Goal: Task Accomplishment & Management: Manage account settings

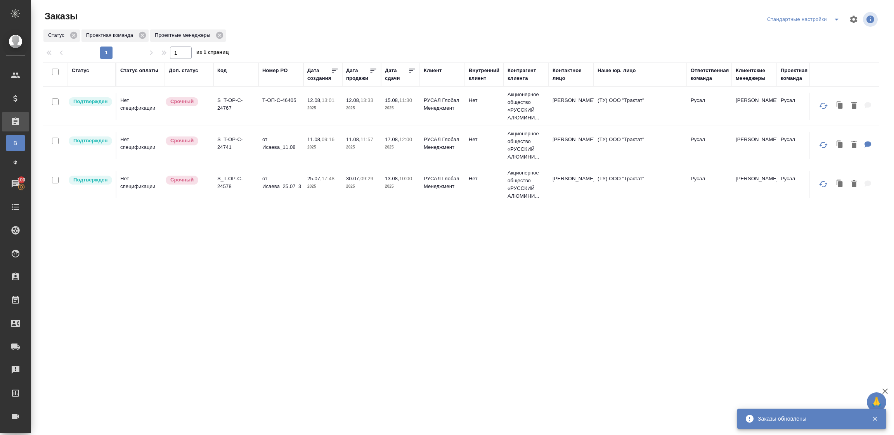
click at [76, 70] on div "Статус" at bounding box center [80, 71] width 17 height 8
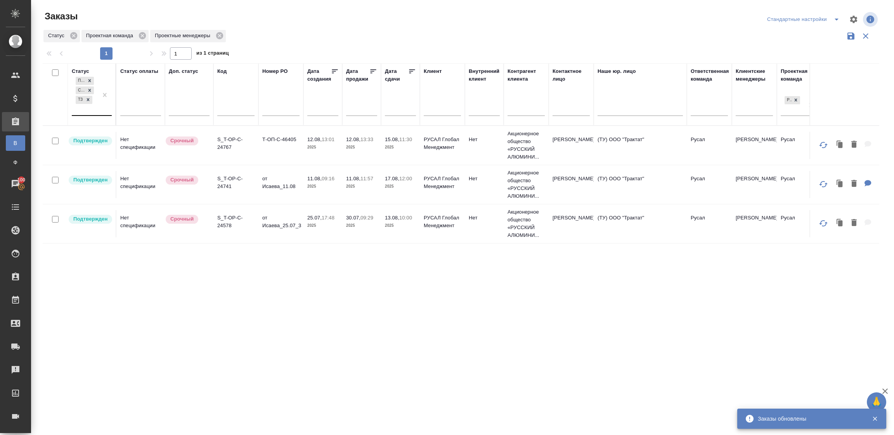
click at [87, 113] on div "Подтвержден Создан ТЗ" at bounding box center [85, 95] width 26 height 40
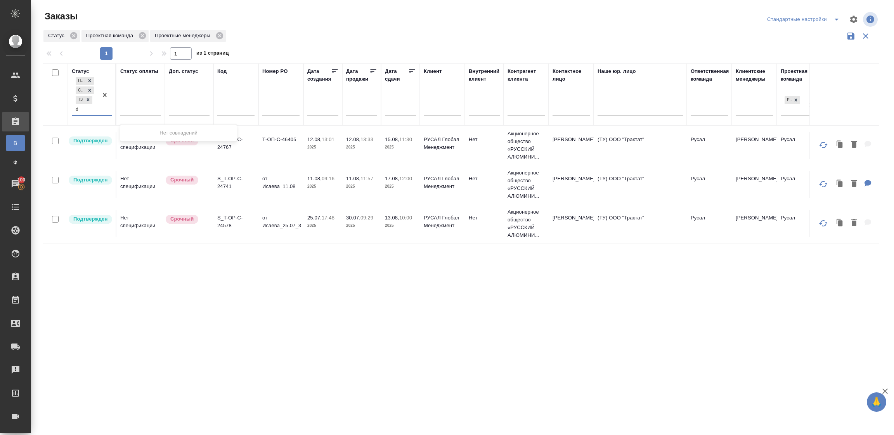
type input "d"
type input "в работ"
click at [139, 131] on div "В работе" at bounding box center [178, 131] width 116 height 14
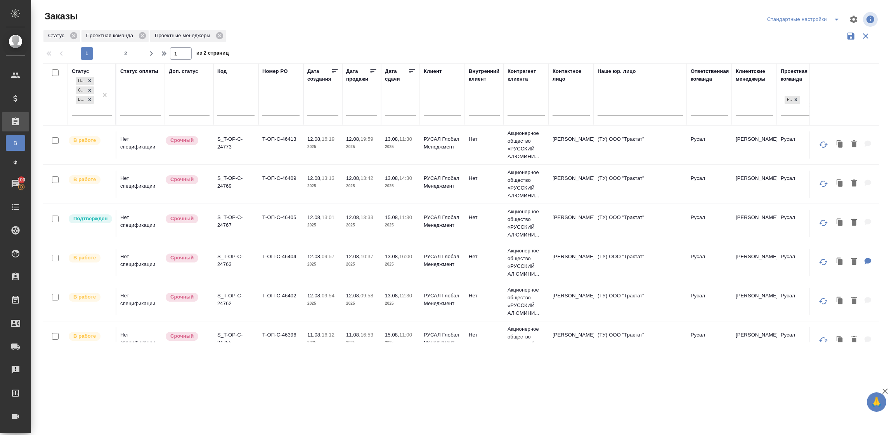
click at [409, 68] on icon at bounding box center [412, 72] width 8 height 8
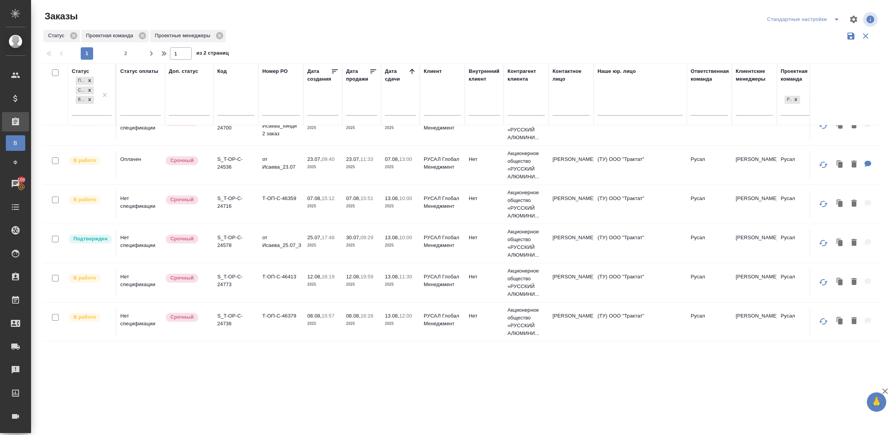
click at [252, 101] on td "S_T-OP-C-24716" at bounding box center [235, 86] width 45 height 27
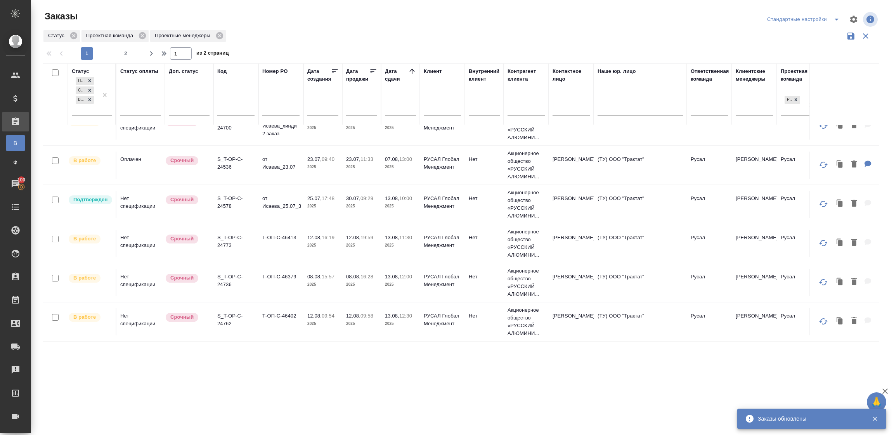
click at [293, 101] on td "от Исаева_25.07_3" at bounding box center [280, 86] width 45 height 27
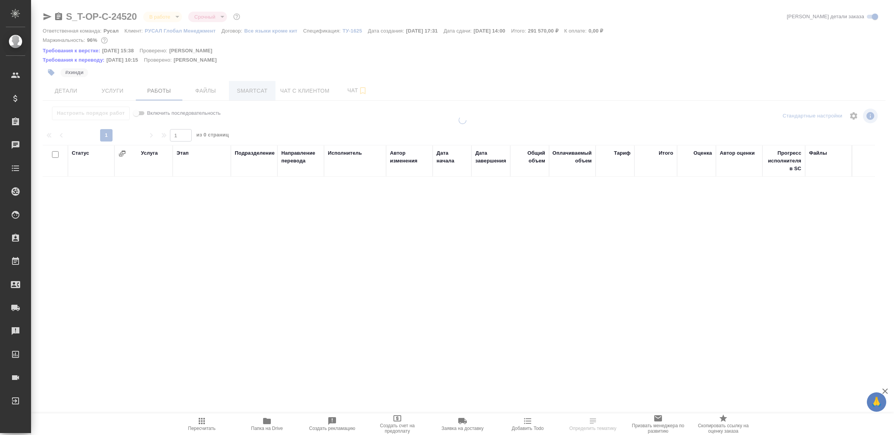
click at [251, 90] on span "Smartcat" at bounding box center [252, 91] width 37 height 10
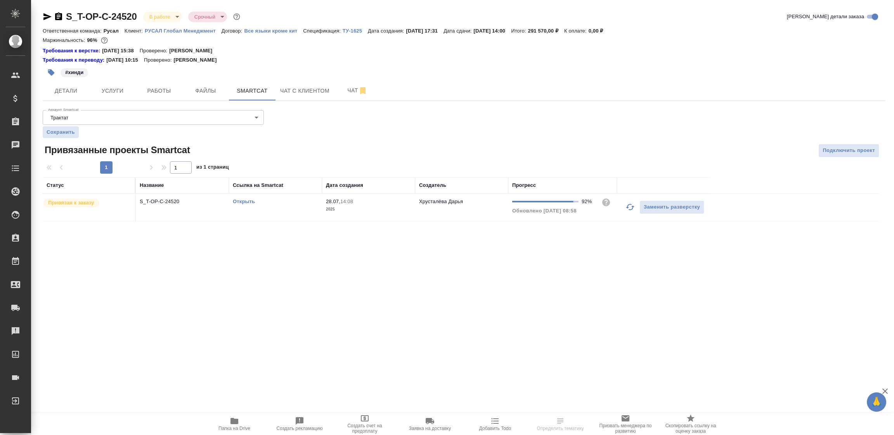
click at [238, 202] on link "Открыть" at bounding box center [244, 202] width 22 height 6
click at [57, 16] on icon "button" at bounding box center [58, 16] width 9 height 9
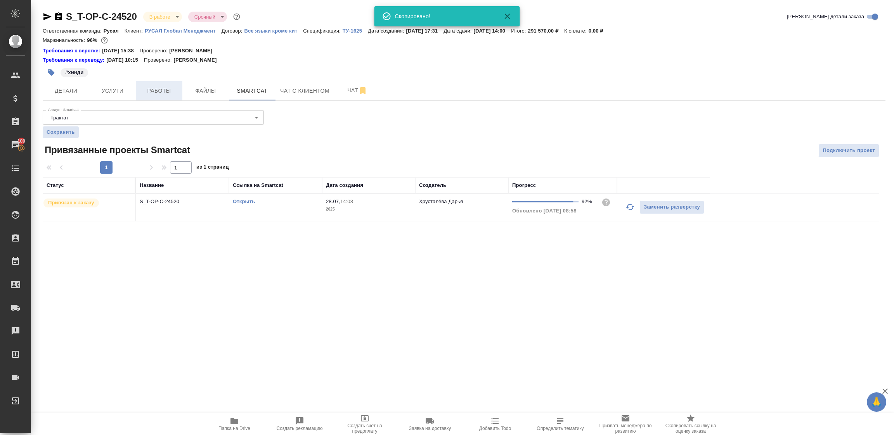
click at [155, 86] on span "Работы" at bounding box center [158, 91] width 37 height 10
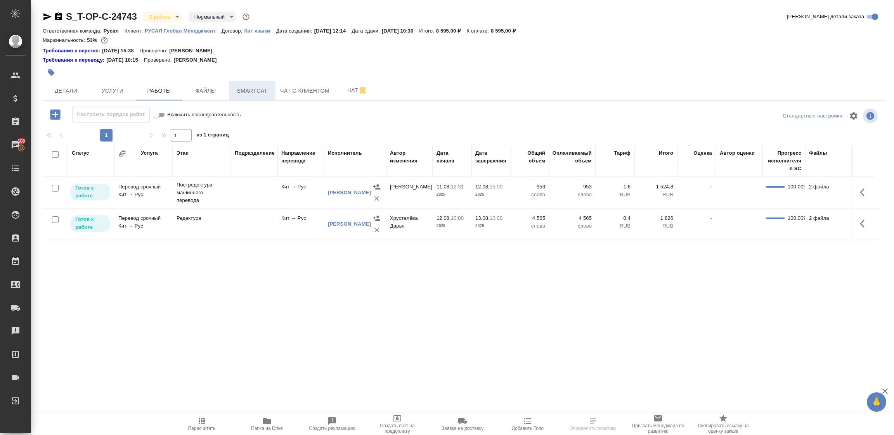
click at [246, 94] on span "Smartcat" at bounding box center [252, 91] width 37 height 10
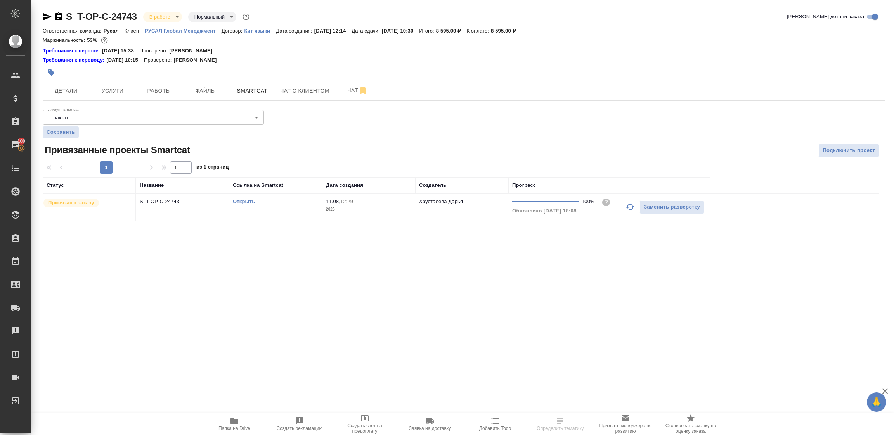
click at [242, 202] on link "Открыть" at bounding box center [244, 202] width 22 height 6
click at [224, 421] on span "Папка на Drive" at bounding box center [234, 424] width 56 height 15
click at [68, 93] on span "Детали" at bounding box center [65, 91] width 37 height 10
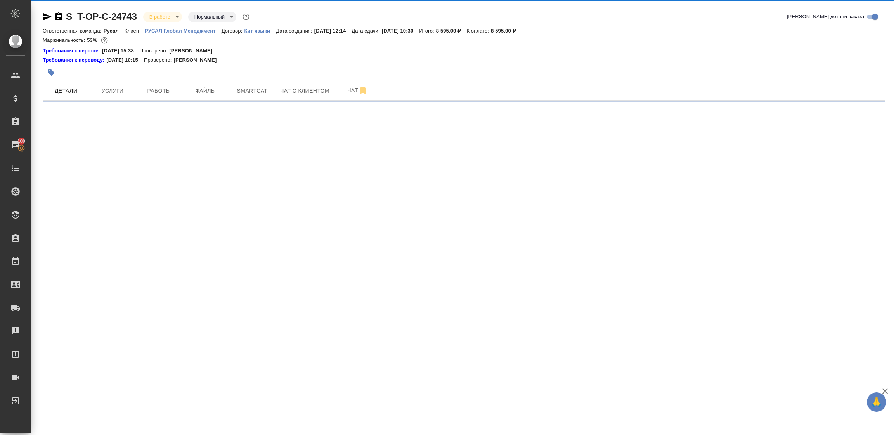
select select "RU"
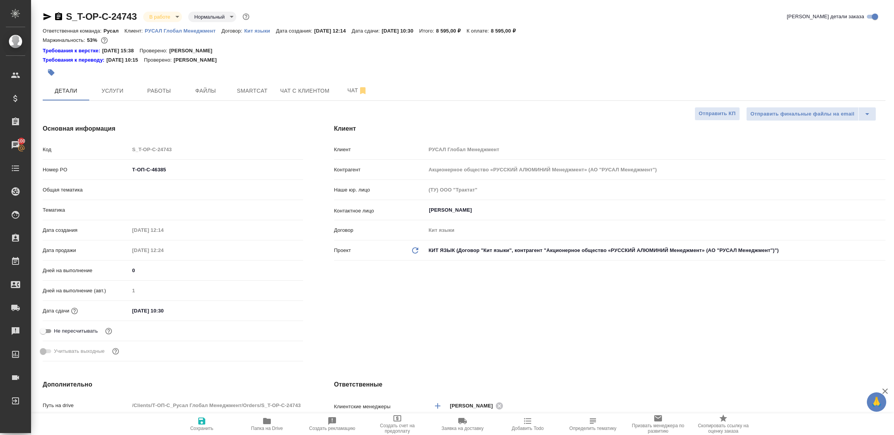
type textarea "x"
drag, startPoint x: 179, startPoint y: 171, endPoint x: 111, endPoint y: 166, distance: 68.1
click at [111, 166] on div "Номер PO Т-ОП-С-46385" at bounding box center [173, 170] width 260 height 14
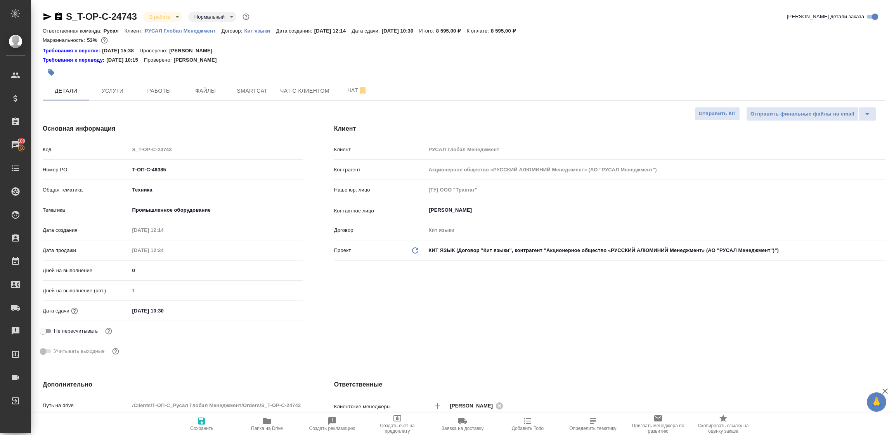
type textarea "x"
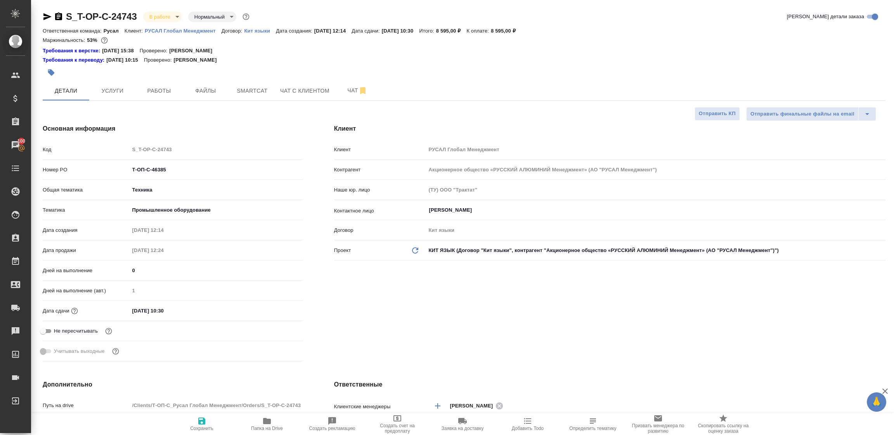
type textarea "x"
click at [161, 17] on body "🙏 .cls-1 fill:#fff; AWATERA Tupakhina Daria Клиенты Спецификации Заказы 100 Чат…" at bounding box center [447, 217] width 894 height 435
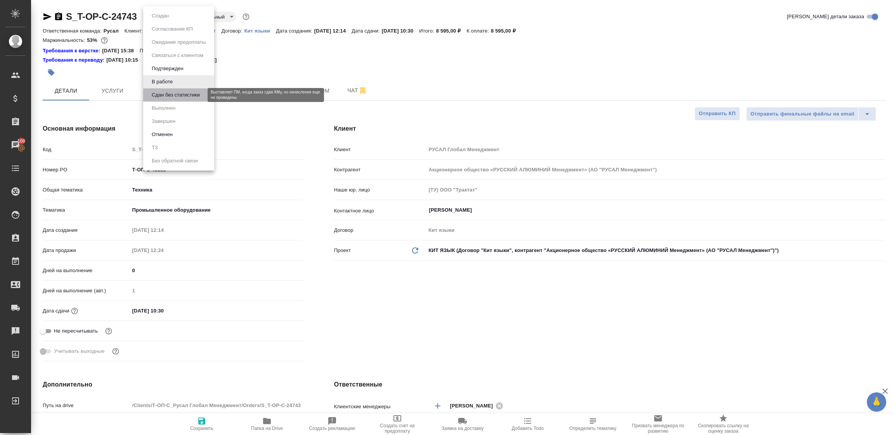
click at [163, 92] on button "Сдан без статистики" at bounding box center [175, 95] width 53 height 9
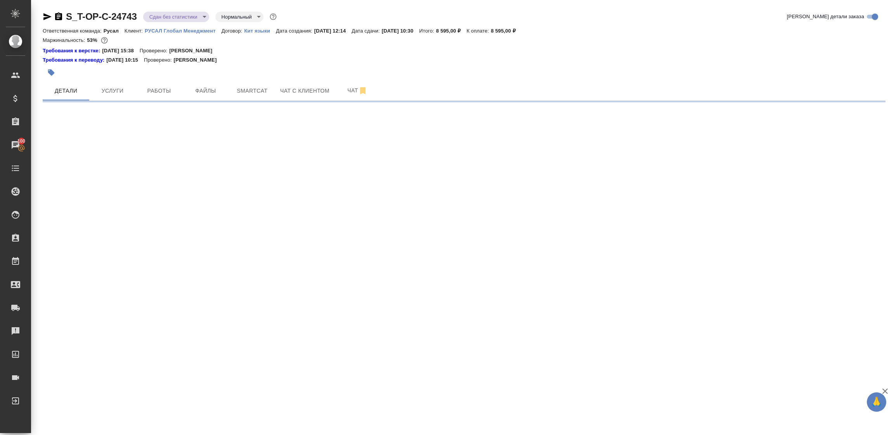
select select "RU"
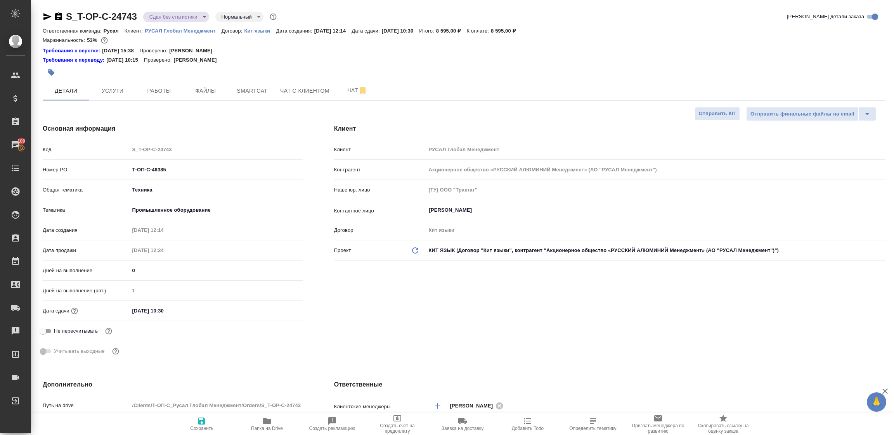
type textarea "x"
click at [165, 92] on span "Работы" at bounding box center [158, 91] width 37 height 10
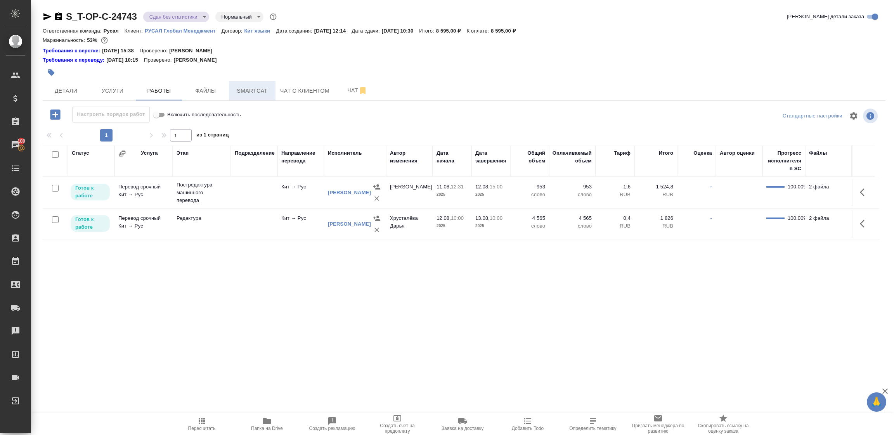
click at [261, 94] on span "Smartcat" at bounding box center [252, 91] width 37 height 10
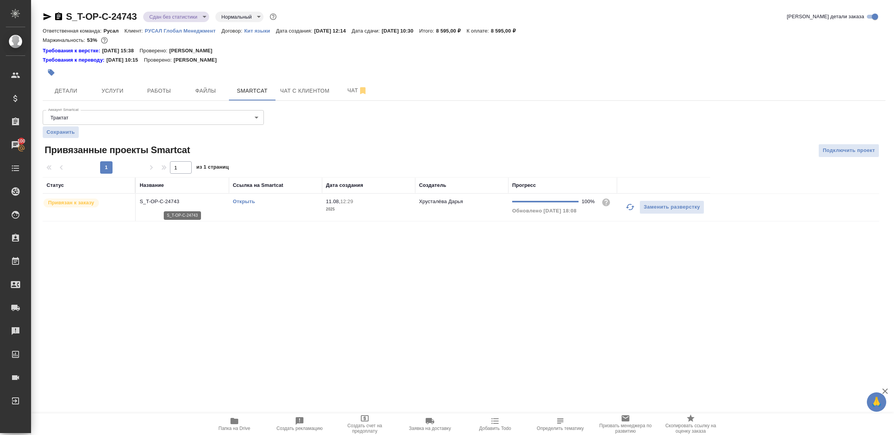
click at [212, 202] on p "S_T-OP-C-24743" at bounding box center [182, 202] width 85 height 8
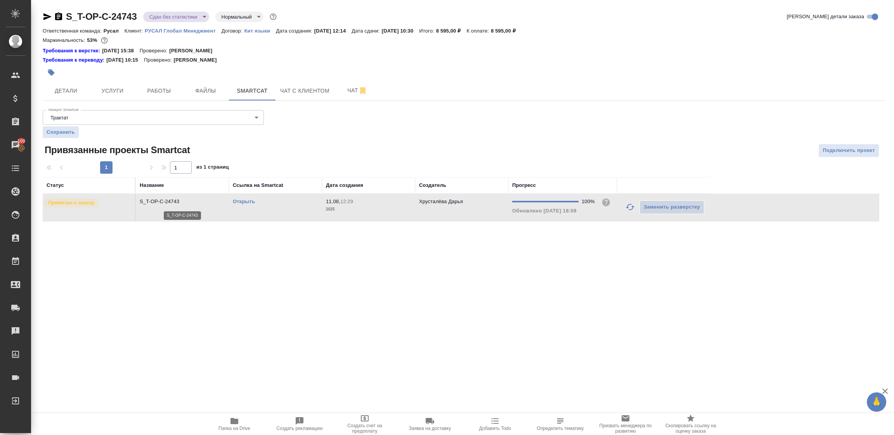
click at [212, 202] on p "S_T-OP-C-24743" at bounding box center [182, 202] width 85 height 8
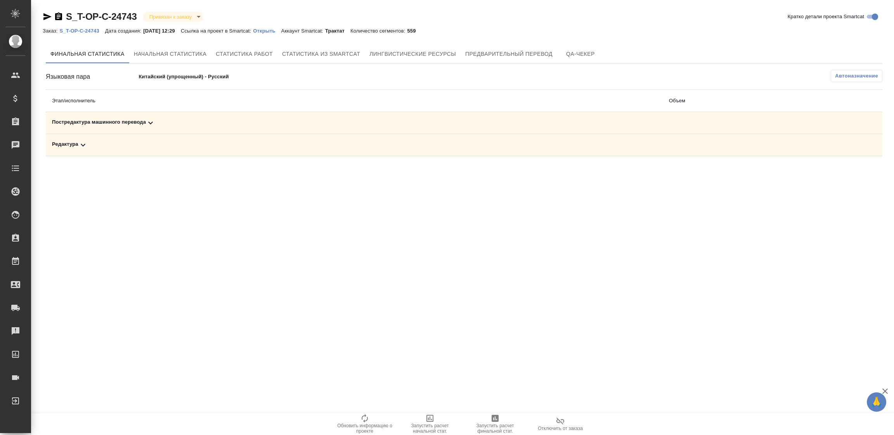
click at [131, 123] on div "Постредактура машинного перевода" at bounding box center [354, 122] width 605 height 9
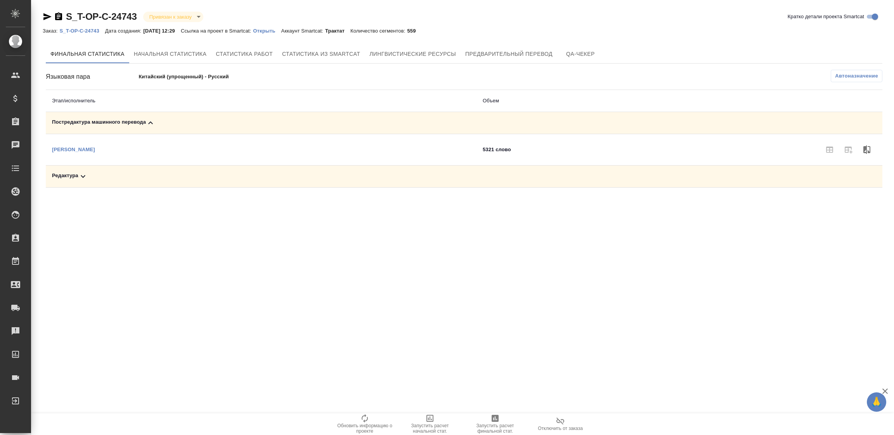
click at [510, 423] on span "Запустить расчет финальной стат." at bounding box center [495, 428] width 56 height 11
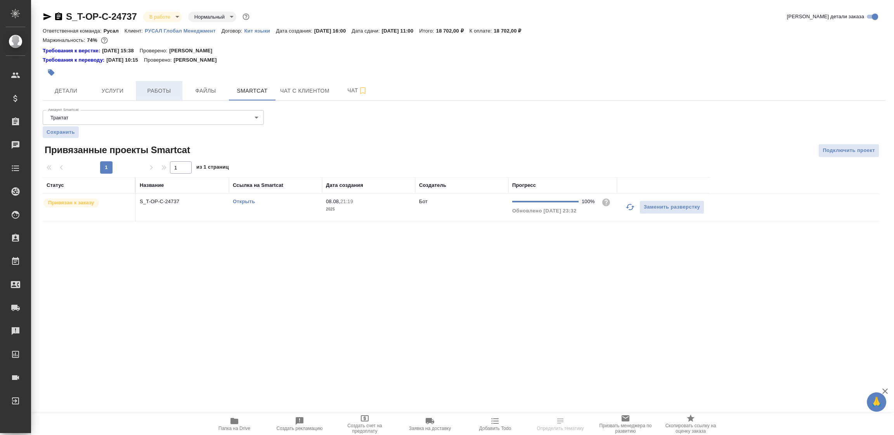
click at [155, 97] on button "Работы" at bounding box center [159, 90] width 47 height 19
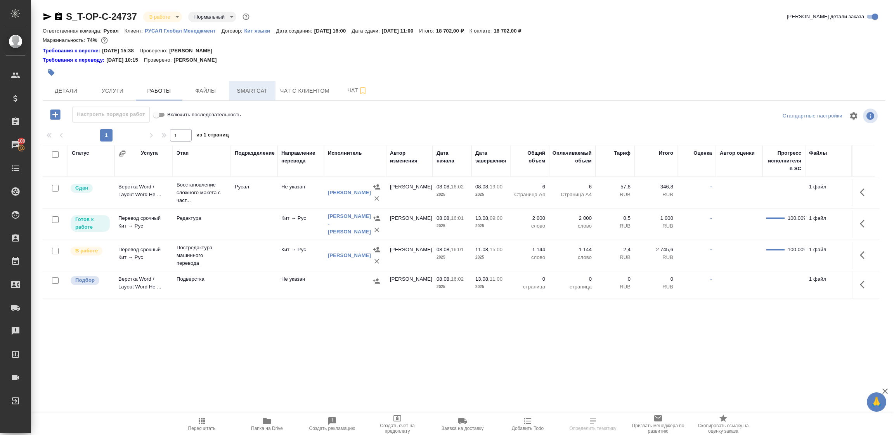
click at [258, 92] on span "Smartcat" at bounding box center [252, 91] width 37 height 10
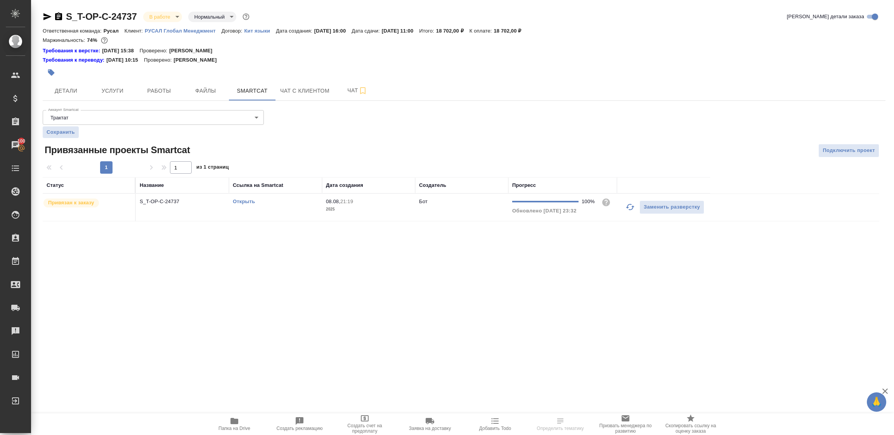
click at [245, 201] on link "Открыть" at bounding box center [244, 202] width 22 height 6
click at [237, 423] on icon "button" at bounding box center [235, 421] width 8 height 6
click at [65, 95] on span "Детали" at bounding box center [65, 91] width 37 height 10
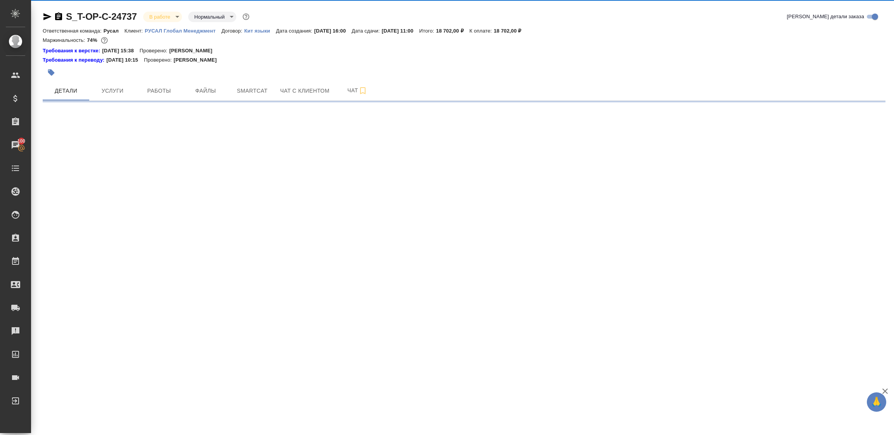
select select "RU"
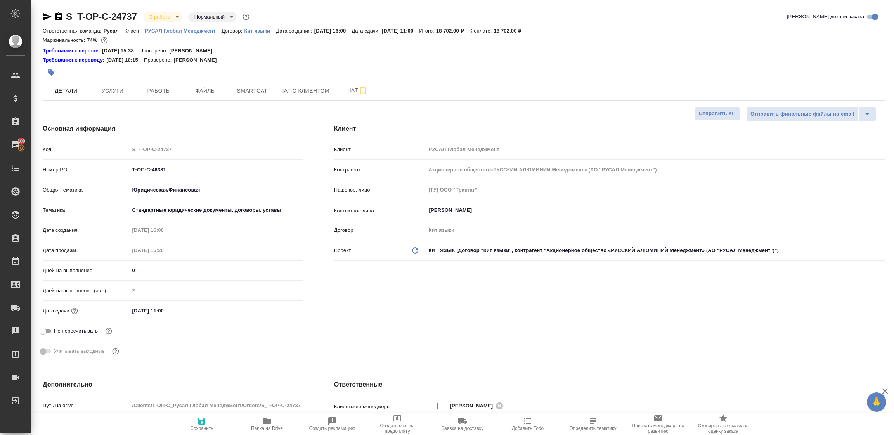
type textarea "x"
drag, startPoint x: 188, startPoint y: 166, endPoint x: 75, endPoint y: 167, distance: 112.6
click at [75, 167] on div "Номер PO Т-ОП-С-46381" at bounding box center [173, 170] width 260 height 14
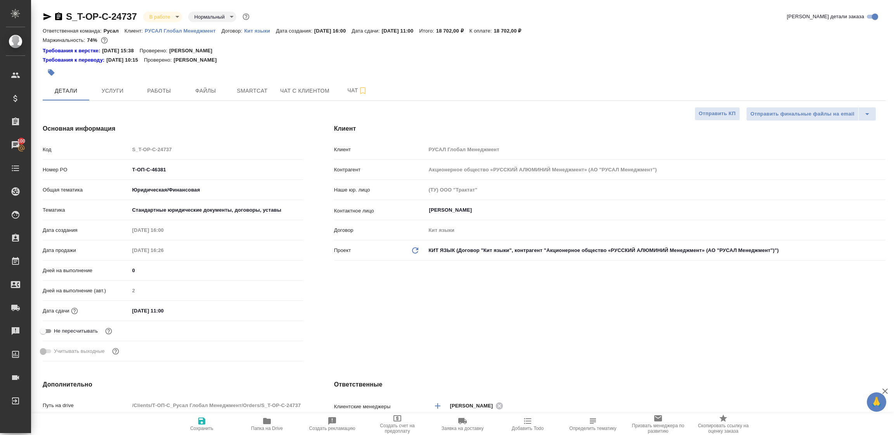
type textarea "x"
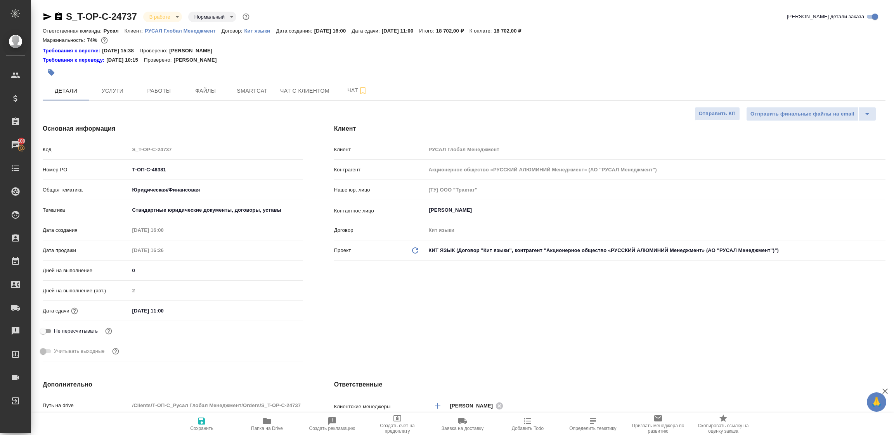
type textarea "x"
click at [153, 16] on body "🙏 .cls-1 fill:#fff; AWATERA Tupakhina Daria Клиенты Спецификации Заказы 100 Чат…" at bounding box center [447, 217] width 894 height 435
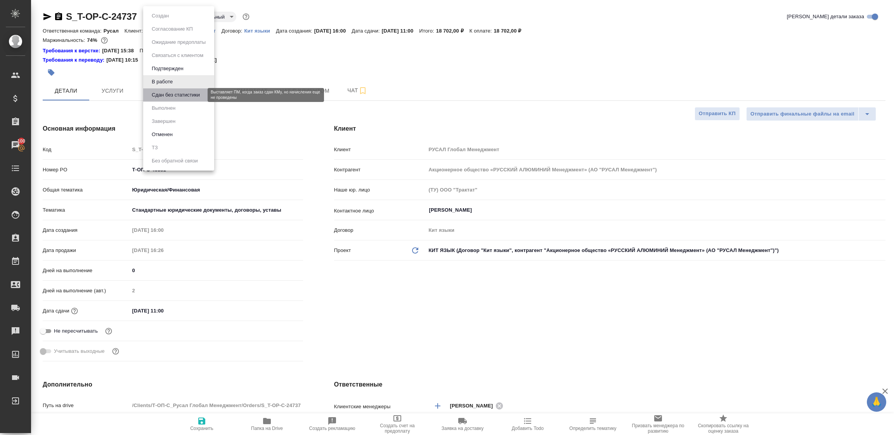
click at [176, 94] on button "Сдан без статистики" at bounding box center [175, 95] width 53 height 9
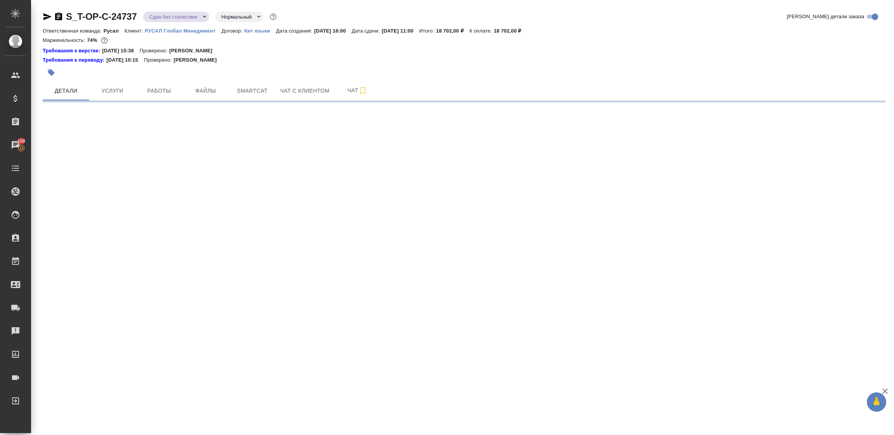
select select "RU"
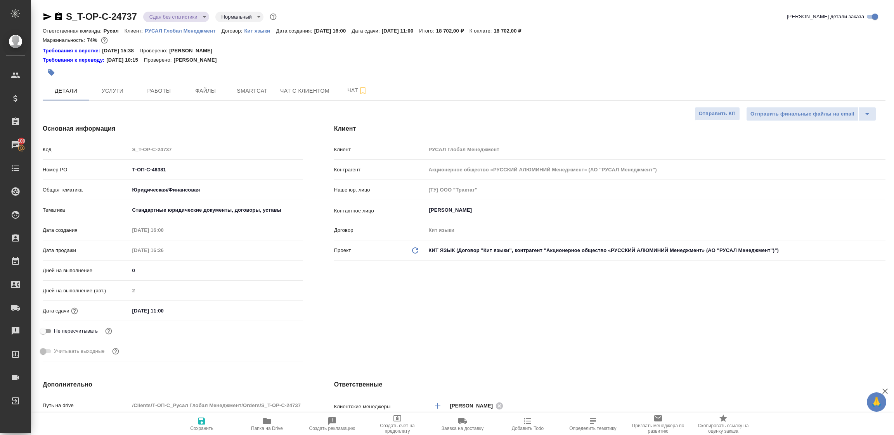
type textarea "x"
click at [255, 87] on span "Smartcat" at bounding box center [252, 91] width 37 height 10
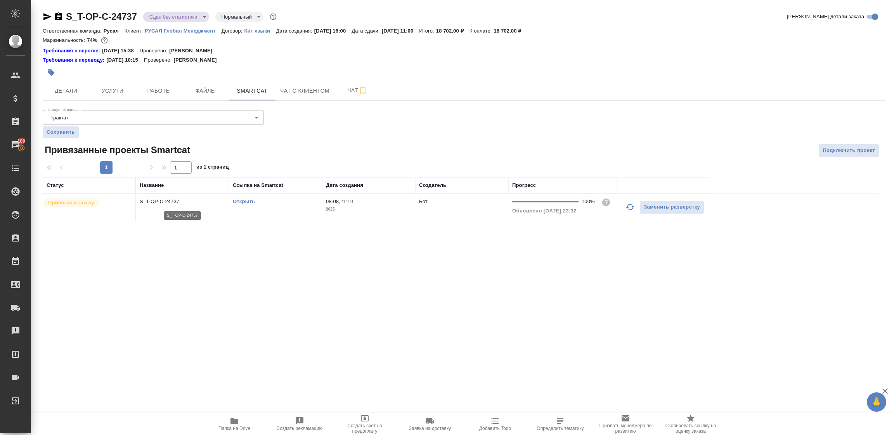
click at [211, 203] on p "S_T-OP-C-24737" at bounding box center [182, 202] width 85 height 8
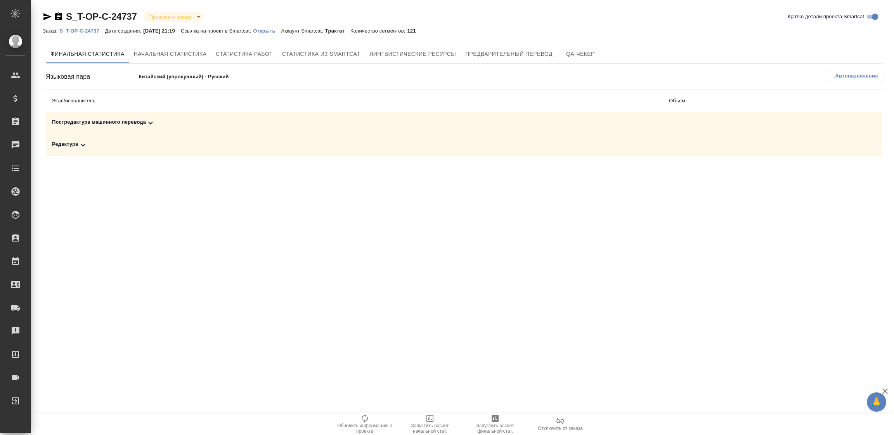
click at [119, 120] on div "Постредактура машинного перевода" at bounding box center [354, 122] width 605 height 9
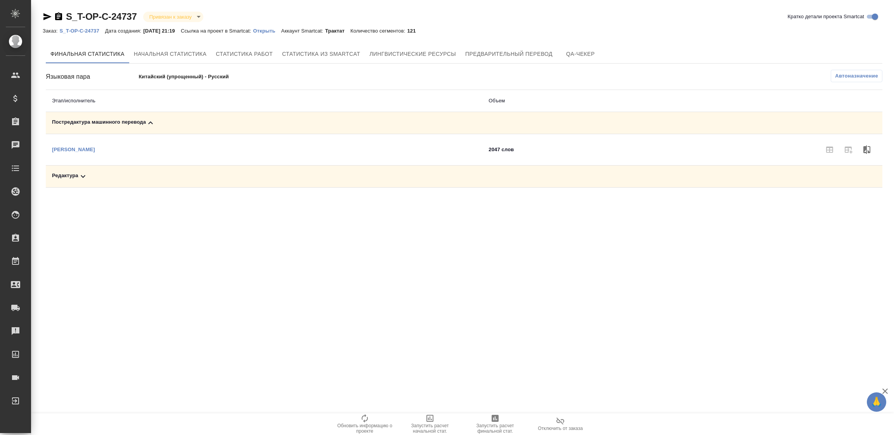
drag, startPoint x: 494, startPoint y: 423, endPoint x: 599, endPoint y: 282, distance: 175.3
click at [493, 421] on icon "button" at bounding box center [495, 418] width 9 height 9
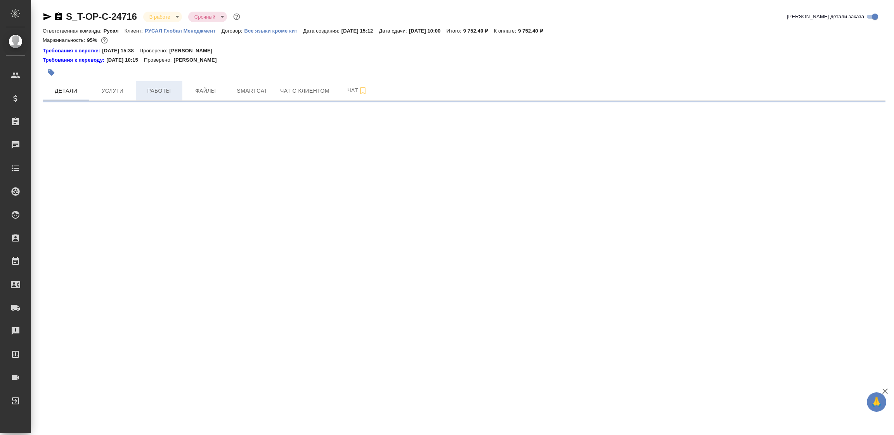
select select "RU"
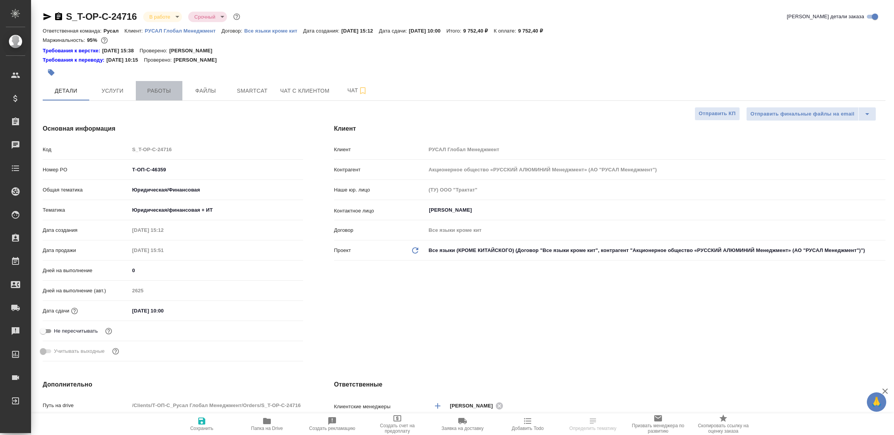
type textarea "x"
click at [160, 90] on span "Работы" at bounding box center [158, 91] width 37 height 10
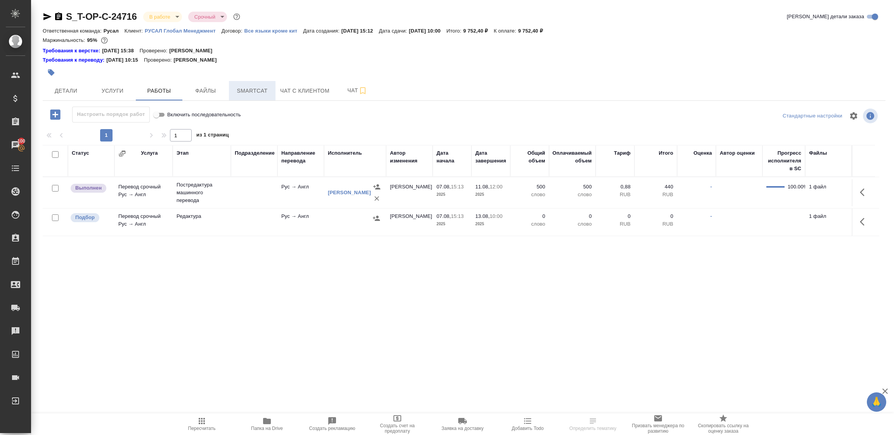
click at [265, 91] on span "Smartcat" at bounding box center [252, 91] width 37 height 10
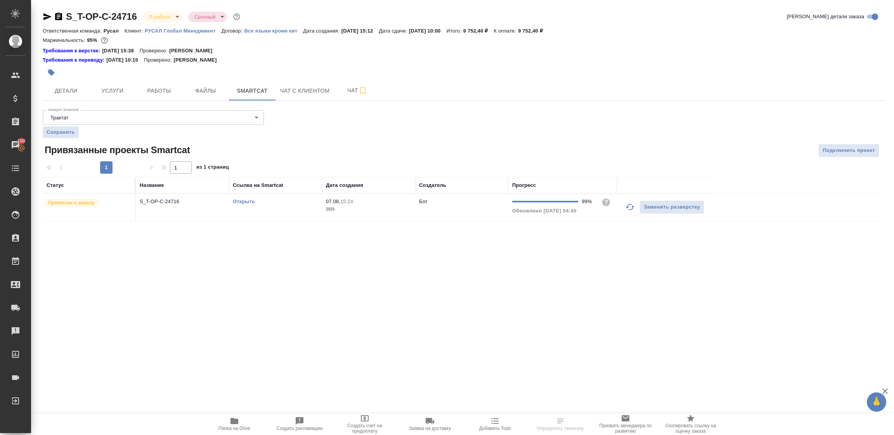
click at [243, 201] on link "Открыть" at bounding box center [244, 202] width 22 height 6
click at [229, 418] on button "Папка на Drive" at bounding box center [234, 425] width 65 height 22
click at [64, 92] on span "Детали" at bounding box center [65, 91] width 37 height 10
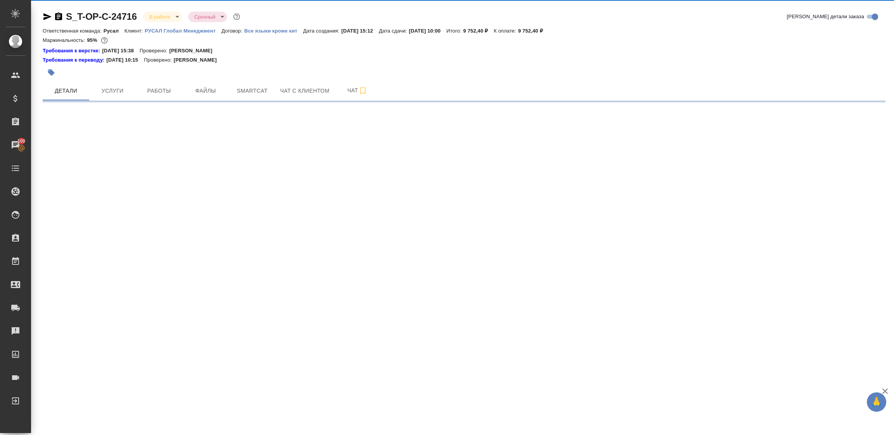
select select "RU"
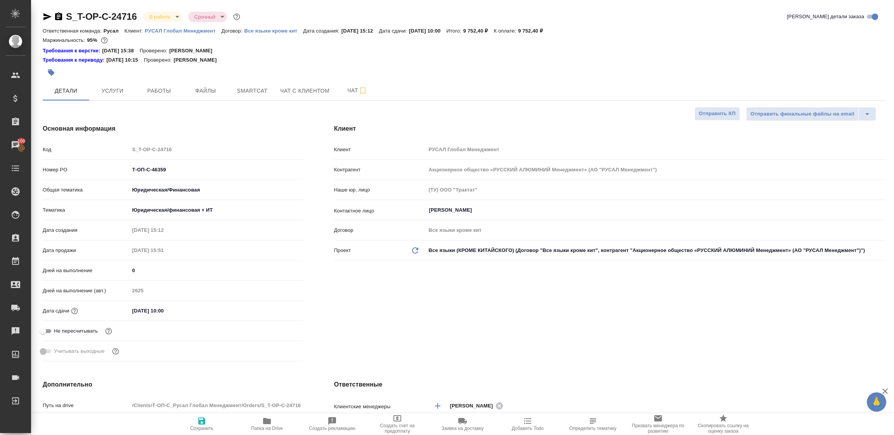
type textarea "x"
drag, startPoint x: 184, startPoint y: 172, endPoint x: 74, endPoint y: 173, distance: 109.4
click at [73, 173] on div "Номер PO Т-ОП-С-46359" at bounding box center [173, 170] width 260 height 14
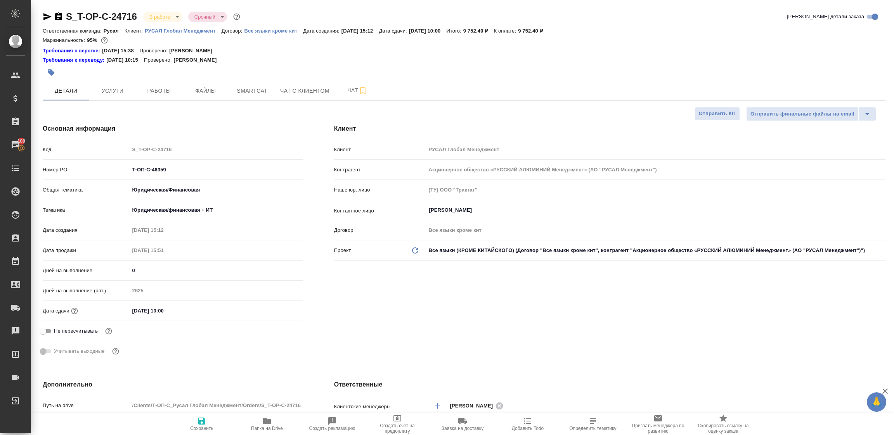
type textarea "x"
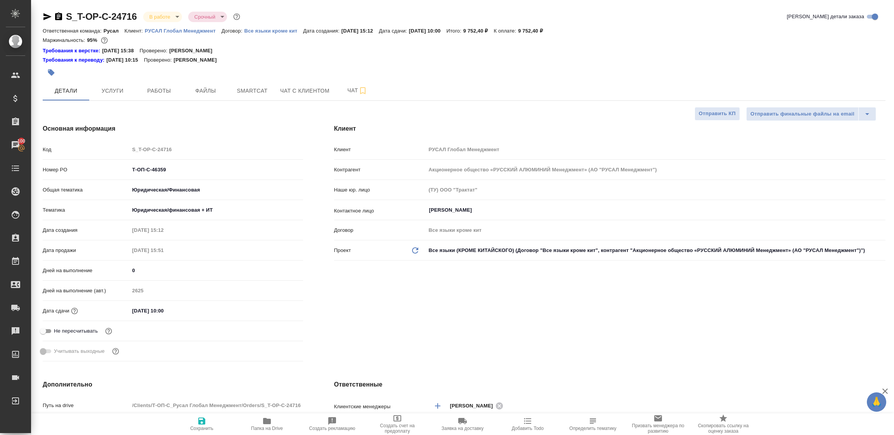
type textarea "x"
click at [164, 94] on span "Работы" at bounding box center [158, 91] width 37 height 10
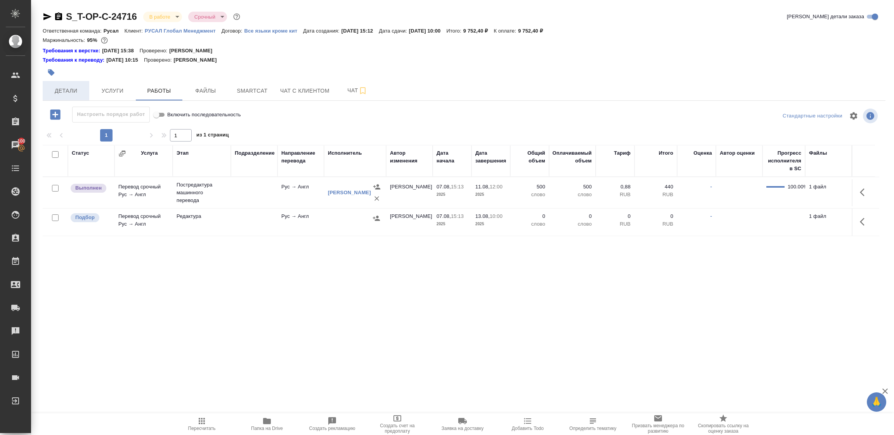
click at [73, 90] on span "Детали" at bounding box center [65, 91] width 37 height 10
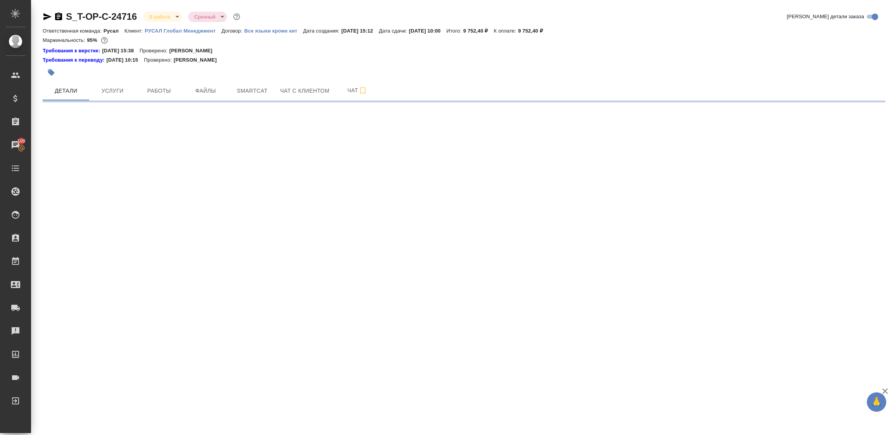
select select "RU"
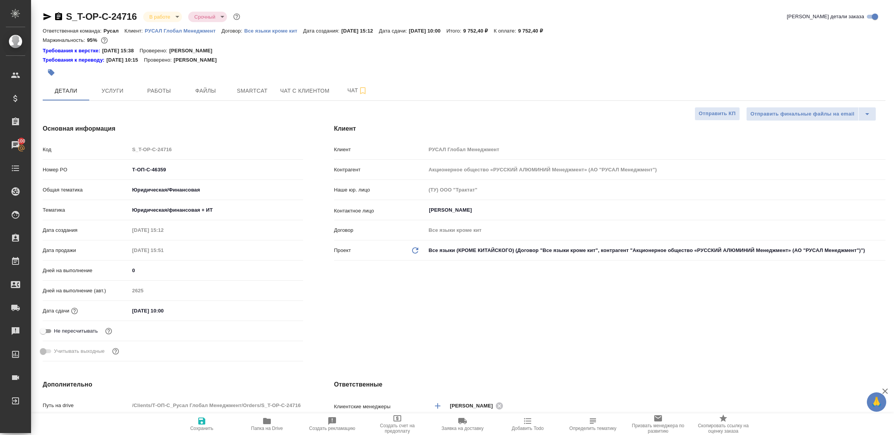
type textarea "x"
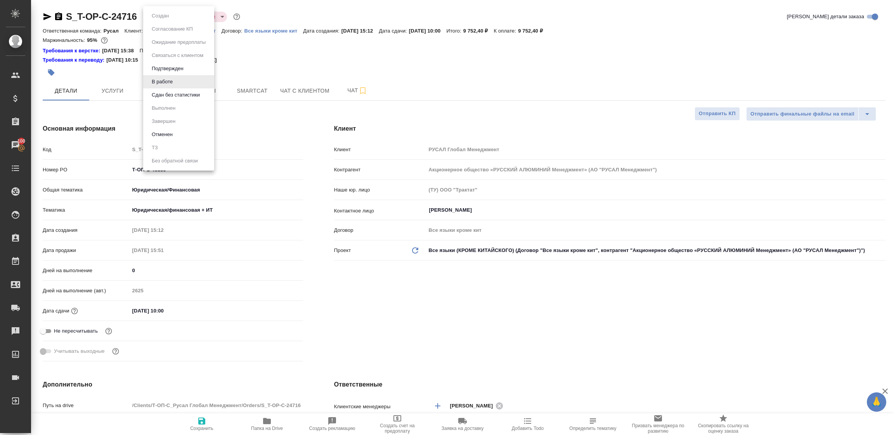
click at [152, 17] on body "🙏 .cls-1 fill:#fff; AWATERA Tupakhina Daria Клиенты Спецификации Заказы 100 Чат…" at bounding box center [447, 217] width 894 height 435
drag, startPoint x: 174, startPoint y: 97, endPoint x: 194, endPoint y: 89, distance: 21.6
click at [174, 95] on button "Сдан без статистики" at bounding box center [175, 95] width 53 height 9
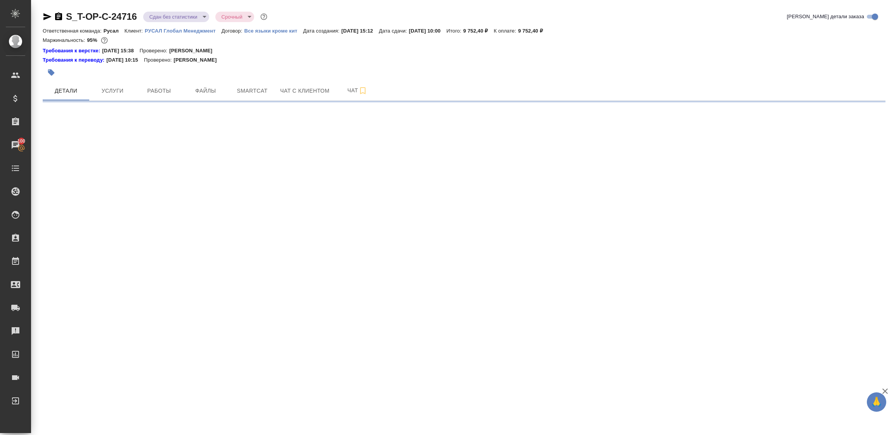
select select "RU"
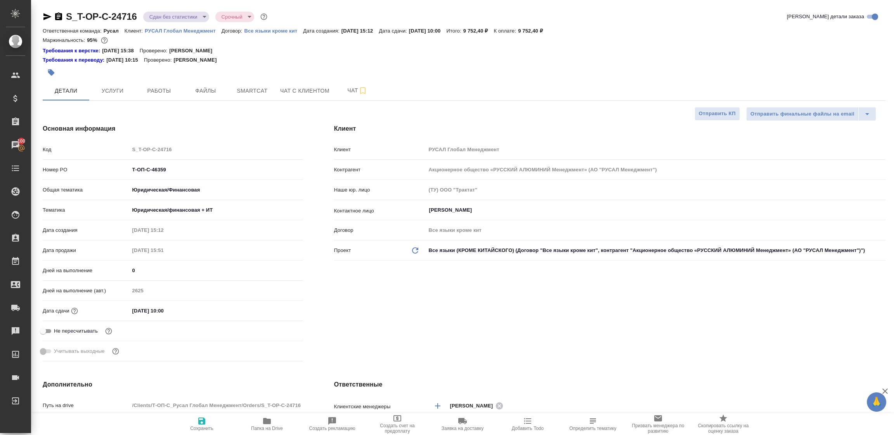
type textarea "x"
click at [257, 92] on span "Smartcat" at bounding box center [252, 91] width 37 height 10
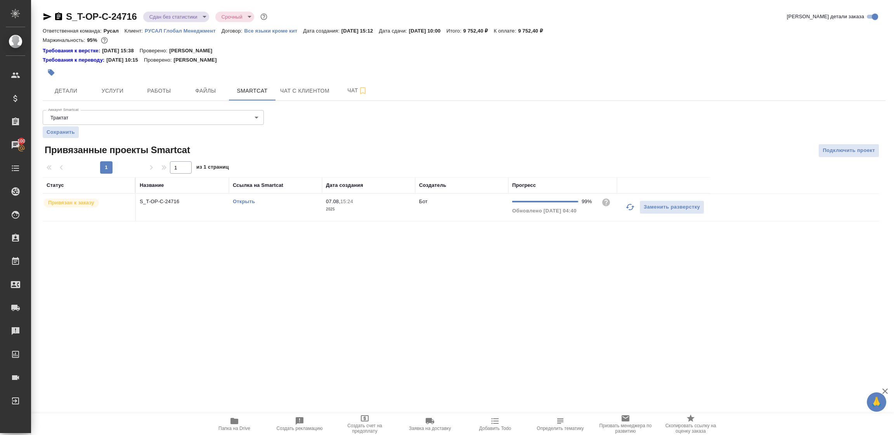
click at [212, 206] on td "S_T-OP-C-24716" at bounding box center [182, 207] width 93 height 27
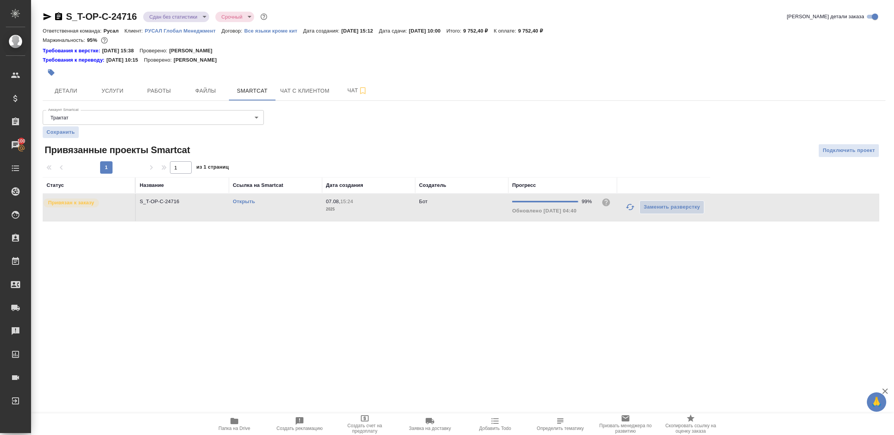
click at [212, 206] on td "S_T-OP-C-24716" at bounding box center [182, 207] width 93 height 27
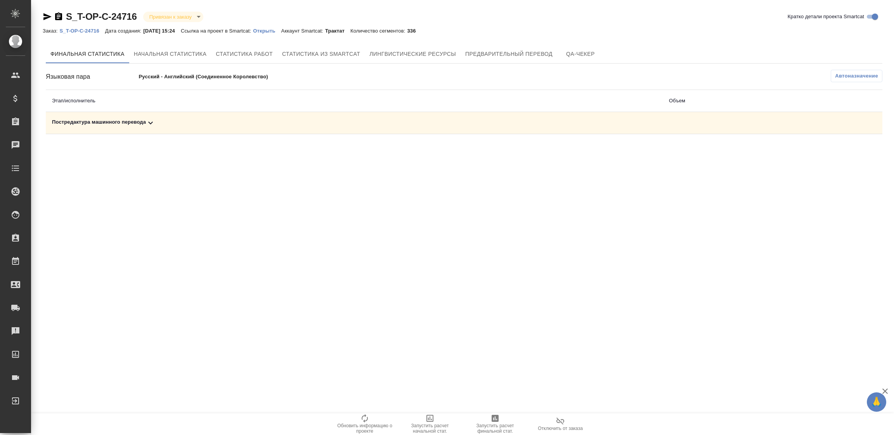
click at [126, 122] on div "Постредактура машинного перевода" at bounding box center [354, 122] width 605 height 9
drag, startPoint x: 486, startPoint y: 427, endPoint x: 498, endPoint y: 421, distance: 12.8
click at [487, 427] on span "Запустить расчет финальной стат." at bounding box center [495, 428] width 56 height 11
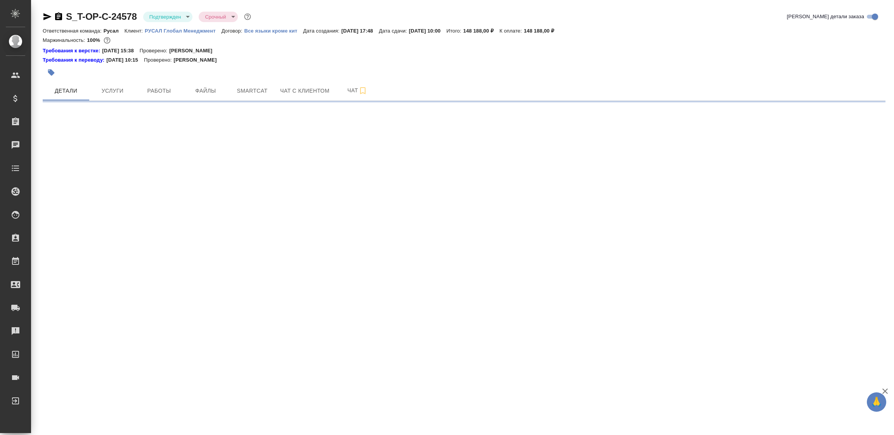
select select "RU"
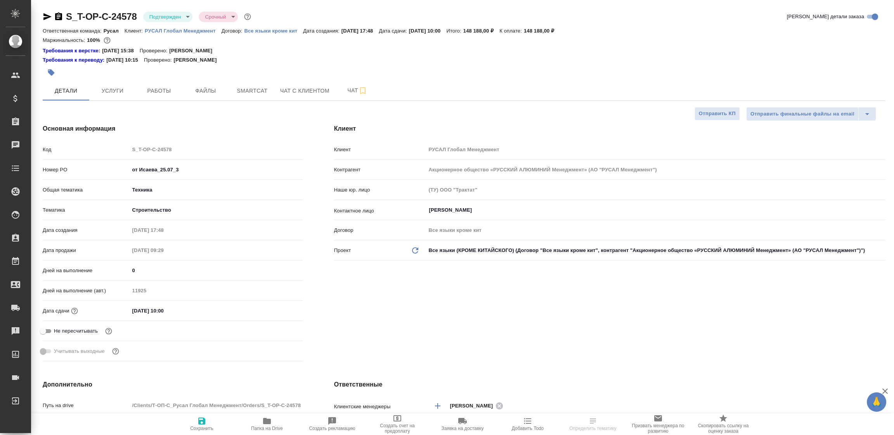
type textarea "x"
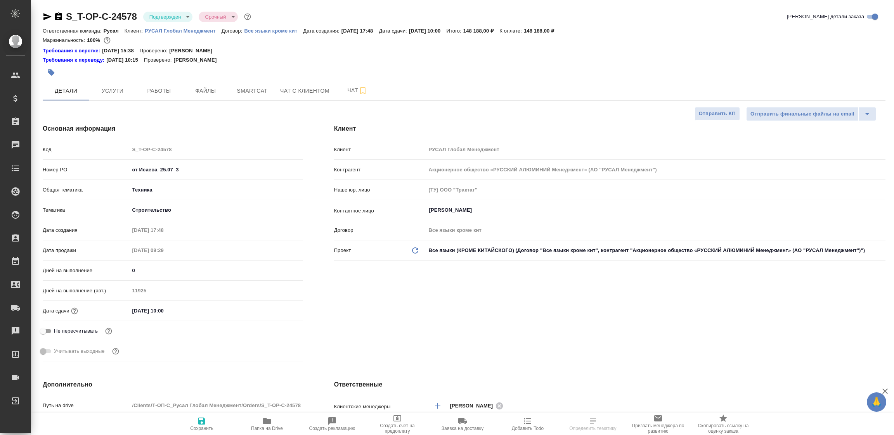
type textarea "x"
click at [154, 90] on span "Работы" at bounding box center [158, 91] width 37 height 10
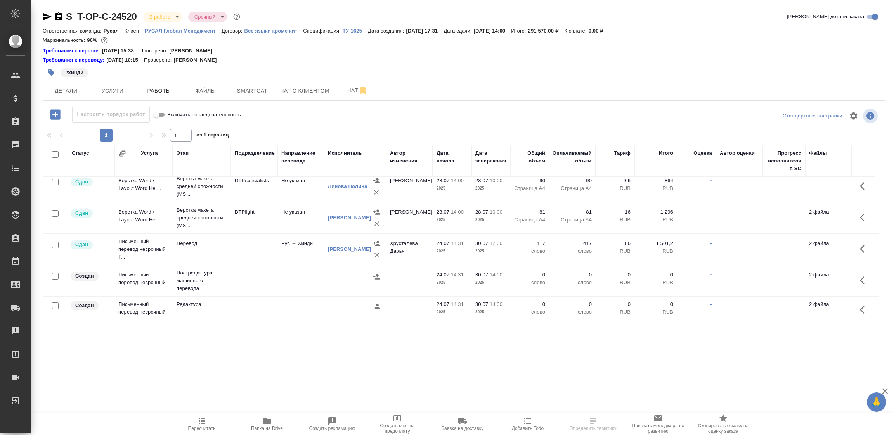
scroll to position [116, 0]
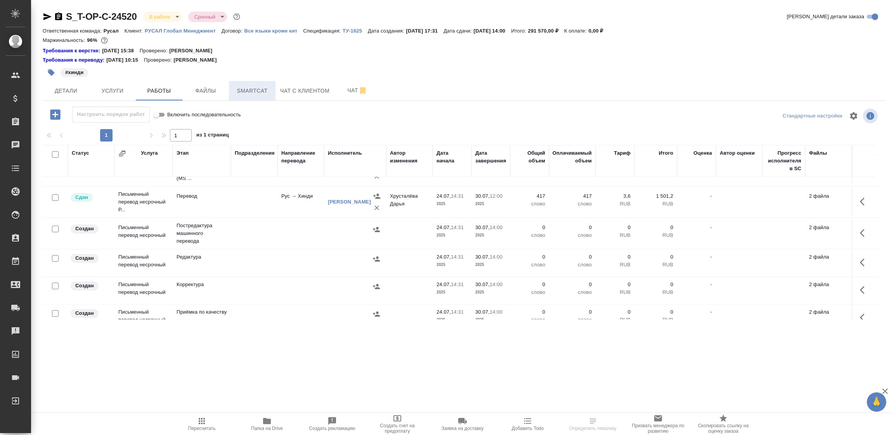
click at [257, 90] on span "Smartcat" at bounding box center [252, 91] width 37 height 10
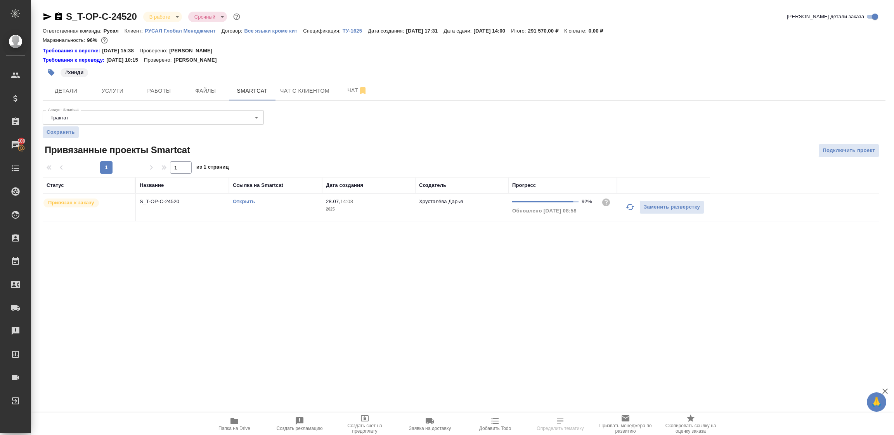
click at [248, 202] on link "Открыть" at bounding box center [244, 202] width 22 height 6
click at [46, 15] on icon "button" at bounding box center [47, 16] width 8 height 7
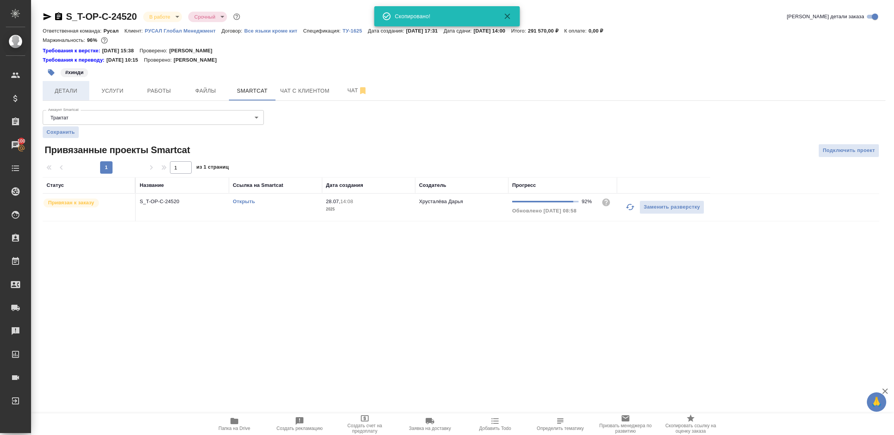
click at [67, 93] on span "Детали" at bounding box center [65, 91] width 37 height 10
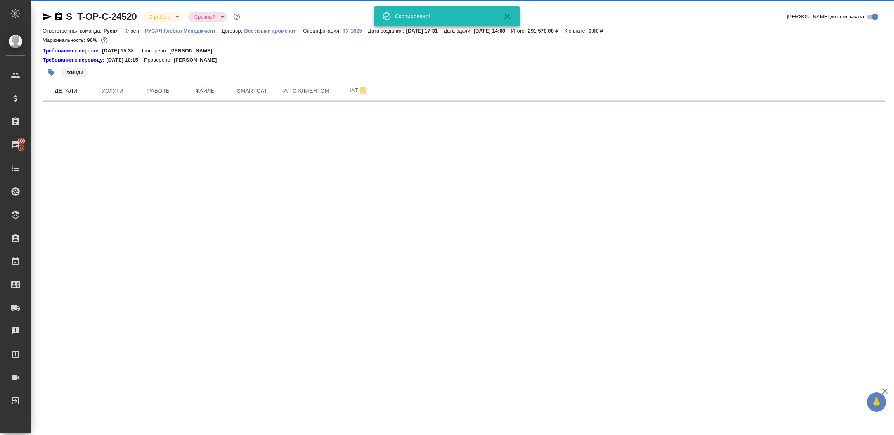
select select "RU"
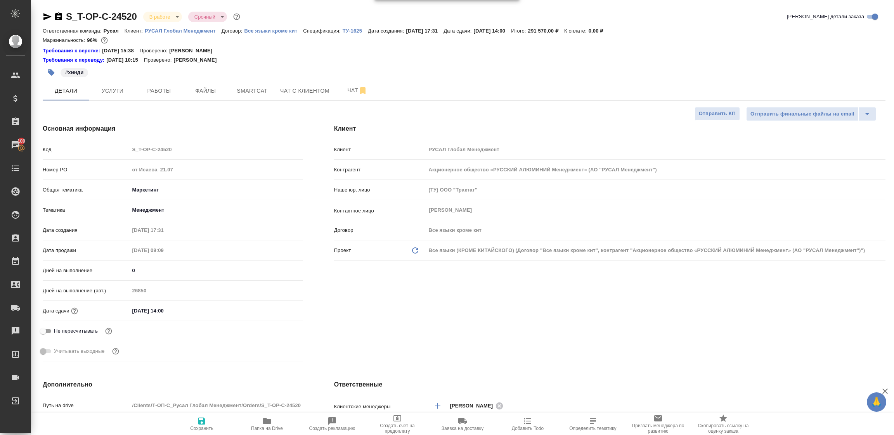
type textarea "x"
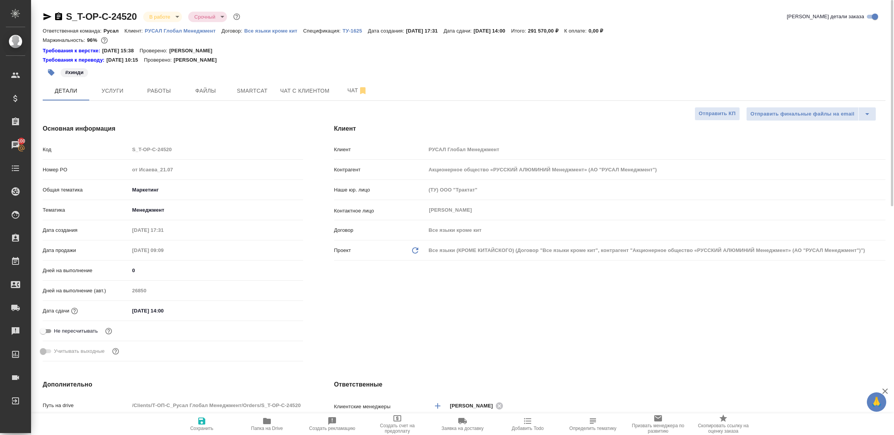
type textarea "x"
click at [161, 91] on span "Работы" at bounding box center [158, 91] width 37 height 10
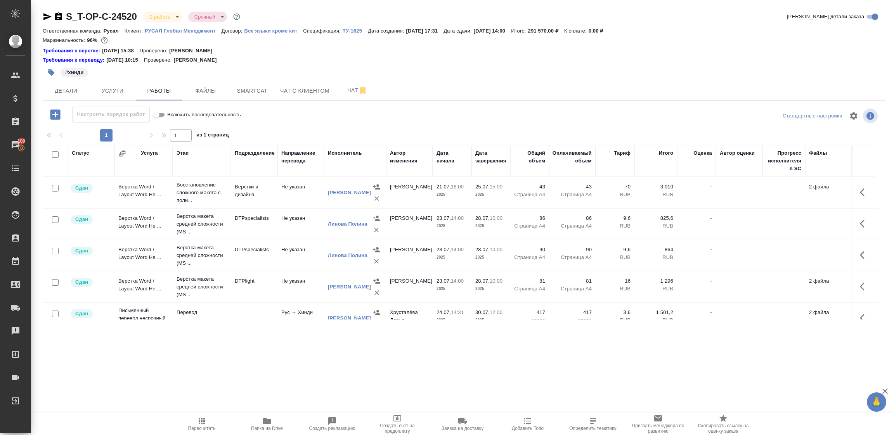
drag, startPoint x: 203, startPoint y: 416, endPoint x: 274, endPoint y: 385, distance: 77.5
click at [203, 416] on button "Пересчитать" at bounding box center [201, 425] width 65 height 22
click at [267, 420] on icon "button" at bounding box center [267, 421] width 8 height 6
click at [344, 87] on span "Чат" at bounding box center [357, 91] width 37 height 10
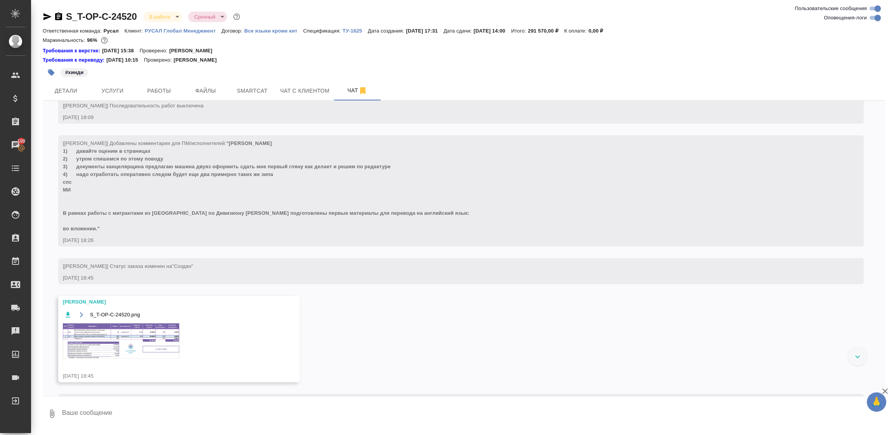
scroll to position [349, 0]
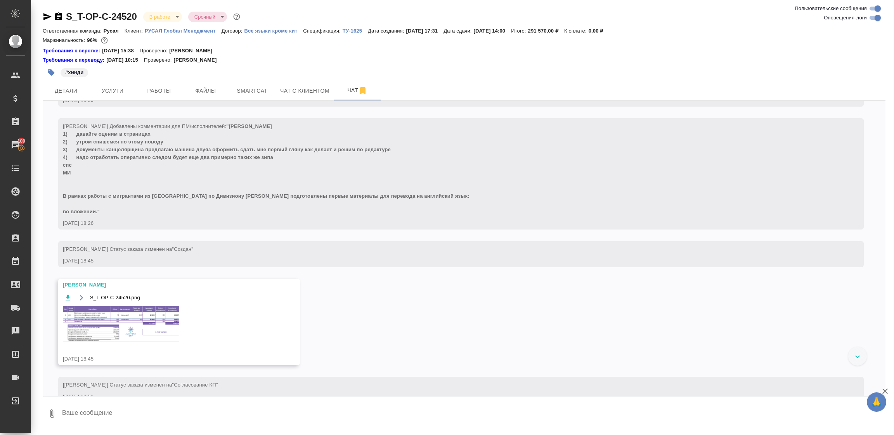
click at [135, 323] on img at bounding box center [121, 324] width 116 height 35
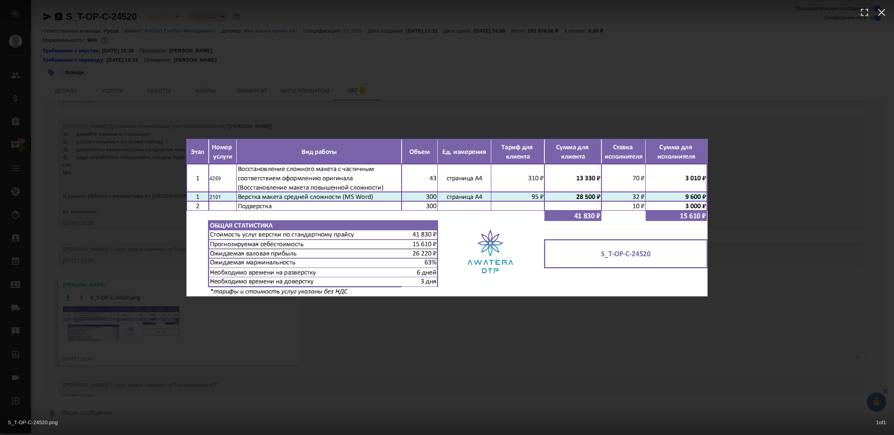
click at [460, 390] on div "S_T-OP-C-24520.png 1 of 1" at bounding box center [447, 217] width 894 height 435
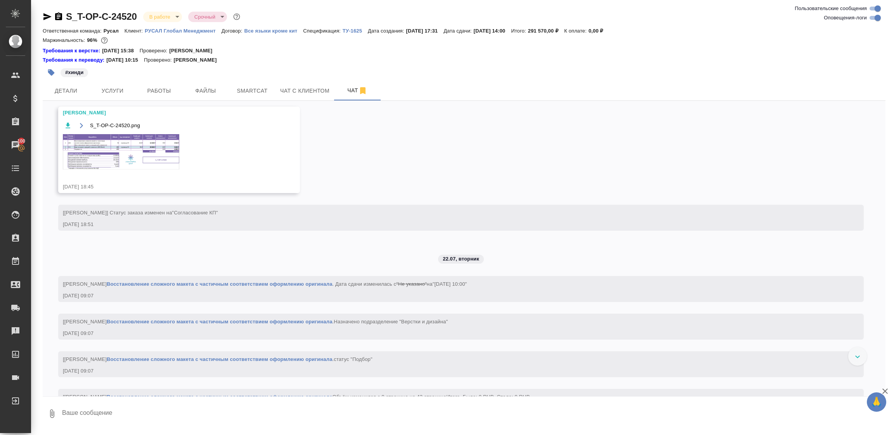
scroll to position [523, 0]
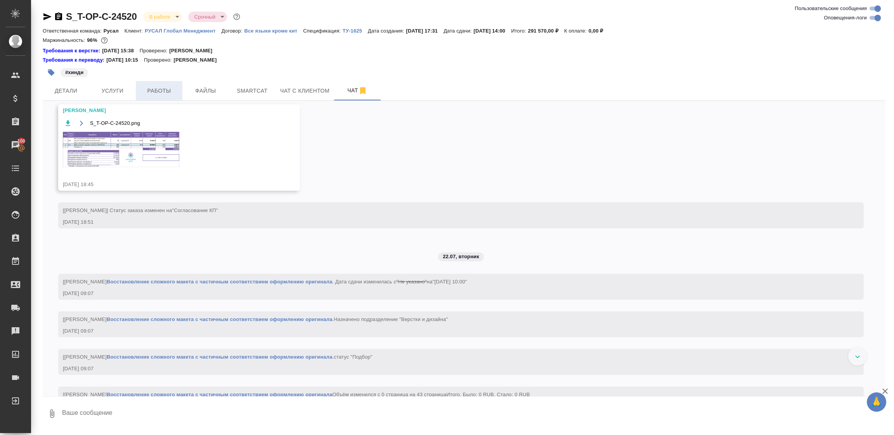
click at [155, 94] on span "Работы" at bounding box center [158, 91] width 37 height 10
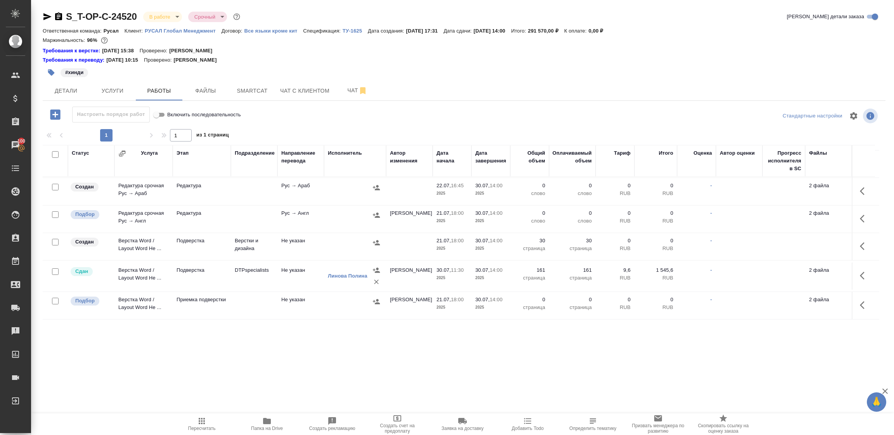
scroll to position [280, 0]
click at [860, 242] on icon "button" at bounding box center [864, 246] width 9 height 9
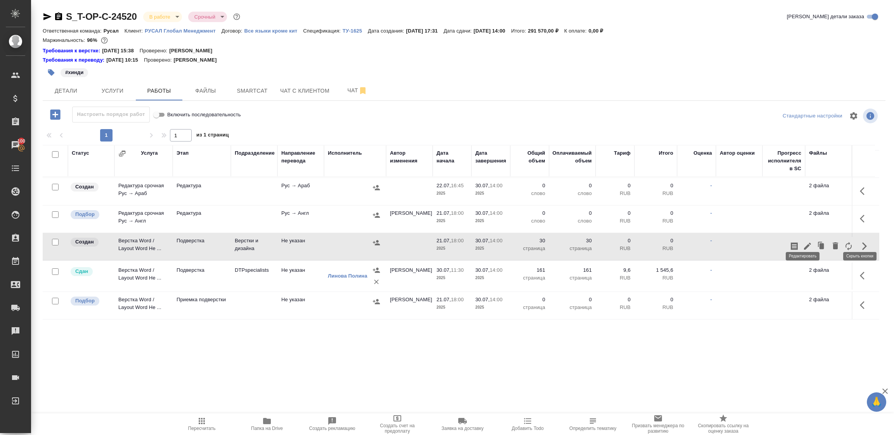
click at [806, 242] on icon "button" at bounding box center [807, 246] width 9 height 9
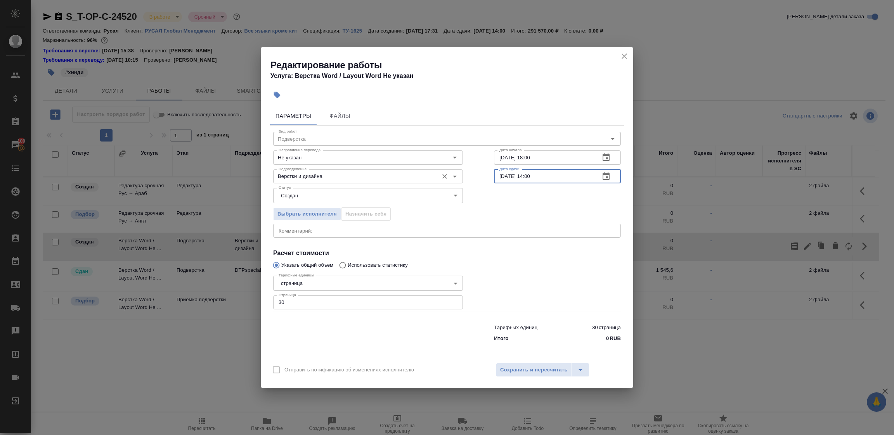
drag, startPoint x: 549, startPoint y: 175, endPoint x: 445, endPoint y: 169, distance: 103.8
click at [445, 169] on div "Подразделение Верстки и дизайна Подразделение Дата сдачи 30.07.2025 14:00 Дата …" at bounding box center [447, 176] width 379 height 50
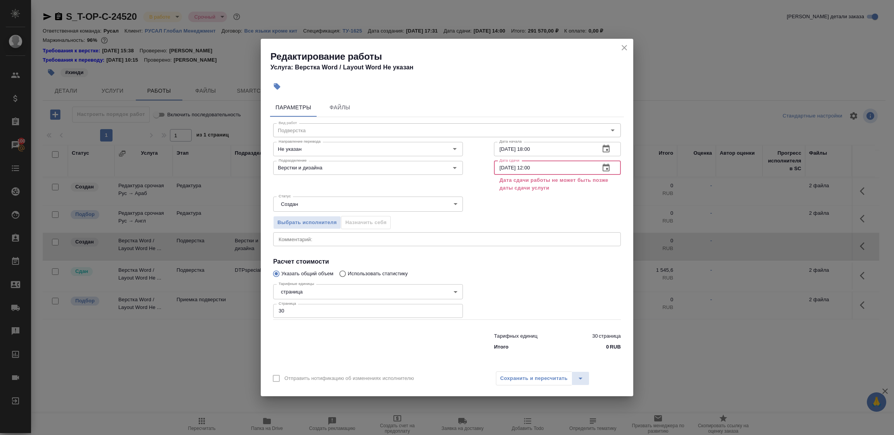
type input "14.08.2025 12:00"
drag, startPoint x: 553, startPoint y: 145, endPoint x: 434, endPoint y: 146, distance: 119.9
click at [434, 146] on div "Направление перевода Не указан Направление перевода Дата начала 21.07.2025 18:0…" at bounding box center [447, 148] width 379 height 50
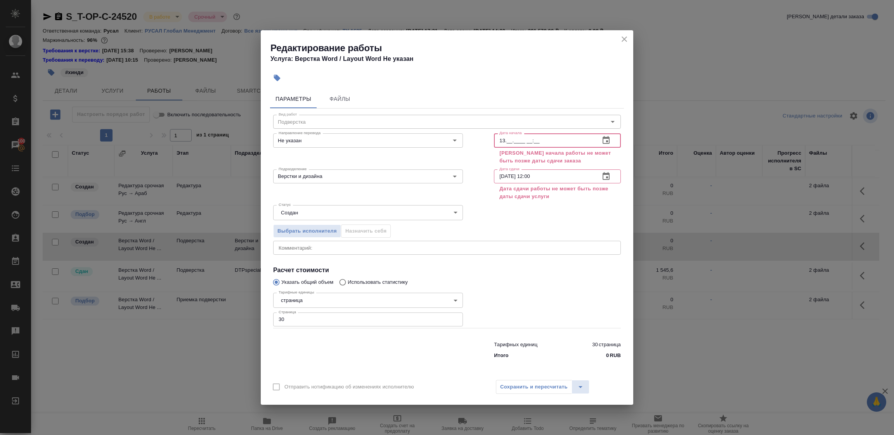
type input "13.__.____ __:__"
click at [625, 38] on icon "close" at bounding box center [624, 38] width 5 height 5
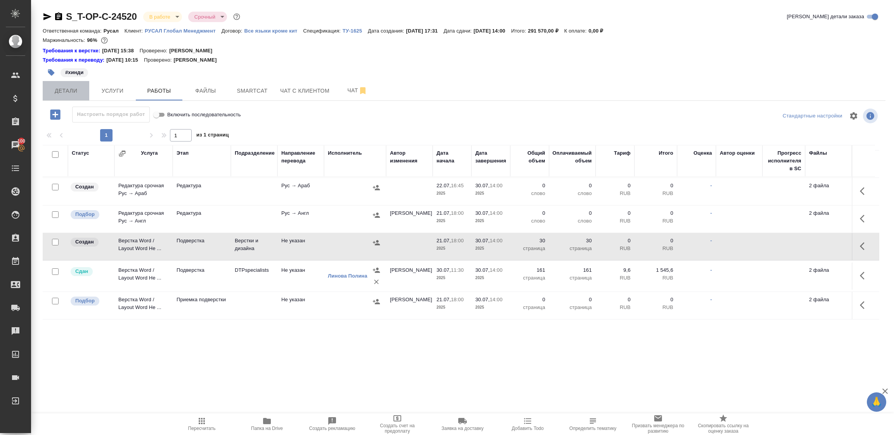
click at [69, 92] on span "Детали" at bounding box center [65, 91] width 37 height 10
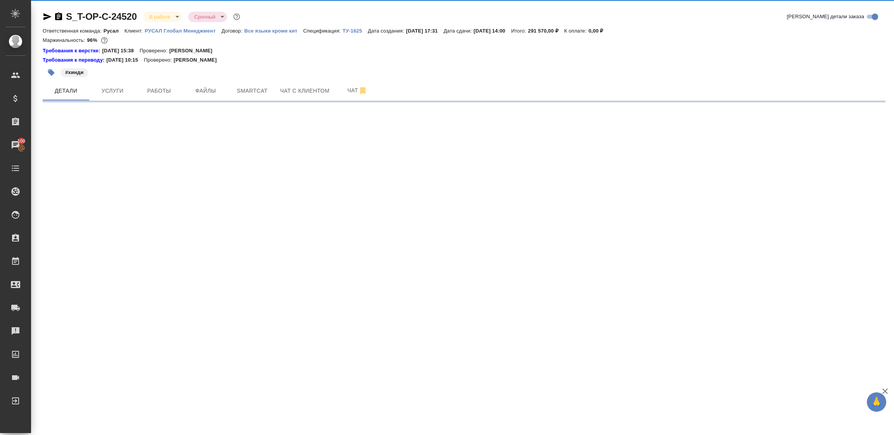
select select "RU"
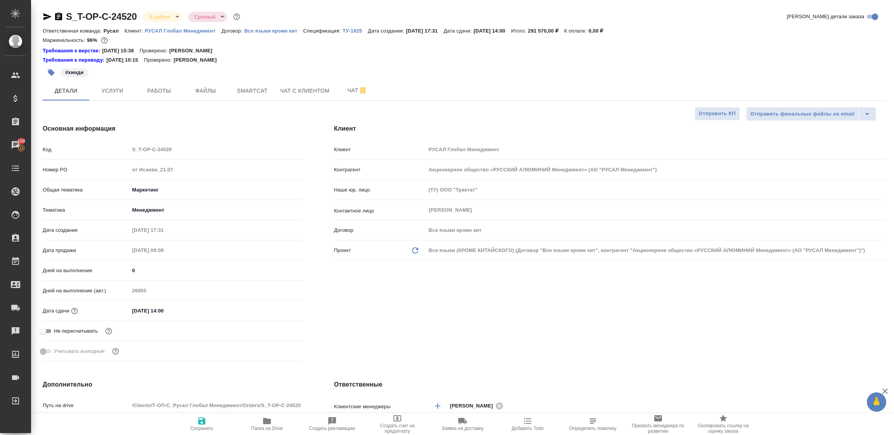
type textarea "x"
drag, startPoint x: 68, startPoint y: 304, endPoint x: 59, endPoint y: 303, distance: 9.0
click at [60, 303] on div "Код S_T-OP-C-24520 Номер PO от Исаева_21.07 Общая тематика Маркетинг marketing …" at bounding box center [173, 254] width 260 height 222
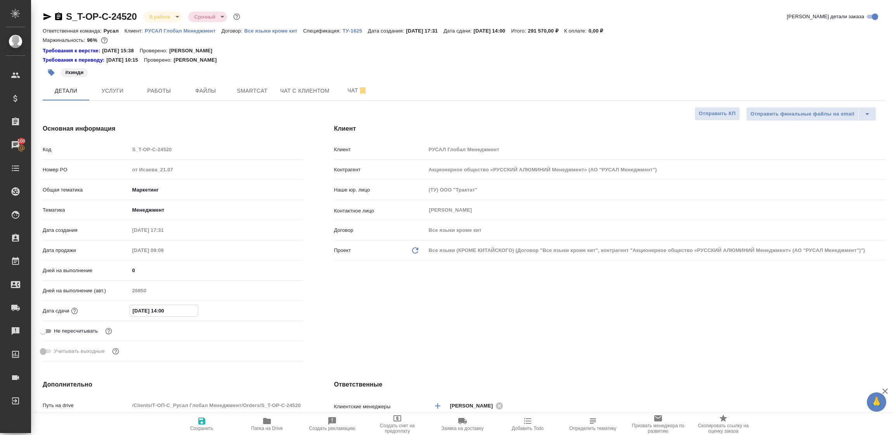
type input "1_.__.____ __:__"
type textarea "x"
type input "14.__.____ __:__"
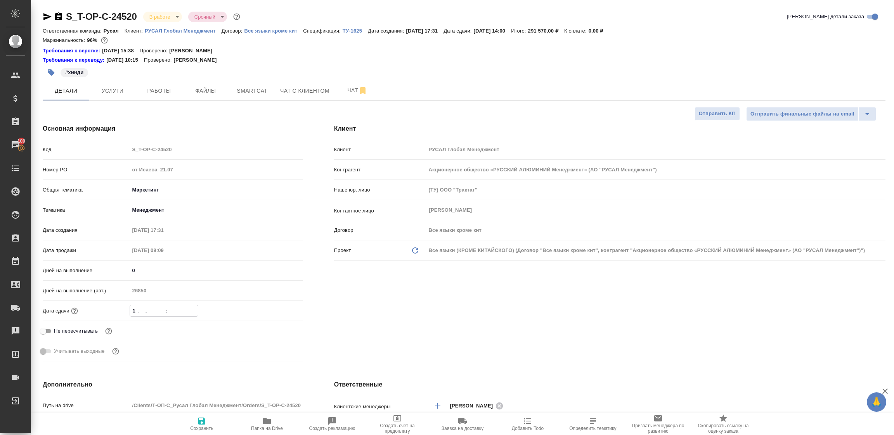
type textarea "x"
type input "1_.__.____ __:__"
type textarea "x"
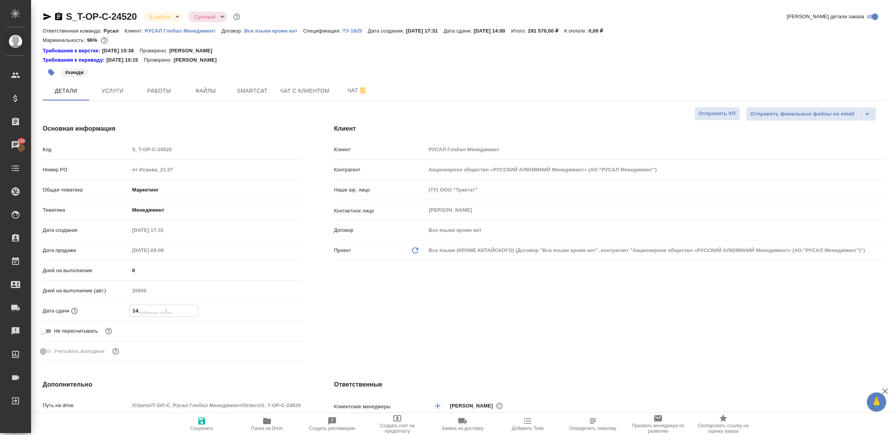
type textarea "x"
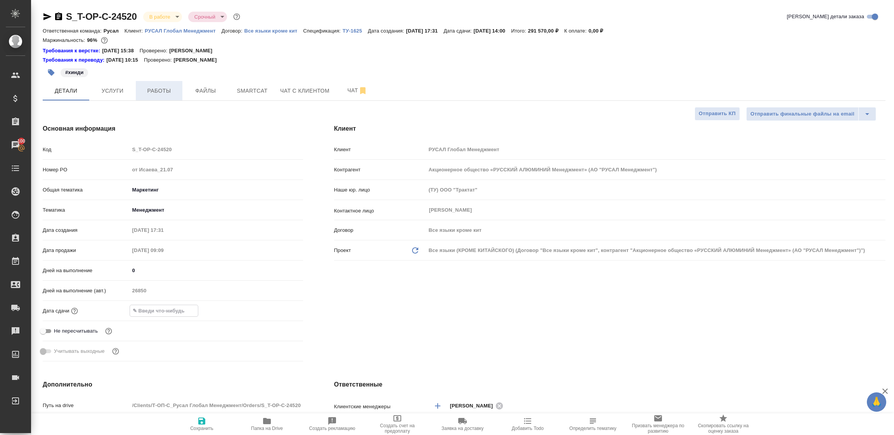
click at [161, 96] on button "Работы" at bounding box center [159, 90] width 47 height 19
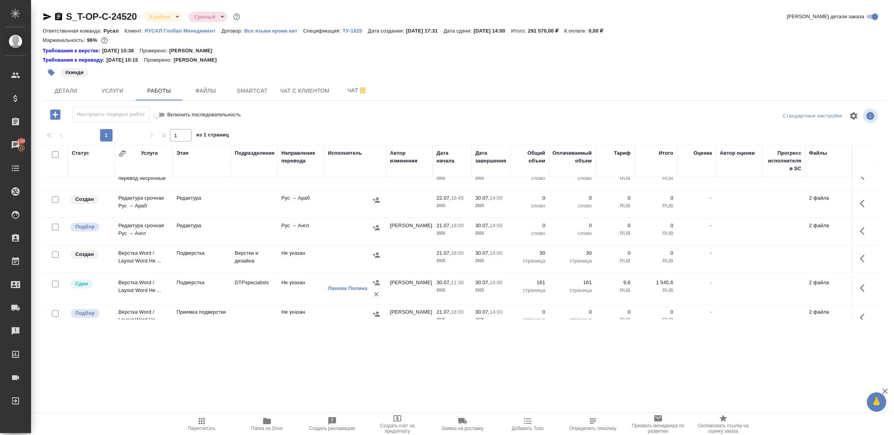
scroll to position [280, 0]
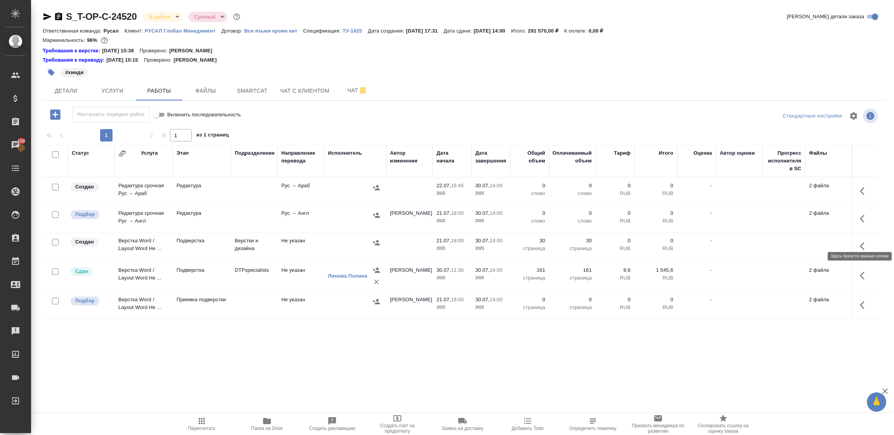
click at [860, 242] on icon "button" at bounding box center [864, 246] width 9 height 9
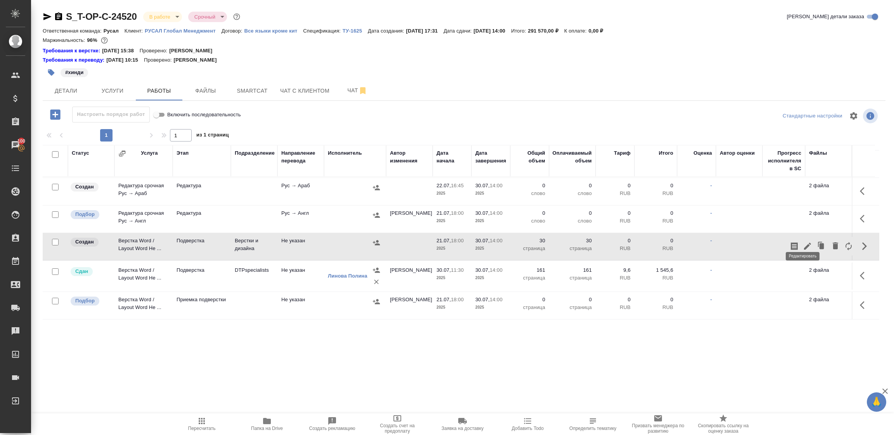
click at [804, 243] on icon "button" at bounding box center [807, 246] width 7 height 7
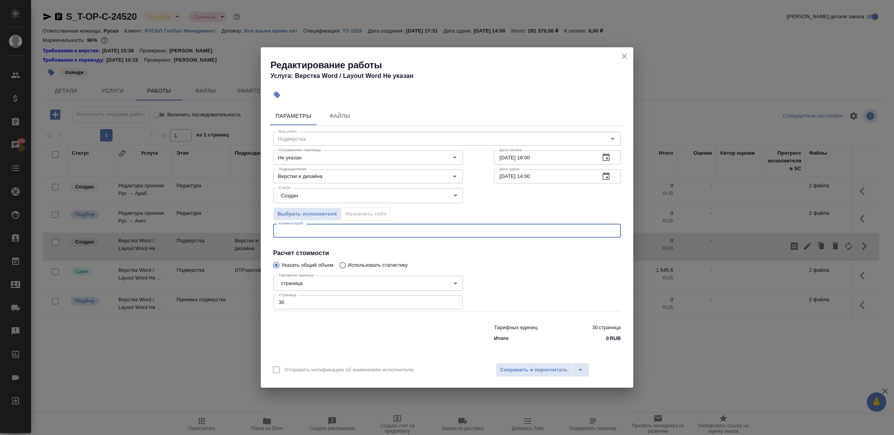
click at [300, 233] on textarea at bounding box center [447, 231] width 337 height 6
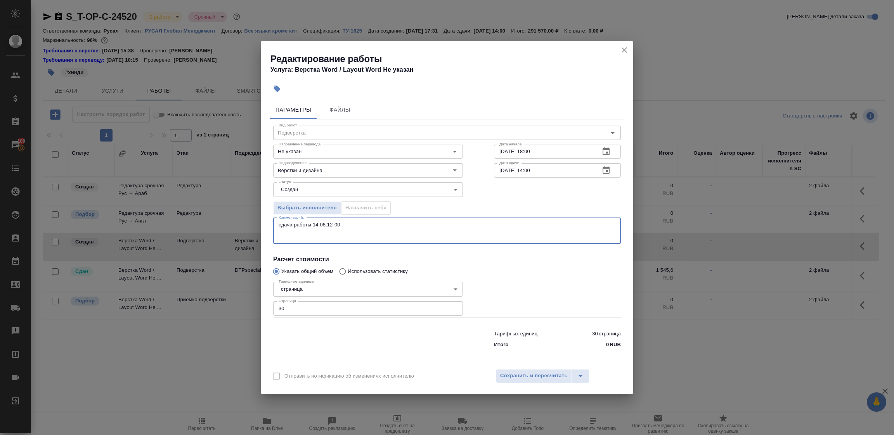
paste textarea "https://drive.awatera.com/s/FAJeAoX62Gxdq7m"
type textarea "сдача работы 14.08.12-00 https://drive.awatera.com/s/FAJeAoX62Gxdq7m"
click at [291, 186] on body "🙏 .cls-1 fill:#fff; AWATERA Tupakhina Daria Клиенты Спецификации Заказы 100 Чат…" at bounding box center [447, 217] width 894 height 435
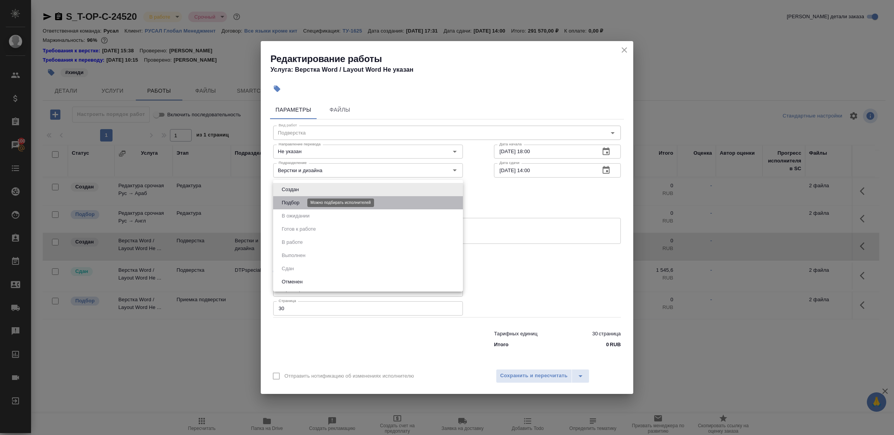
click at [293, 206] on button "Подбор" at bounding box center [290, 203] width 23 height 9
type input "recruiting"
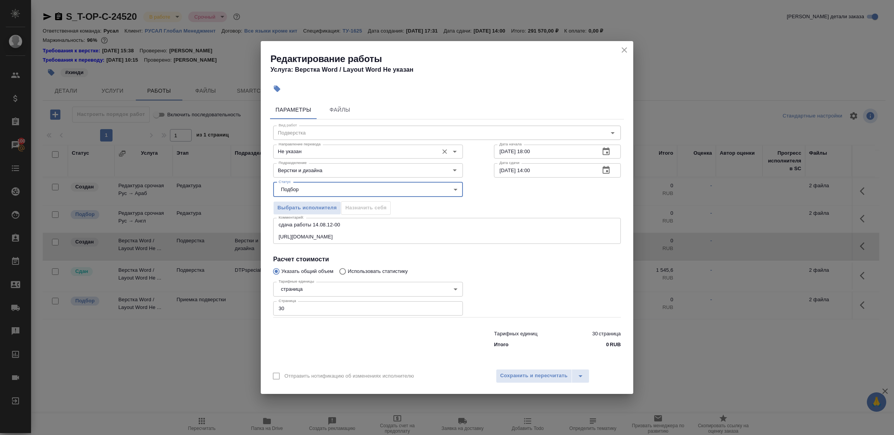
click at [298, 148] on input "Не указан" at bounding box center [355, 151] width 159 height 9
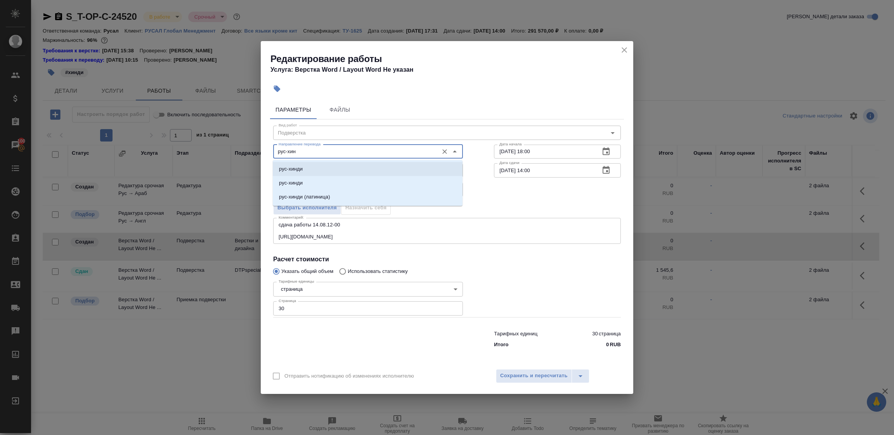
click at [298, 170] on p "рус-хинди" at bounding box center [291, 169] width 24 height 8
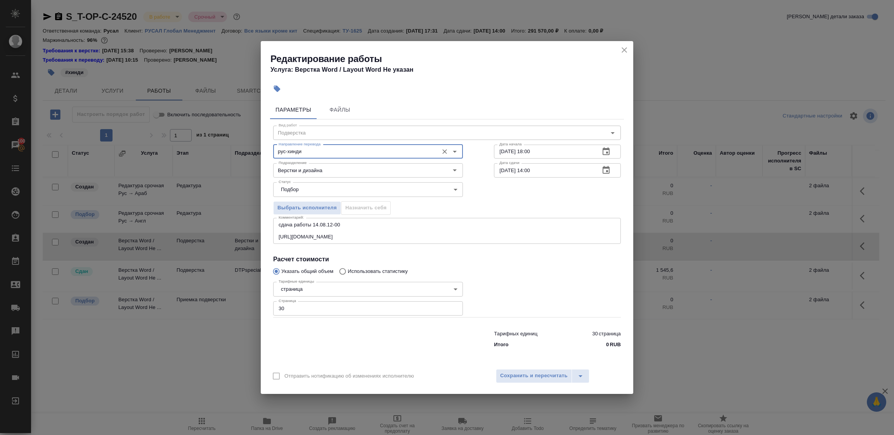
type input "рус-хинди"
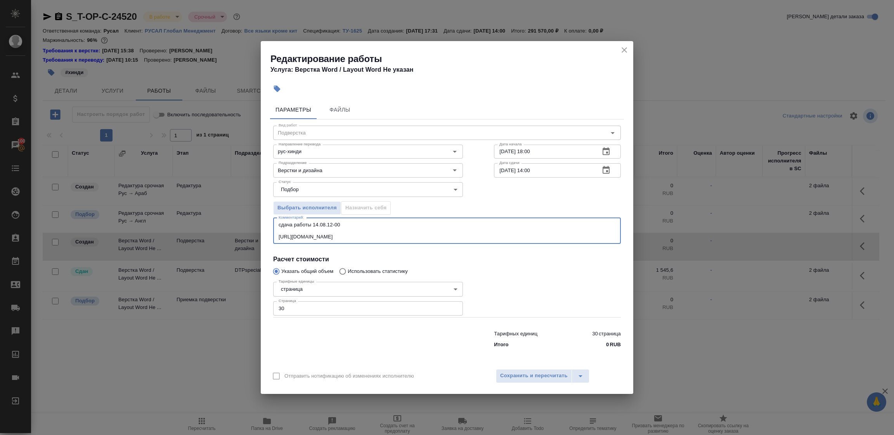
drag, startPoint x: 398, startPoint y: 238, endPoint x: 263, endPoint y: 225, distance: 135.7
click at [263, 225] on div "Параметры Файлы Вид работ Подверстка Вид работ Направление перевода рус-хинди Н…" at bounding box center [447, 230] width 373 height 267
click at [548, 376] on span "Сохранить и пересчитать" at bounding box center [534, 376] width 68 height 9
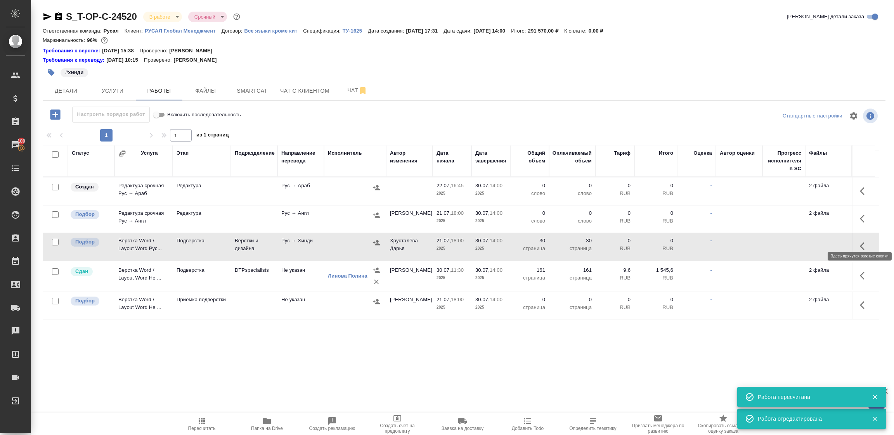
click at [860, 242] on icon "button" at bounding box center [864, 246] width 9 height 9
click at [804, 243] on icon "button" at bounding box center [807, 246] width 7 height 7
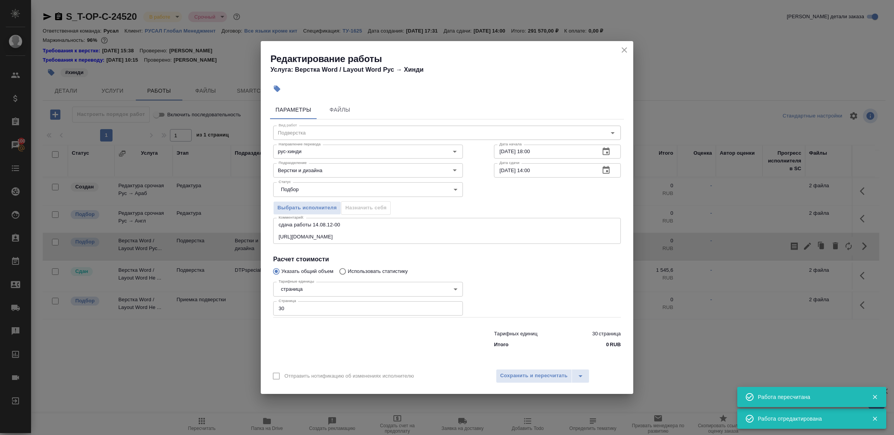
click at [297, 306] on input "30" at bounding box center [368, 309] width 190 height 14
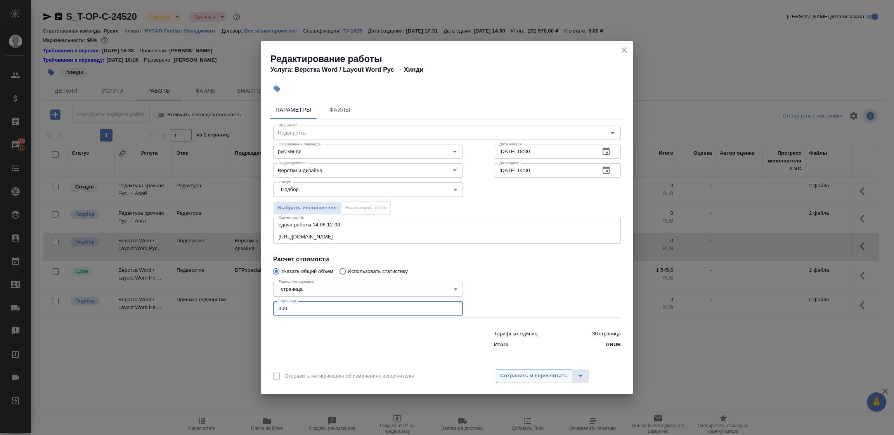
type input "300"
click at [567, 372] on span "Сохранить и пересчитать" at bounding box center [534, 376] width 68 height 9
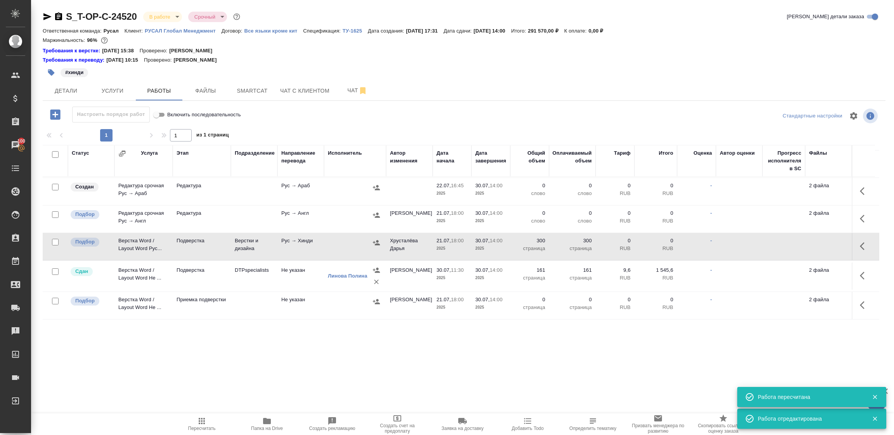
click at [855, 238] on button "button" at bounding box center [864, 246] width 19 height 19
click at [820, 243] on icon "button" at bounding box center [822, 246] width 5 height 6
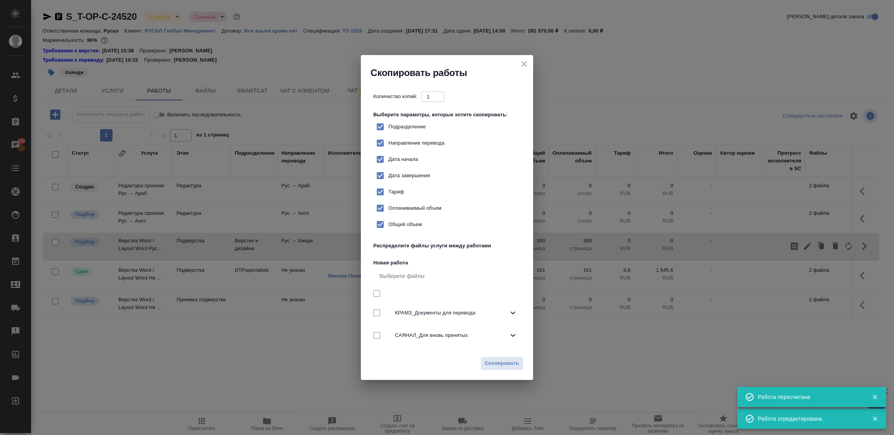
checkbox input "true"
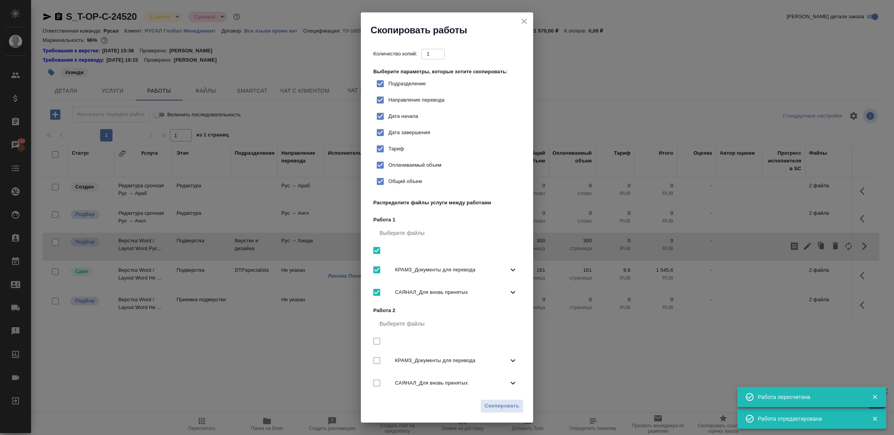
click at [492, 399] on div "Скопировать" at bounding box center [447, 409] width 172 height 27
click at [499, 408] on span "Скопировать" at bounding box center [502, 406] width 35 height 9
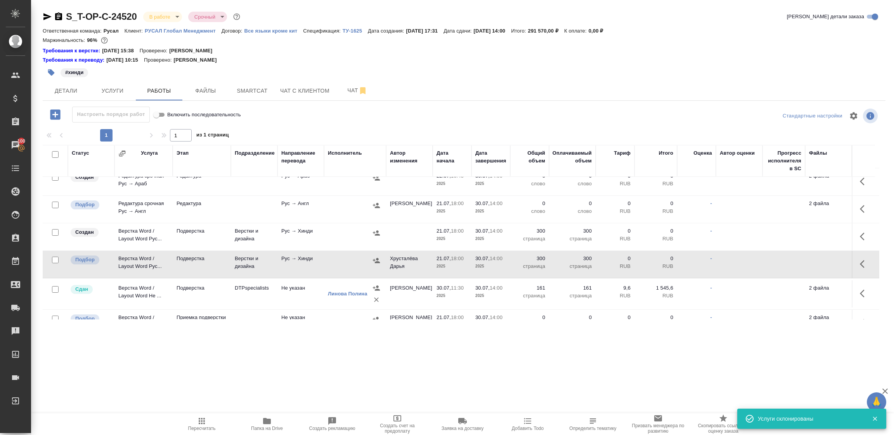
click at [860, 234] on icon "button" at bounding box center [864, 236] width 9 height 9
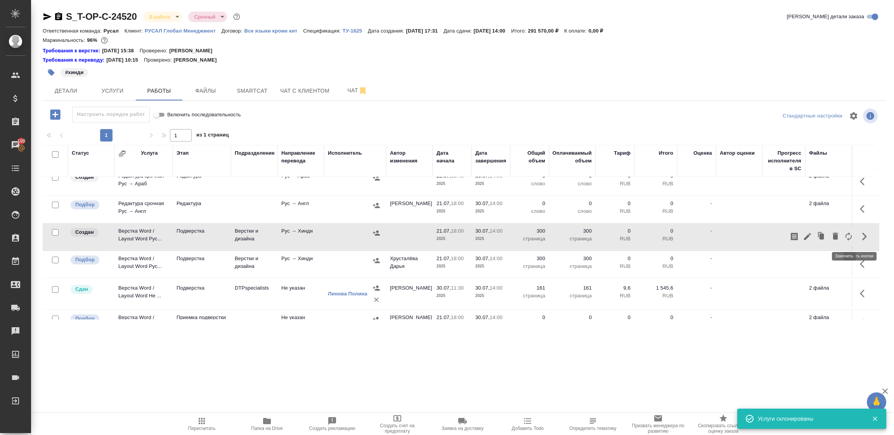
click at [844, 238] on icon "button" at bounding box center [848, 236] width 9 height 9
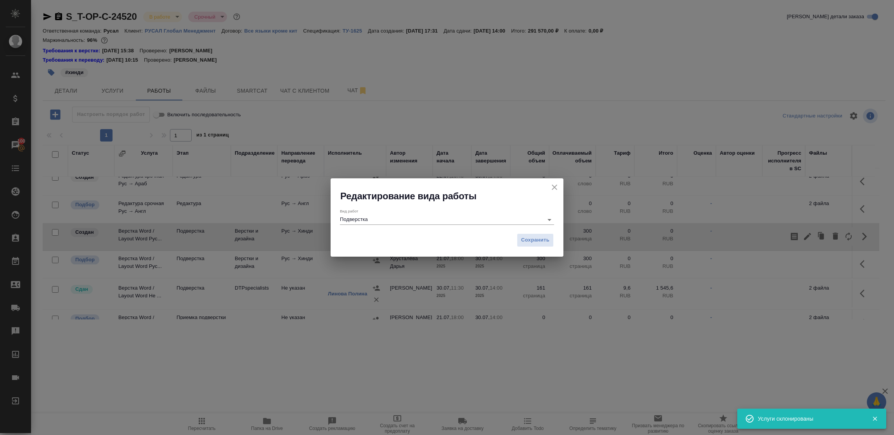
click at [451, 218] on input "Подверстка" at bounding box center [439, 219] width 199 height 9
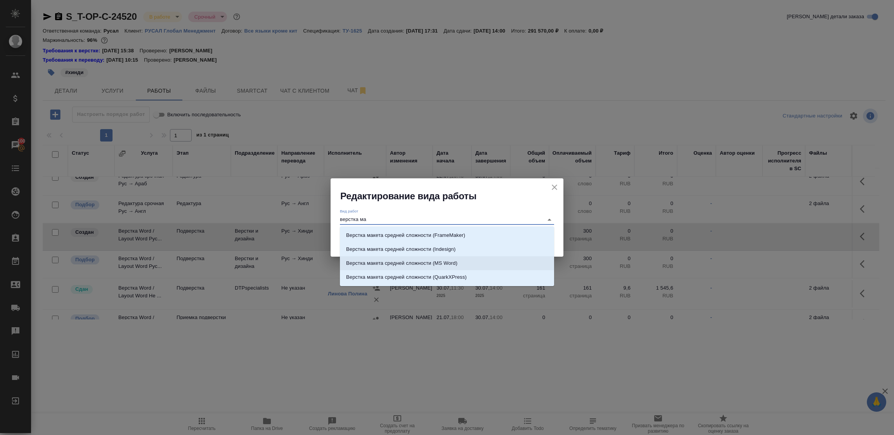
click at [416, 264] on p "Верстка макета средней сложности (MS Word)" at bounding box center [401, 264] width 111 height 8
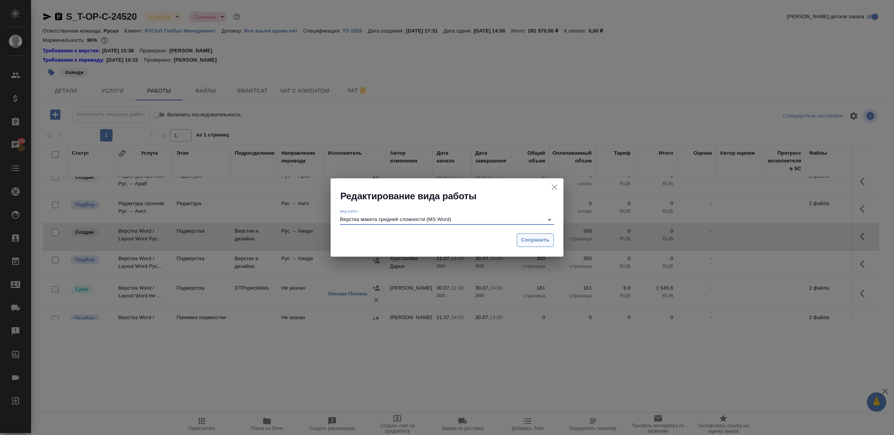
type input "Верстка макета средней сложности (MS Word)"
click at [536, 240] on span "Сохранить" at bounding box center [535, 240] width 28 height 9
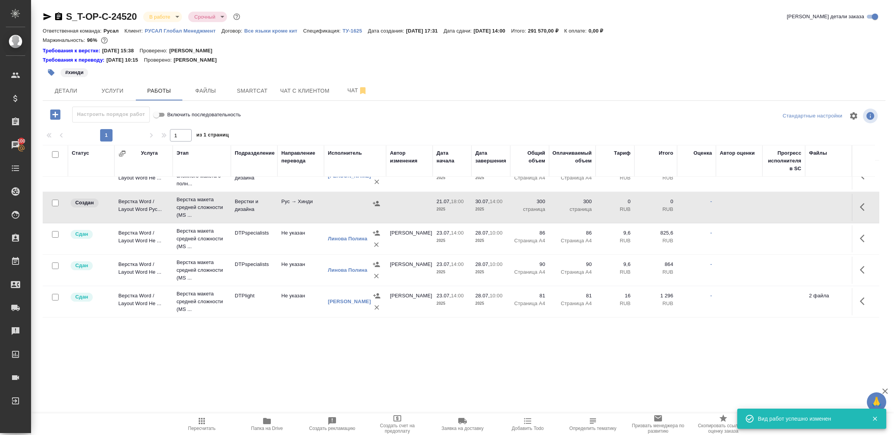
scroll to position [0, 0]
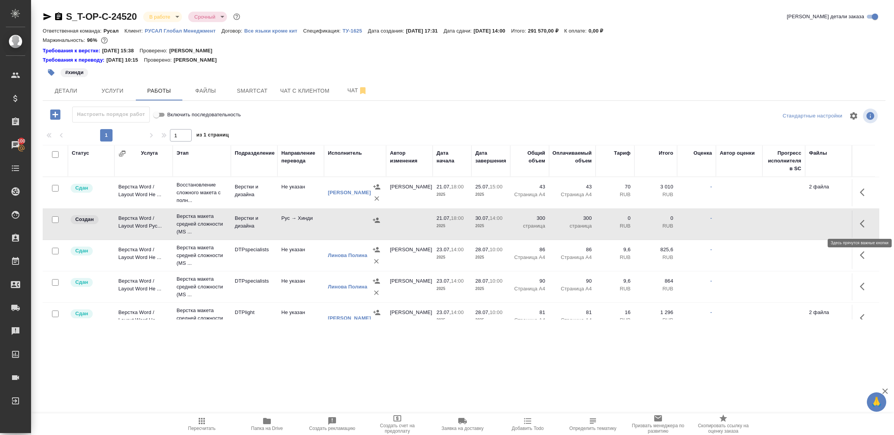
click at [862, 224] on icon "button" at bounding box center [864, 223] width 9 height 9
click at [804, 225] on icon "button" at bounding box center [807, 223] width 9 height 9
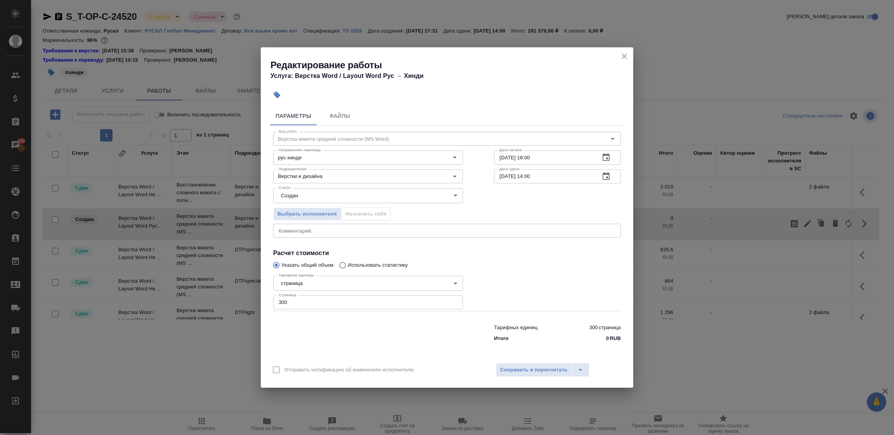
click at [305, 232] on textarea at bounding box center [447, 231] width 337 height 6
paste textarea "сдача работы 14.08.12-00 https://drive.awatera.com/s/FAJeAoX62Gxdq7m"
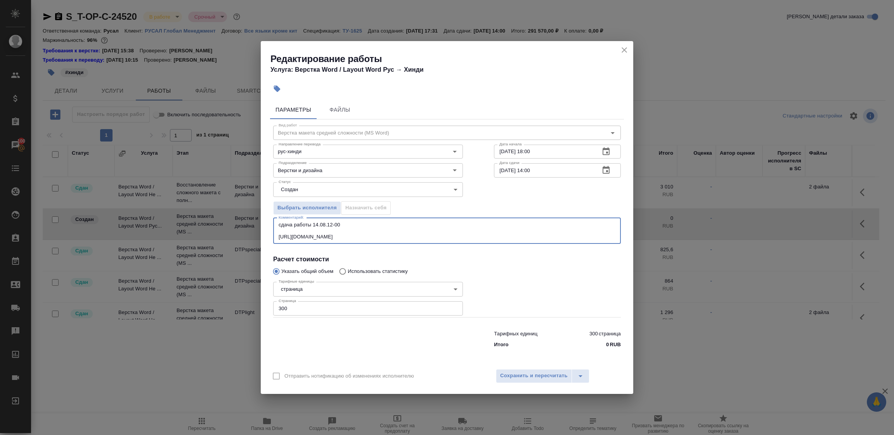
type textarea "сдача работы 14.08.12-00 https://drive.awatera.com/s/FAJeAoX62Gxdq7m"
click at [297, 186] on body "🙏 .cls-1 fill:#fff; AWATERA Tupakhina Daria Клиенты Спецификации Заказы 100 Чат…" at bounding box center [447, 217] width 894 height 435
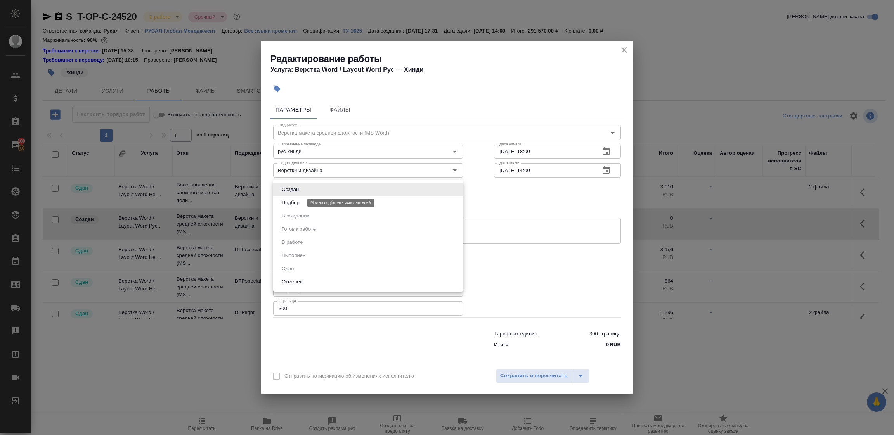
click at [295, 202] on button "Подбор" at bounding box center [290, 203] width 23 height 9
type input "recruiting"
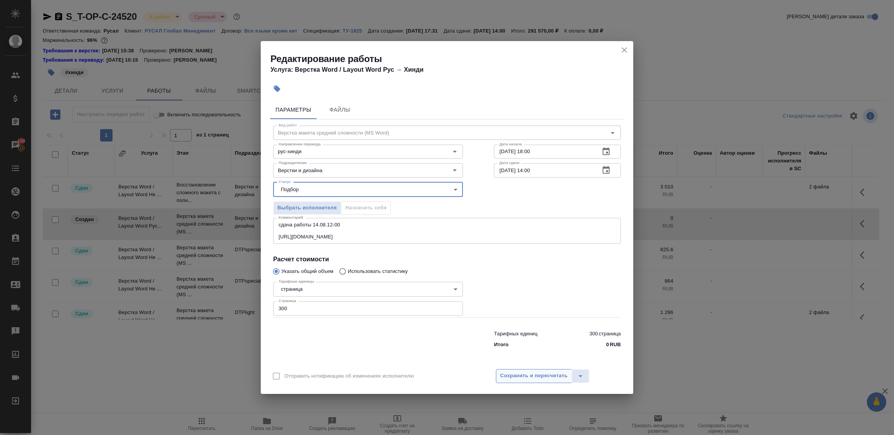
click at [545, 374] on span "Сохранить и пересчитать" at bounding box center [534, 376] width 68 height 9
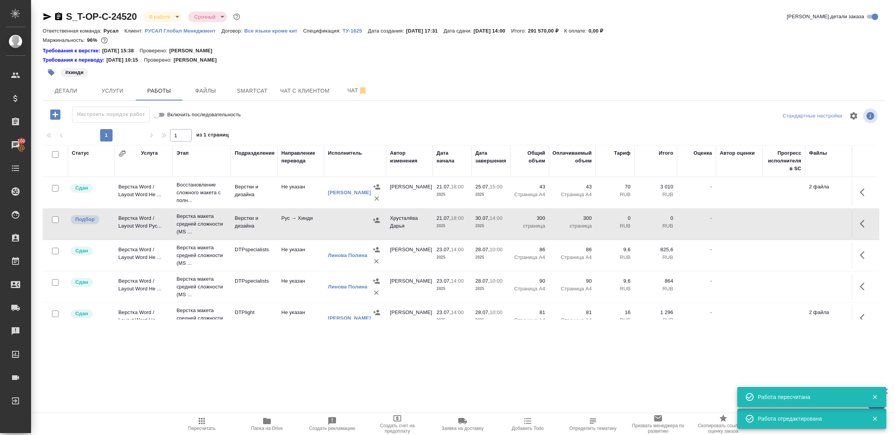
click at [55, 153] on input "checkbox" at bounding box center [55, 154] width 7 height 7
checkbox input "true"
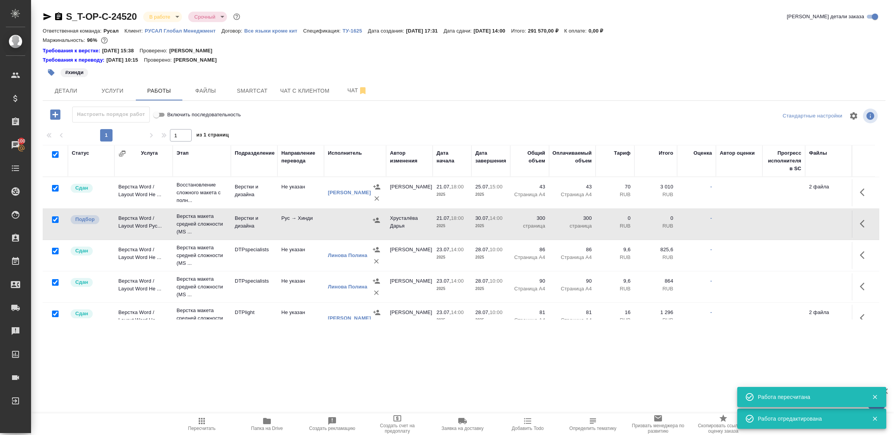
checkbox input "true"
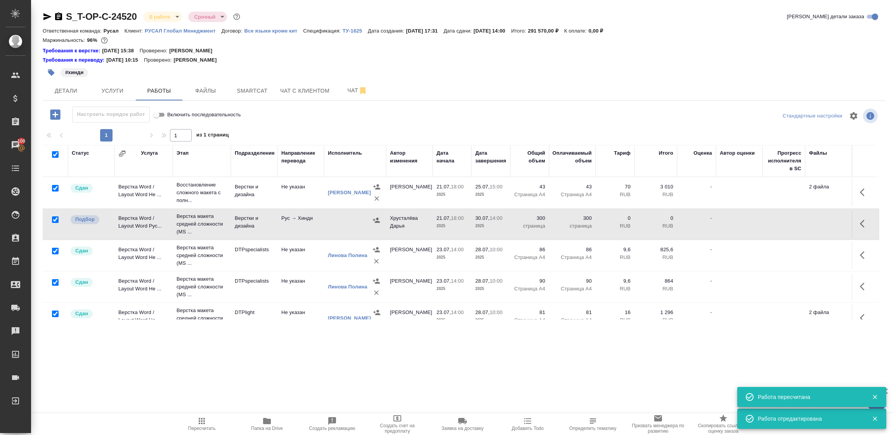
checkbox input "true"
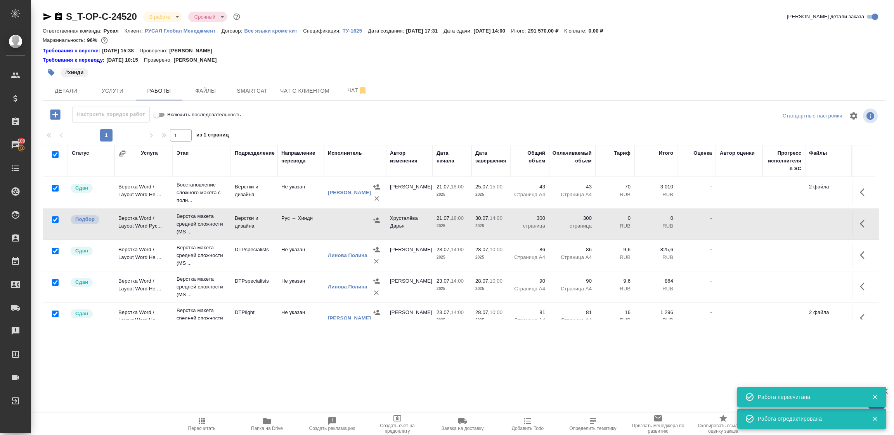
checkbox input "true"
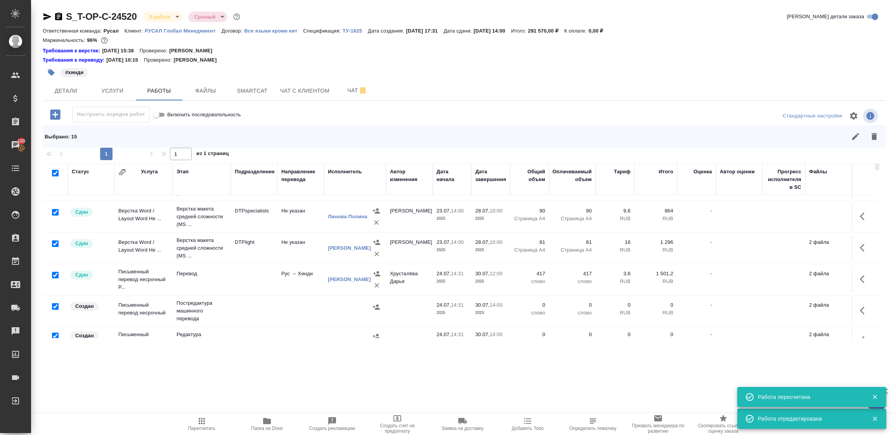
scroll to position [116, 0]
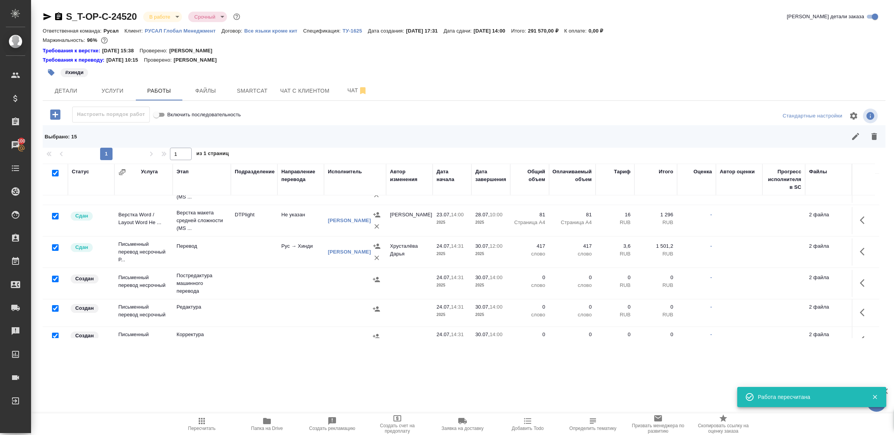
click at [55, 238] on tbody "Сдан Верстка Word / Layout Word Не ... Восстановление сложного макета с полн...…" at bounding box center [461, 302] width 837 height 444
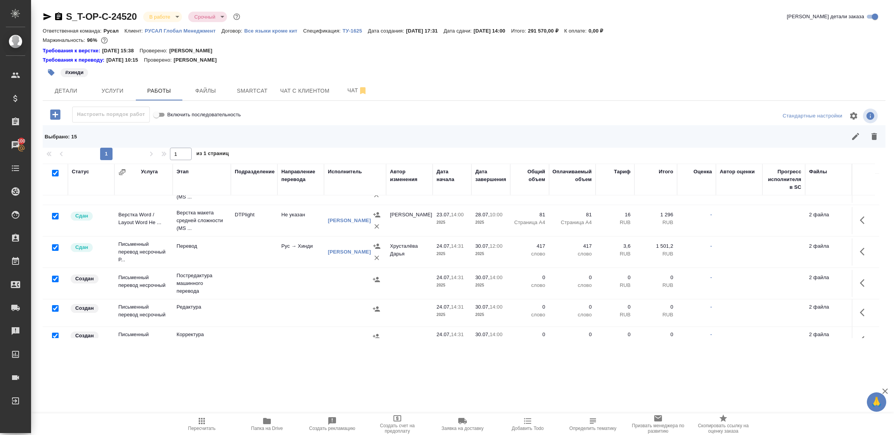
click at [55, 248] on input "checkbox" at bounding box center [55, 248] width 7 height 7
checkbox input "false"
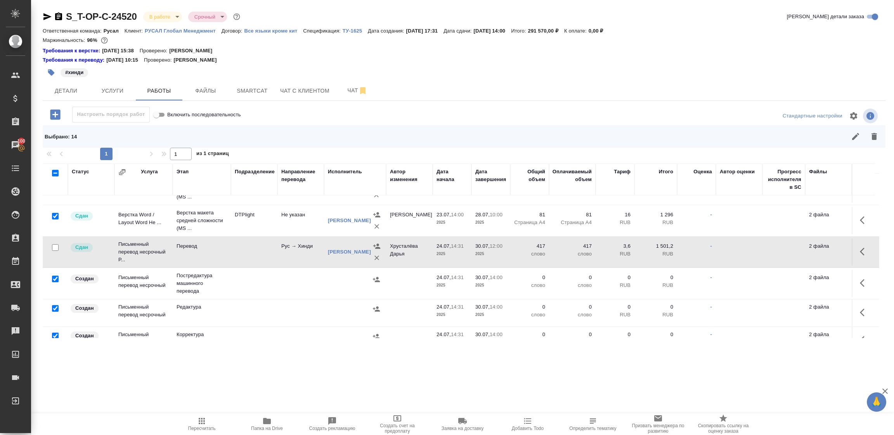
click at [54, 215] on input "checkbox" at bounding box center [55, 216] width 7 height 7
checkbox input "false"
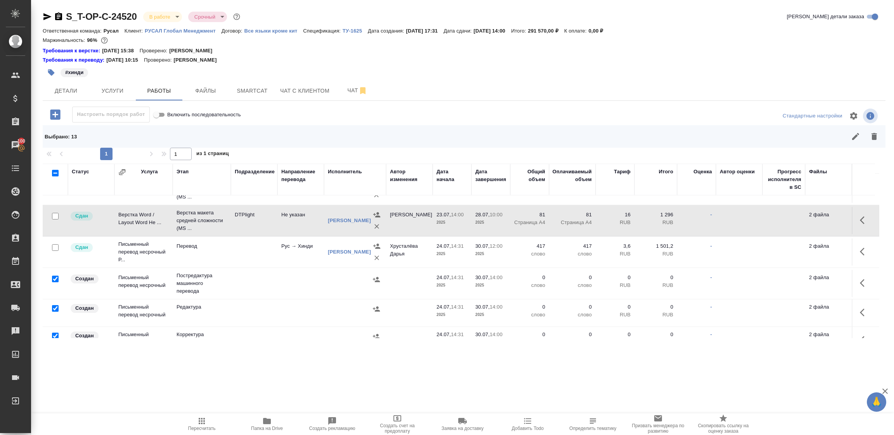
scroll to position [58, 0]
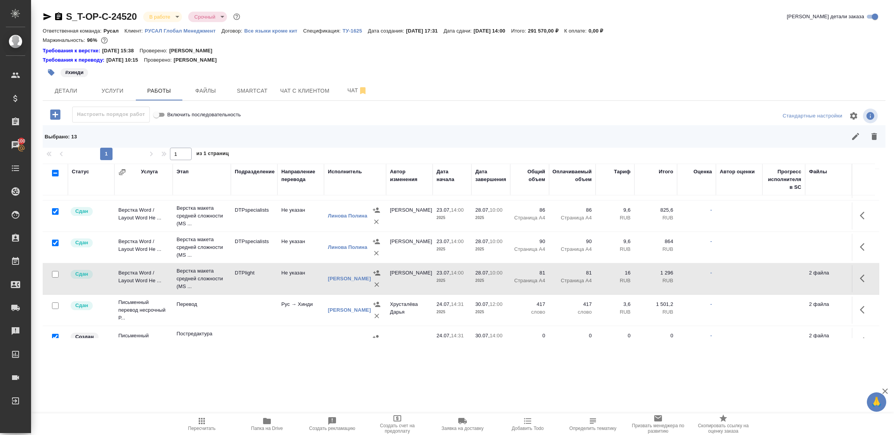
click at [57, 241] on input "checkbox" at bounding box center [55, 243] width 7 height 7
checkbox input "false"
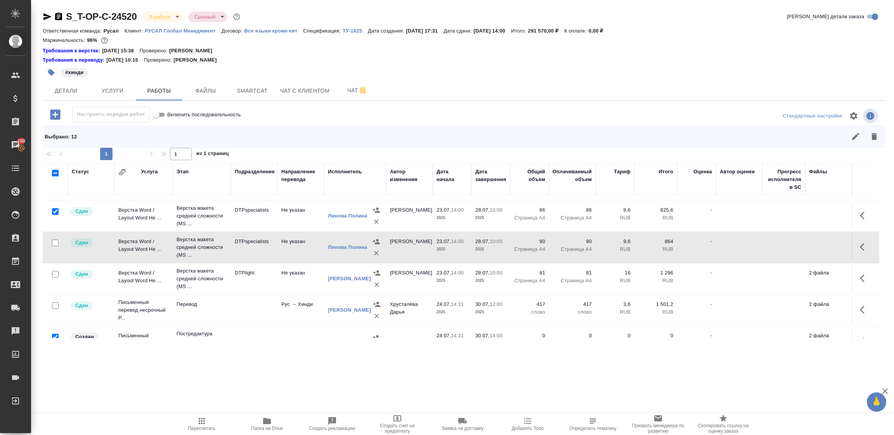
click at [57, 211] on input "checkbox" at bounding box center [55, 211] width 7 height 7
checkbox input "false"
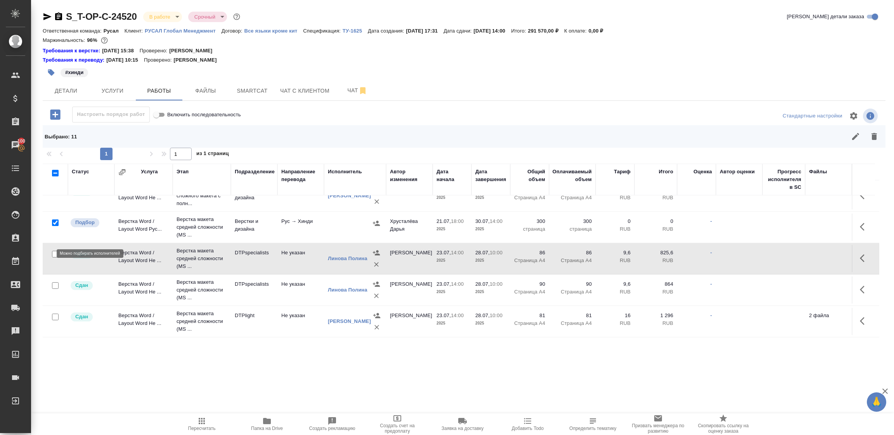
scroll to position [0, 0]
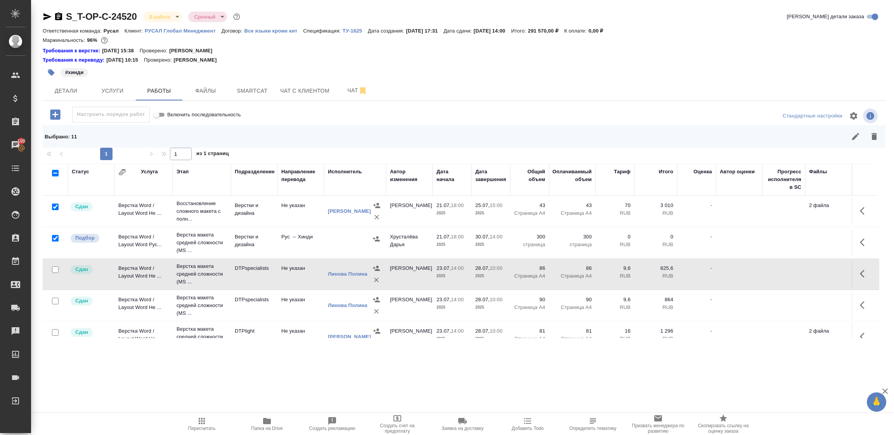
drag, startPoint x: 55, startPoint y: 237, endPoint x: 66, endPoint y: 225, distance: 16.8
click at [55, 237] on input "checkbox" at bounding box center [55, 238] width 7 height 7
checkbox input "false"
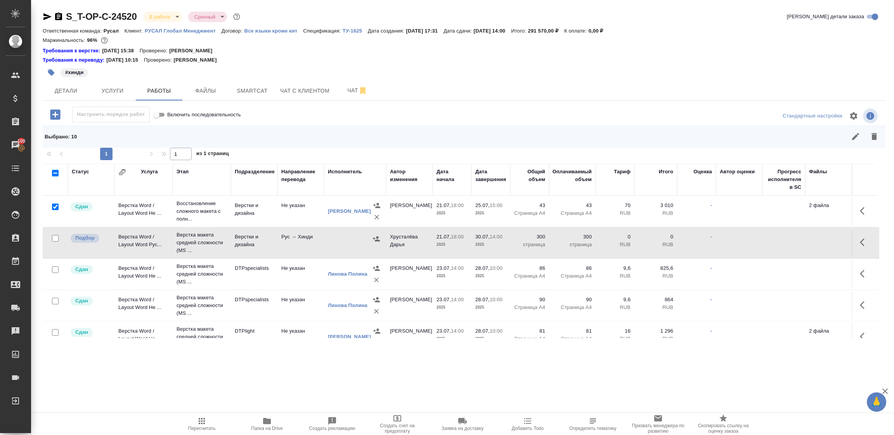
click at [56, 206] on input "checkbox" at bounding box center [55, 207] width 7 height 7
checkbox input "false"
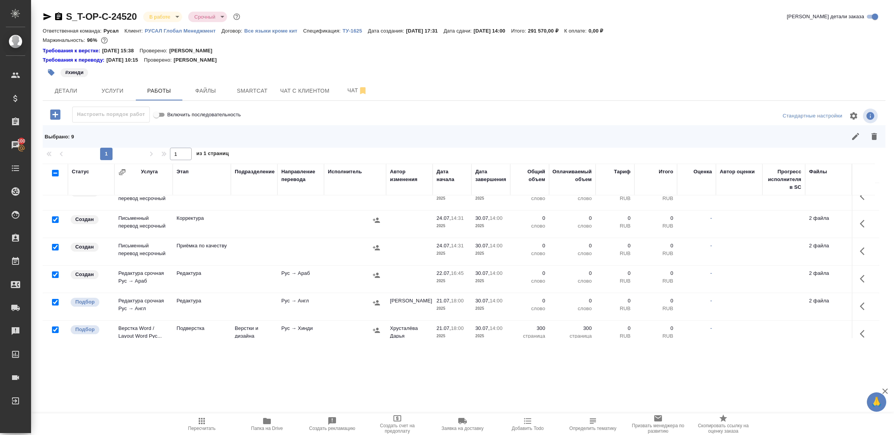
scroll to position [291, 0]
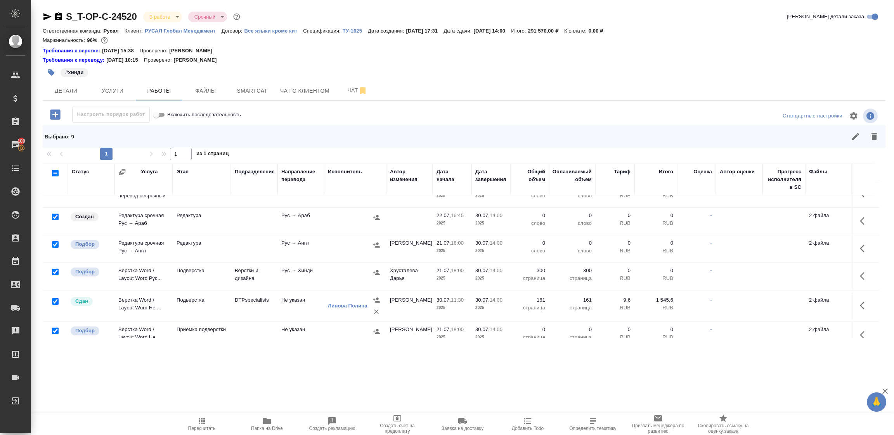
click at [55, 272] on input "checkbox" at bounding box center [55, 272] width 7 height 7
checkbox input "false"
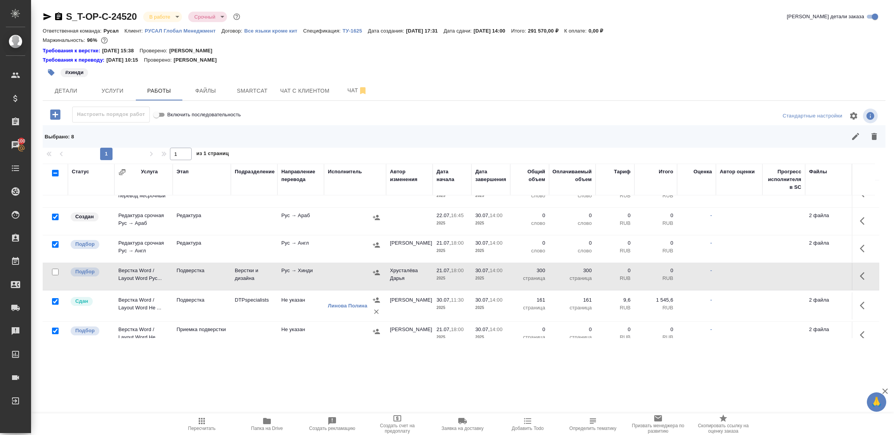
scroll to position [312, 0]
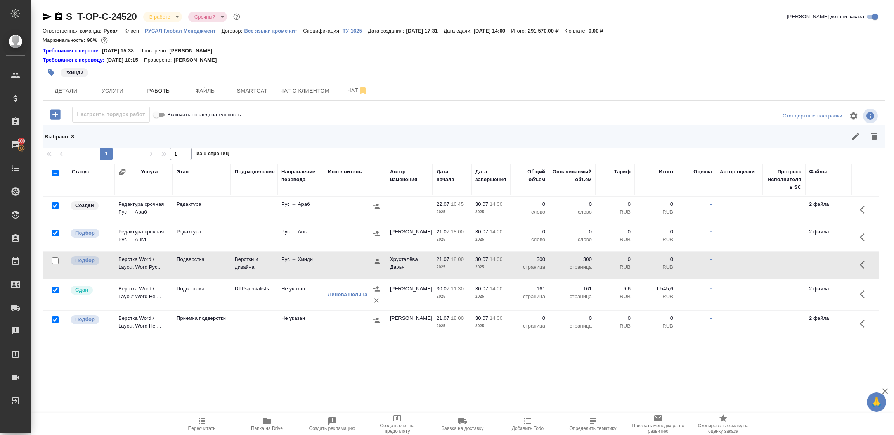
click at [54, 287] on input "checkbox" at bounding box center [55, 290] width 7 height 7
checkbox input "false"
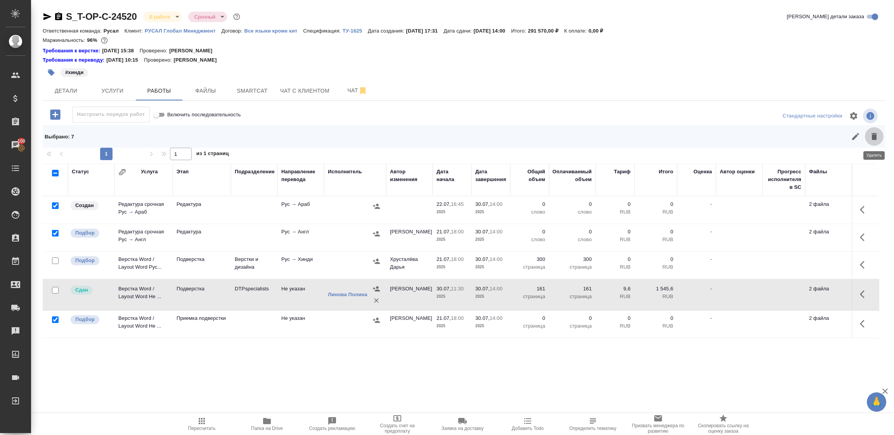
click at [874, 137] on icon "button" at bounding box center [874, 136] width 5 height 7
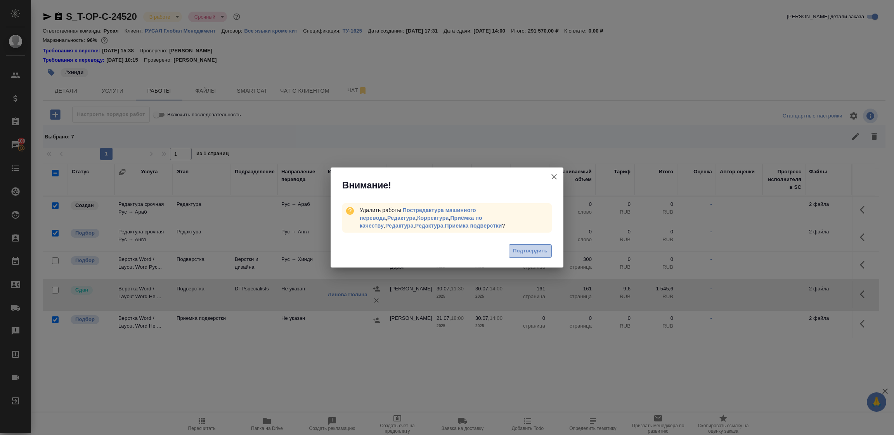
click at [536, 252] on span "Подтвердить" at bounding box center [530, 251] width 35 height 9
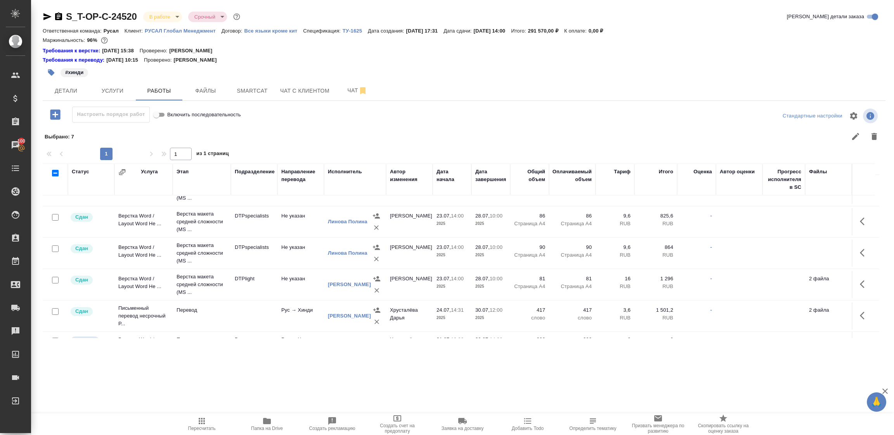
scroll to position [0, 0]
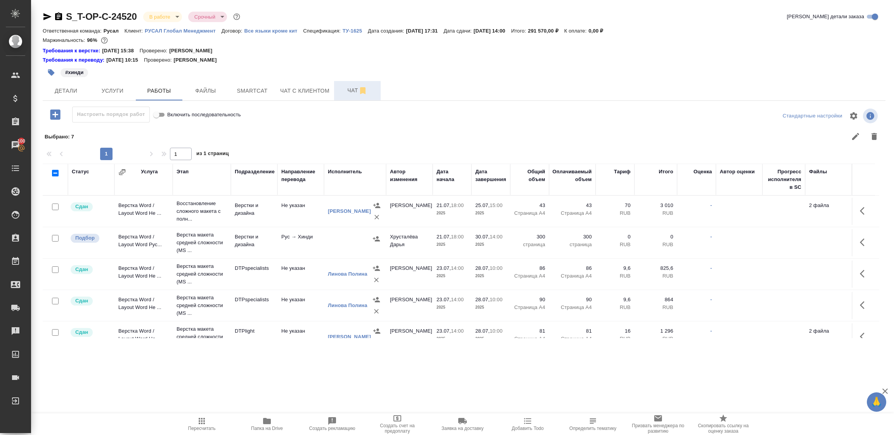
click at [343, 92] on span "Чат" at bounding box center [357, 91] width 37 height 10
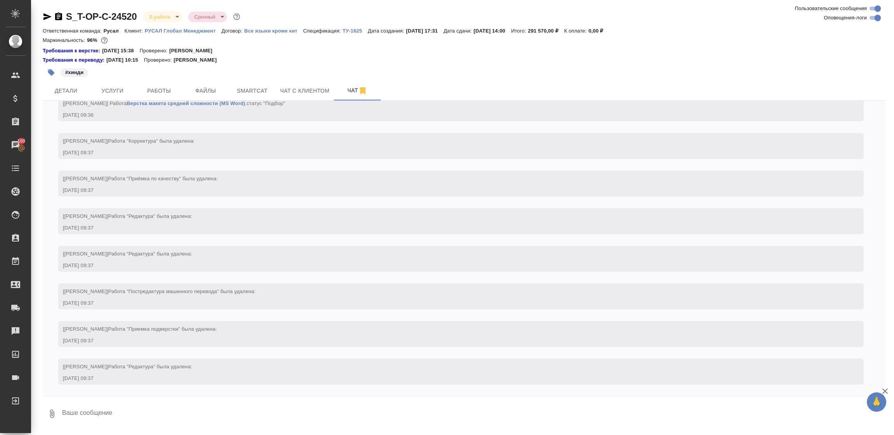
scroll to position [6034, 0]
click at [93, 413] on textarea at bounding box center [473, 414] width 824 height 26
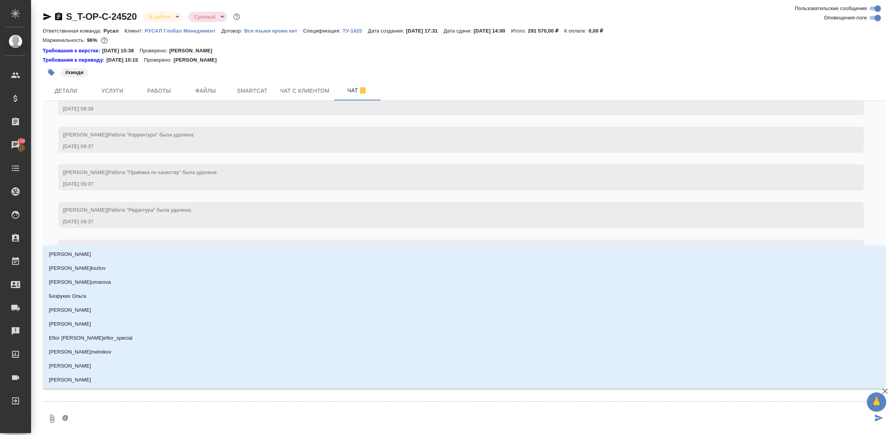
type textarea "@о"
type input "о"
type textarea "@ок"
type input "ок"
type textarea "@окс"
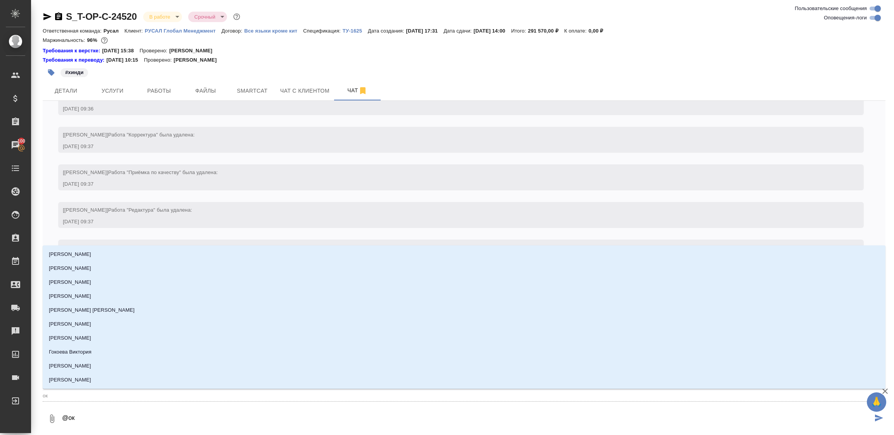
type input "окс"
type textarea "@оксю"
type input "оксю"
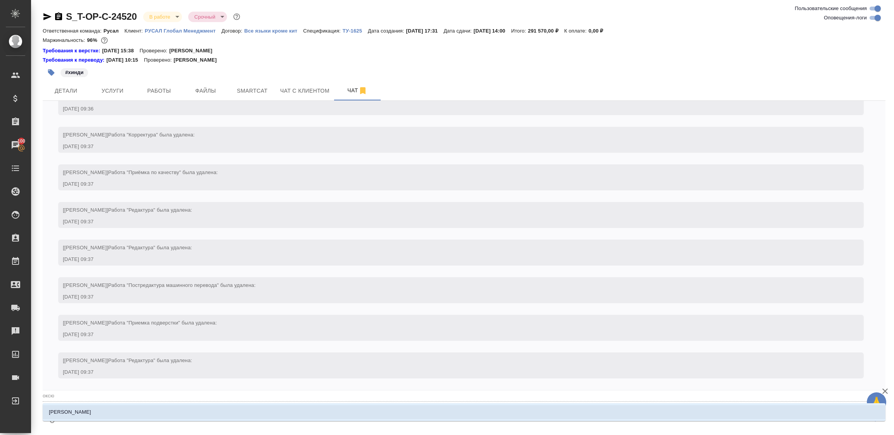
click at [97, 415] on li "Оксютович Ирина" at bounding box center [464, 413] width 843 height 14
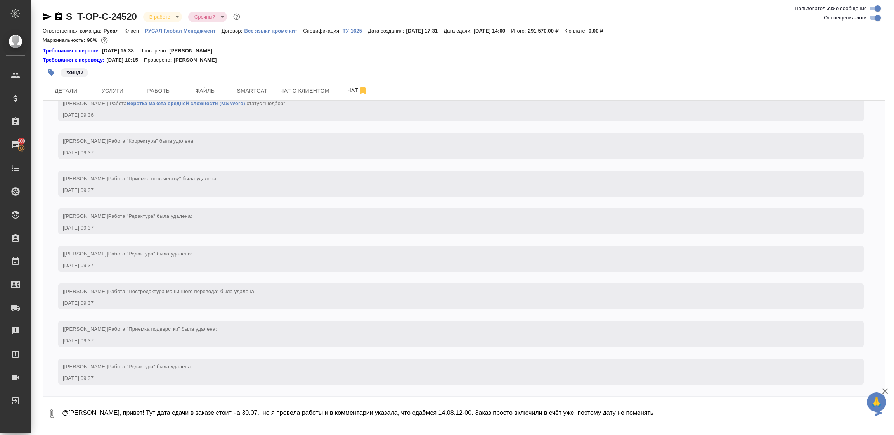
type textarea "@Оксютович Ирина Ир, привет! Тут дата сдачи в заказе стоит на 30.07., но я пров…"
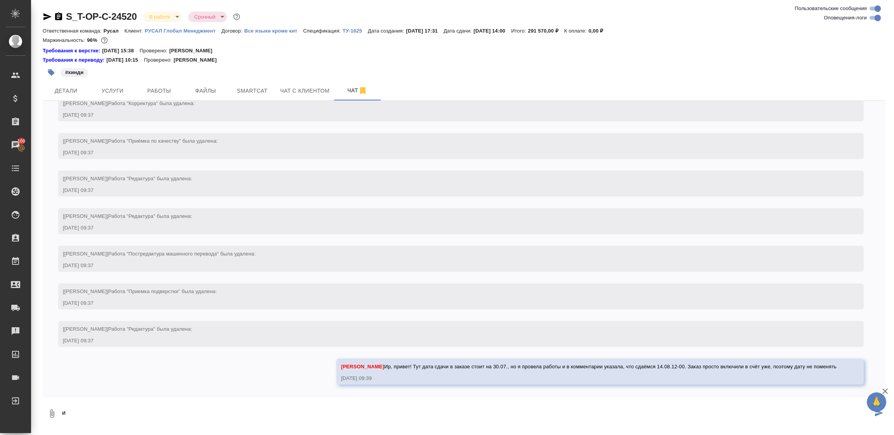
scroll to position [6071, 0]
type textarea "и делаем как обычно по требованиям Исаева, и тут двуязы"
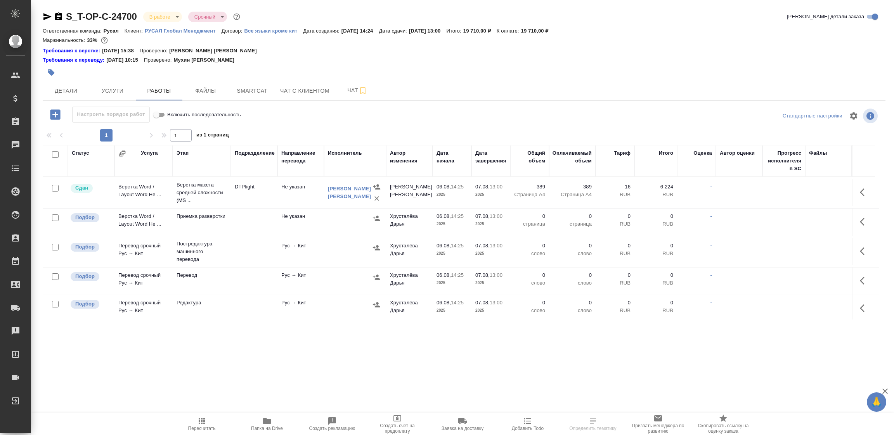
click at [46, 17] on icon "button" at bounding box center [47, 16] width 9 height 9
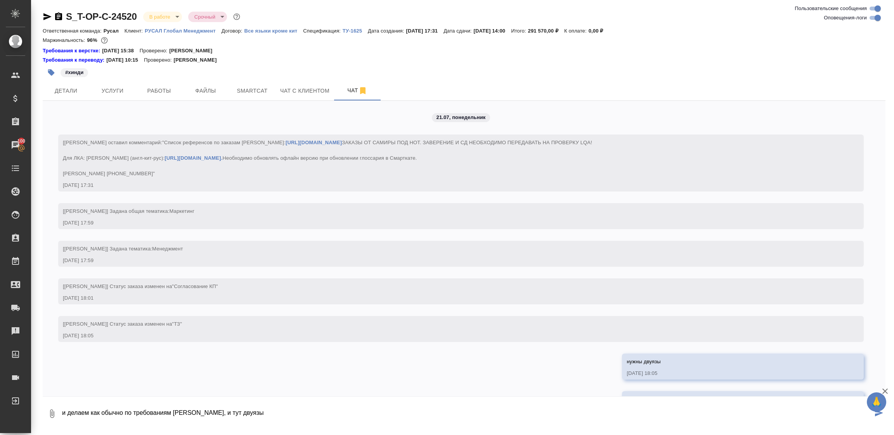
scroll to position [6071, 0]
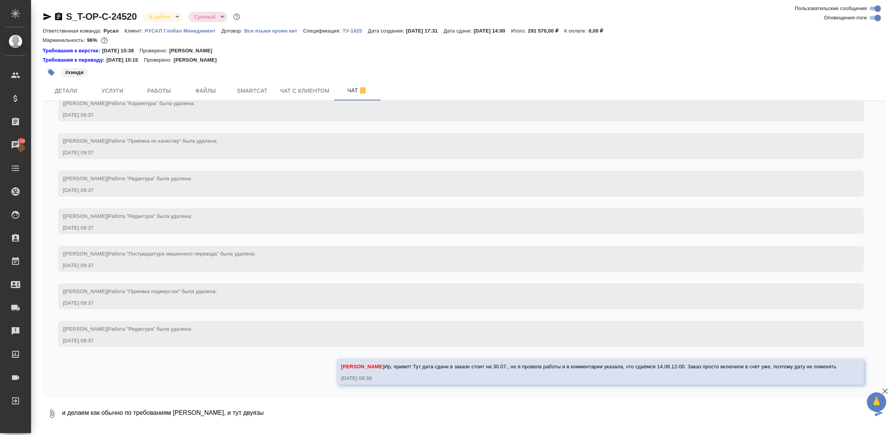
click at [256, 413] on textarea "и делаем как обычно по требованиям [PERSON_NAME], и тут двуязы" at bounding box center [467, 414] width 812 height 26
type textarea "и делаем как обычно по требованиям [PERSON_NAME], и тут двуязы"
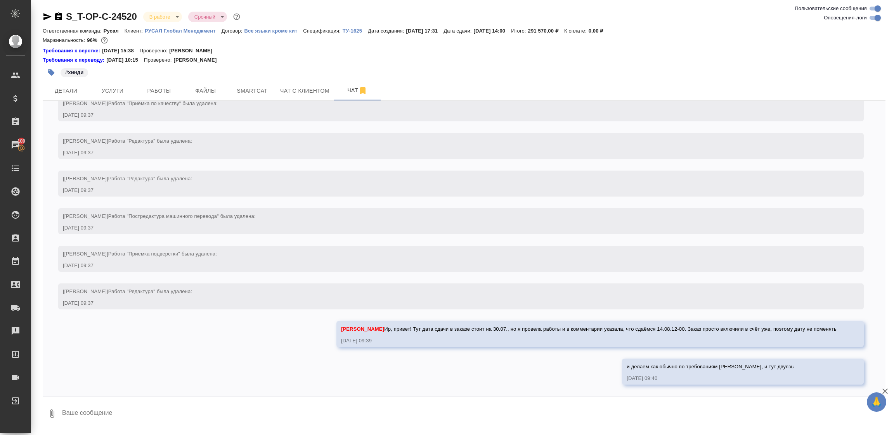
scroll to position [6109, 0]
click at [184, 411] on textarea "5 файлов не могу выгрузить из Смартката, жду помощи от тех. поддержки" at bounding box center [467, 414] width 812 height 26
click at [307, 411] on textarea "5 файлов не могу выгрузить из Смартката, жду помощи от тех. поддержки" at bounding box center [467, 414] width 812 height 26
type textarea "5 файлов не могу выгрузить из Смартката, жду помощи от тех. поддержки. Я отпишу…"
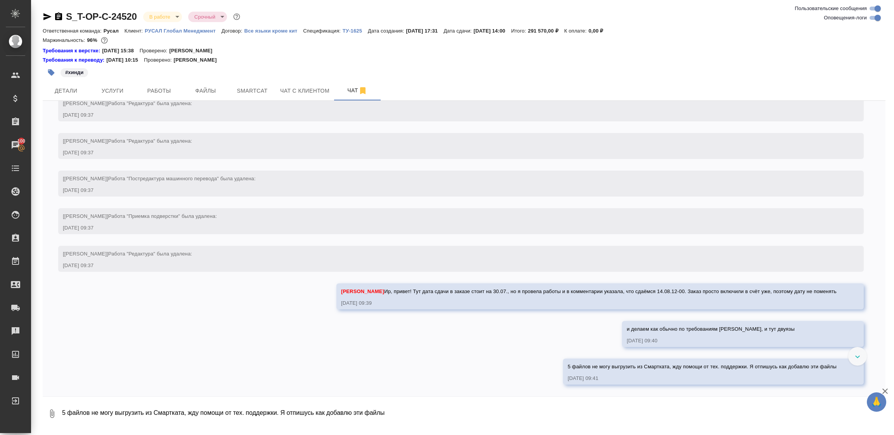
scroll to position [6146, 0]
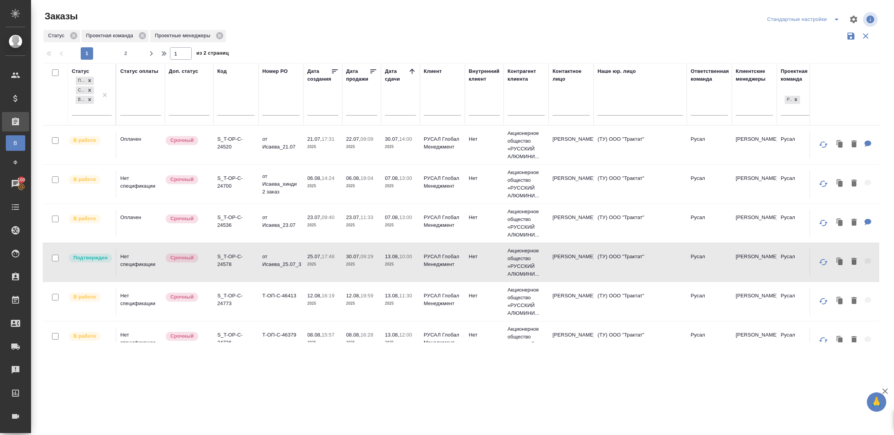
scroll to position [58, 0]
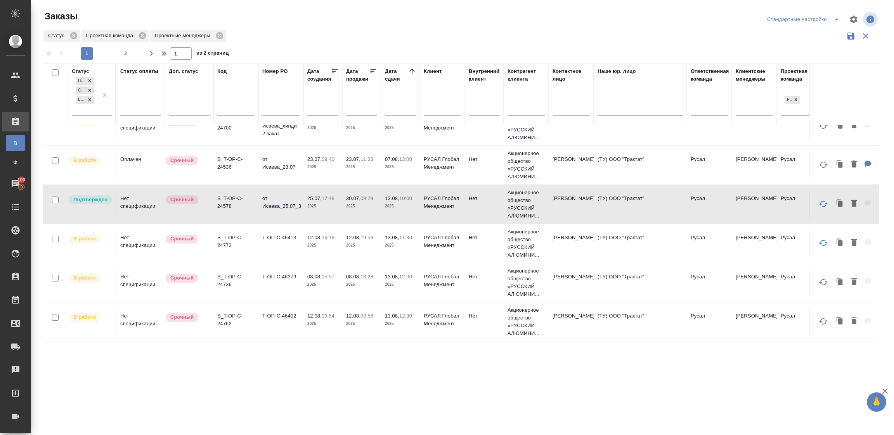
click at [293, 101] on td "Т-ОП-С-46413" at bounding box center [280, 86] width 45 height 27
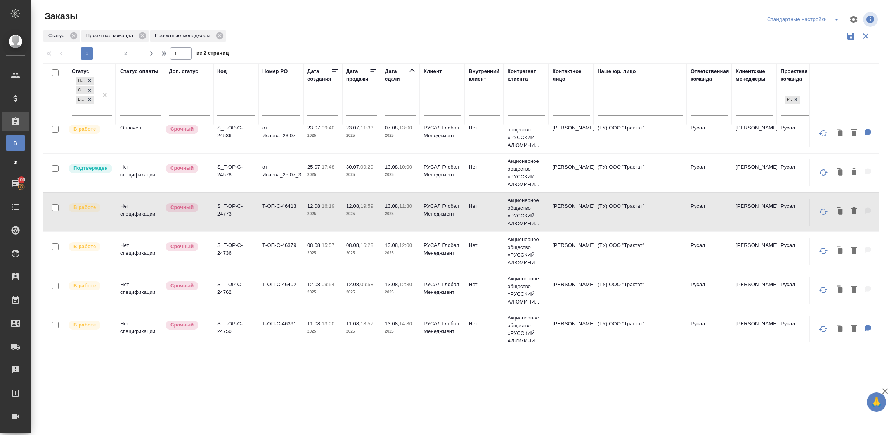
scroll to position [116, 0]
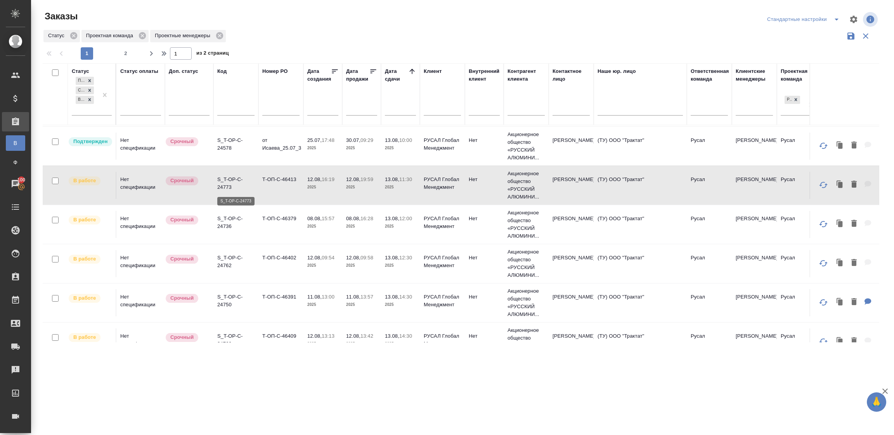
click at [241, 189] on p "S_T-OP-C-24773" at bounding box center [235, 184] width 37 height 16
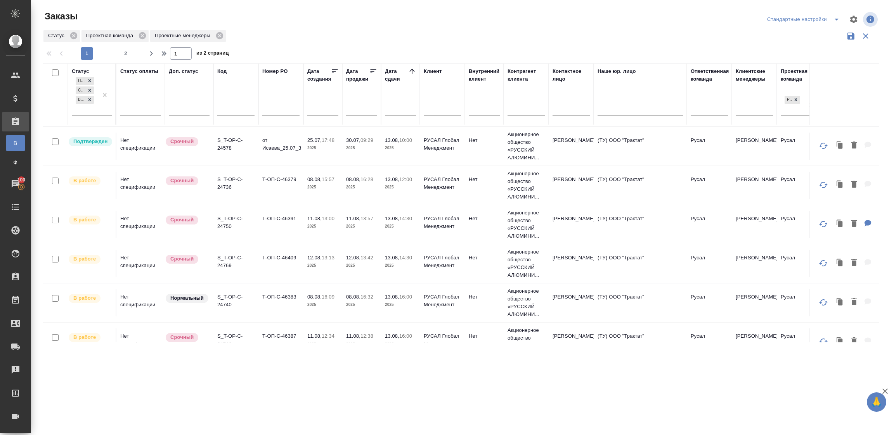
click at [281, 42] on td "Т-ОП-С-46379" at bounding box center [280, 28] width 45 height 27
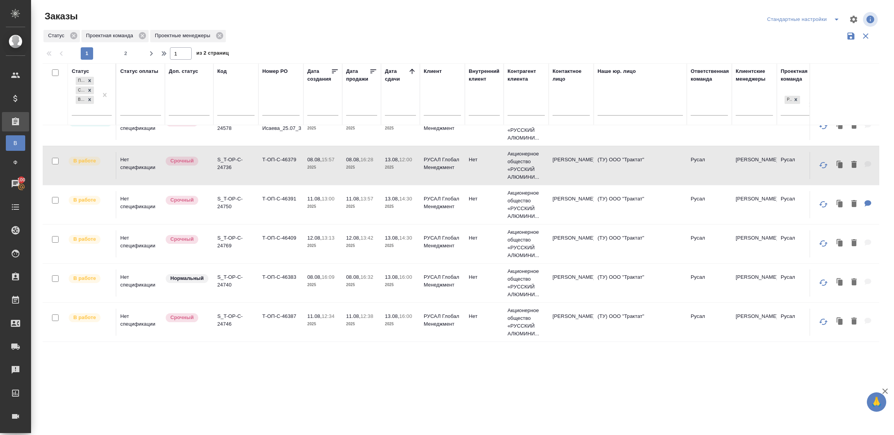
scroll to position [58, 0]
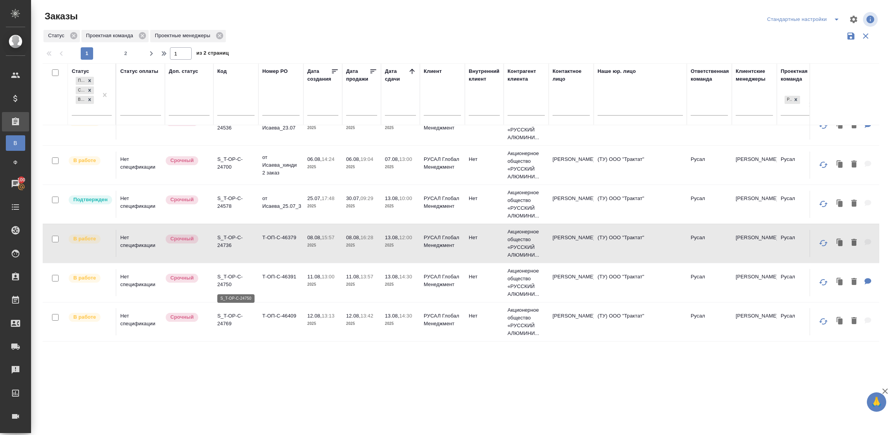
click at [252, 282] on p "S_T-OP-C-24750" at bounding box center [235, 281] width 37 height 16
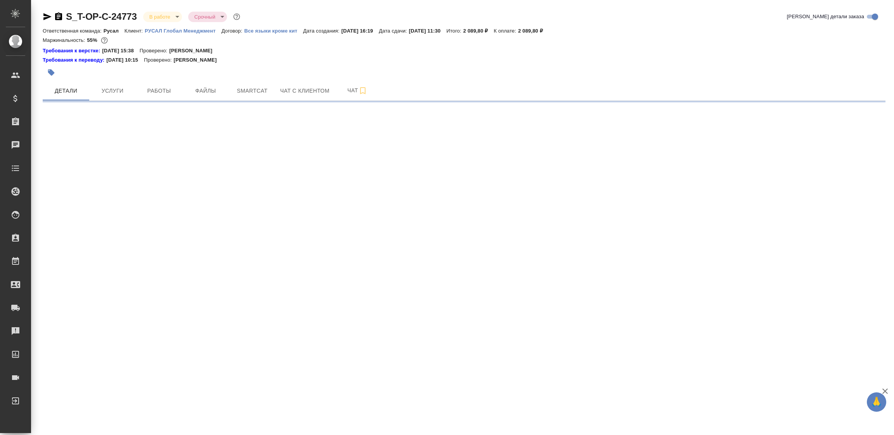
select select "RU"
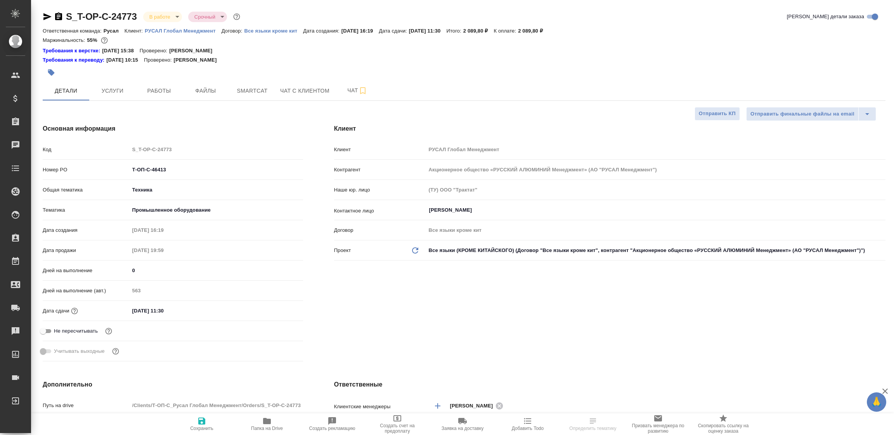
type textarea "x"
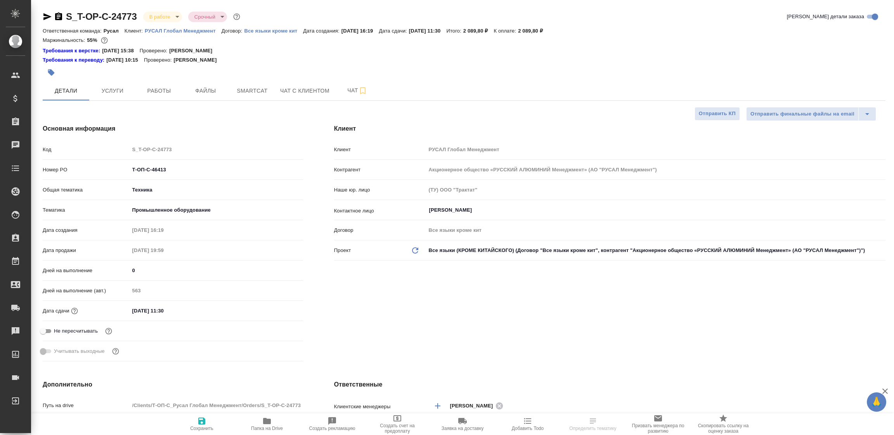
type textarea "x"
click at [160, 89] on span "Работы" at bounding box center [158, 91] width 37 height 10
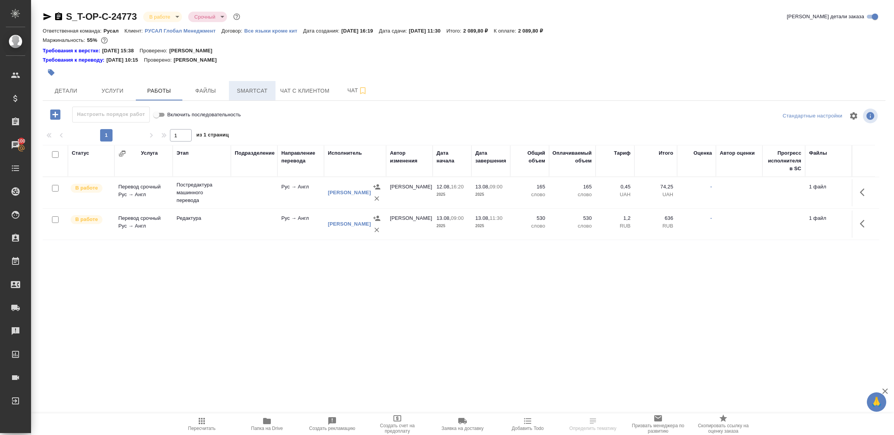
click at [249, 89] on span "Smartcat" at bounding box center [252, 91] width 37 height 10
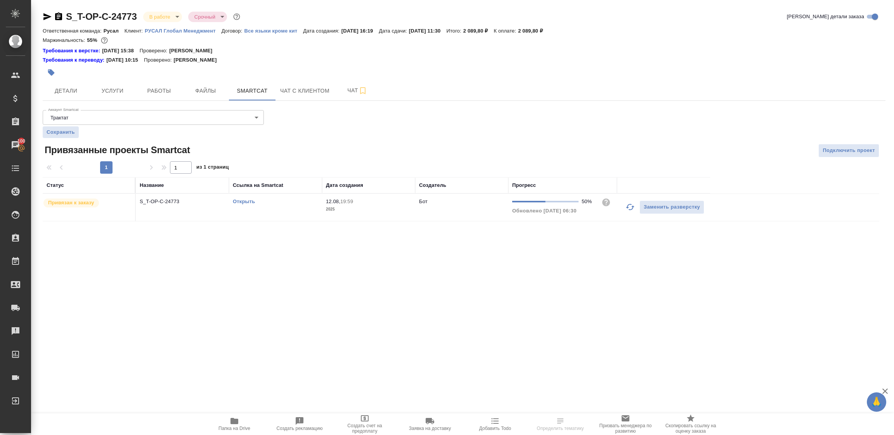
click at [246, 201] on link "Открыть" at bounding box center [244, 202] width 22 height 6
click at [232, 421] on icon "button" at bounding box center [235, 421] width 8 height 6
click at [67, 85] on button "Детали" at bounding box center [66, 90] width 47 height 19
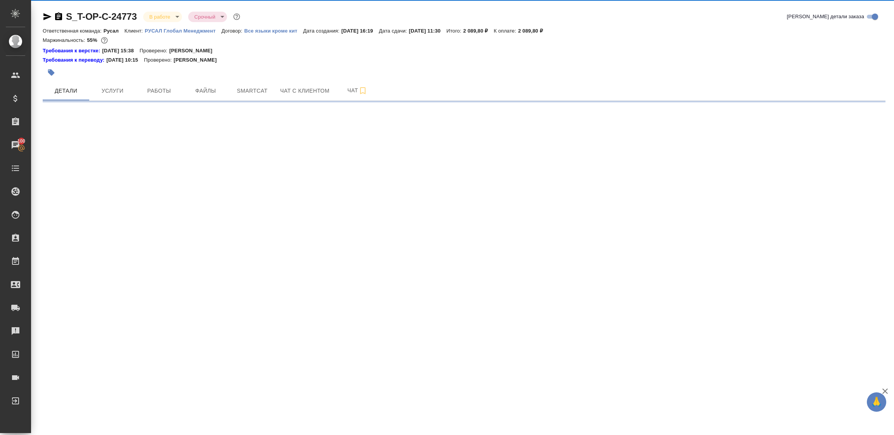
select select "RU"
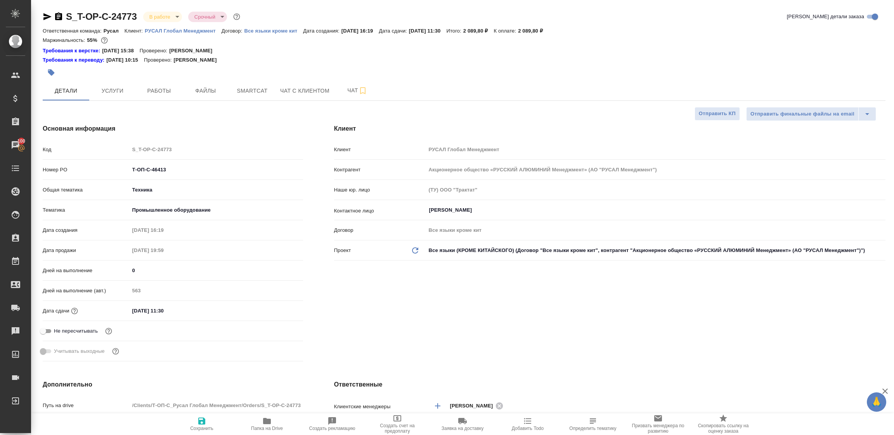
type textarea "x"
drag, startPoint x: 186, startPoint y: 169, endPoint x: 86, endPoint y: 166, distance: 100.2
click at [86, 166] on div "Номер PO Т-ОП-С-46413" at bounding box center [173, 170] width 260 height 14
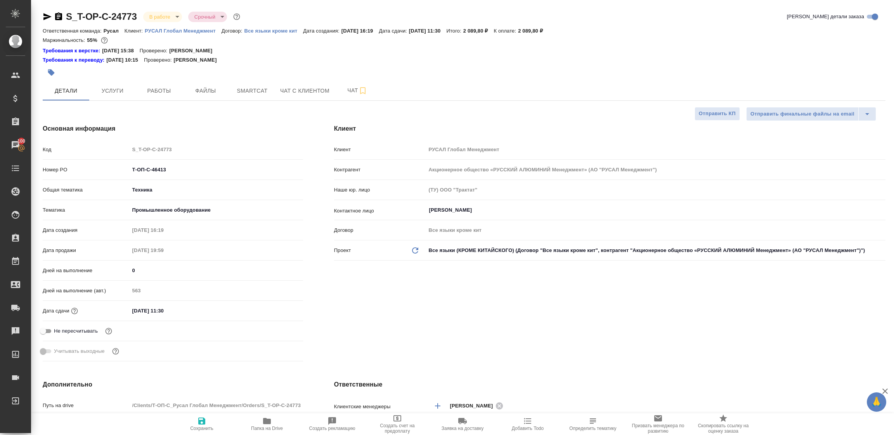
type textarea "x"
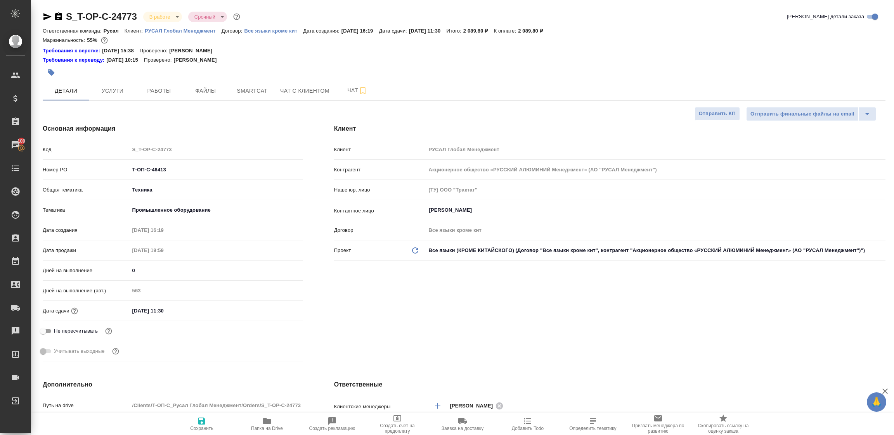
type textarea "x"
click at [158, 94] on span "Работы" at bounding box center [158, 91] width 37 height 10
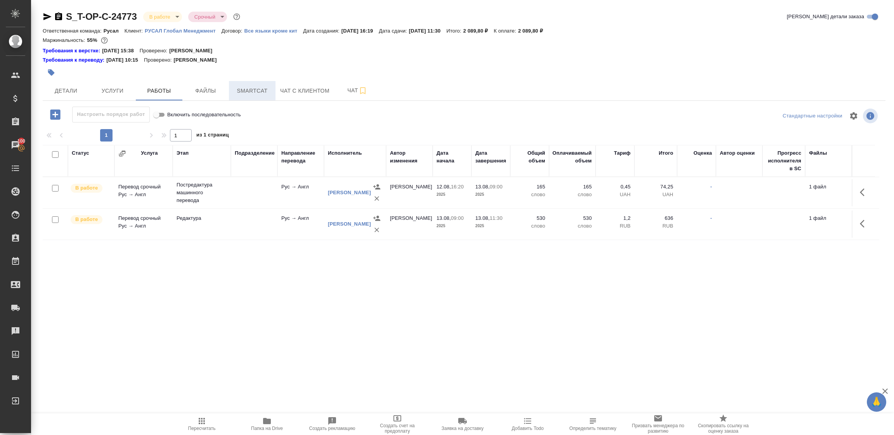
click at [255, 89] on span "Smartcat" at bounding box center [252, 91] width 37 height 10
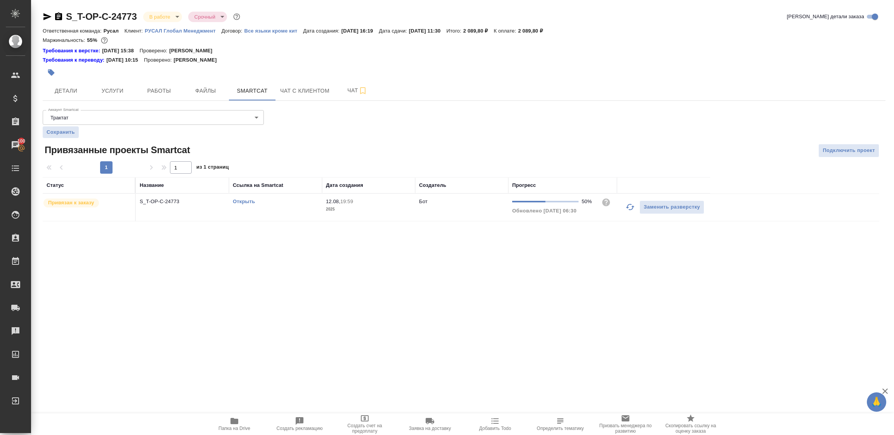
click at [209, 210] on td "S_T-OP-C-24773" at bounding box center [182, 207] width 93 height 27
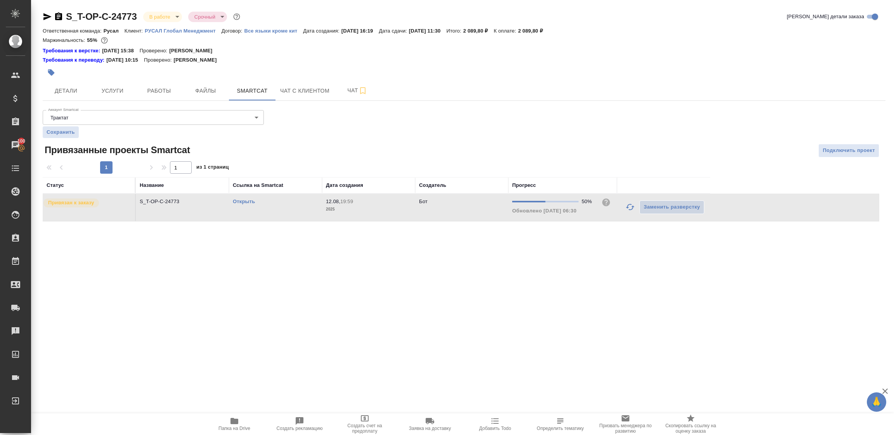
click at [210, 208] on td "S_T-OP-C-24773" at bounding box center [182, 207] width 93 height 27
click at [215, 201] on p "S_T-OP-C-24773" at bounding box center [182, 202] width 85 height 8
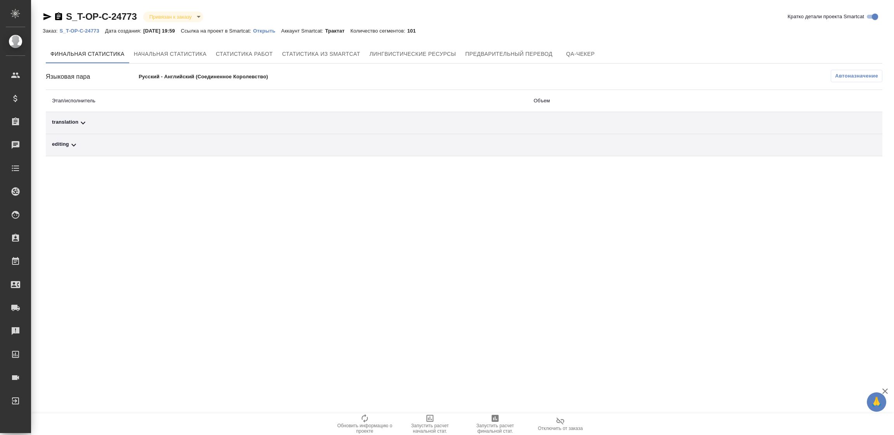
click at [868, 78] on span "Автоназначение" at bounding box center [856, 76] width 43 height 8
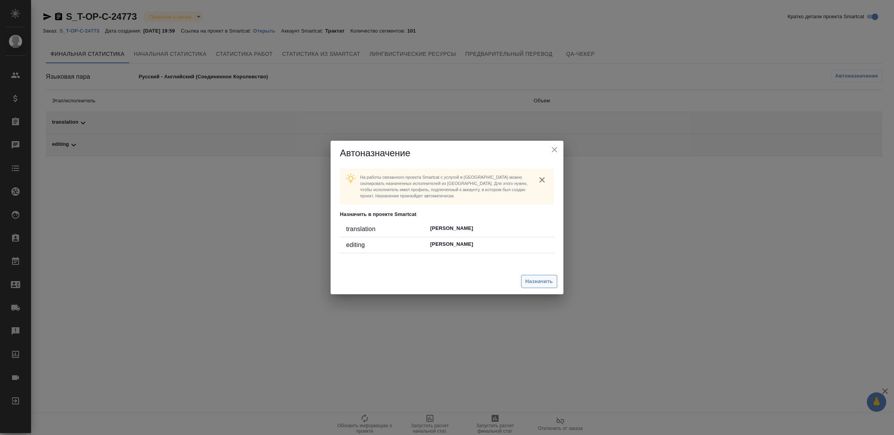
click at [536, 283] on span "Назначить" at bounding box center [539, 281] width 28 height 9
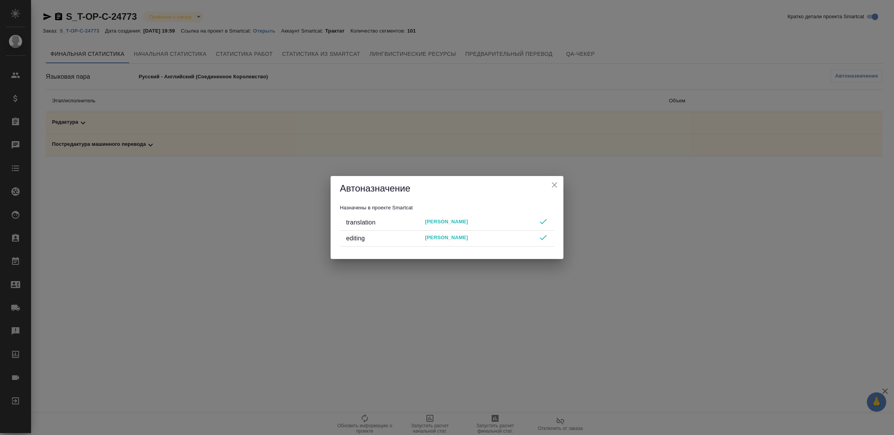
click at [556, 184] on icon "close" at bounding box center [554, 184] width 9 height 9
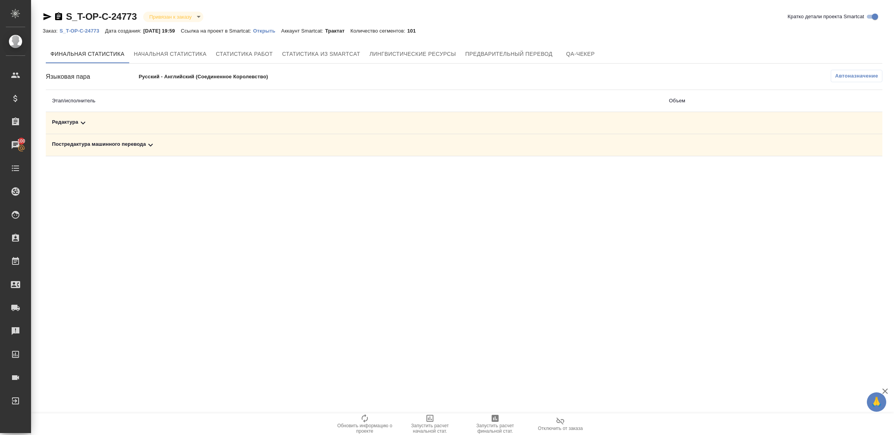
click at [491, 423] on icon "button" at bounding box center [495, 418] width 9 height 9
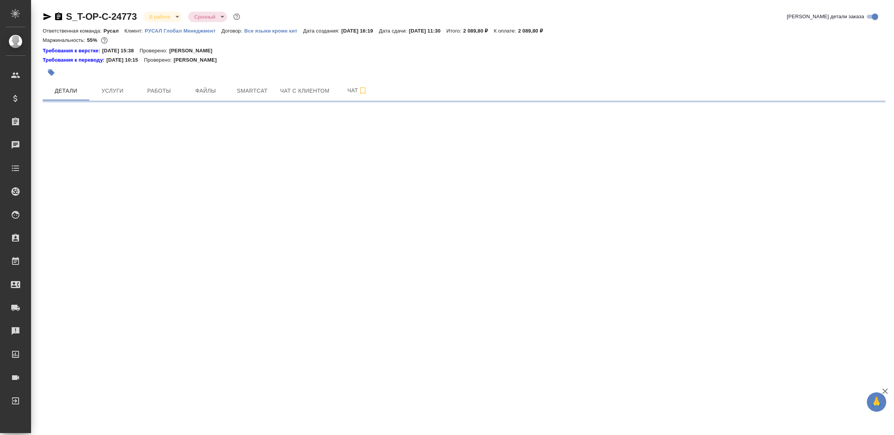
select select "RU"
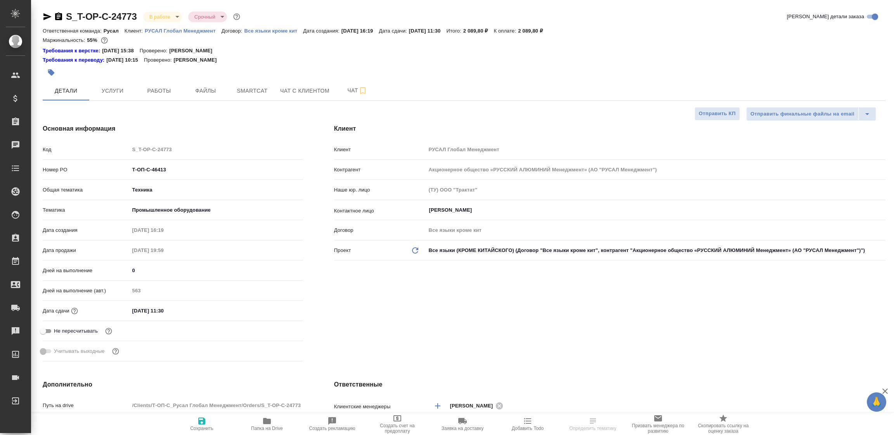
type textarea "x"
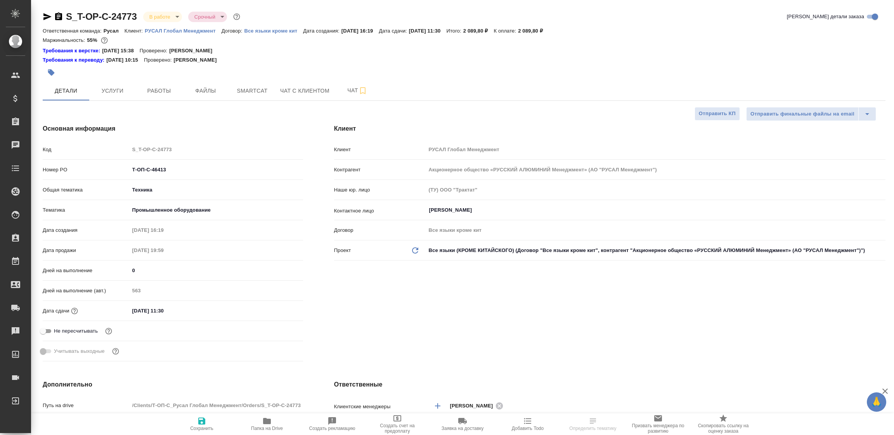
type textarea "x"
click at [164, 17] on body "🙏 .cls-1 fill:#fff; AWATERA Tupakhina [PERSON_NAME] Спецификации Заказы Чаты To…" at bounding box center [447, 217] width 894 height 435
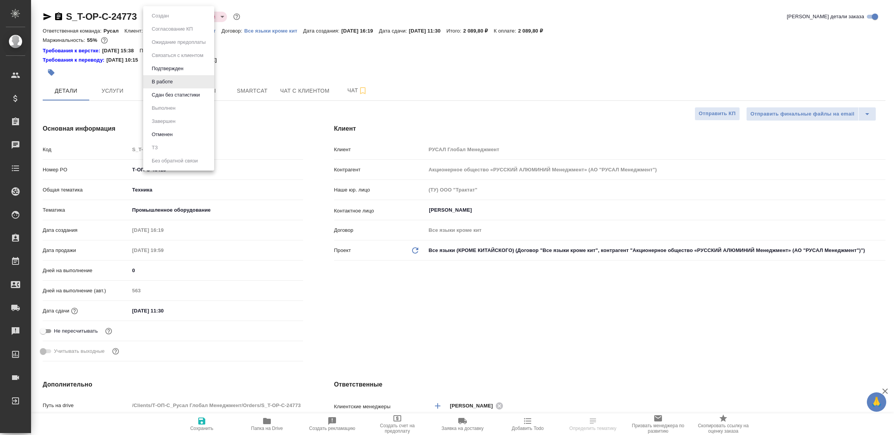
click at [165, 20] on button "Сдан без статистики" at bounding box center [160, 16] width 22 height 9
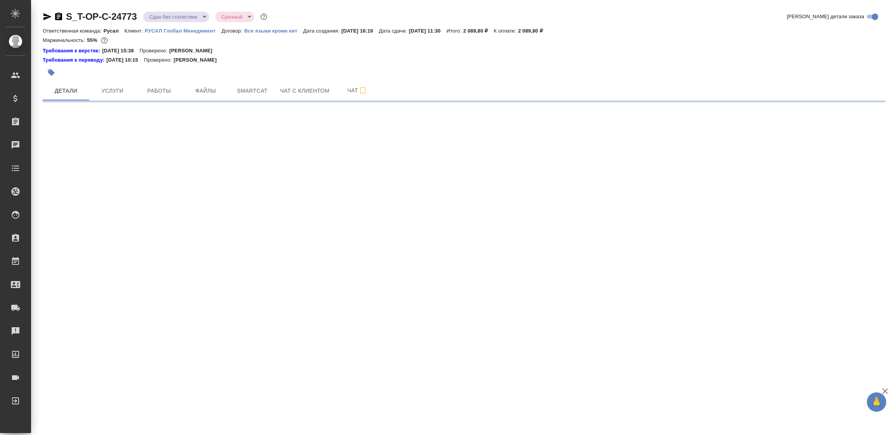
select select "RU"
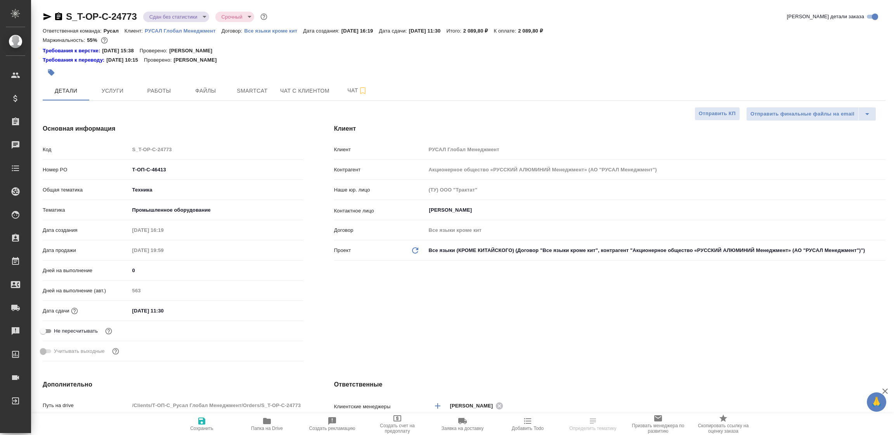
type textarea "x"
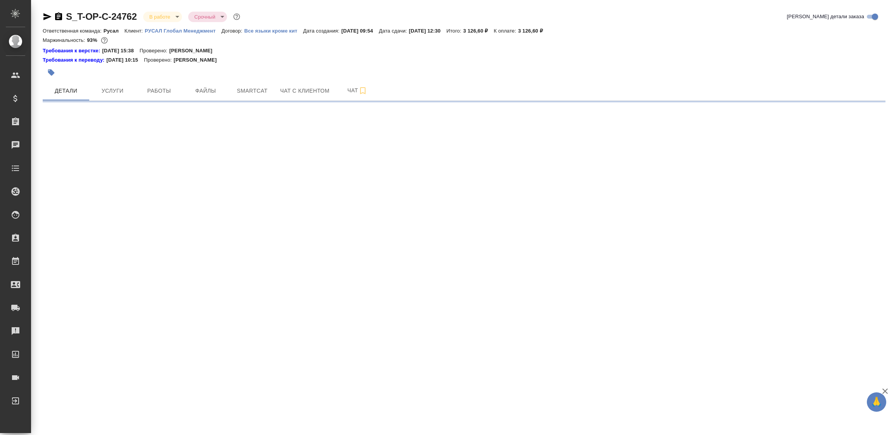
select select "RU"
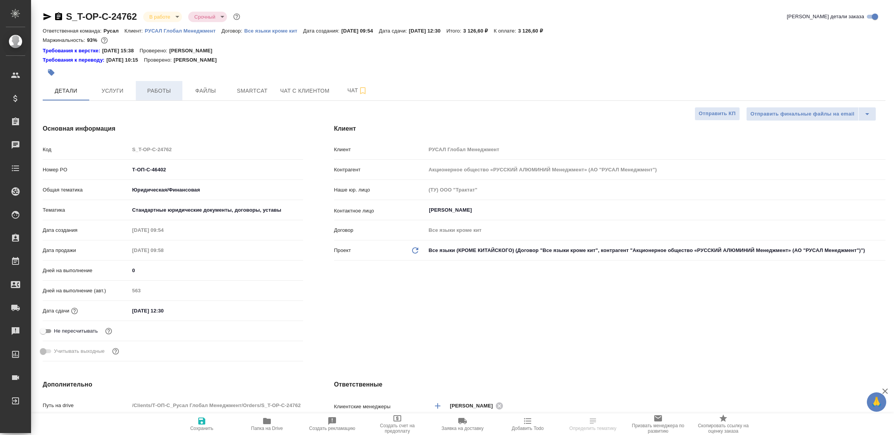
type textarea "x"
click at [161, 96] on button "Работы" at bounding box center [159, 90] width 47 height 19
type textarea "x"
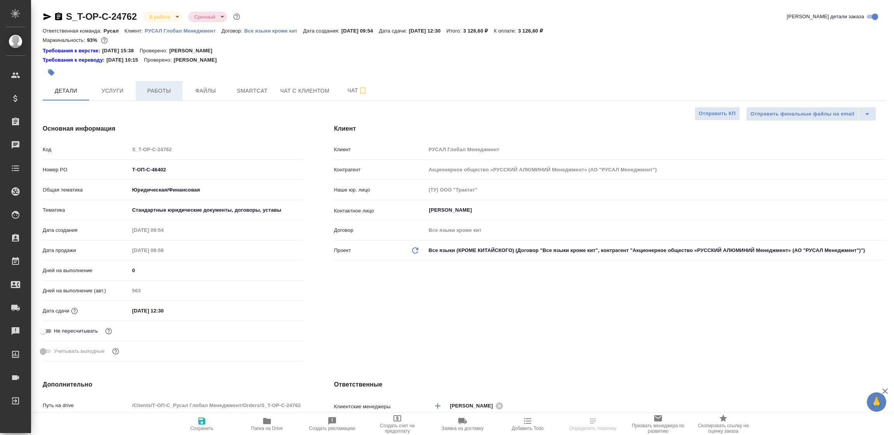
type textarea "x"
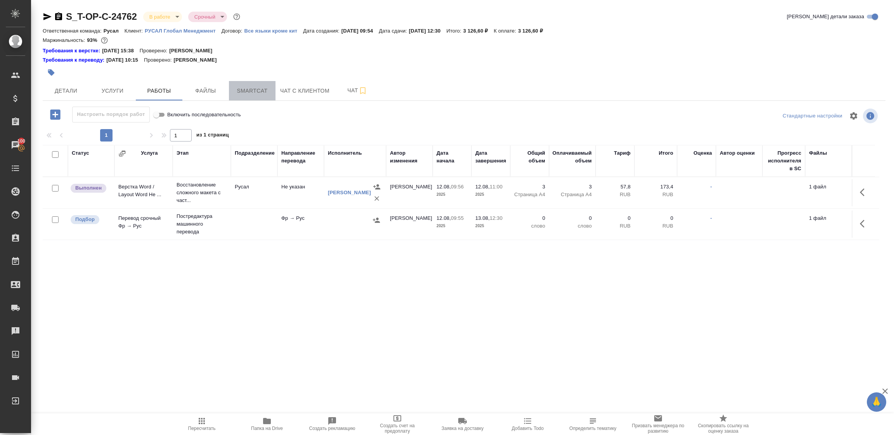
click at [251, 95] on span "Smartcat" at bounding box center [252, 91] width 37 height 10
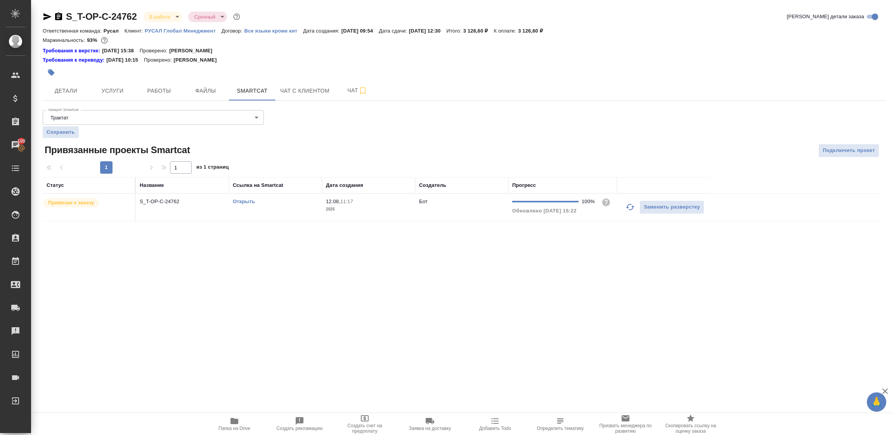
click at [243, 201] on link "Открыть" at bounding box center [244, 202] width 22 height 6
click at [161, 93] on span "Работы" at bounding box center [158, 91] width 37 height 10
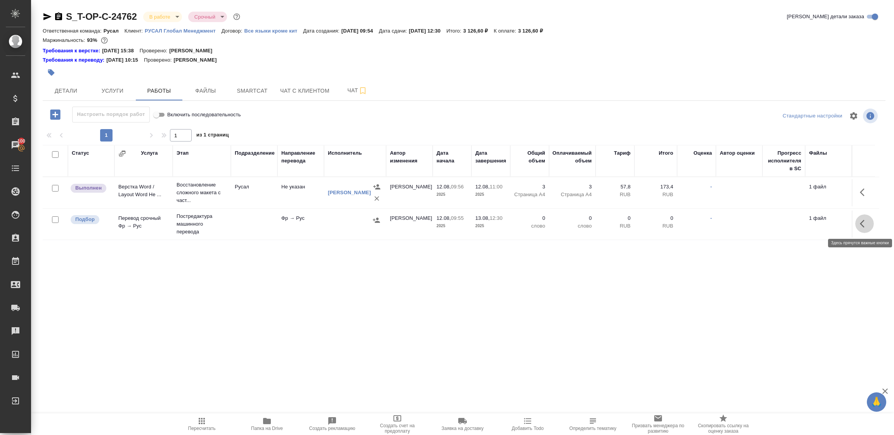
click at [861, 218] on button "button" at bounding box center [864, 224] width 19 height 19
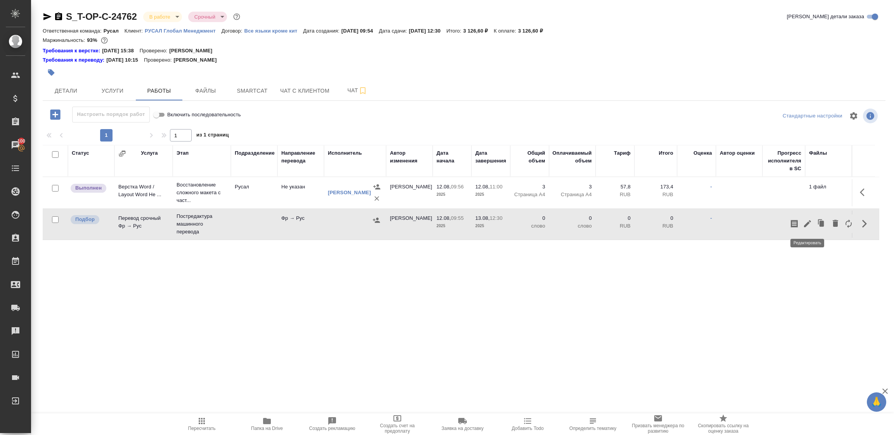
click at [810, 222] on icon "button" at bounding box center [807, 223] width 7 height 7
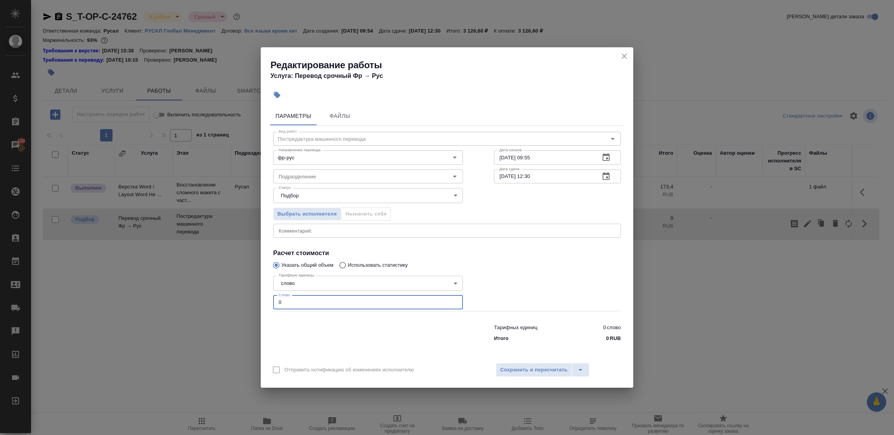
drag, startPoint x: 239, startPoint y: 306, endPoint x: 227, endPoint y: 302, distance: 13.6
click at [236, 305] on div "Редактирование работы Услуга: Перевод срочный Фр → Рус Параметры Файлы Вид рабо…" at bounding box center [447, 217] width 894 height 435
type input "275"
click at [555, 373] on span "Сохранить и пересчитать" at bounding box center [534, 370] width 68 height 9
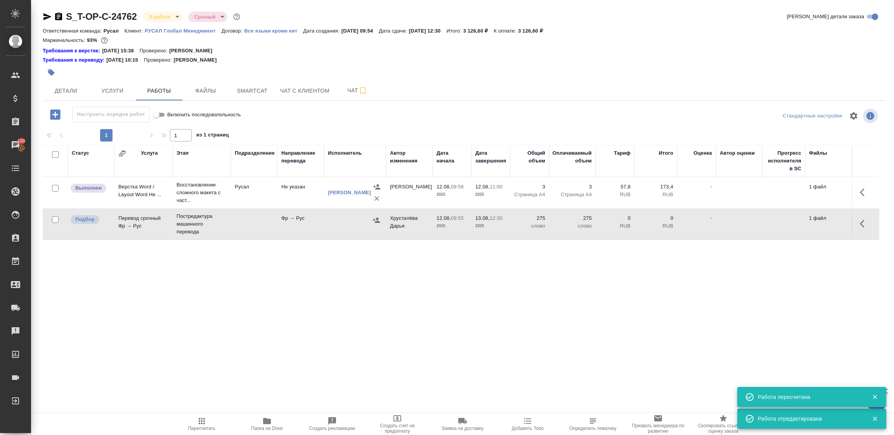
click at [383, 208] on td at bounding box center [355, 192] width 62 height 31
click at [373, 225] on div at bounding box center [377, 221] width 12 height 12
click at [375, 220] on icon "button" at bounding box center [377, 221] width 8 height 8
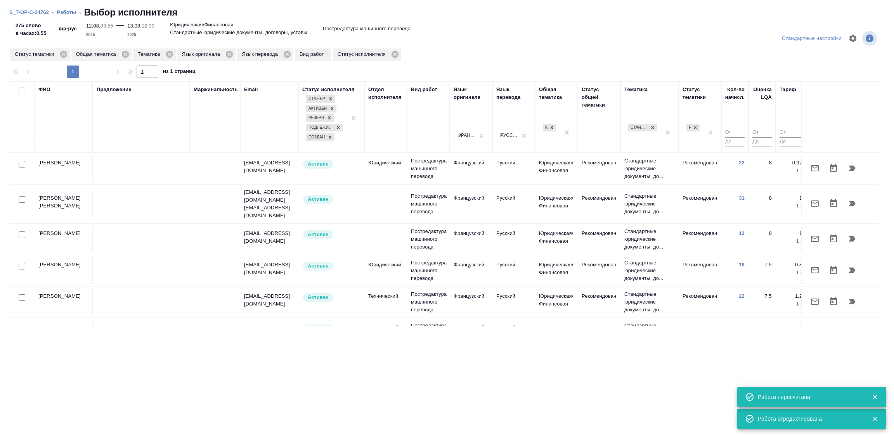
click at [57, 139] on input "text" at bounding box center [63, 139] width 50 height 10
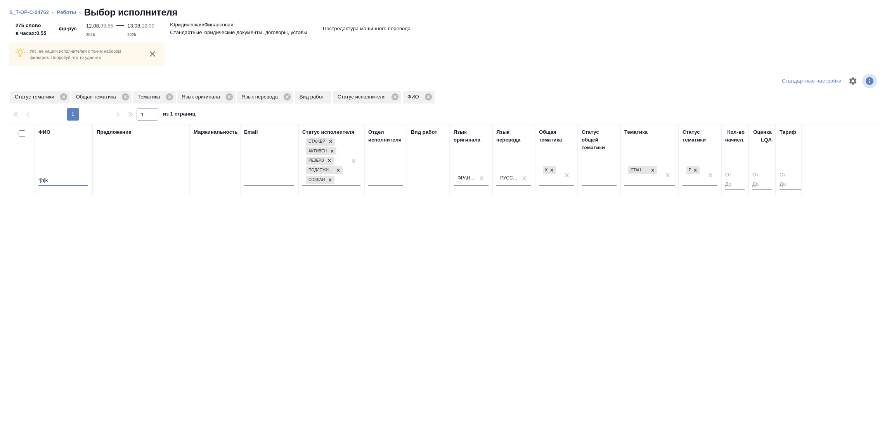
drag, startPoint x: 54, startPoint y: 177, endPoint x: 24, endPoint y: 180, distance: 30.5
click at [24, 180] on tr "ФИО rjhjk Предложение Маржинальность Email Статус исполнителя Стажер Активен Ре…" at bounding box center [572, 159] width 1127 height 71
type input "корол"
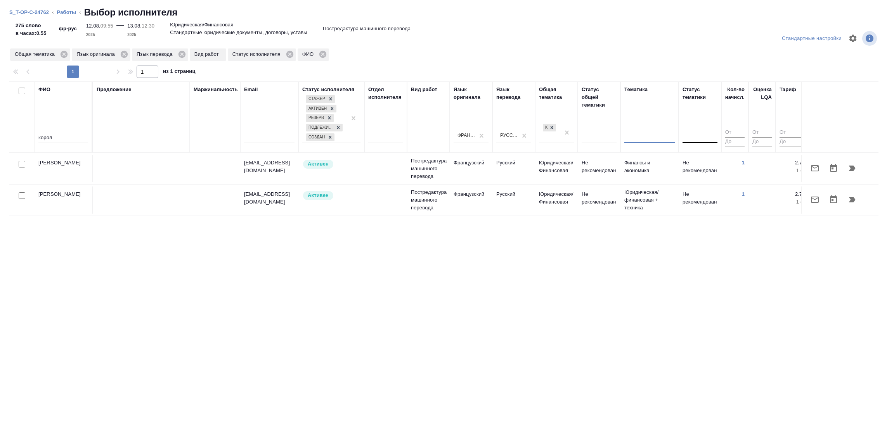
click at [848, 168] on icon "button" at bounding box center [852, 168] width 9 height 9
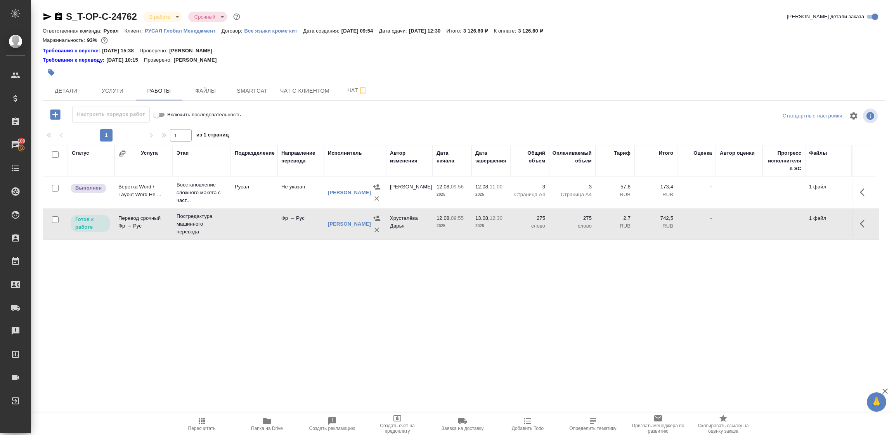
click at [266, 415] on button "Папка на Drive" at bounding box center [266, 425] width 65 height 22
click at [77, 87] on span "Детали" at bounding box center [65, 91] width 37 height 10
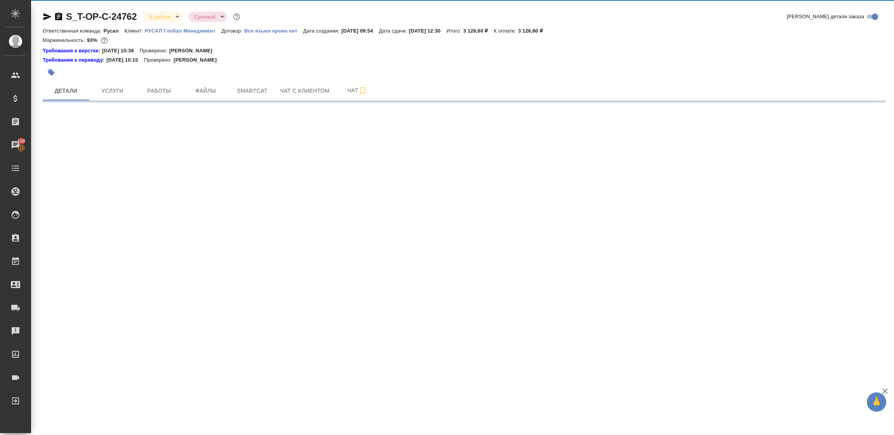
select select "RU"
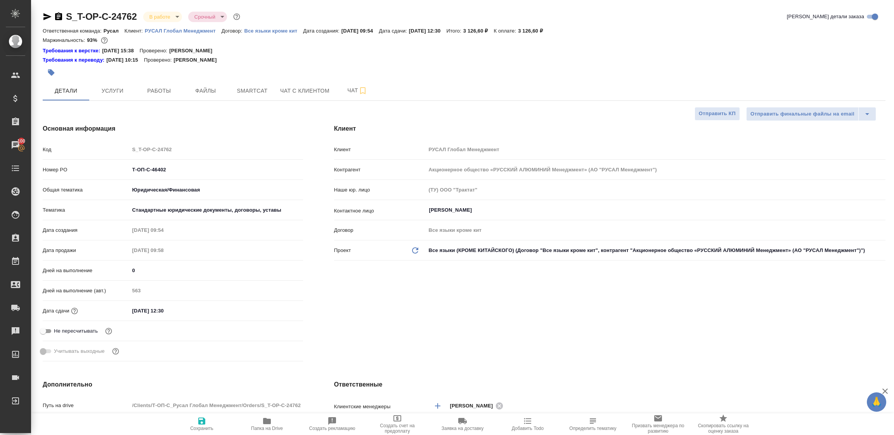
type textarea "x"
drag, startPoint x: 180, startPoint y: 171, endPoint x: 94, endPoint y: 161, distance: 86.3
click at [81, 169] on div "Номер PO Т-ОП-С-46402" at bounding box center [173, 170] width 260 height 14
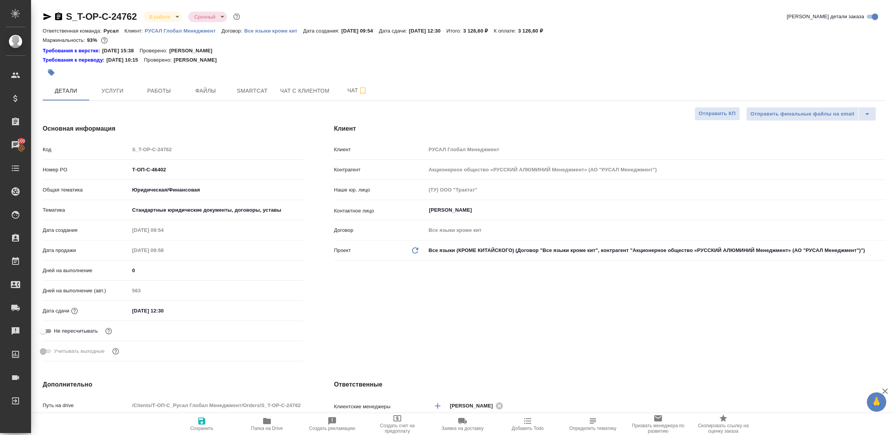
type textarea "x"
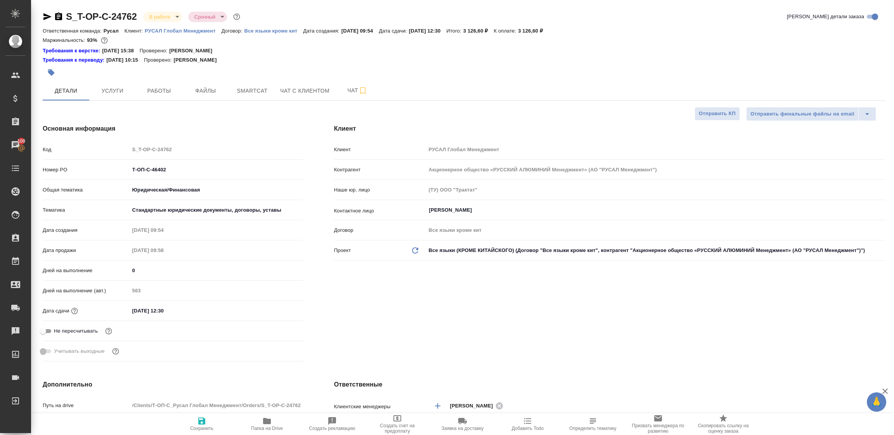
type textarea "x"
click at [161, 16] on body "🙏 .cls-1 fill:#fff; AWATERA Tupakhina Daria Клиенты Спецификации Заказы 100 Чат…" at bounding box center [447, 217] width 894 height 435
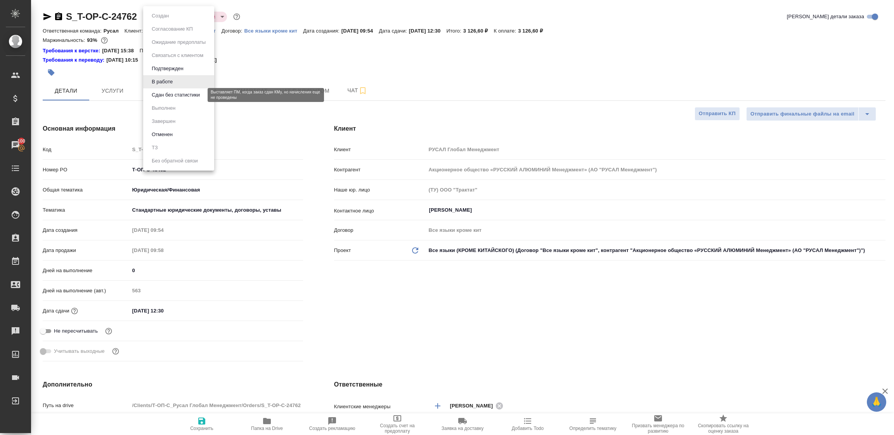
click at [168, 94] on button "Сдан без статистики" at bounding box center [175, 95] width 53 height 9
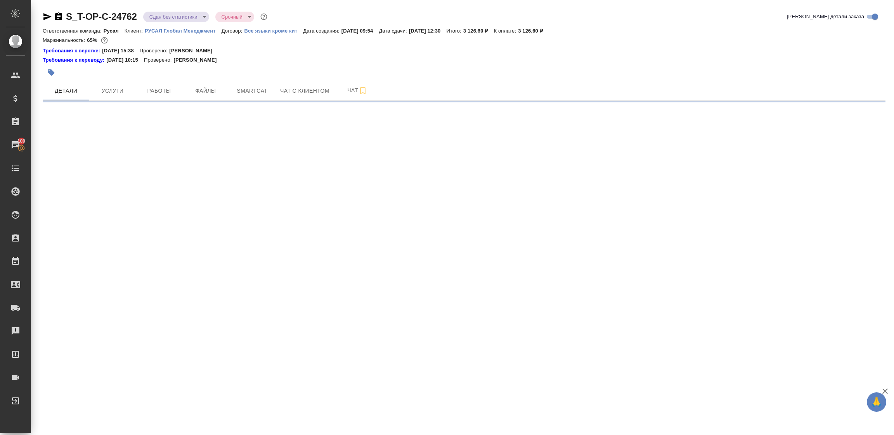
select select "RU"
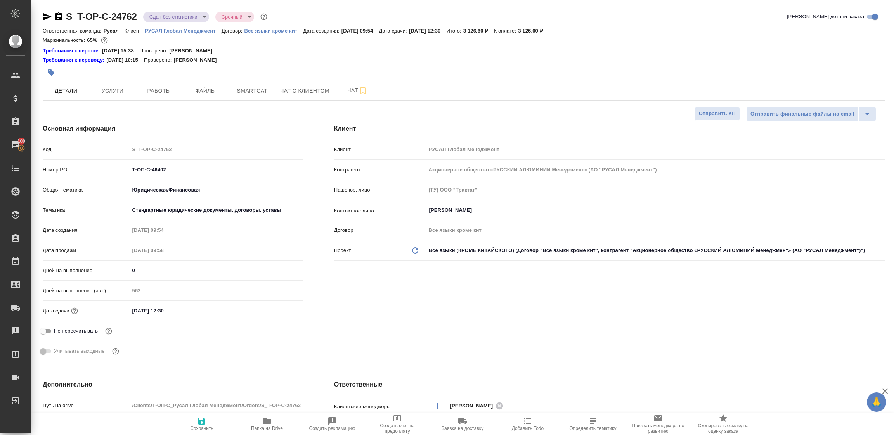
type textarea "x"
click at [167, 87] on span "Работы" at bounding box center [158, 91] width 37 height 10
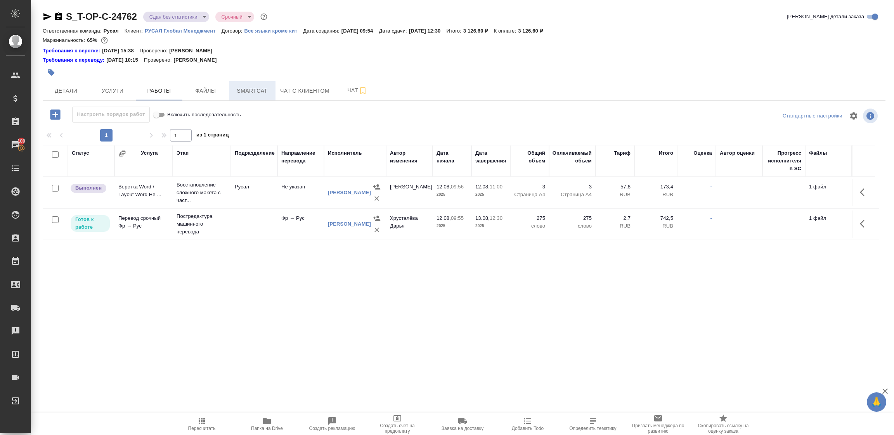
click at [260, 90] on span "Smartcat" at bounding box center [252, 91] width 37 height 10
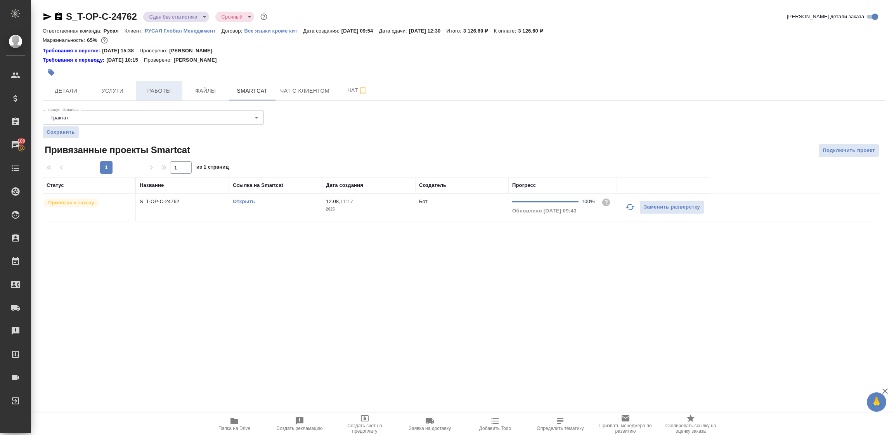
click at [163, 90] on span "Работы" at bounding box center [158, 91] width 37 height 10
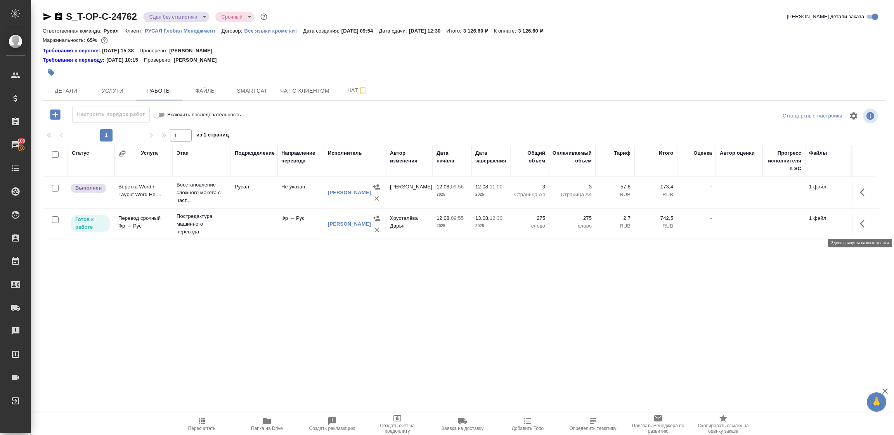
click at [863, 223] on icon "button" at bounding box center [864, 223] width 9 height 9
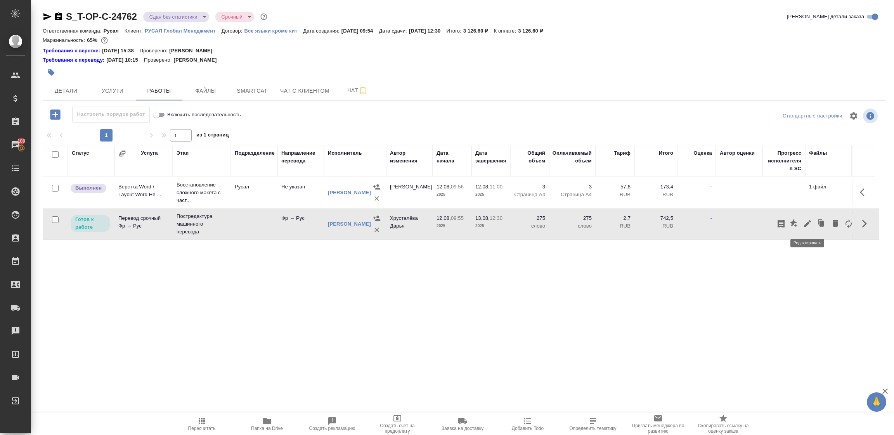
click at [808, 223] on icon "button" at bounding box center [807, 223] width 7 height 7
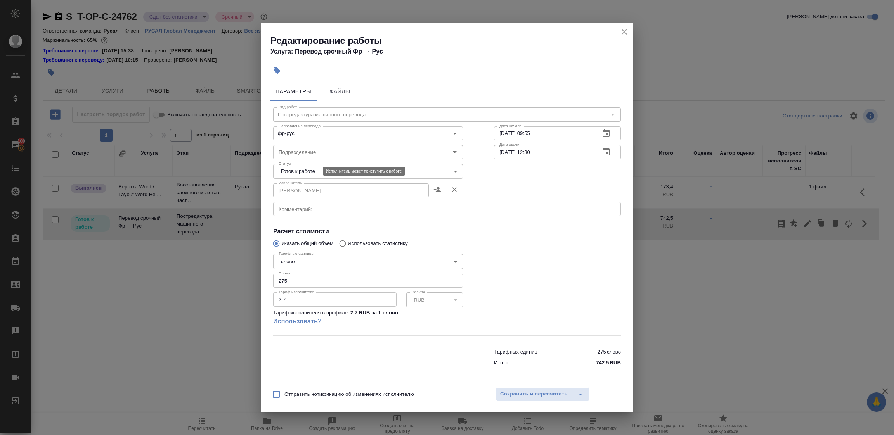
click at [287, 170] on body "🙏 .cls-1 fill:#fff; AWATERA Tupakhina Daria Клиенты Спецификации Заказы 100 Чат…" at bounding box center [447, 217] width 894 height 435
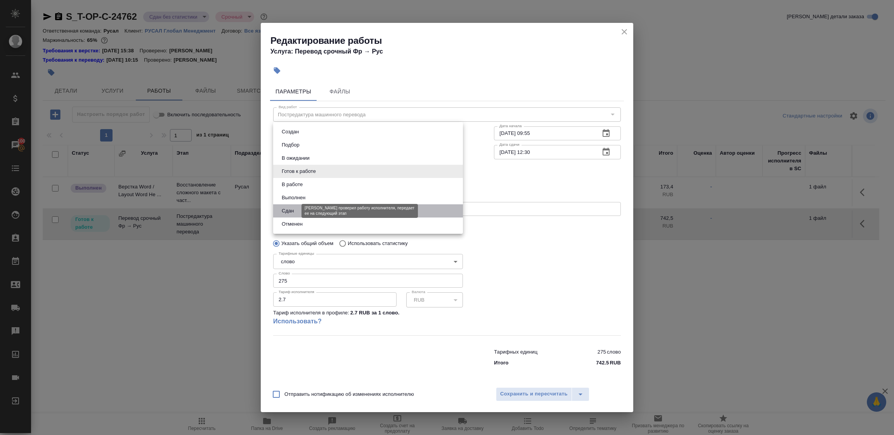
click at [288, 208] on button "Сдан" at bounding box center [287, 211] width 17 height 9
type input "closed"
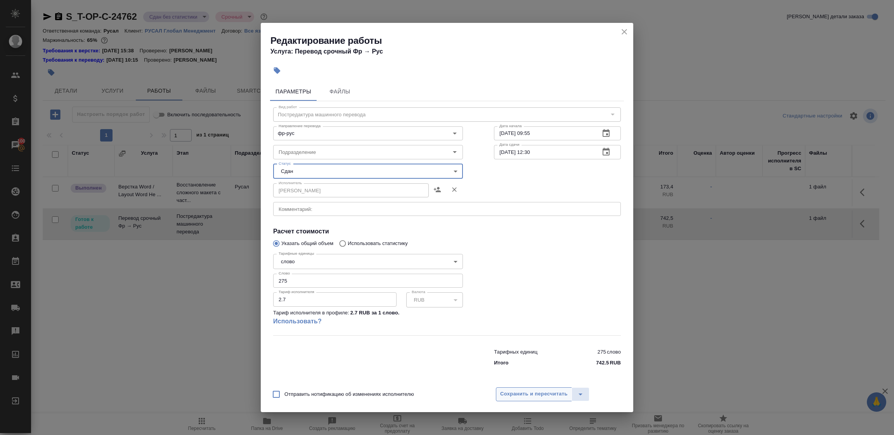
click at [541, 390] on span "Сохранить и пересчитать" at bounding box center [534, 394] width 68 height 9
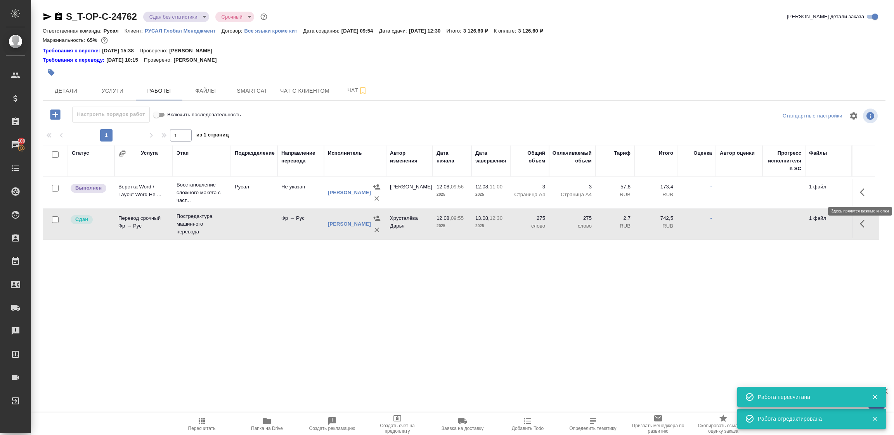
click at [862, 190] on icon "button" at bounding box center [864, 192] width 9 height 9
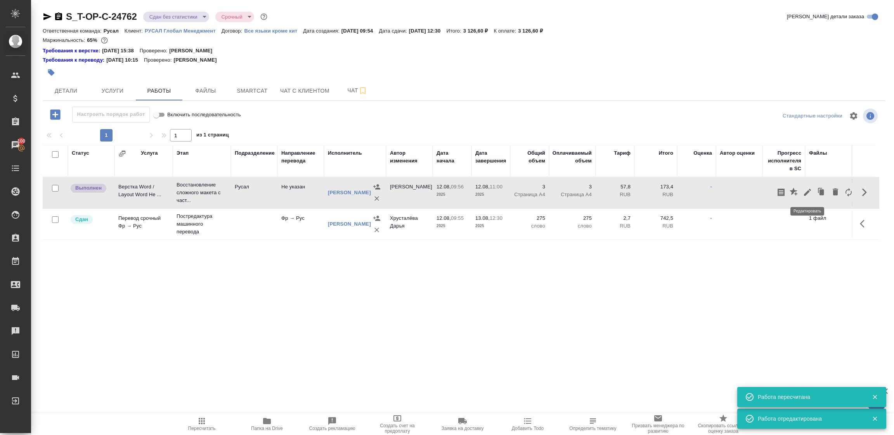
click at [808, 192] on icon "button" at bounding box center [807, 192] width 7 height 7
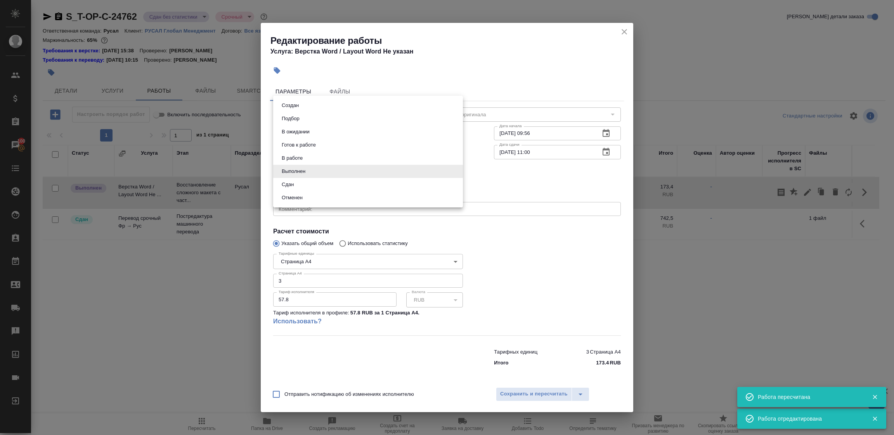
click at [311, 171] on body "🙏 .cls-1 fill:#fff; AWATERA Tupakhina Daria Клиенты Спецификации Заказы 100 Чат…" at bounding box center [447, 217] width 894 height 435
click at [288, 187] on button "Сдан" at bounding box center [287, 184] width 17 height 9
type input "closed"
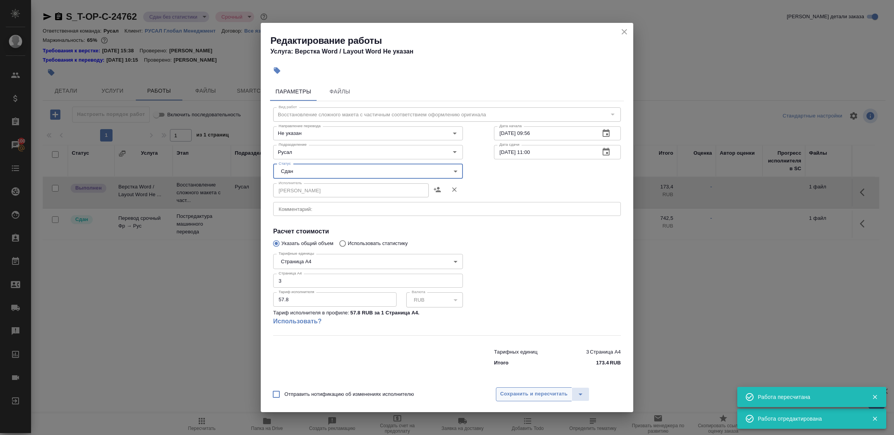
click at [525, 390] on span "Сохранить и пересчитать" at bounding box center [534, 394] width 68 height 9
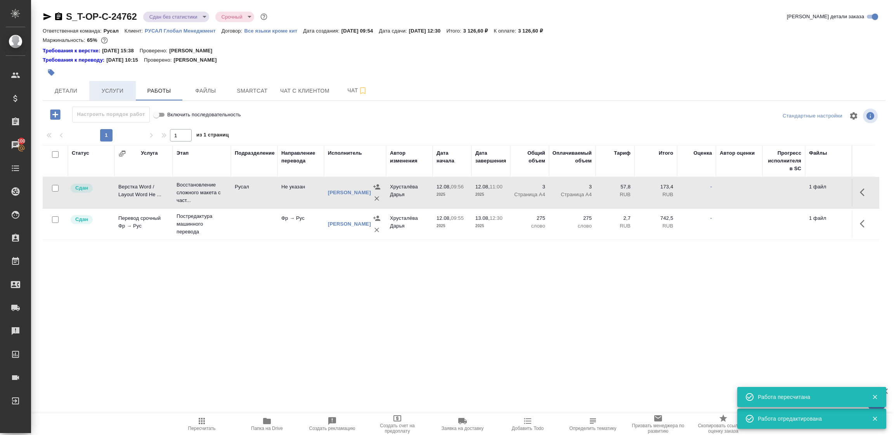
click at [116, 89] on span "Услуги" at bounding box center [112, 91] width 37 height 10
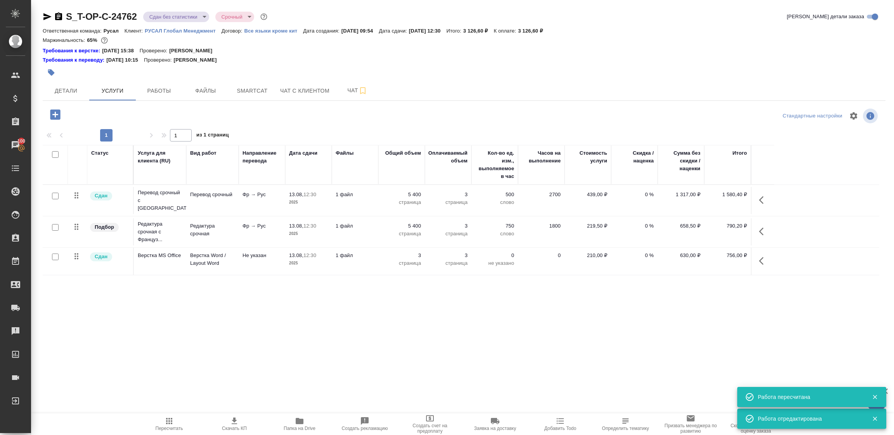
click at [584, 332] on div ".cls-1 fill:#fff; AWATERA Tupakhina Daria Клиенты Спецификации Заказы 100 Чаты …" at bounding box center [447, 217] width 894 height 435
click at [759, 197] on icon "button" at bounding box center [763, 200] width 9 height 9
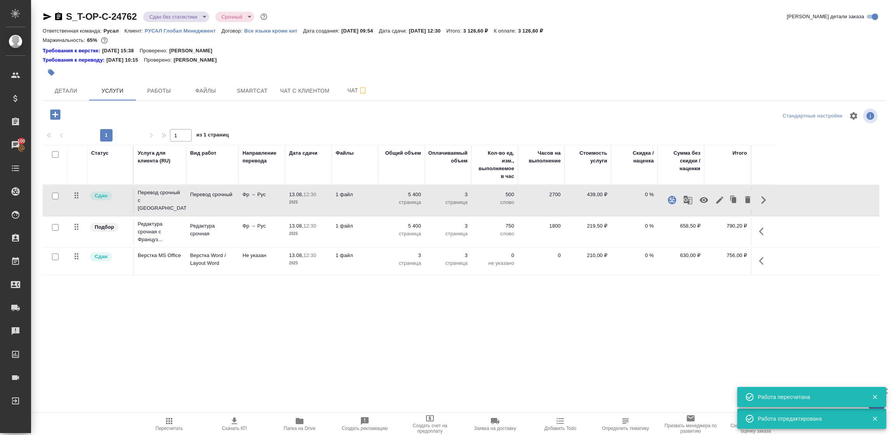
click at [719, 198] on icon "button" at bounding box center [719, 200] width 7 height 7
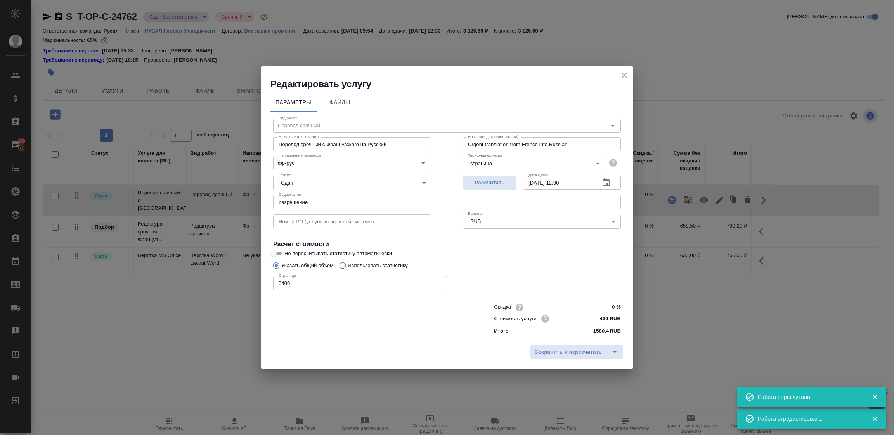
drag, startPoint x: 298, startPoint y: 282, endPoint x: 153, endPoint y: 256, distance: 147.5
click at [230, 282] on div "Редактировать услугу Параметры Файлы Вид работ Перевод срочный Вид работ Назван…" at bounding box center [447, 217] width 894 height 435
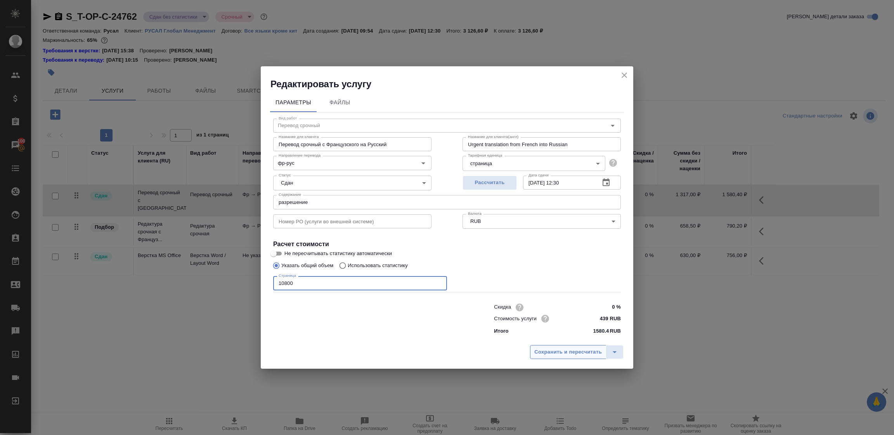
type input "10800"
click at [563, 349] on span "Сохранить и пересчитать" at bounding box center [568, 352] width 68 height 9
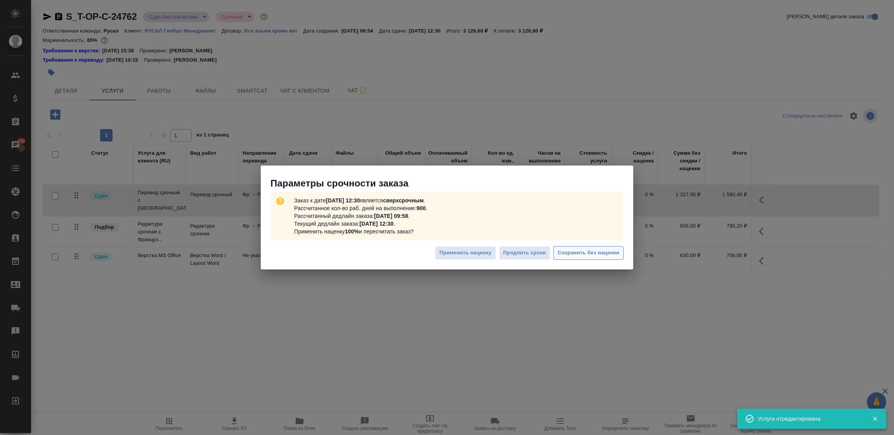
click at [598, 251] on span "Сохранить без наценки" at bounding box center [589, 253] width 62 height 9
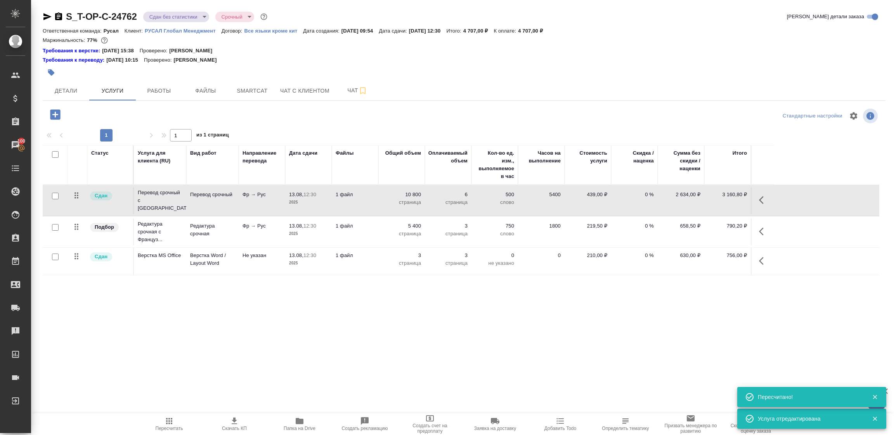
click at [761, 231] on icon "button" at bounding box center [763, 231] width 9 height 9
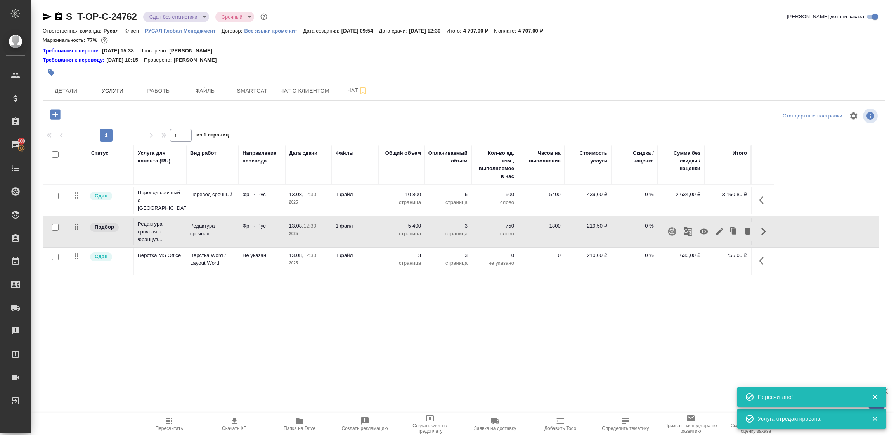
click at [721, 229] on icon "button" at bounding box center [719, 231] width 9 height 9
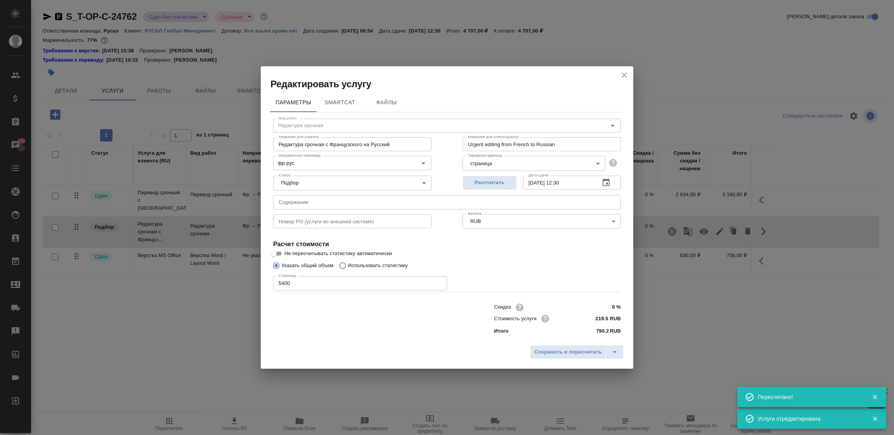
click at [215, 287] on div "Редактировать услугу Параметры SmartCat Файлы Вид работ Редактура срочная Вид р…" at bounding box center [447, 217] width 894 height 435
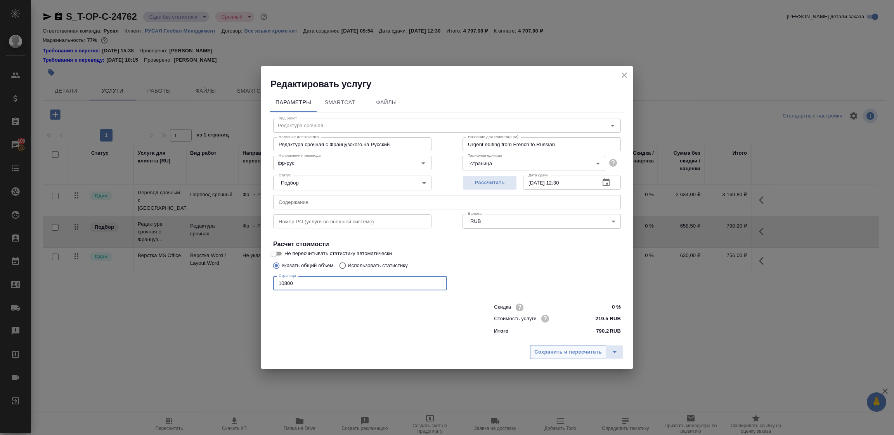
type input "10800"
click at [553, 345] on button "Сохранить и пересчитать" at bounding box center [568, 352] width 76 height 14
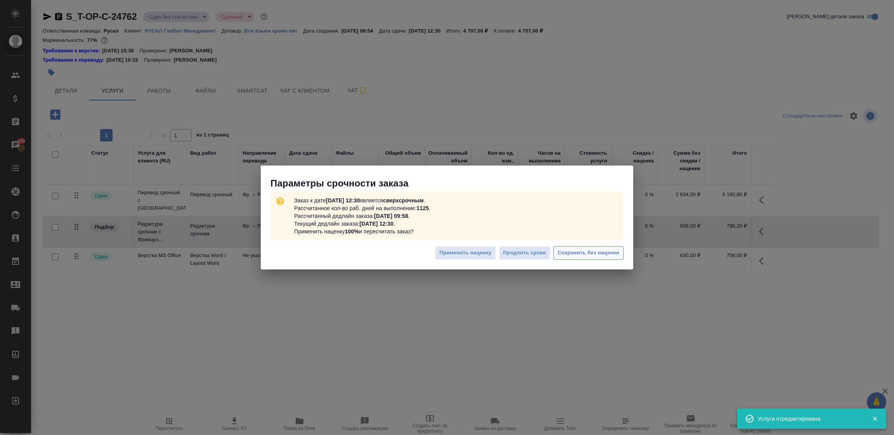
click at [569, 251] on span "Сохранить без наценки" at bounding box center [589, 253] width 62 height 9
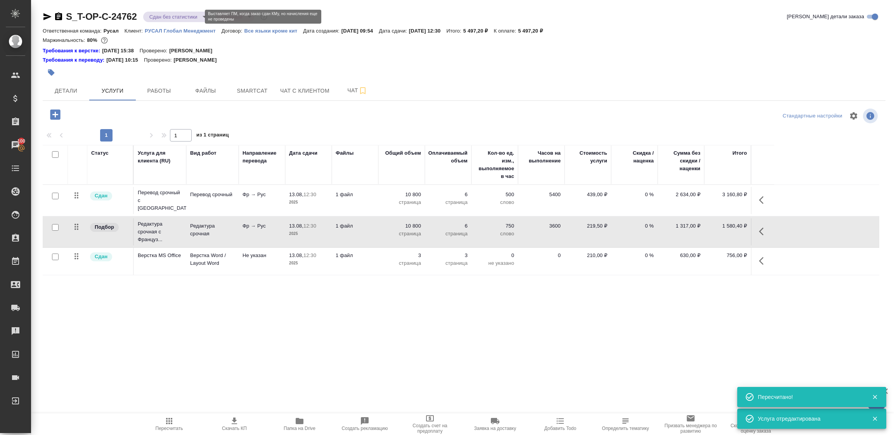
click at [175, 14] on body "🙏 .cls-1 fill:#fff; AWATERA Tupakhina Daria Клиенты Спецификации Заказы 100 Чат…" at bounding box center [447, 217] width 894 height 435
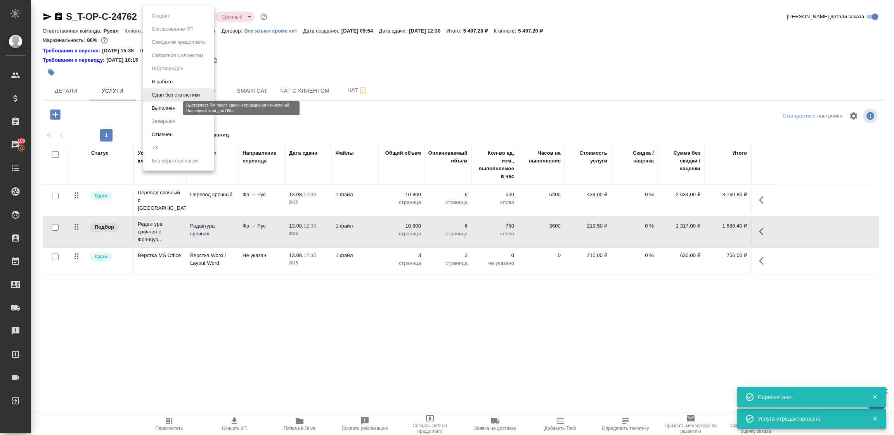
click at [165, 107] on button "Выполнен" at bounding box center [163, 108] width 28 height 9
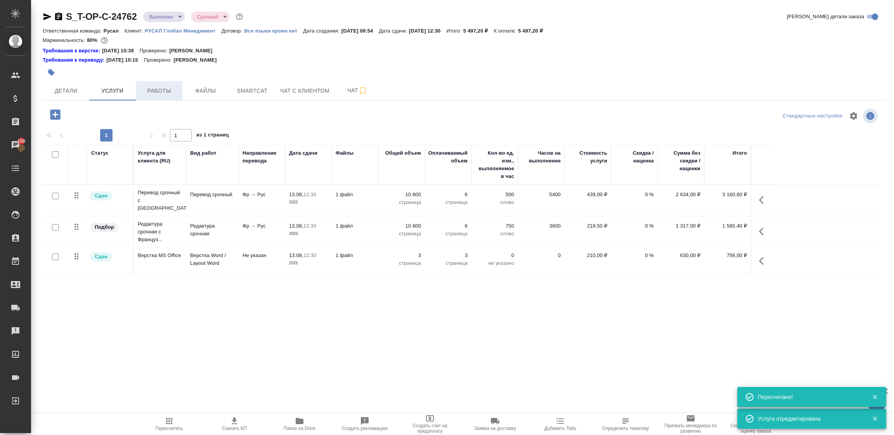
click at [159, 95] on span "Работы" at bounding box center [158, 91] width 37 height 10
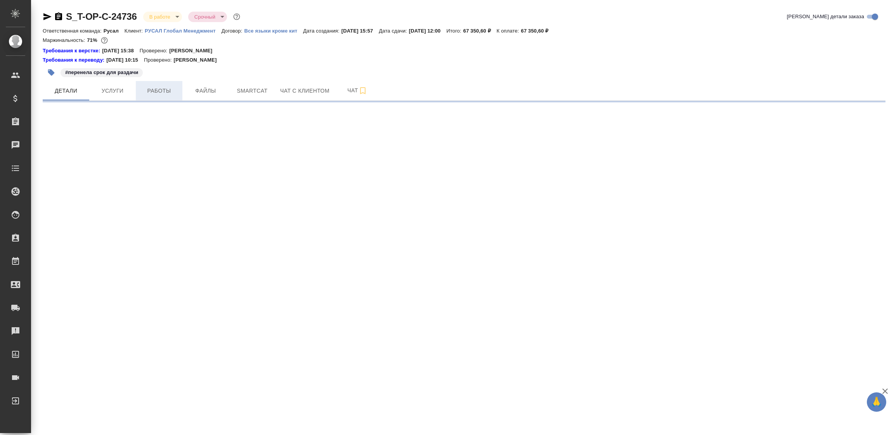
click at [156, 92] on span "Работы" at bounding box center [158, 91] width 37 height 10
select select "RU"
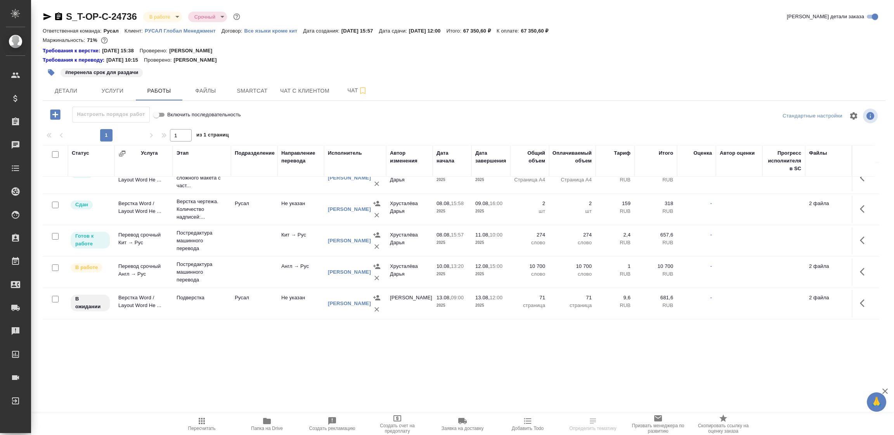
scroll to position [24, 0]
click at [251, 92] on span "Smartcat" at bounding box center [252, 91] width 37 height 10
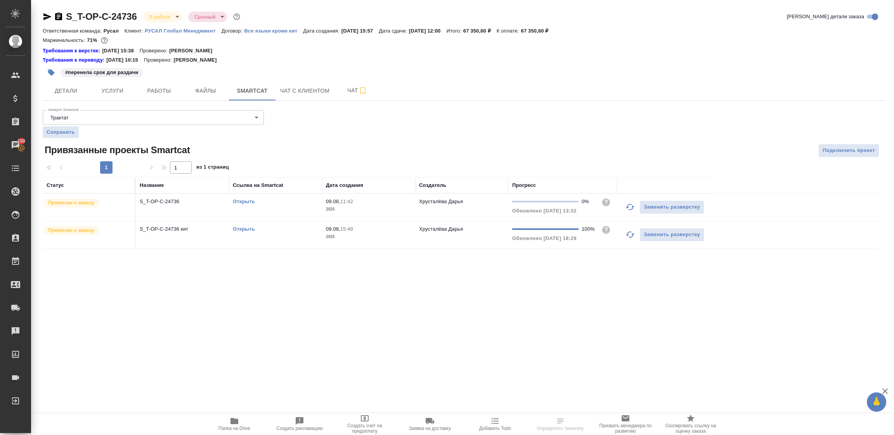
click at [243, 229] on link "Открыть" at bounding box center [244, 229] width 22 height 6
click at [245, 197] on td "Открыть" at bounding box center [275, 207] width 93 height 27
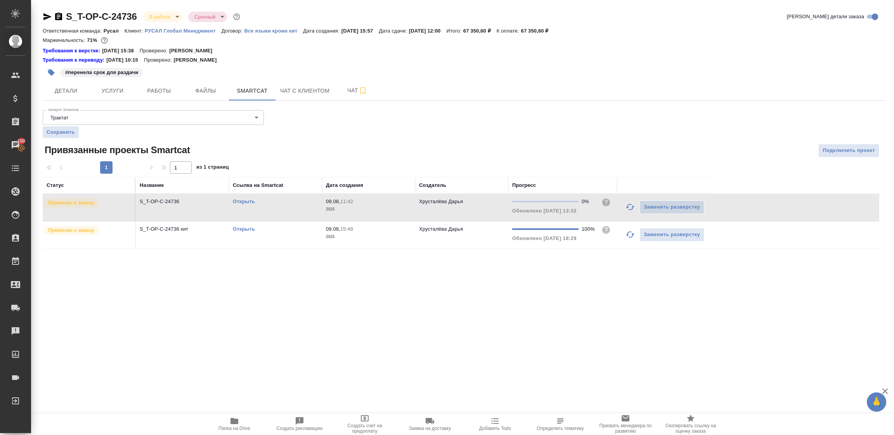
click at [244, 204] on link "Открыть" at bounding box center [244, 202] width 22 height 6
click at [232, 421] on icon "button" at bounding box center [235, 421] width 8 height 6
click at [167, 95] on span "Работы" at bounding box center [158, 91] width 37 height 10
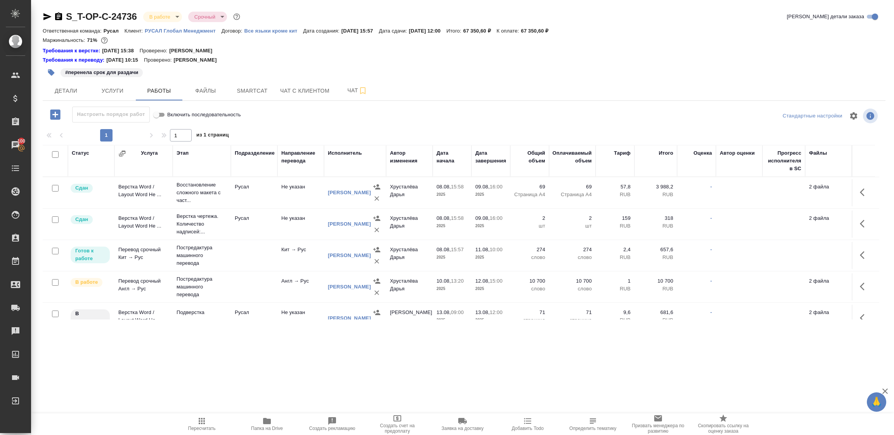
scroll to position [24, 0]
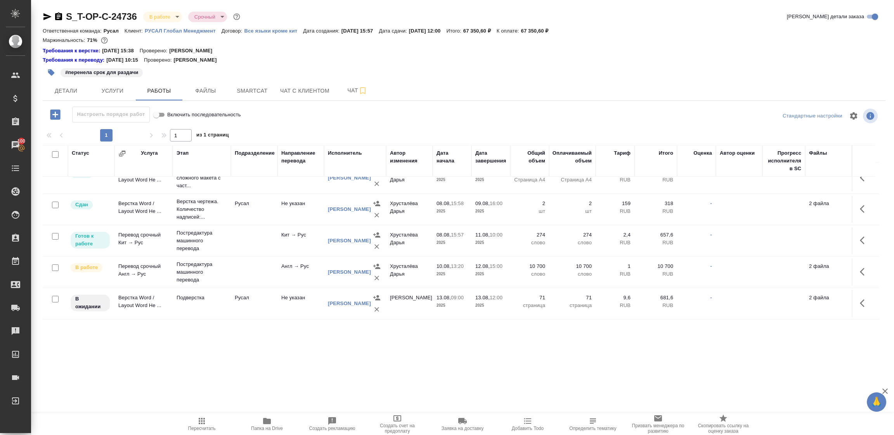
click at [860, 299] on icon "button" at bounding box center [864, 303] width 9 height 9
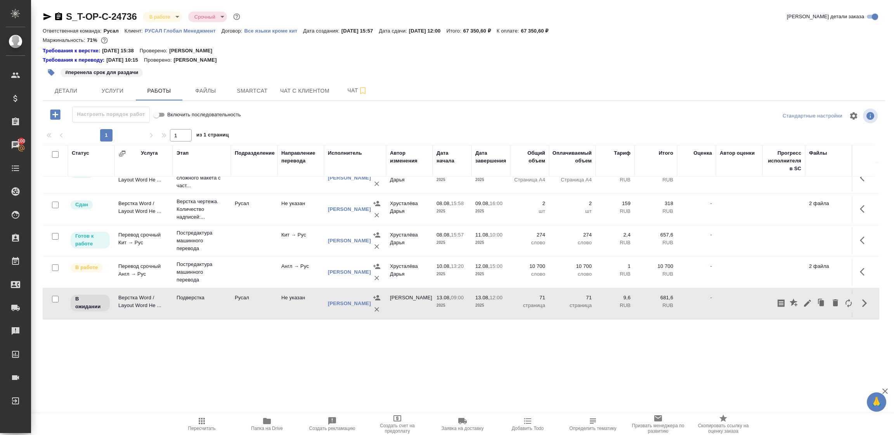
click at [804, 299] on icon "button" at bounding box center [807, 303] width 9 height 9
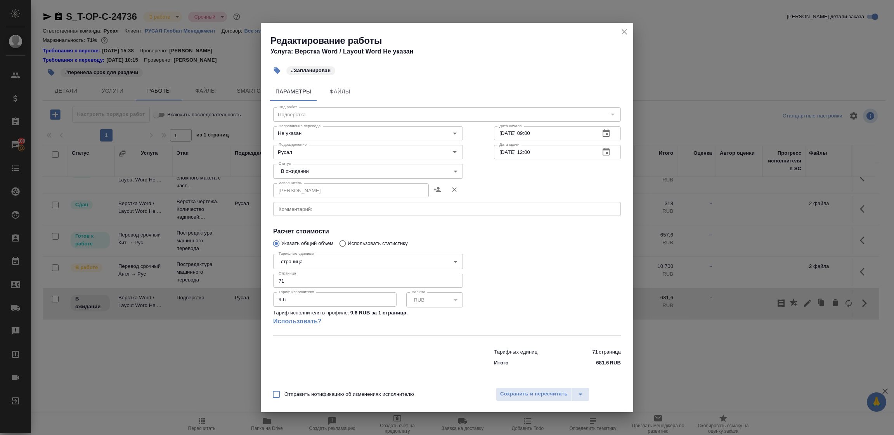
click at [292, 173] on body "🙏 .cls-1 fill:#fff; AWATERA Tupakhina Daria Клиенты Спецификации Заказы 100 Чат…" at bounding box center [447, 217] width 894 height 435
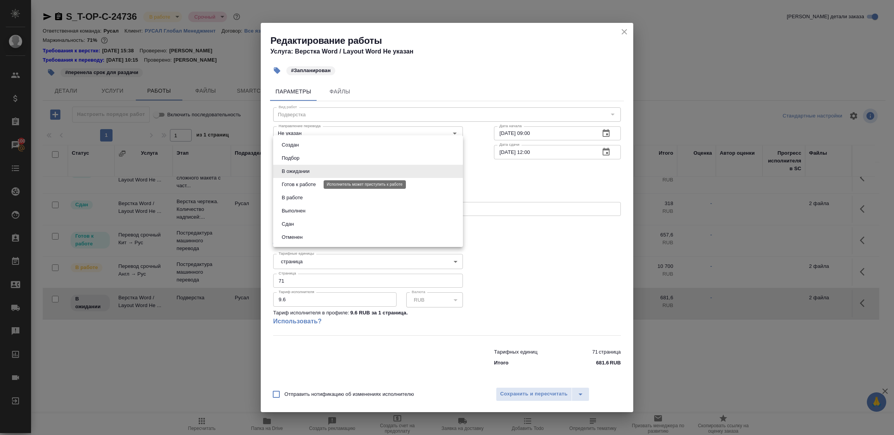
click at [294, 184] on button "Готов к работе" at bounding box center [298, 184] width 39 height 9
type input "readyForWork"
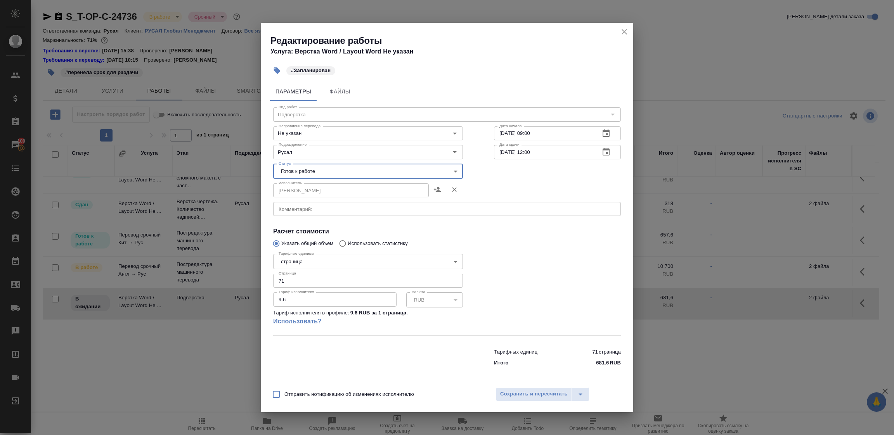
click at [306, 208] on textarea at bounding box center [447, 209] width 337 height 6
paste textarea "https://drive.awatera.com/s/id6MdiibzSwMJYQ"
type textarea "https://drive.awatera.com/s/id6MdiibzSwMJYQ"
click at [527, 396] on span "Сохранить и пересчитать" at bounding box center [534, 394] width 68 height 9
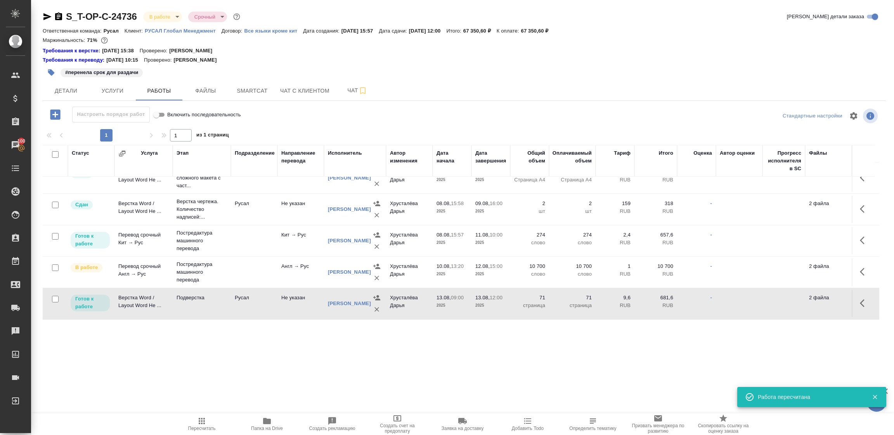
click at [259, 192] on td "Русал" at bounding box center [254, 178] width 47 height 27
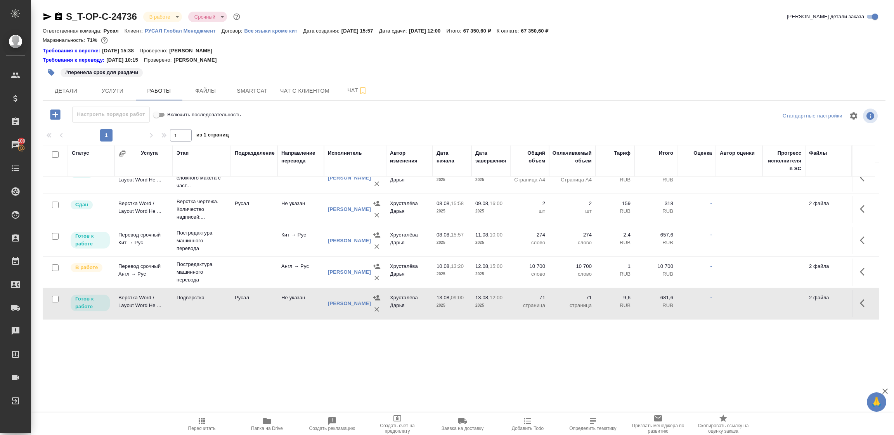
click at [259, 192] on td "Русал" at bounding box center [254, 178] width 47 height 27
click at [73, 90] on span "Детали" at bounding box center [65, 91] width 37 height 10
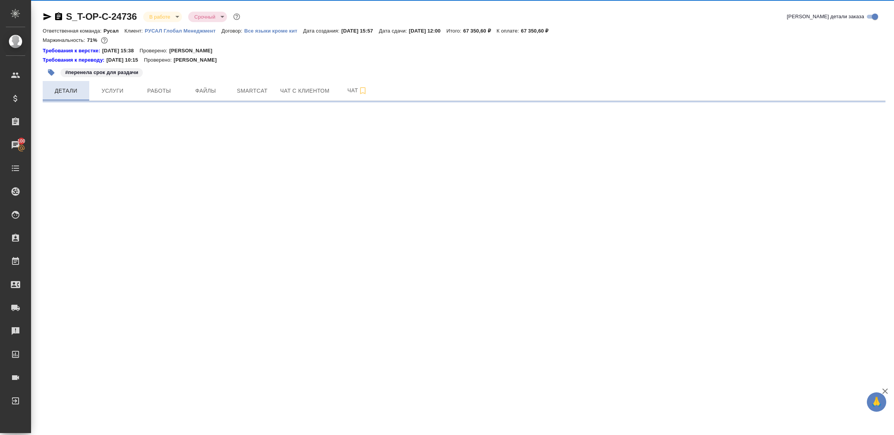
select select "RU"
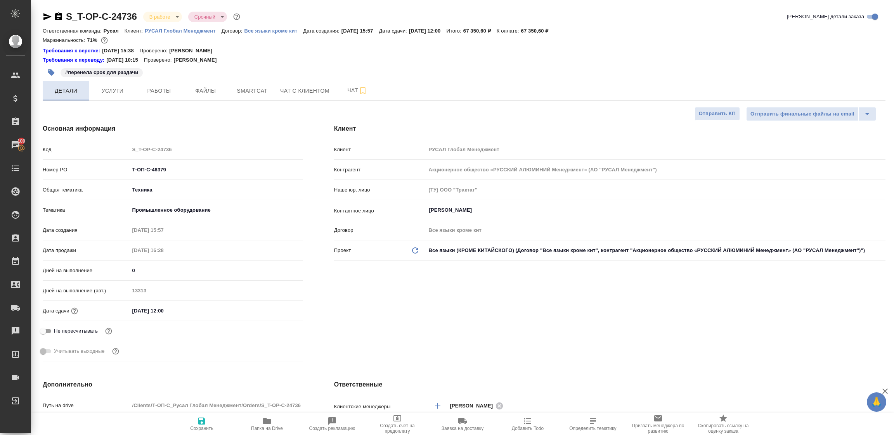
type textarea "x"
click at [163, 89] on span "Работы" at bounding box center [158, 91] width 37 height 10
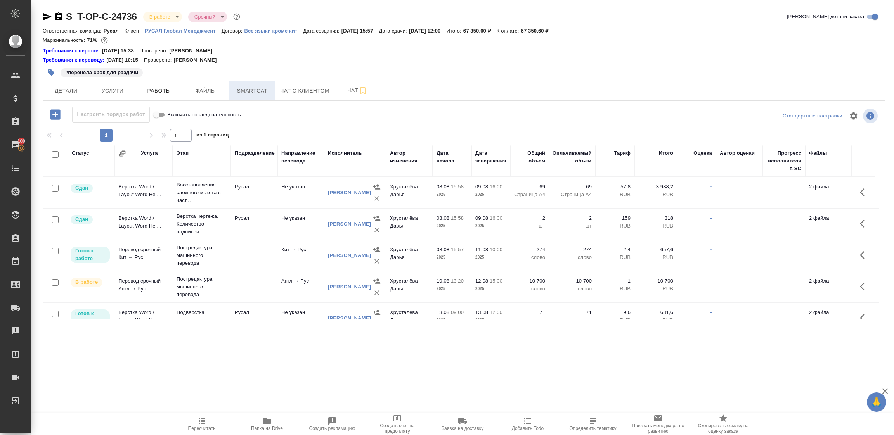
click at [259, 88] on span "Smartcat" at bounding box center [252, 91] width 37 height 10
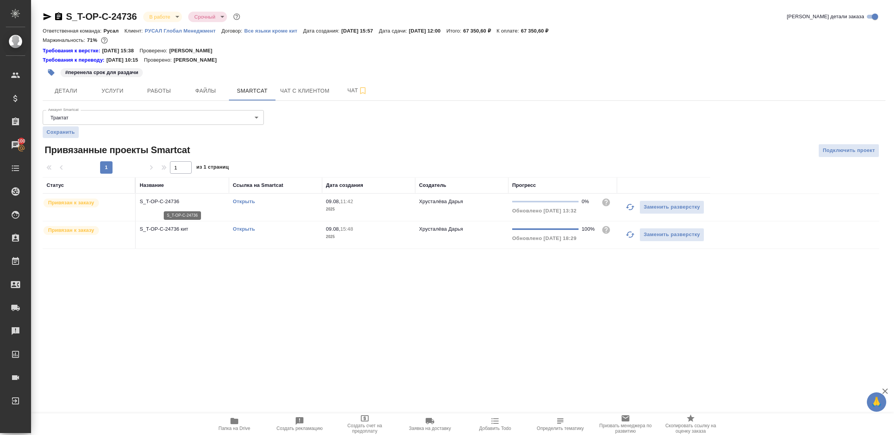
click at [211, 204] on p "S_T-OP-C-24736" at bounding box center [182, 202] width 85 height 8
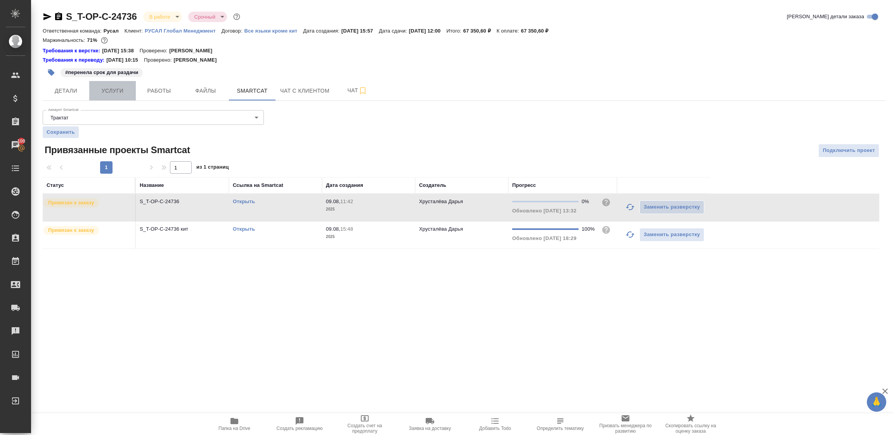
click at [124, 89] on span "Услуги" at bounding box center [112, 91] width 37 height 10
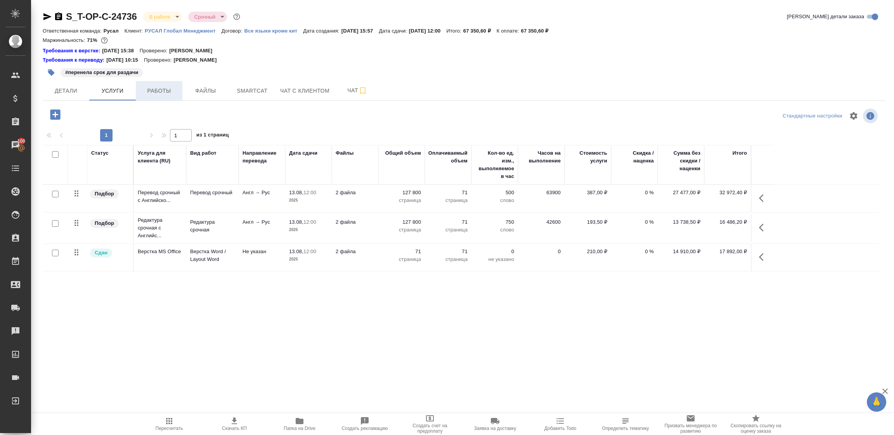
click at [147, 92] on span "Работы" at bounding box center [158, 91] width 37 height 10
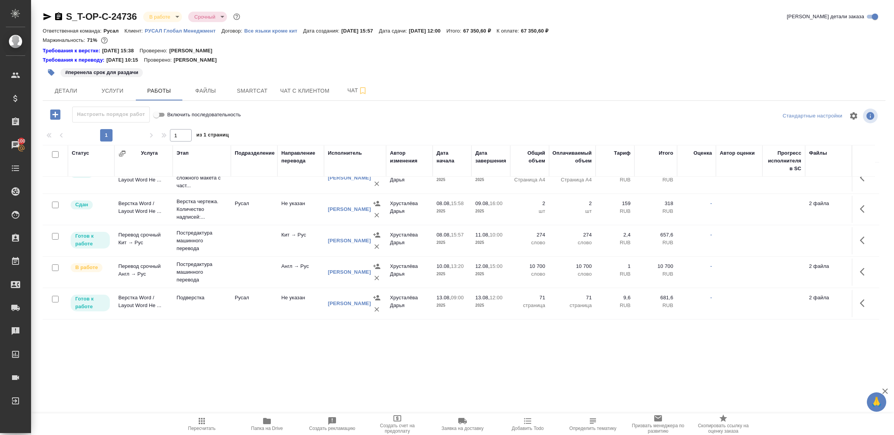
scroll to position [24, 0]
click at [245, 89] on span "Smartcat" at bounding box center [252, 91] width 37 height 10
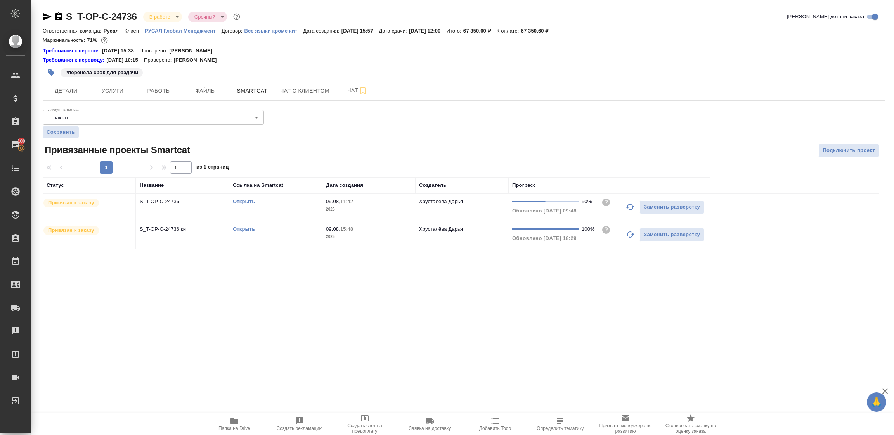
click at [245, 203] on link "Открыть" at bounding box center [244, 202] width 22 height 6
click at [131, 89] on span "Услуги" at bounding box center [112, 91] width 37 height 10
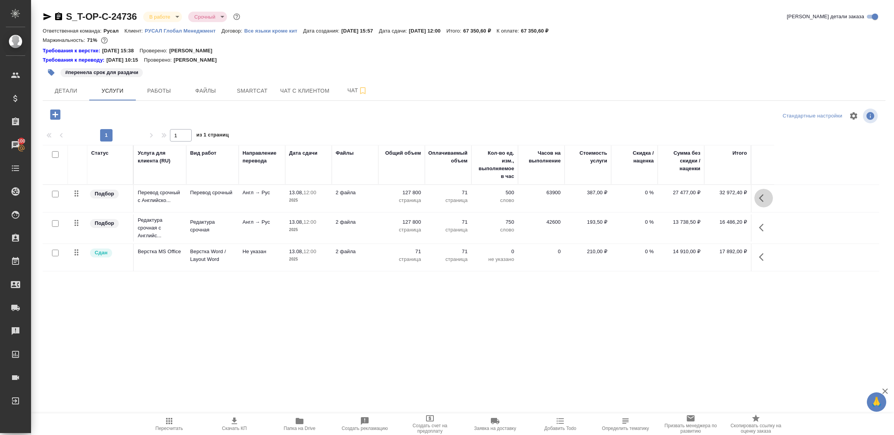
click at [763, 197] on icon "button" at bounding box center [763, 198] width 9 height 9
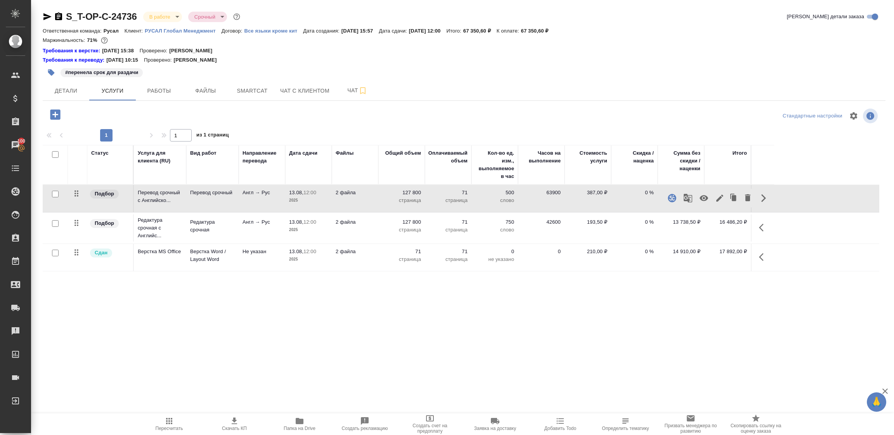
click at [670, 195] on icon "button" at bounding box center [672, 198] width 8 height 8
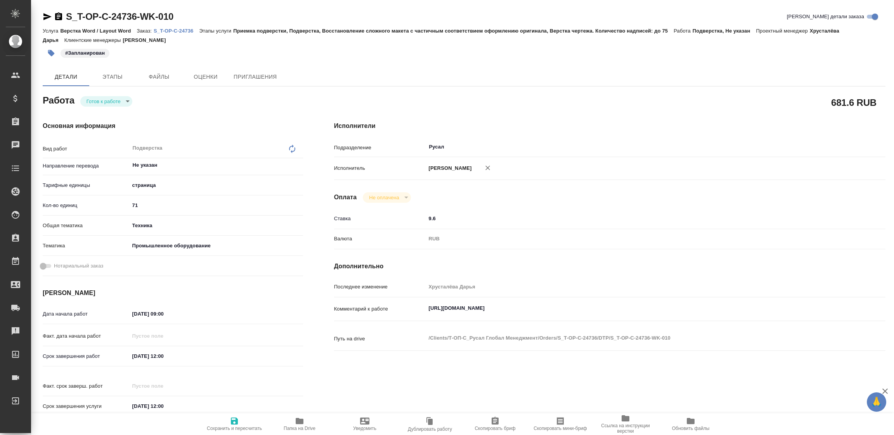
type textarea "x"
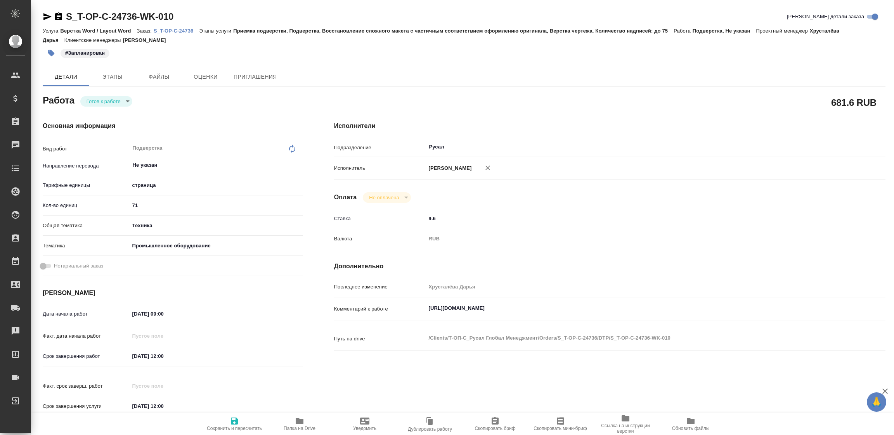
type textarea "x"
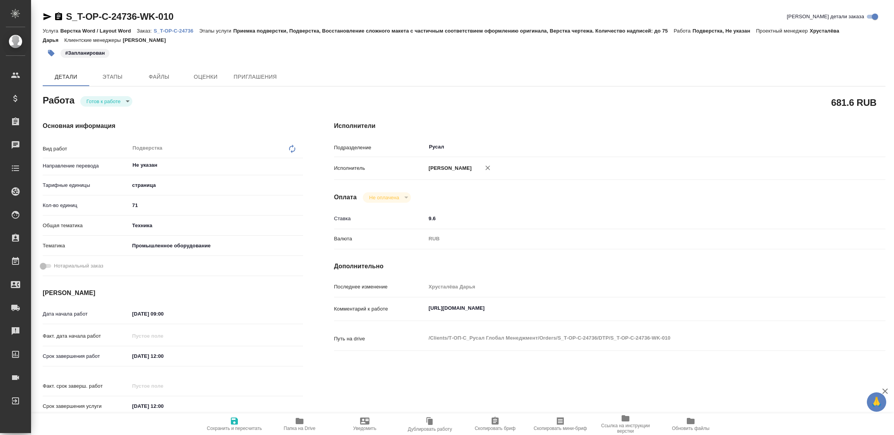
type textarea "x"
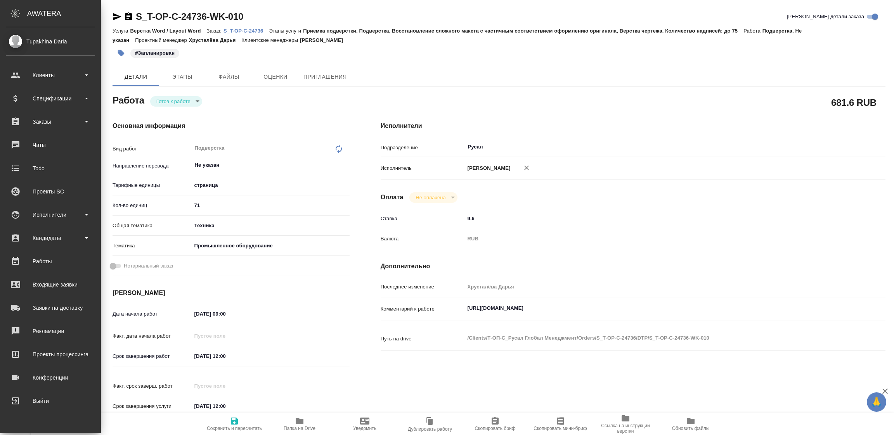
type textarea "x"
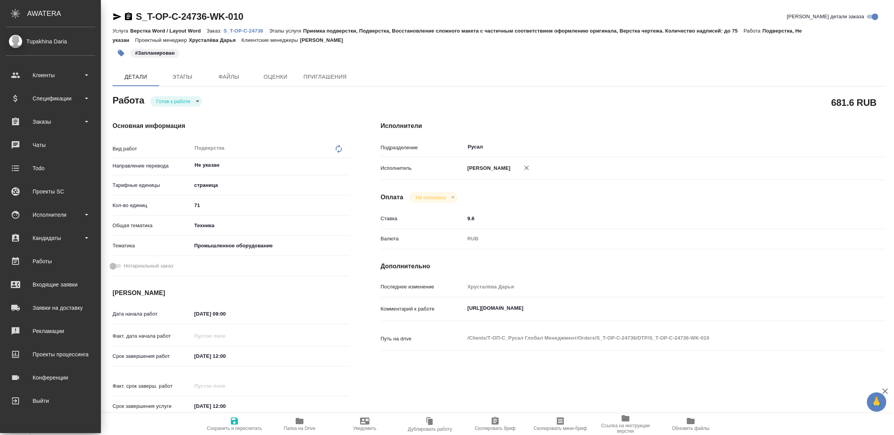
type textarea "x"
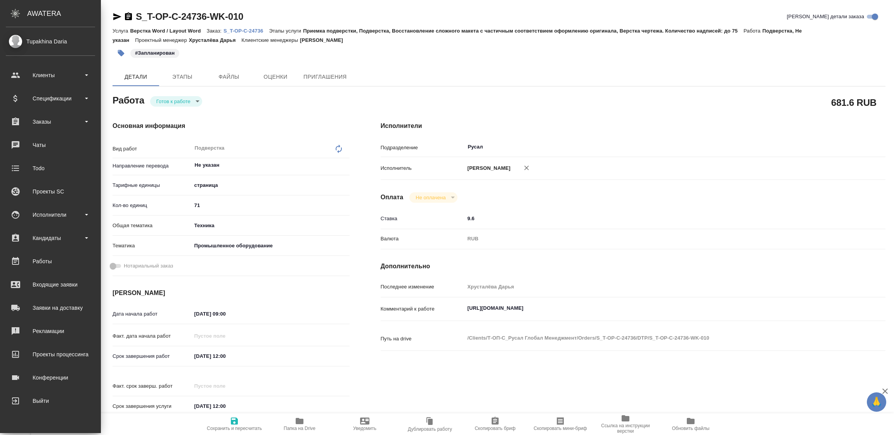
type textarea "x"
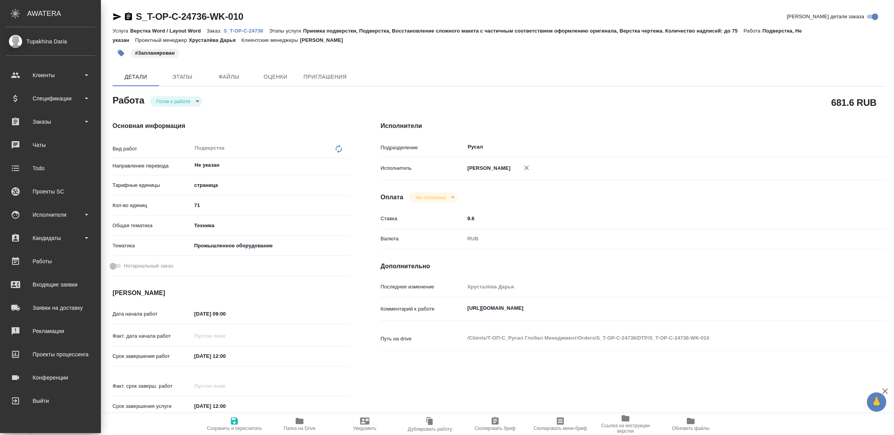
type textarea "x"
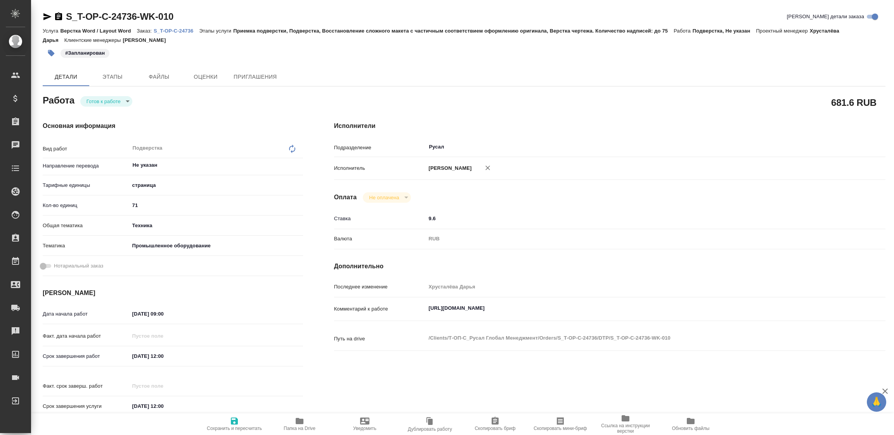
type textarea "x"
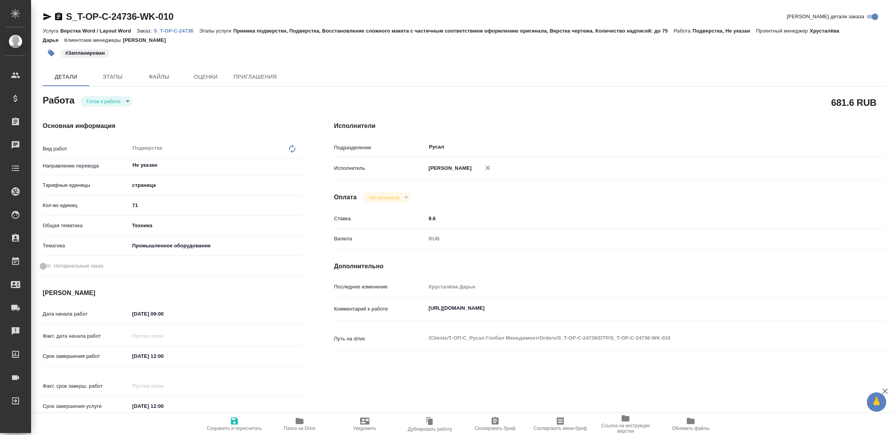
click at [46, 16] on icon "button" at bounding box center [47, 16] width 8 height 7
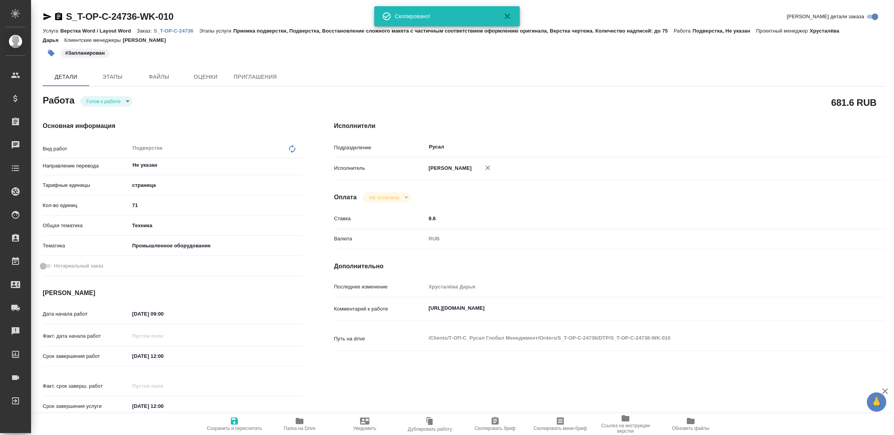
type textarea "x"
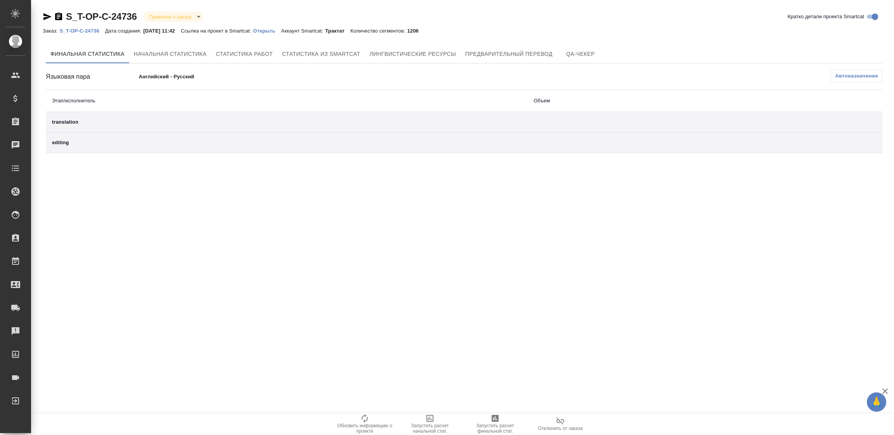
click at [857, 77] on span "Автоназначение" at bounding box center [856, 76] width 43 height 8
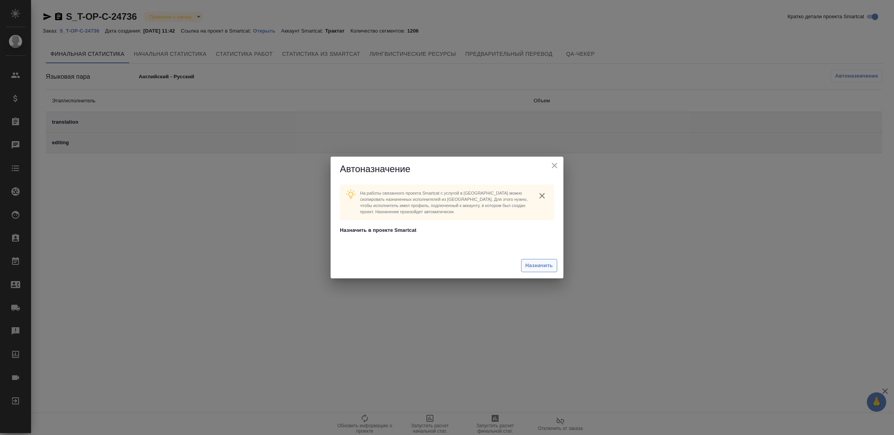
click at [553, 265] on button "Назначить" at bounding box center [539, 266] width 36 height 14
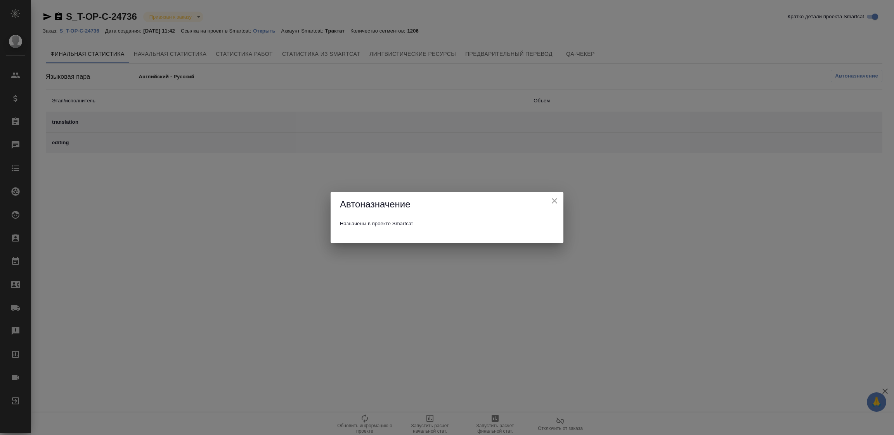
click at [556, 201] on icon "close" at bounding box center [554, 200] width 9 height 9
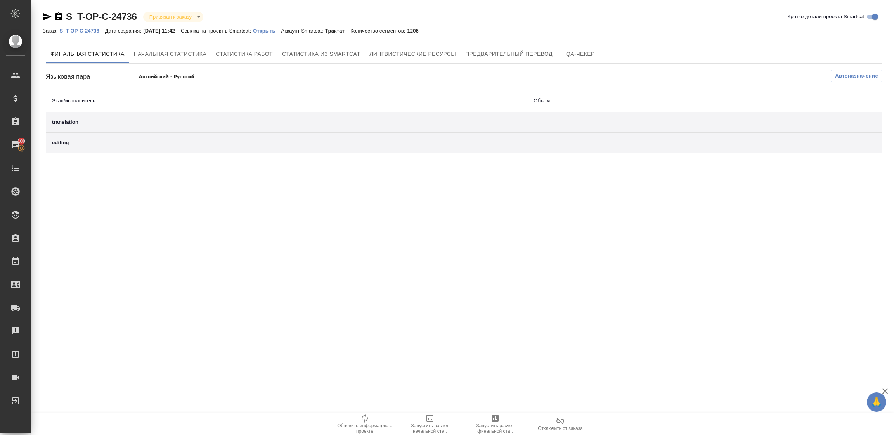
click at [68, 119] on div "translation" at bounding box center [286, 122] width 469 height 8
click at [68, 120] on div "translation" at bounding box center [286, 122] width 469 height 8
click at [567, 419] on span "Отключить от заказа" at bounding box center [560, 424] width 56 height 15
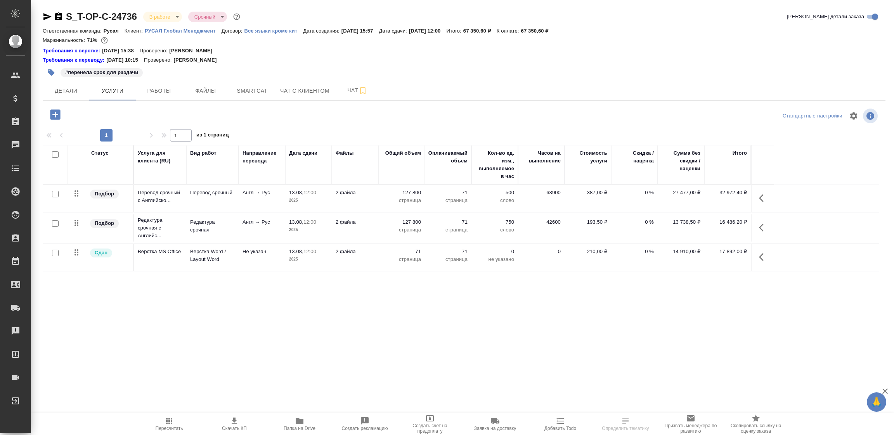
click at [760, 199] on icon "button" at bounding box center [761, 198] width 5 height 8
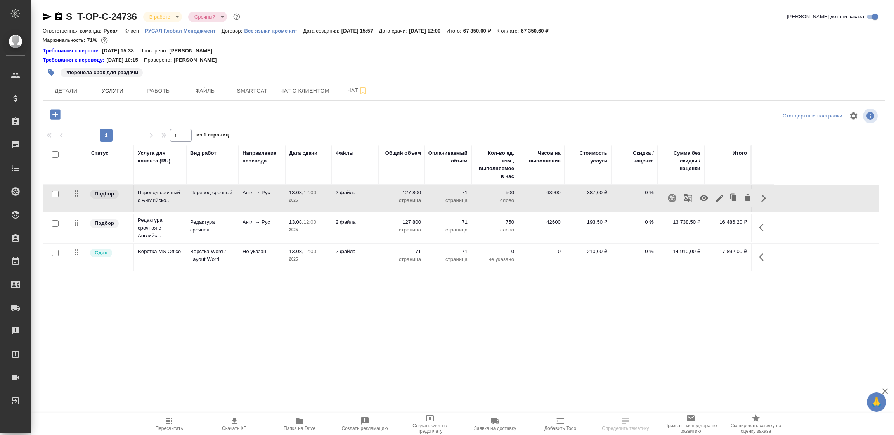
click at [669, 196] on icon "button" at bounding box center [672, 198] width 9 height 9
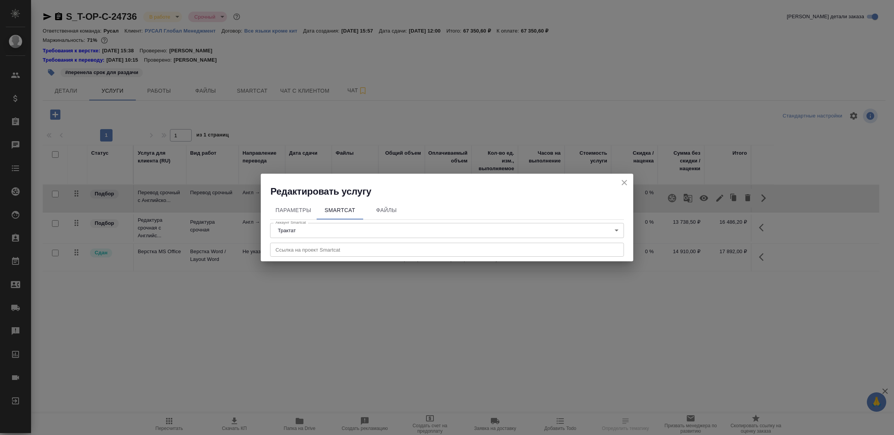
click at [348, 244] on input "text" at bounding box center [447, 250] width 354 height 14
paste input "https://smartcat.com/projects/3dc883d4-550e-4515-81d4-7b056bec26aa/files"
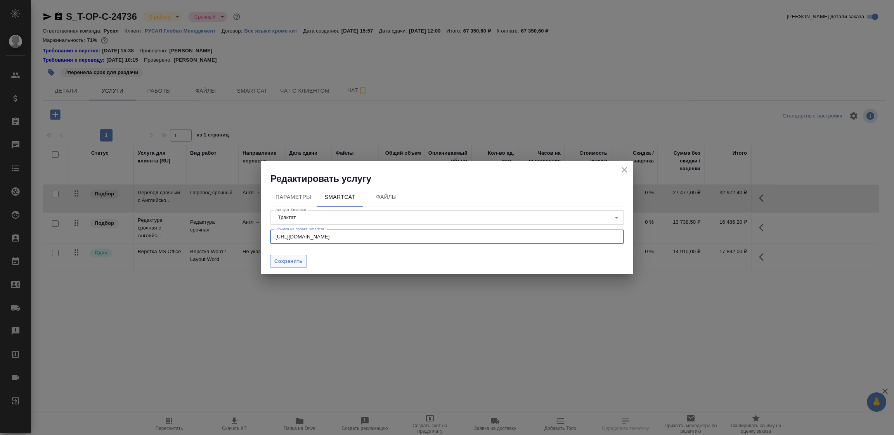
type input "https://smartcat.com/projects/3dc883d4-550e-4515-81d4-7b056bec26aa/files"
click at [286, 261] on span "Сохранить" at bounding box center [288, 261] width 28 height 9
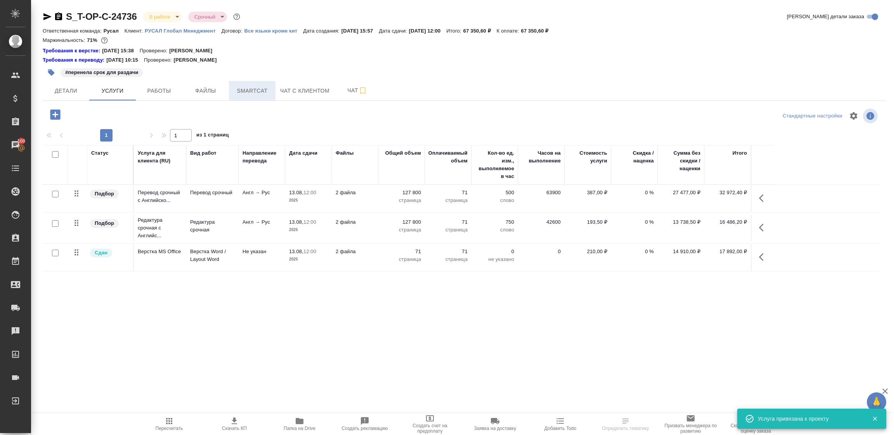
click at [235, 92] on button "Smartcat" at bounding box center [252, 90] width 47 height 19
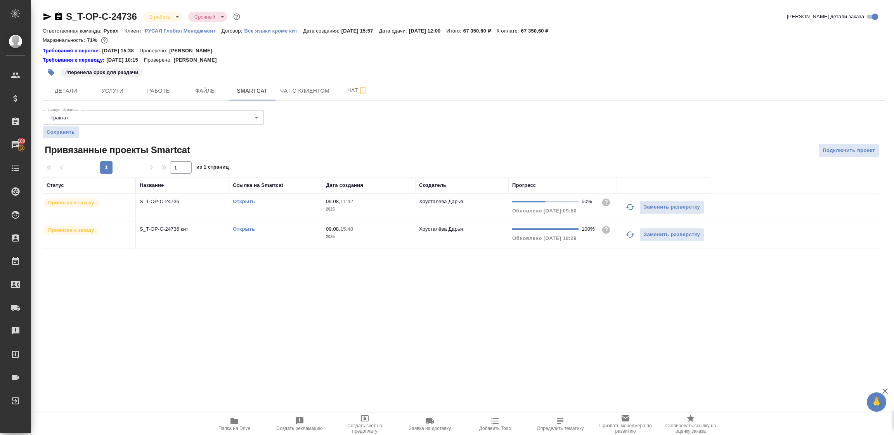
click at [212, 221] on td "S_T-OP-C-24736 кит" at bounding box center [182, 207] width 93 height 27
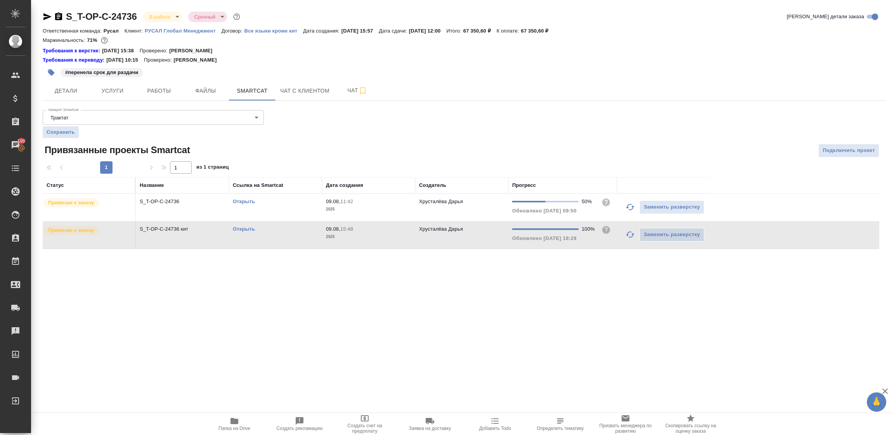
click at [212, 221] on td "S_T-OP-C-24736 кит" at bounding box center [182, 207] width 93 height 27
click at [147, 90] on span "Работы" at bounding box center [158, 91] width 37 height 10
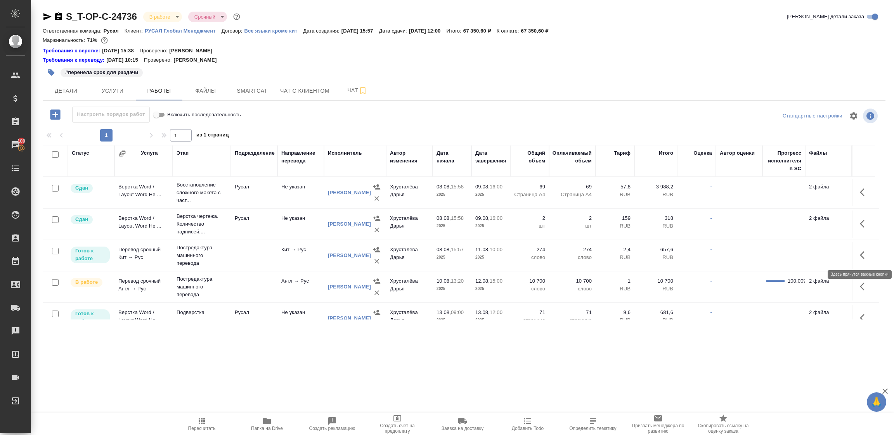
click at [860, 257] on icon "button" at bounding box center [864, 255] width 9 height 9
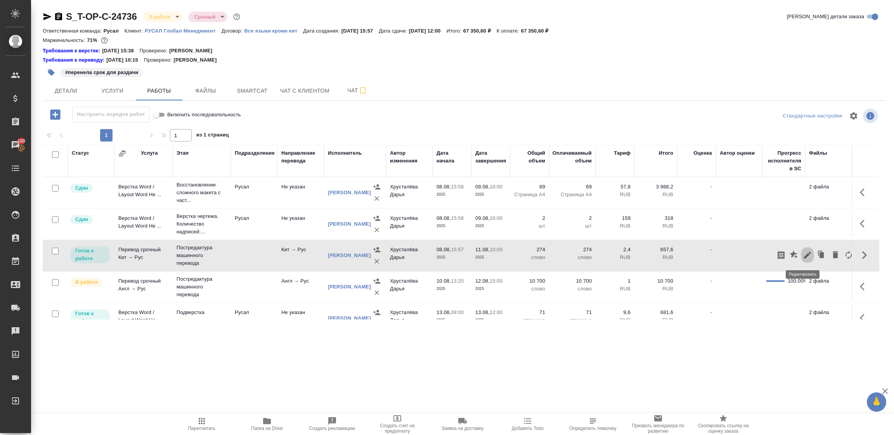
click at [804, 255] on icon "button" at bounding box center [807, 255] width 7 height 7
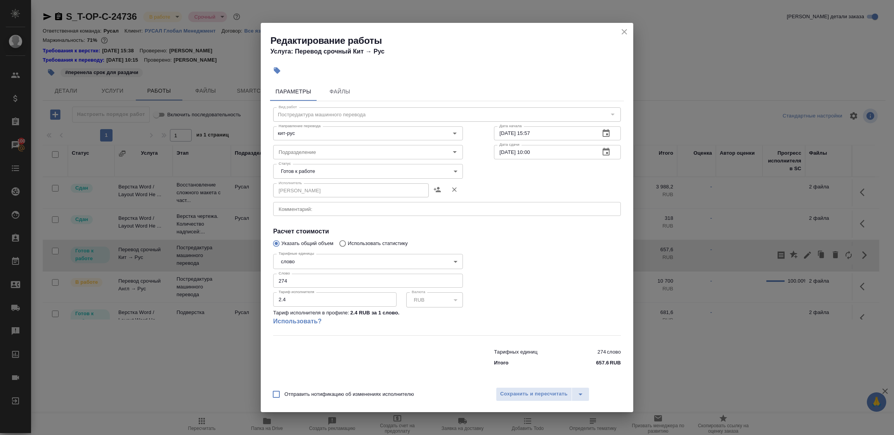
click at [294, 167] on body "🙏 .cls-1 fill:#fff; AWATERA Tupakhina Daria Клиенты Спецификации Заказы 100 Чат…" at bounding box center [447, 217] width 894 height 435
click at [290, 212] on button "Сдан" at bounding box center [287, 211] width 17 height 9
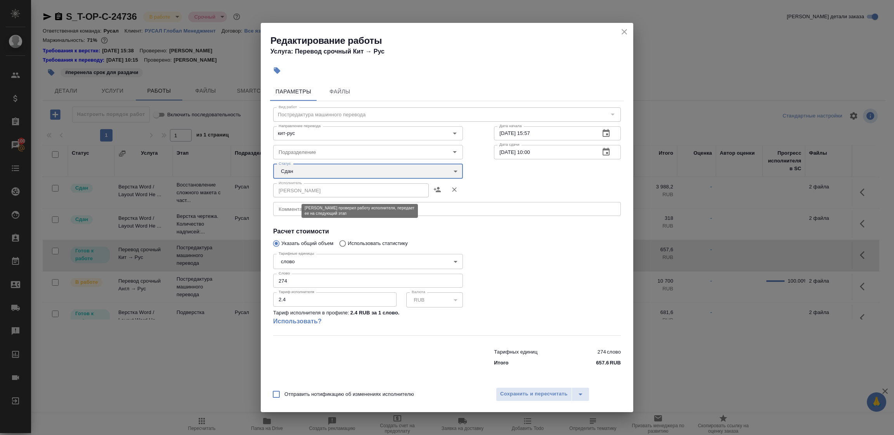
type input "closed"
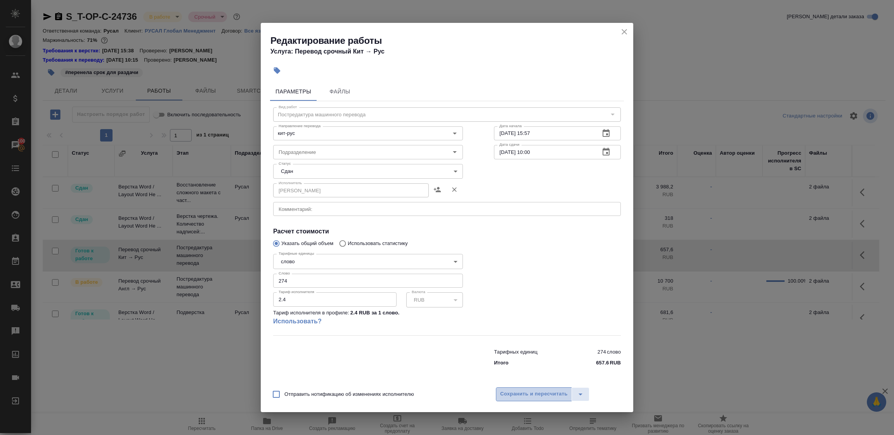
click at [534, 399] on button "Сохранить и пересчитать" at bounding box center [534, 395] width 76 height 14
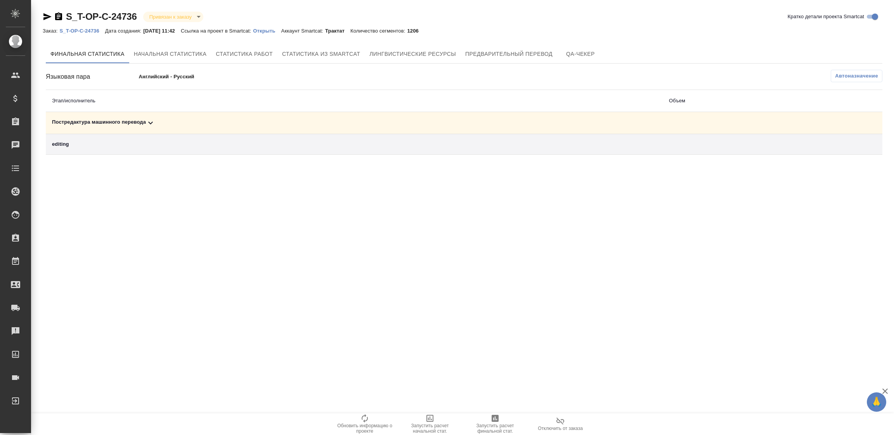
click at [113, 121] on div "Постредактура машинного перевода" at bounding box center [354, 122] width 605 height 9
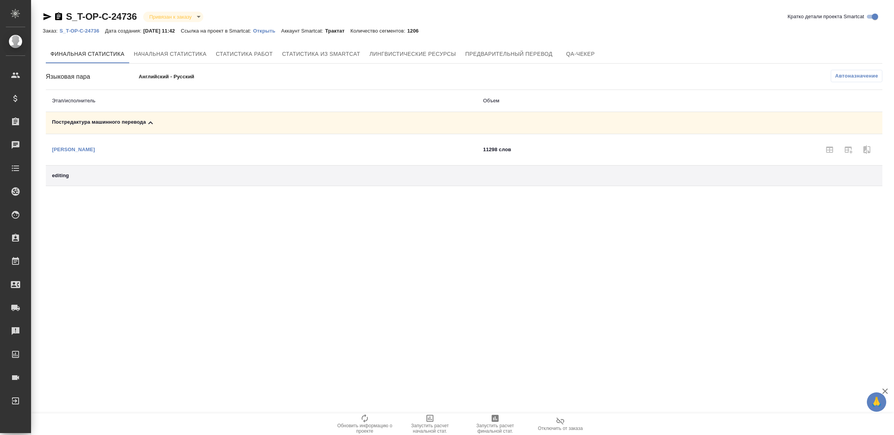
click at [492, 418] on icon "button" at bounding box center [495, 418] width 7 height 7
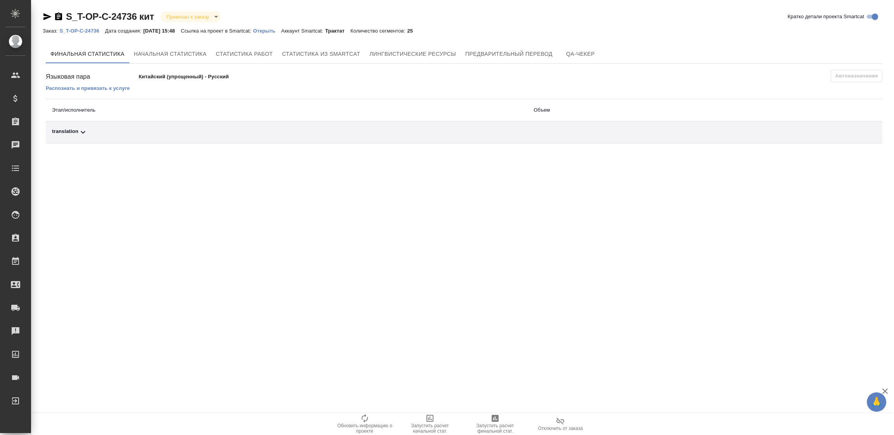
click at [77, 129] on div "translation" at bounding box center [286, 132] width 469 height 9
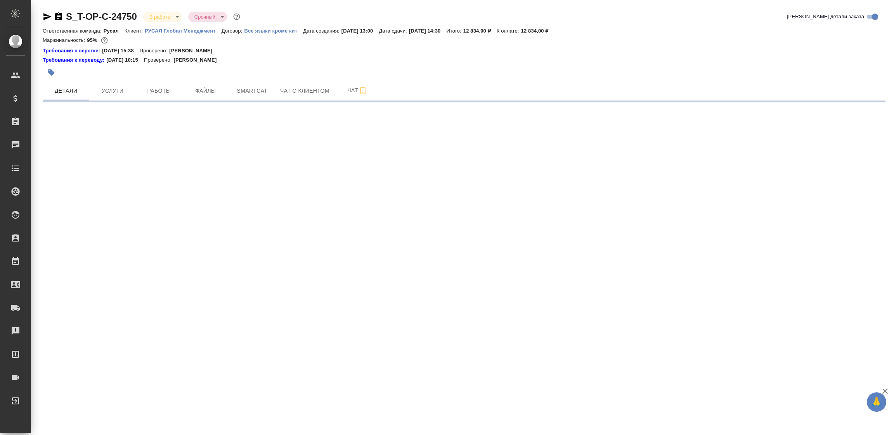
select select "RU"
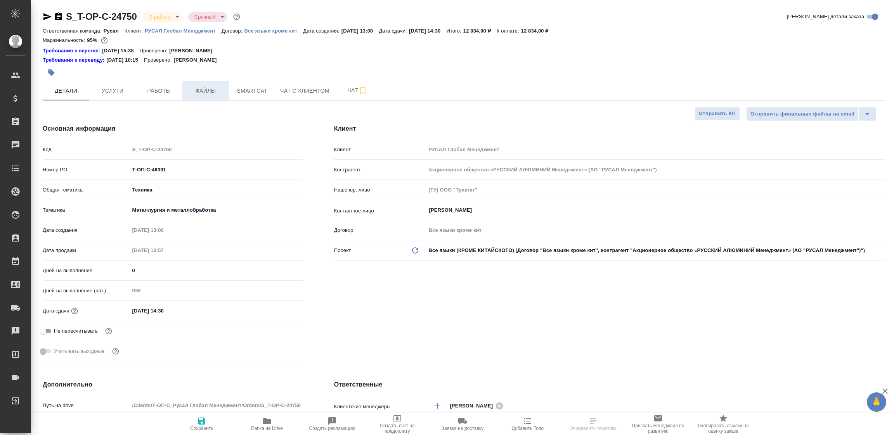
type textarea "x"
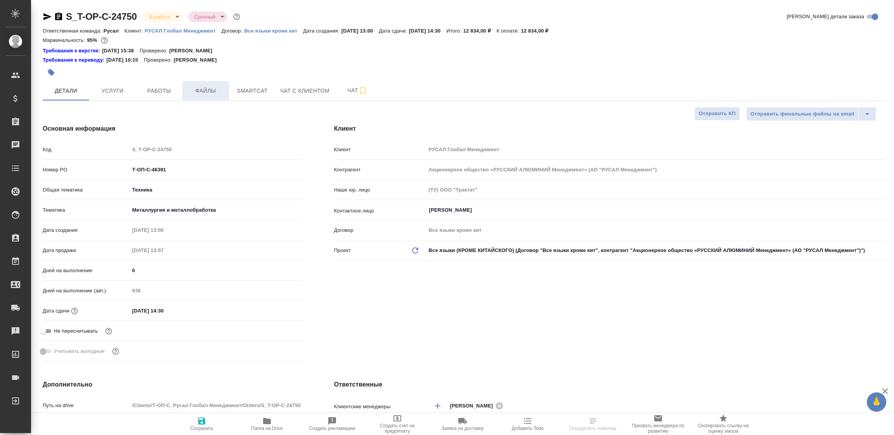
type textarea "x"
click at [167, 89] on span "Работы" at bounding box center [158, 91] width 37 height 10
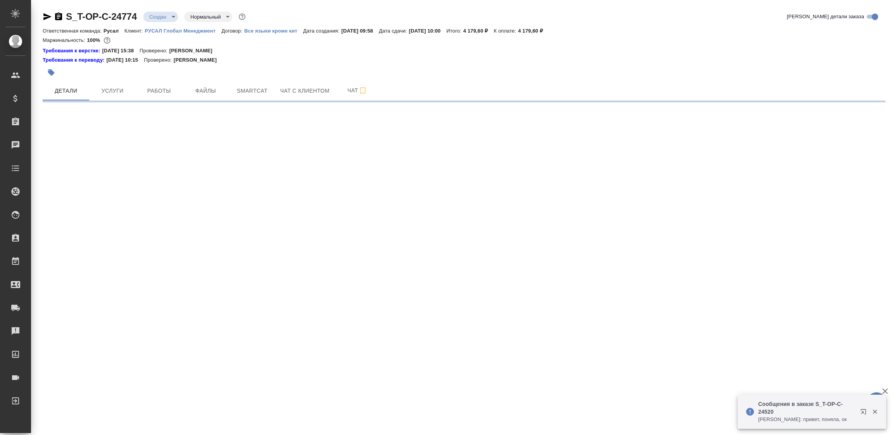
select select "RU"
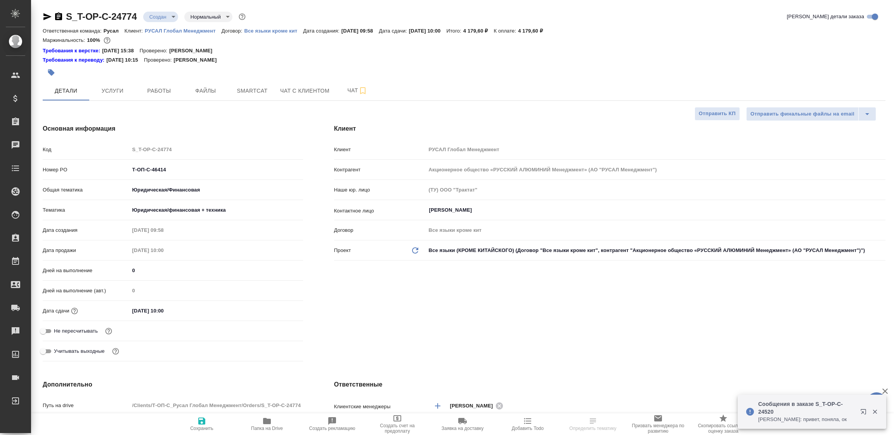
type textarea "x"
type input "Хрусталёва Дарья"
click at [342, 90] on span "Чат" at bounding box center [357, 91] width 37 height 10
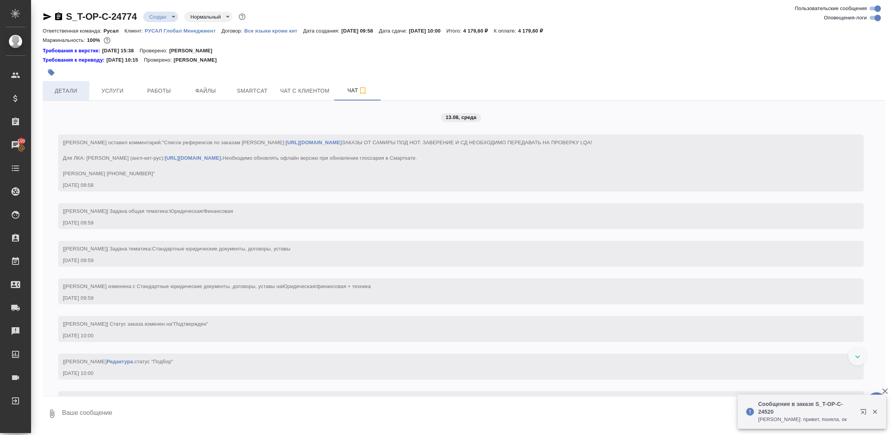
click at [71, 92] on span "Детали" at bounding box center [65, 91] width 37 height 10
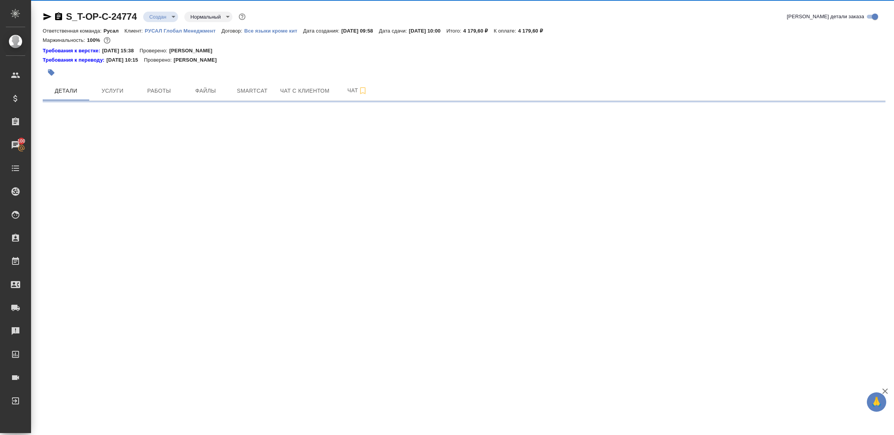
select select "RU"
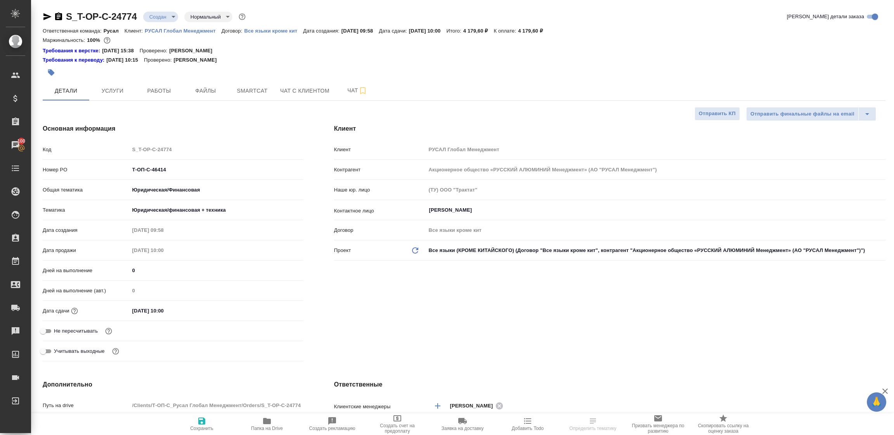
type textarea "x"
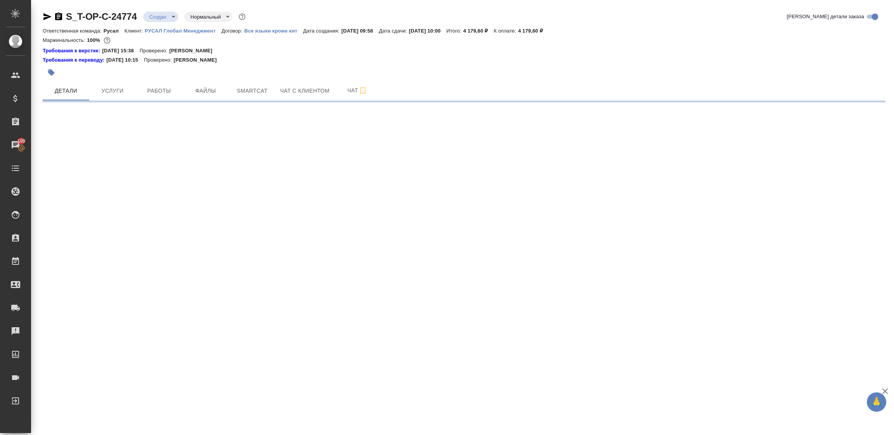
select select "RU"
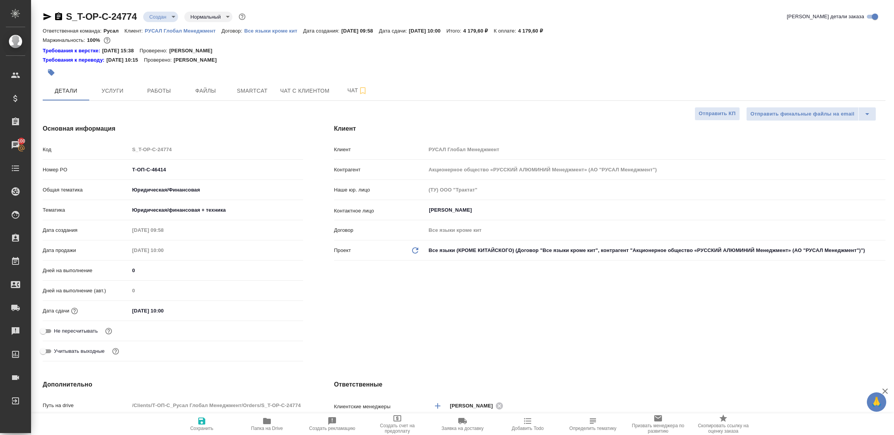
type textarea "x"
click at [272, 416] on button "Папка на Drive" at bounding box center [266, 425] width 65 height 22
type textarea "x"
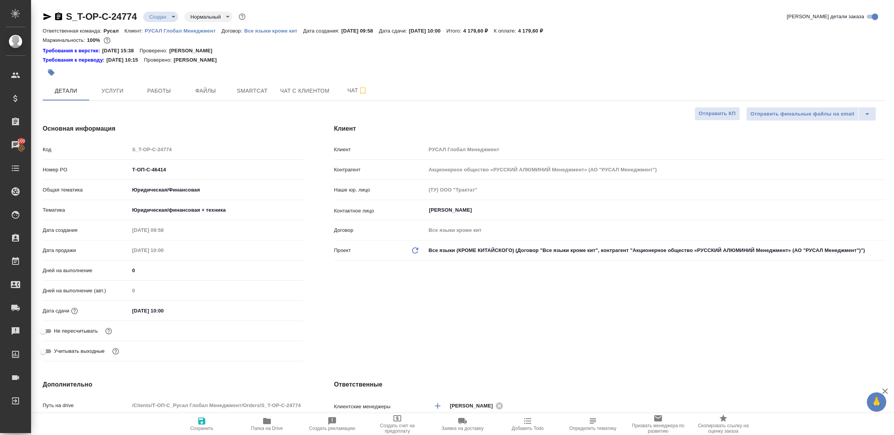
type textarea "x"
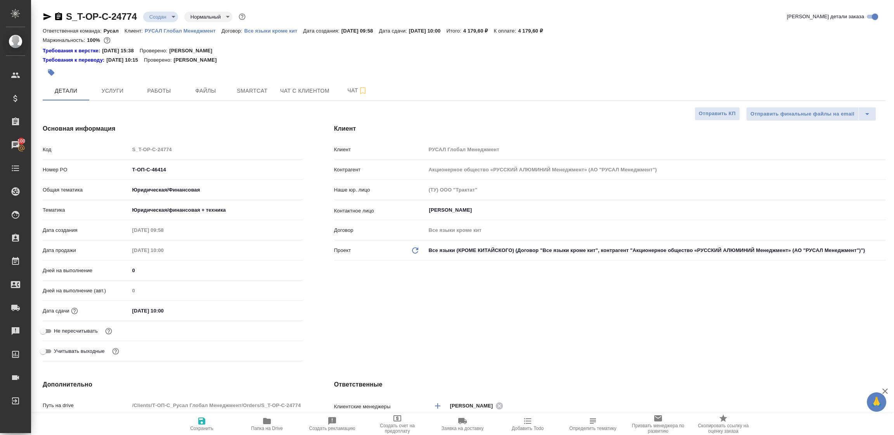
type textarea "x"
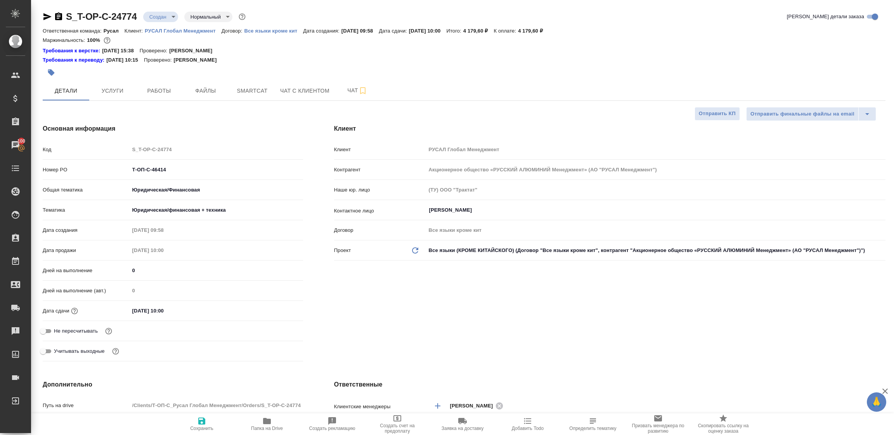
type textarea "x"
click at [59, 15] on icon "button" at bounding box center [58, 16] width 9 height 9
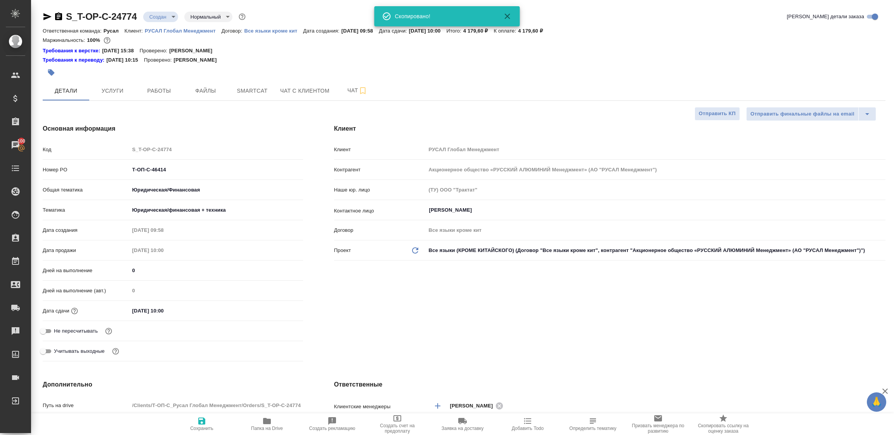
type textarea "x"
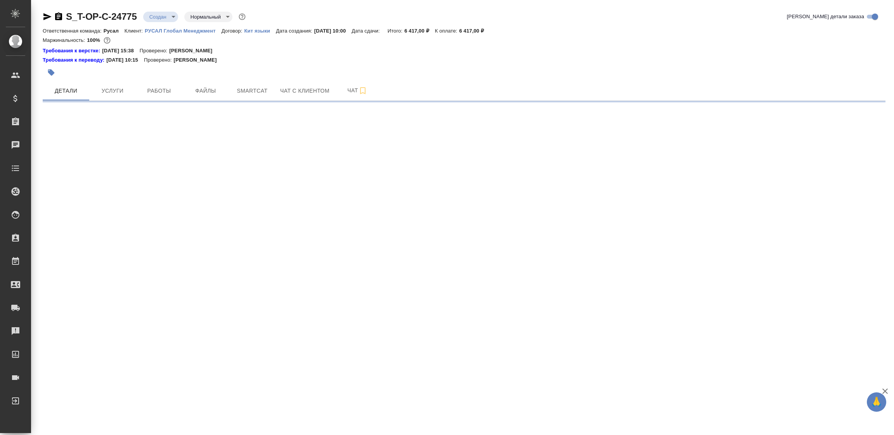
select select "RU"
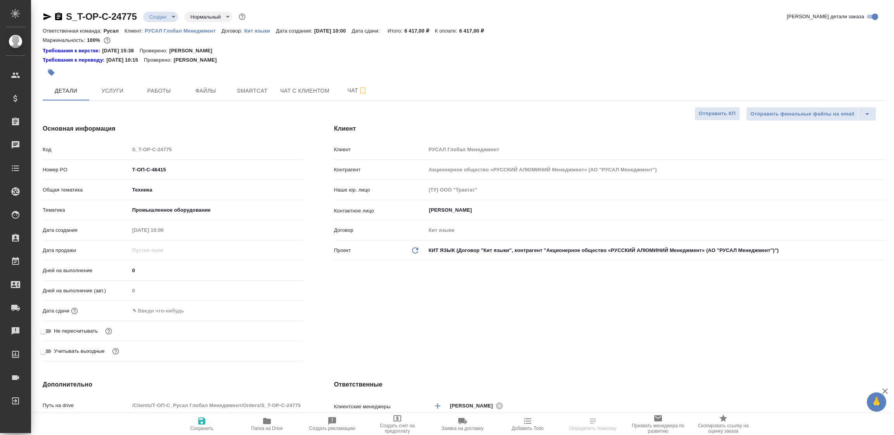
type textarea "x"
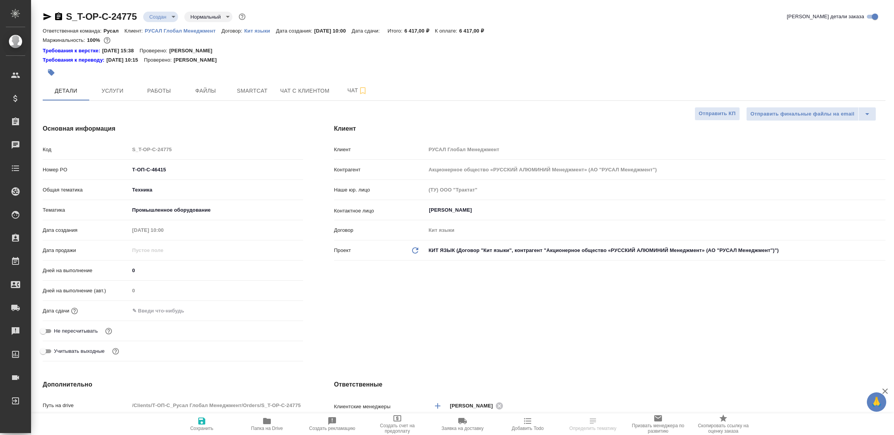
type textarea "x"
click at [269, 427] on span "Папка на Drive" at bounding box center [267, 428] width 32 height 5
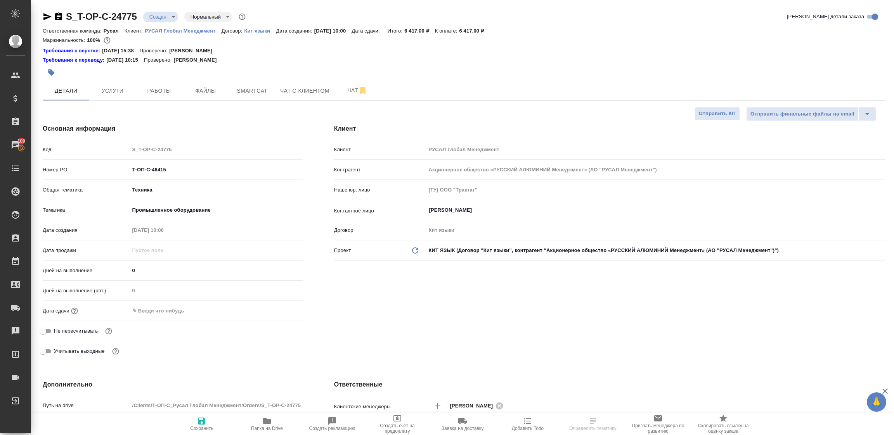
type textarea "x"
select select "RU"
type textarea "x"
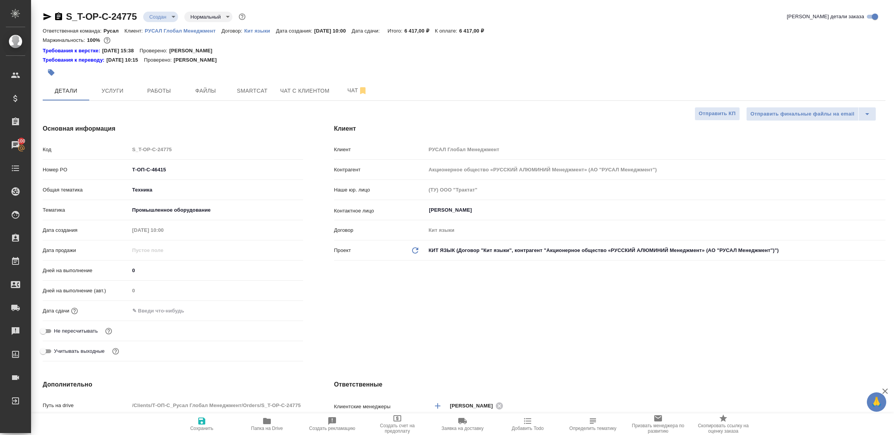
type textarea "x"
click at [160, 13] on body "🙏 .cls-1 fill:#fff; AWATERA Tupakhina Daria Клиенты Спецификации Заказы 100 Чат…" at bounding box center [447, 217] width 894 height 435
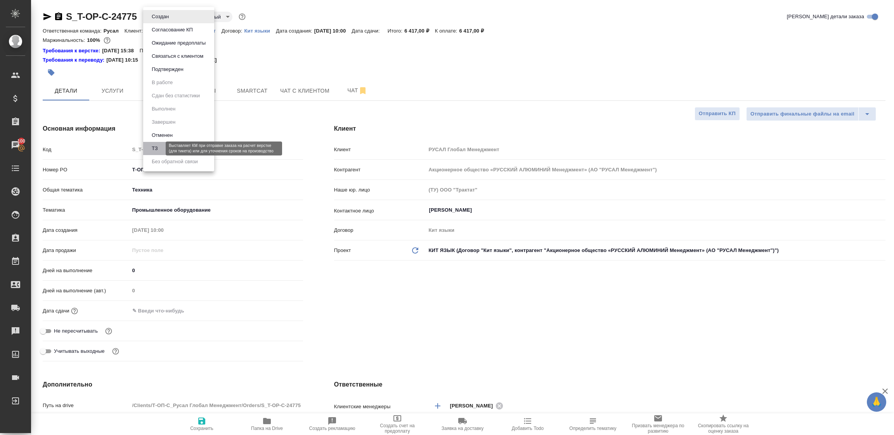
click at [157, 146] on button "ТЗ" at bounding box center [154, 148] width 11 height 9
type textarea "x"
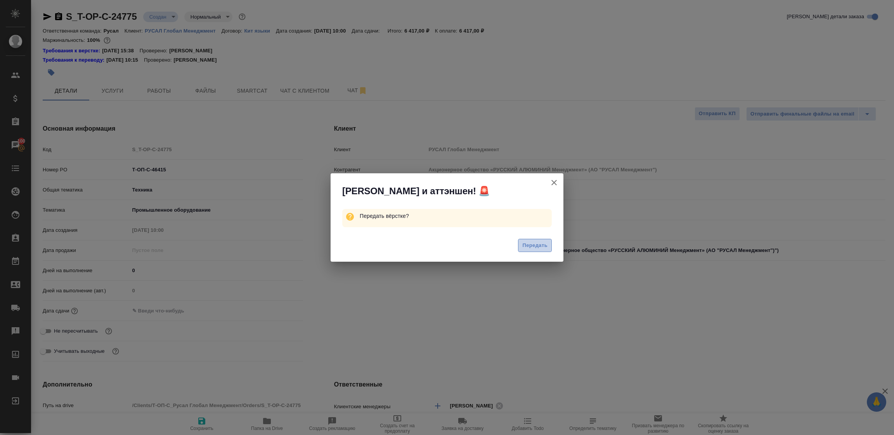
click at [534, 244] on span "Передать" at bounding box center [534, 245] width 25 height 9
type textarea "x"
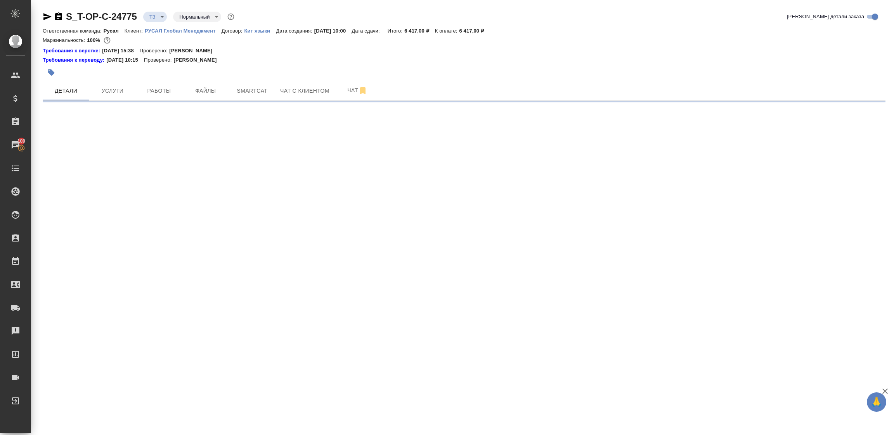
select select "RU"
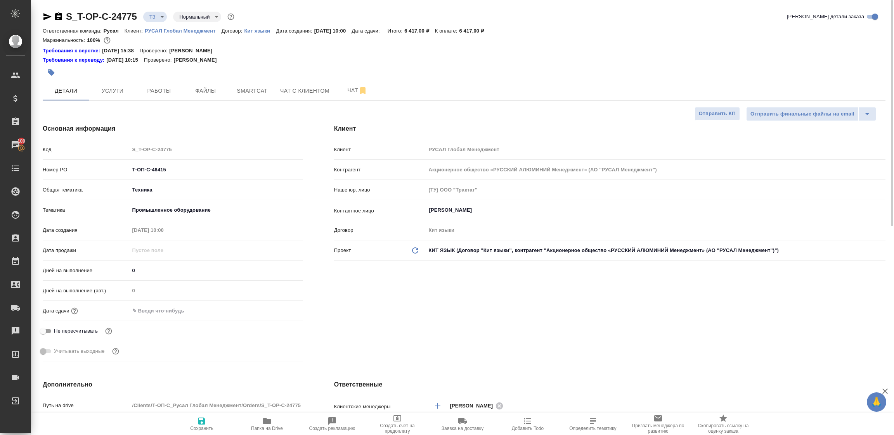
type textarea "x"
click at [342, 93] on span "Чат" at bounding box center [357, 91] width 37 height 10
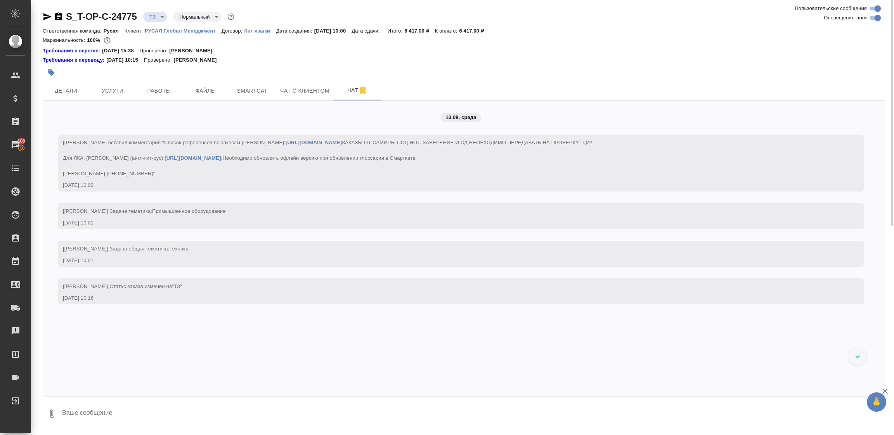
click at [95, 415] on textarea at bounding box center [473, 414] width 824 height 26
type textarea "и можно двг во что то разверстать для расчёта статистики"
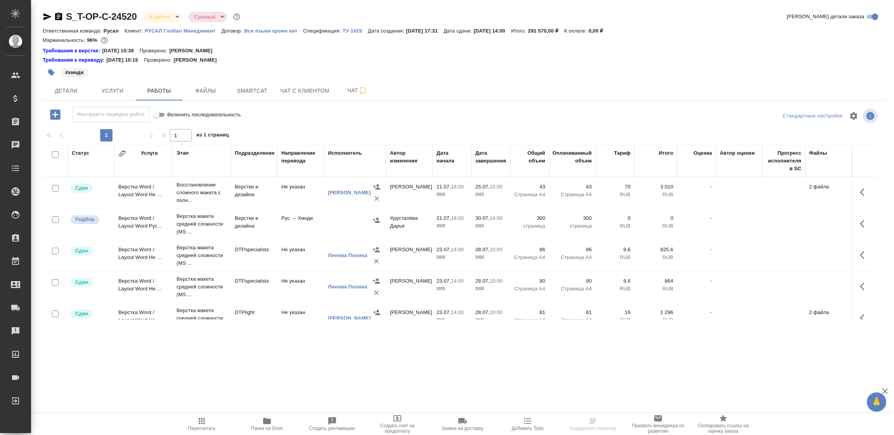
click at [260, 420] on span "Папка на Drive" at bounding box center [267, 424] width 56 height 15
click at [349, 92] on span "Чат" at bounding box center [357, 91] width 37 height 10
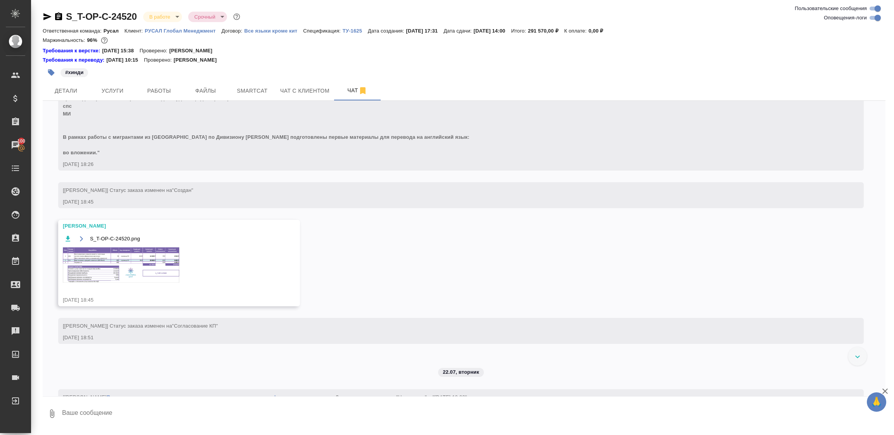
scroll to position [466, 0]
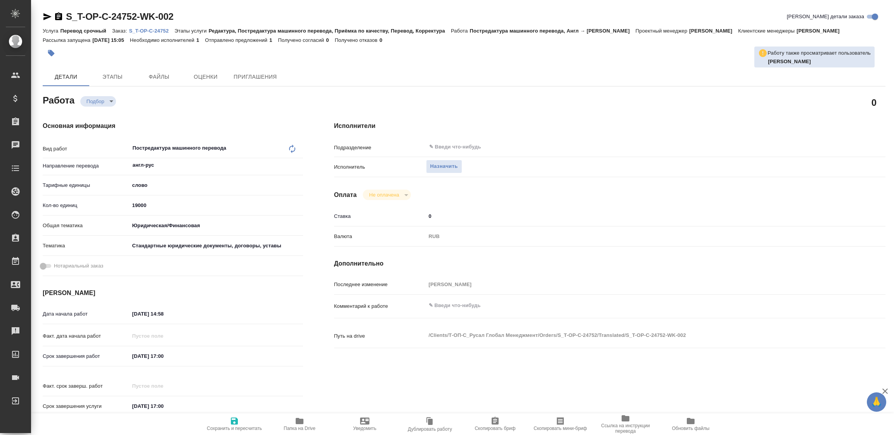
type textarea "x"
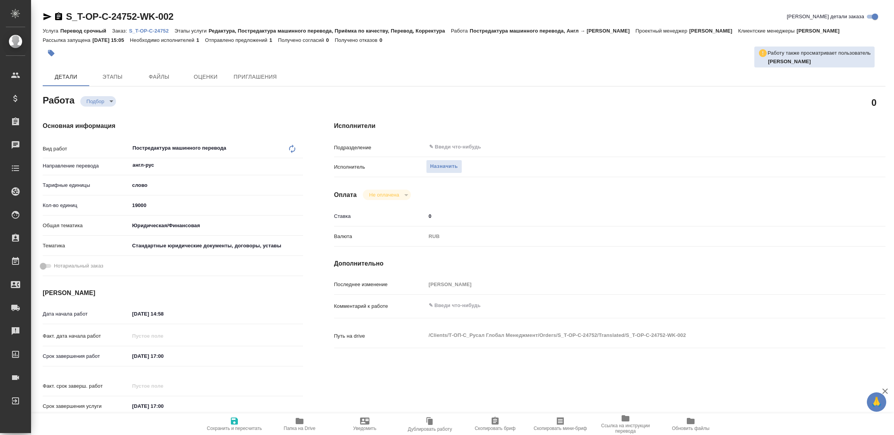
type textarea "x"
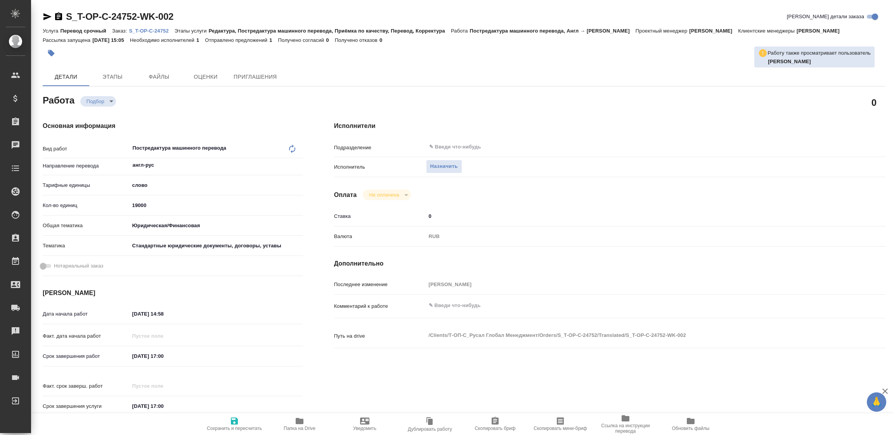
type textarea "x"
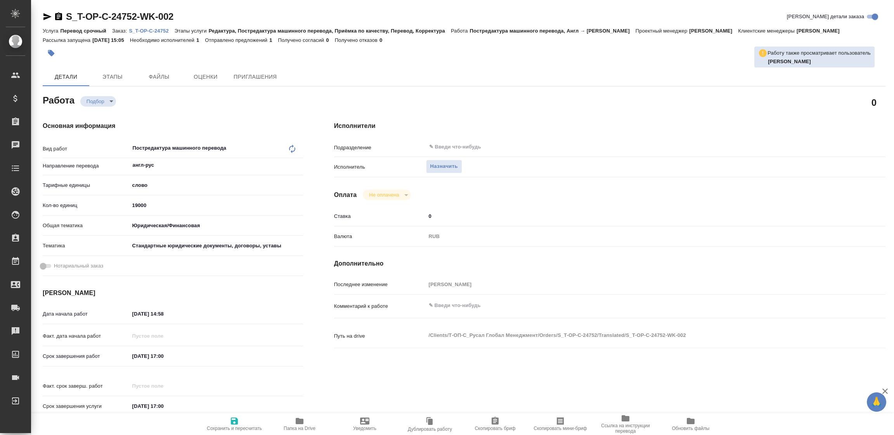
click at [157, 30] on p "S_T-OP-C-24752" at bounding box center [151, 31] width 45 height 6
type textarea "x"
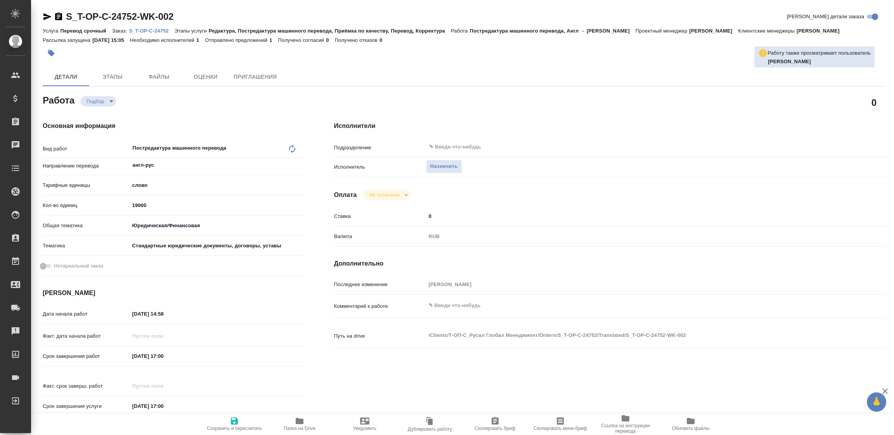
type textarea "x"
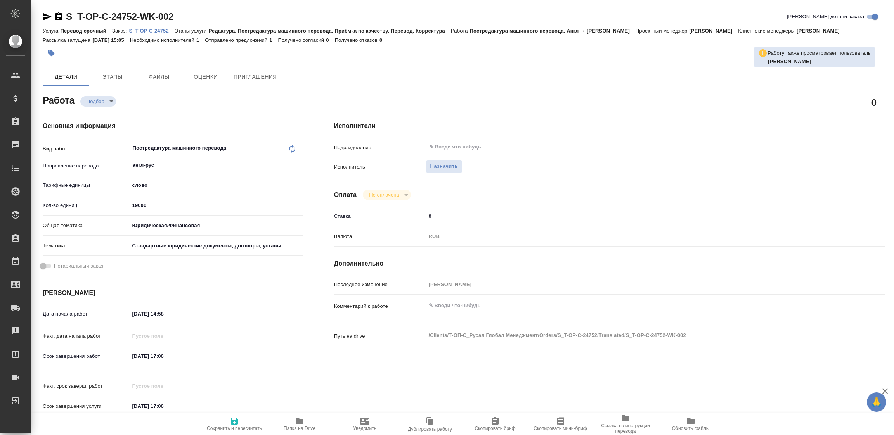
type textarea "x"
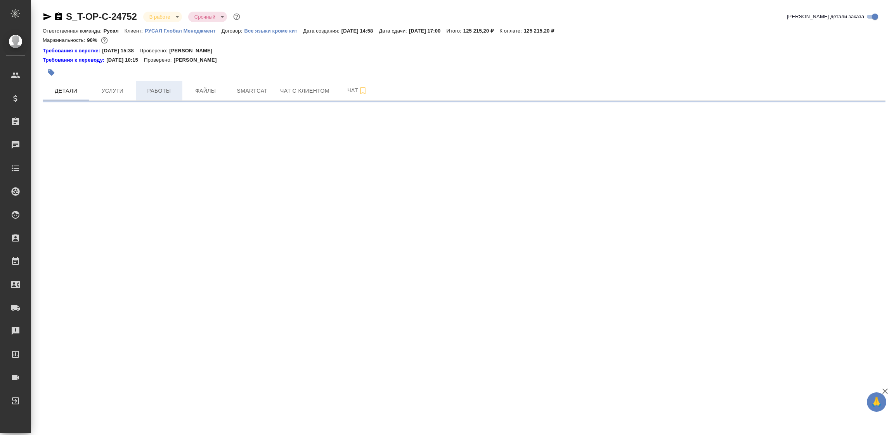
click at [160, 88] on span "Работы" at bounding box center [158, 91] width 37 height 10
select select "RU"
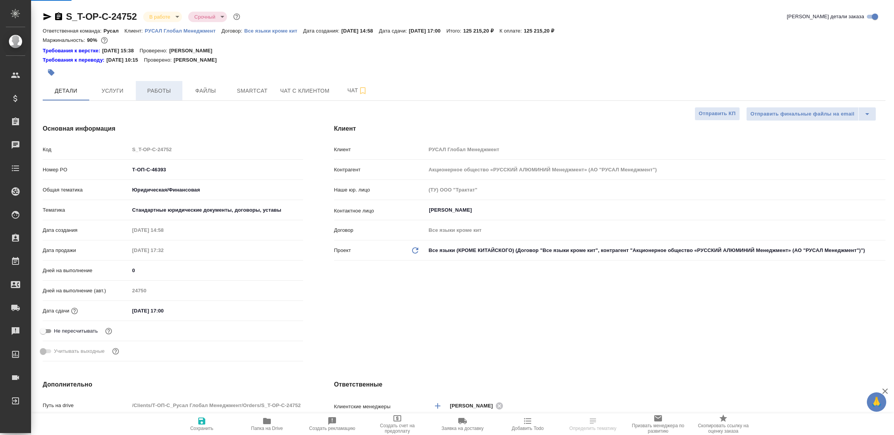
type textarea "x"
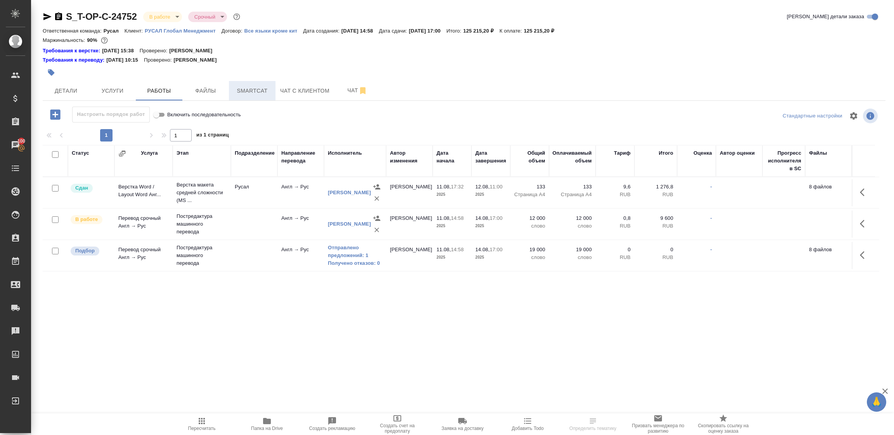
click at [260, 92] on span "Smartcat" at bounding box center [252, 91] width 37 height 10
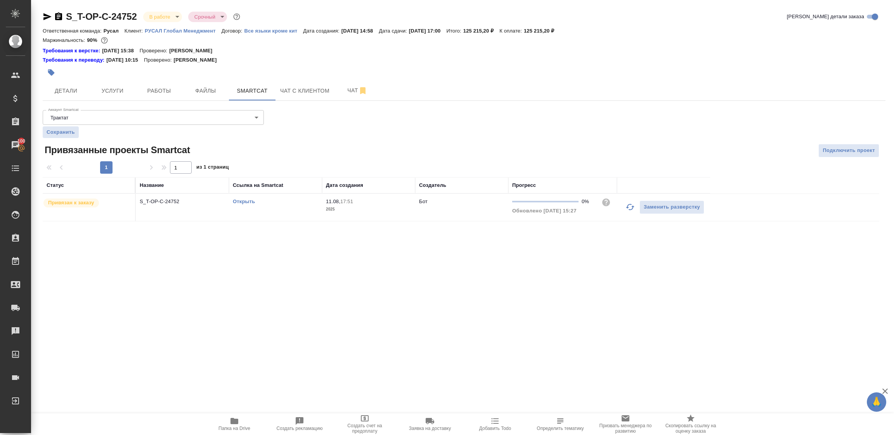
click at [244, 202] on link "Открыть" at bounding box center [244, 202] width 22 height 6
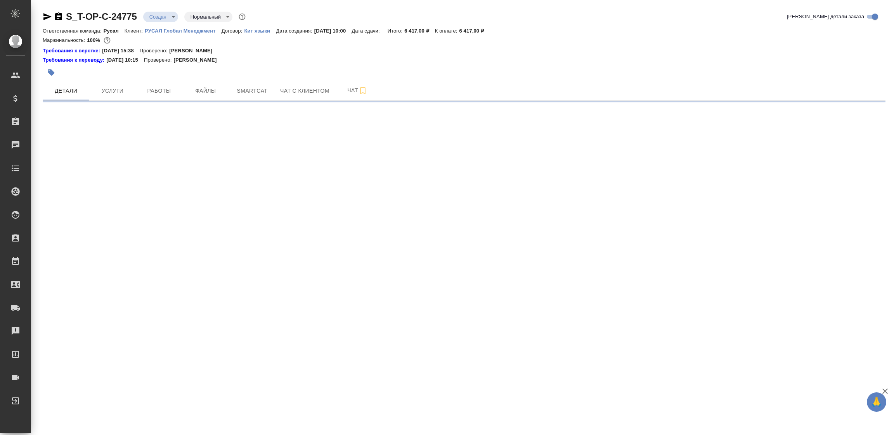
select select "RU"
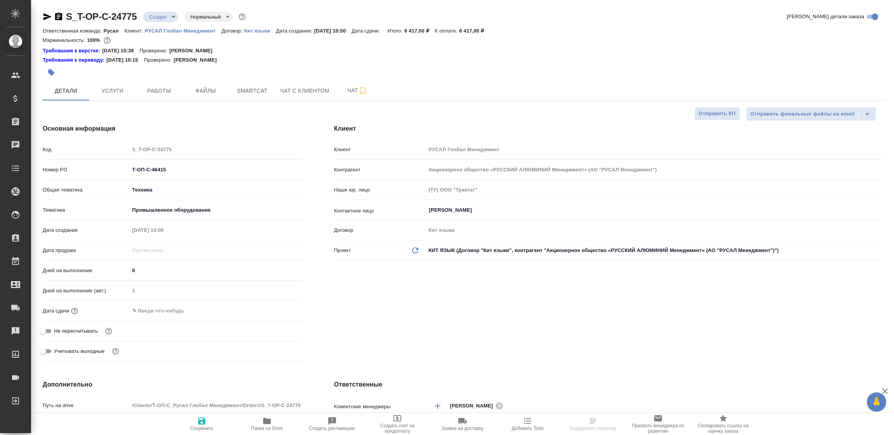
type textarea "x"
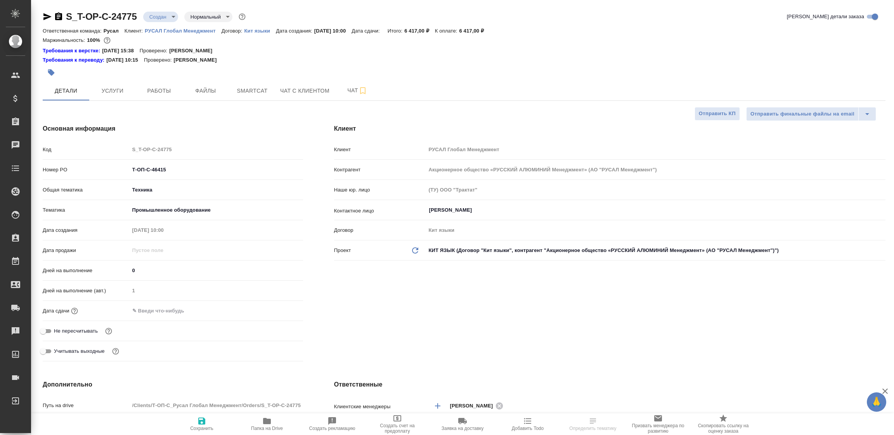
type textarea "x"
click at [350, 94] on span "Чат" at bounding box center [357, 91] width 37 height 10
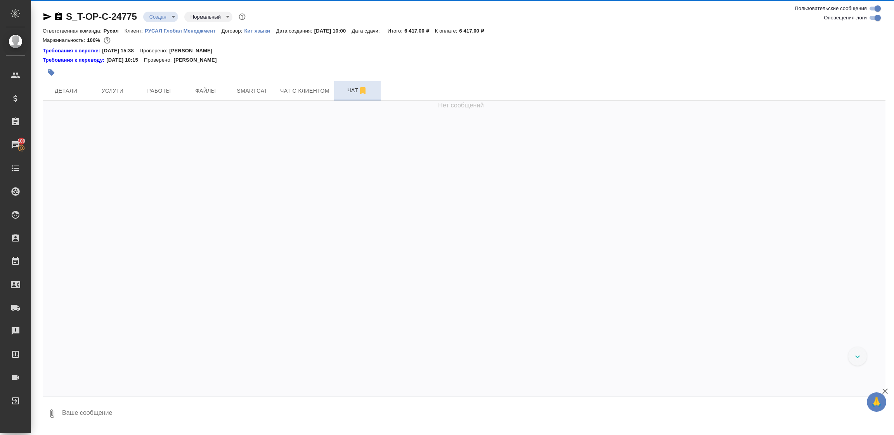
scroll to position [10, 0]
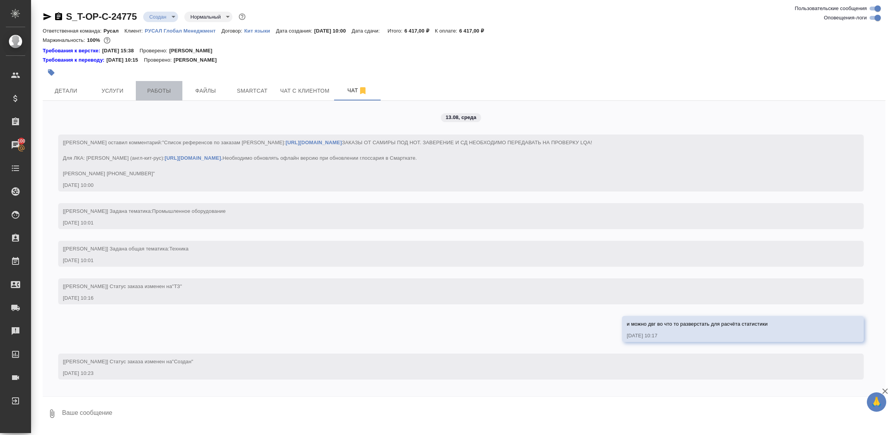
click at [162, 90] on span "Работы" at bounding box center [158, 91] width 37 height 10
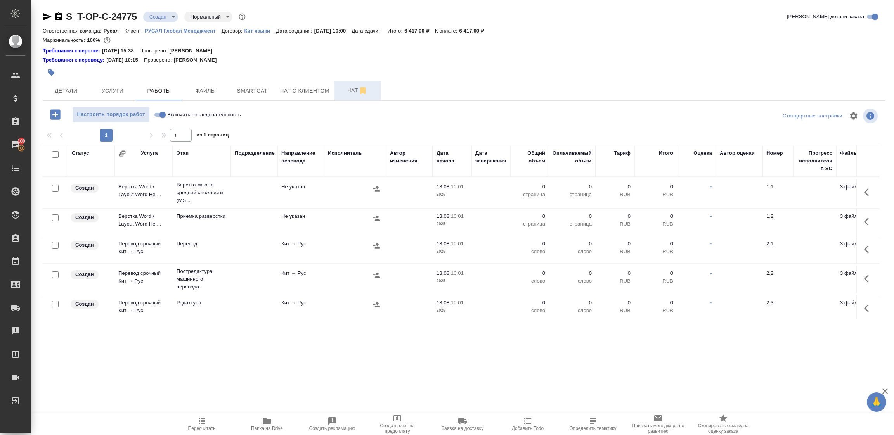
click at [350, 88] on span "Чат" at bounding box center [357, 91] width 37 height 10
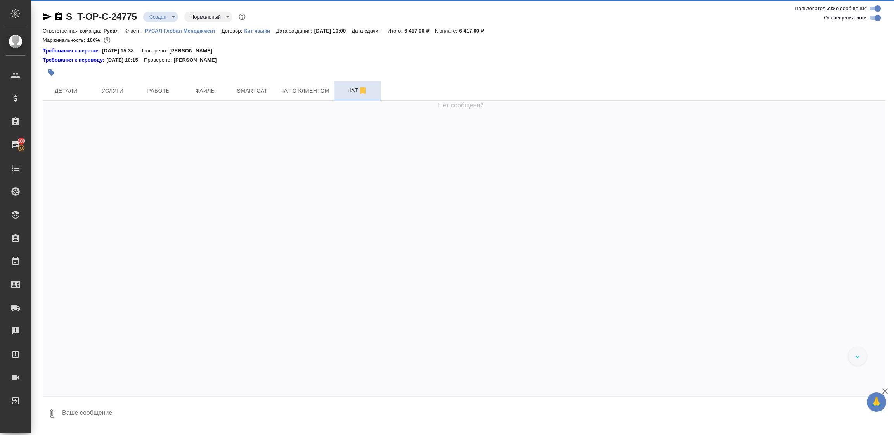
scroll to position [10, 0]
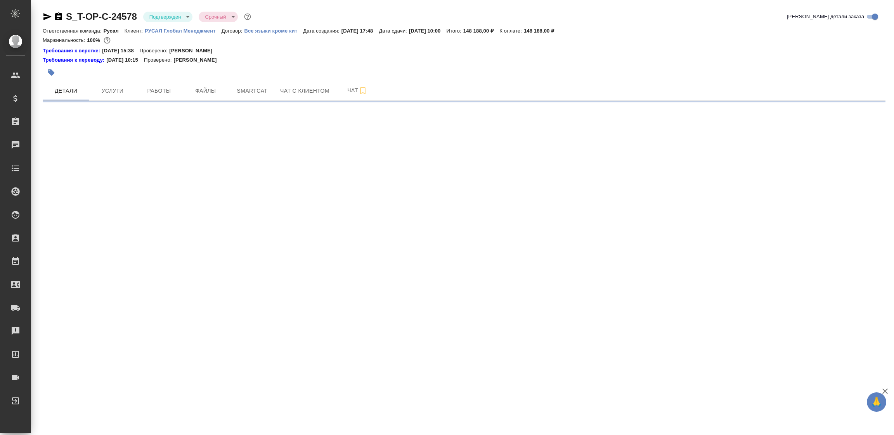
select select "RU"
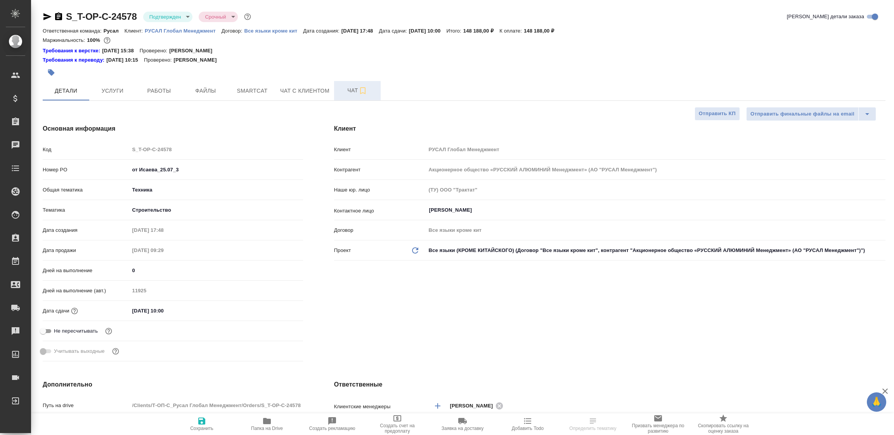
type textarea "x"
click at [350, 90] on span "Чат" at bounding box center [357, 91] width 37 height 10
type textarea "x"
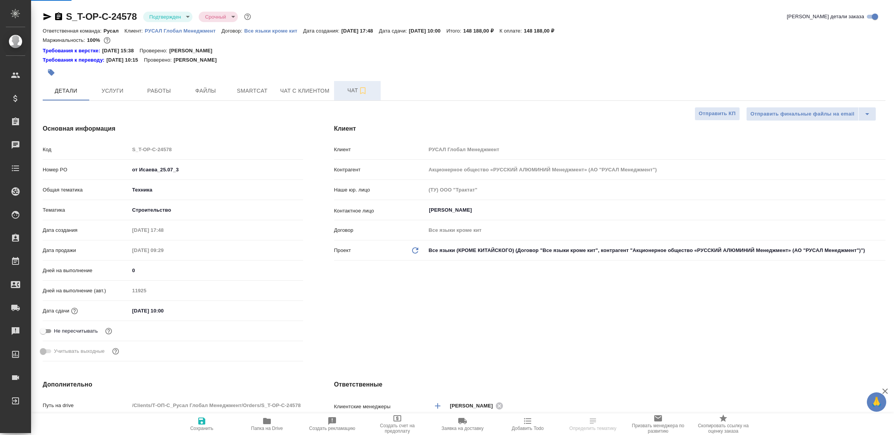
type textarea "x"
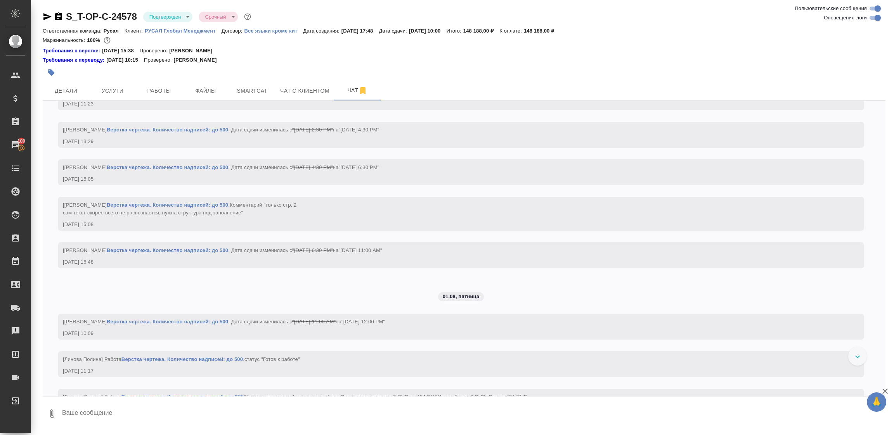
scroll to position [1331, 0]
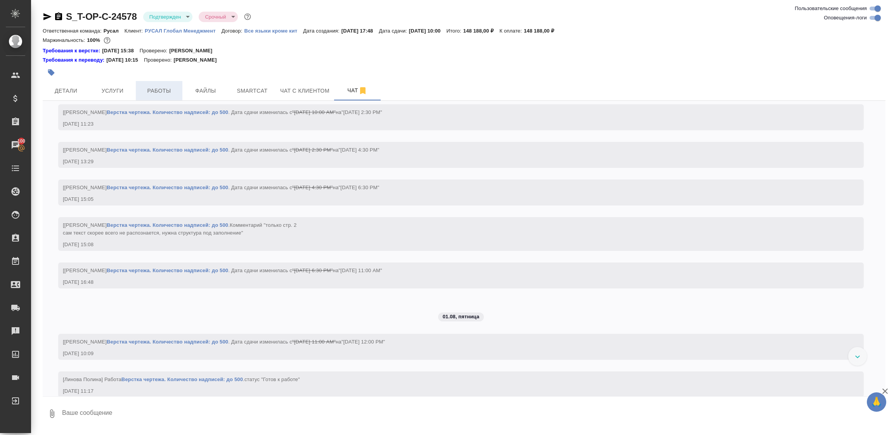
click at [162, 90] on span "Работы" at bounding box center [158, 91] width 37 height 10
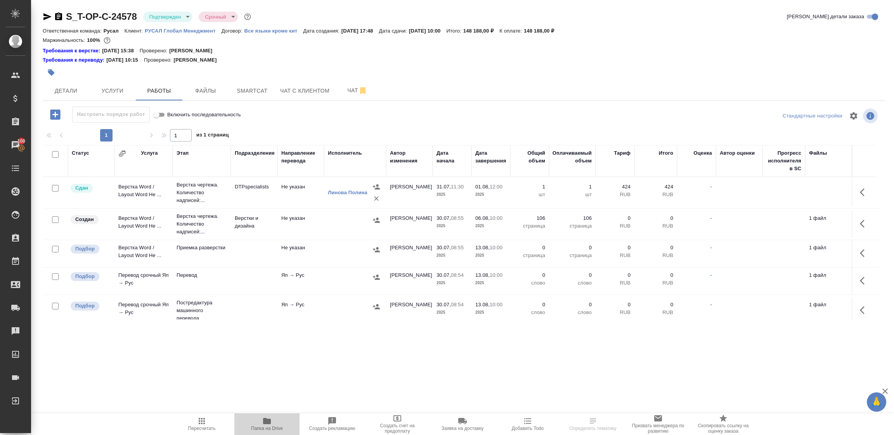
click at [272, 421] on span "Папка на Drive" at bounding box center [267, 424] width 56 height 15
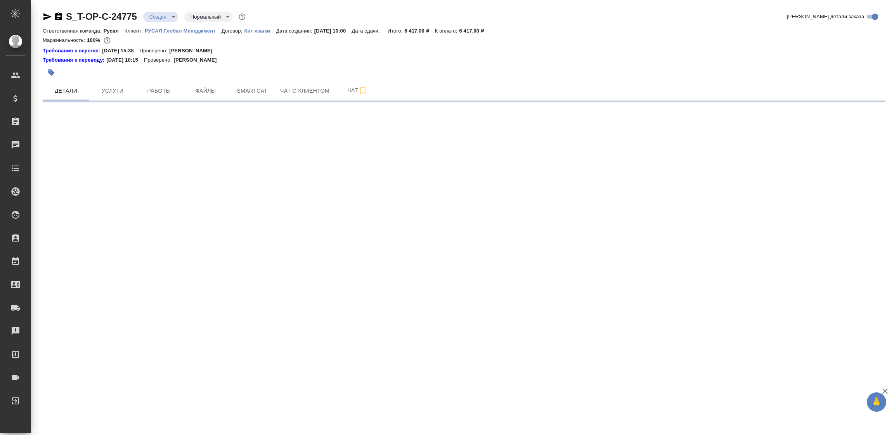
select select "RU"
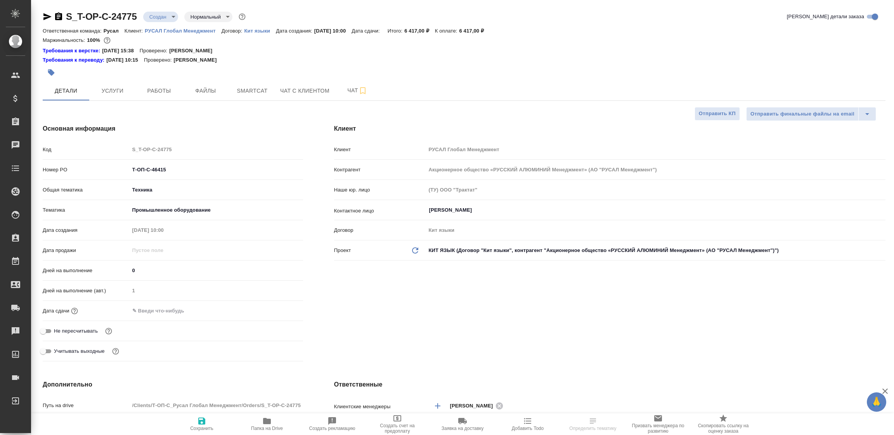
type textarea "x"
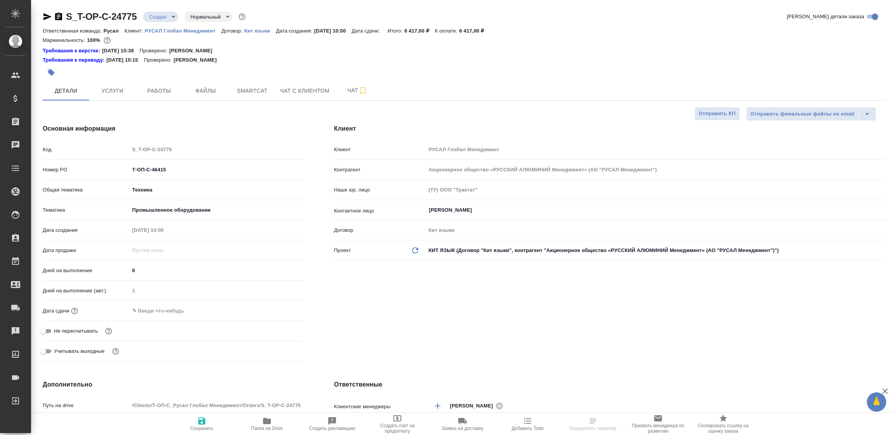
type textarea "x"
click at [344, 92] on span "Чат" at bounding box center [357, 91] width 37 height 10
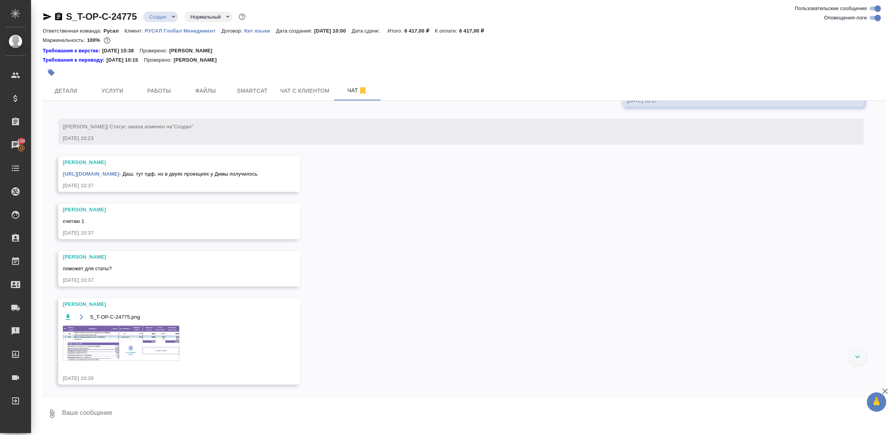
scroll to position [266, 0]
click at [144, 344] on img at bounding box center [121, 343] width 116 height 35
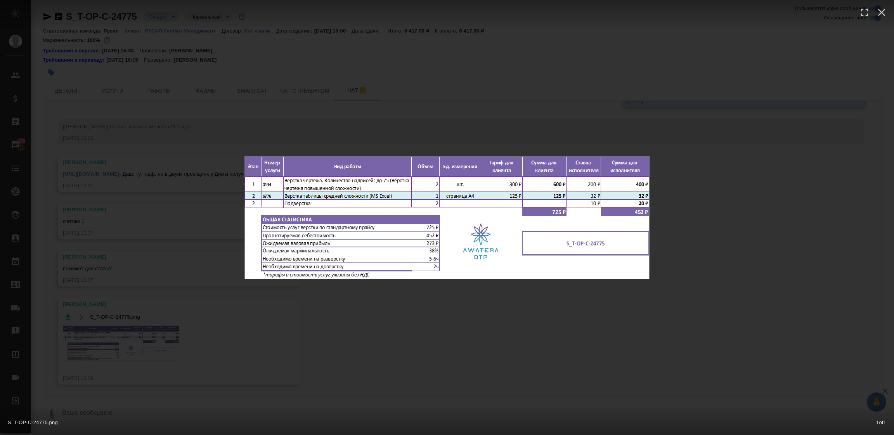
click at [454, 343] on div "S_T-OP-C-24775.png 1 of 1" at bounding box center [447, 217] width 894 height 435
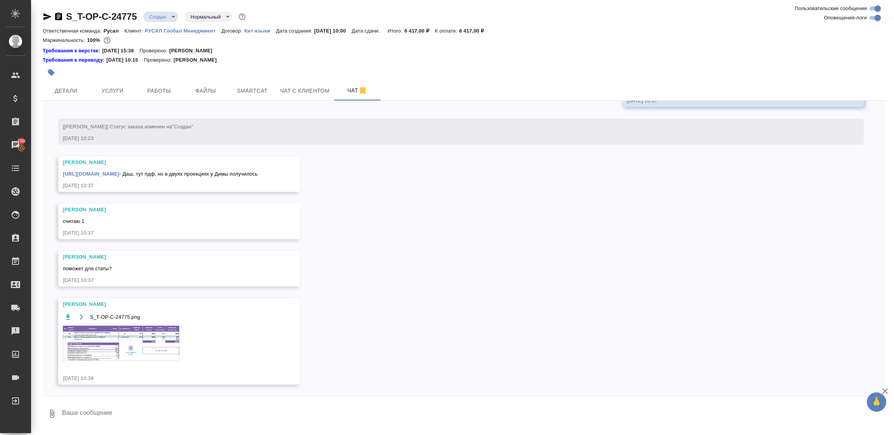
click at [119, 171] on link "[URL][DOMAIN_NAME]" at bounding box center [91, 174] width 56 height 6
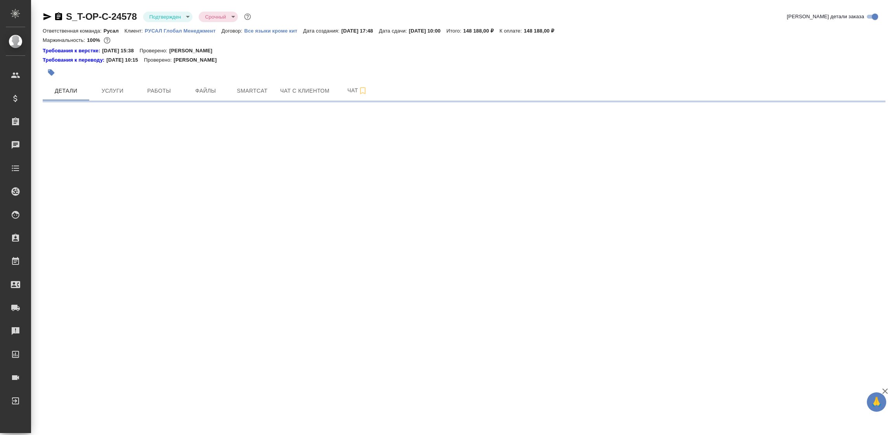
select select "RU"
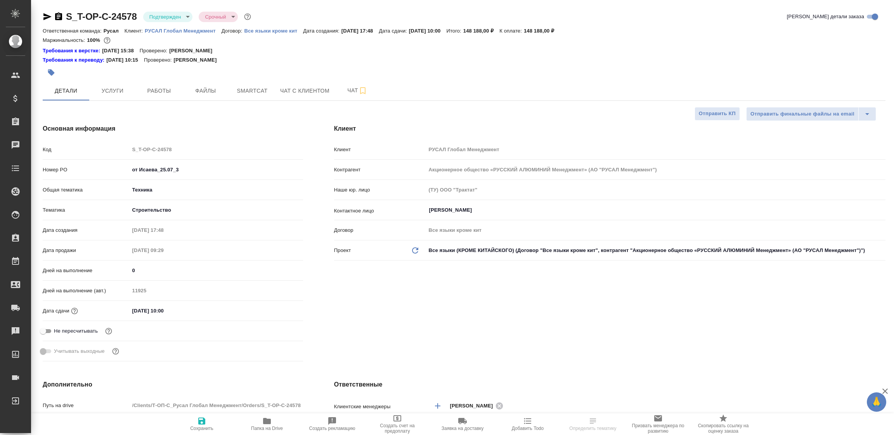
type textarea "x"
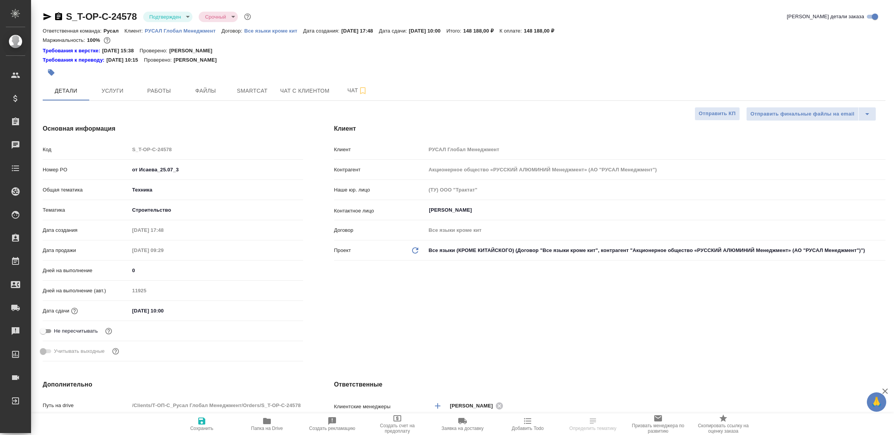
type textarea "x"
click at [162, 97] on button "Работы" at bounding box center [159, 90] width 47 height 19
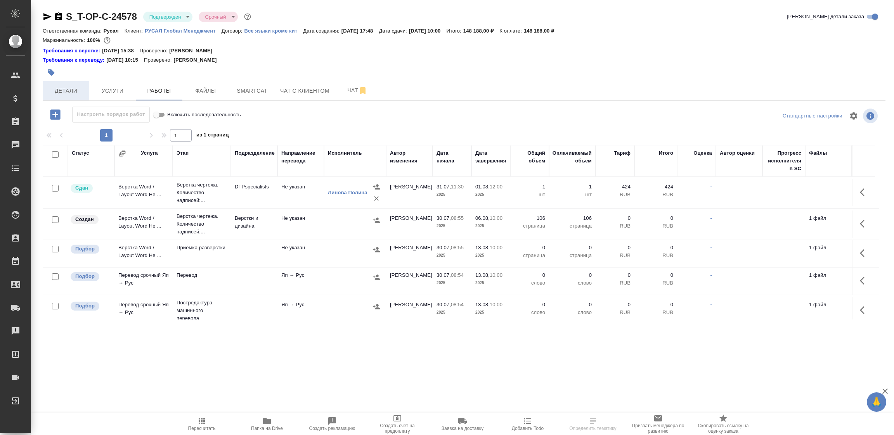
click at [72, 89] on span "Детали" at bounding box center [65, 91] width 37 height 10
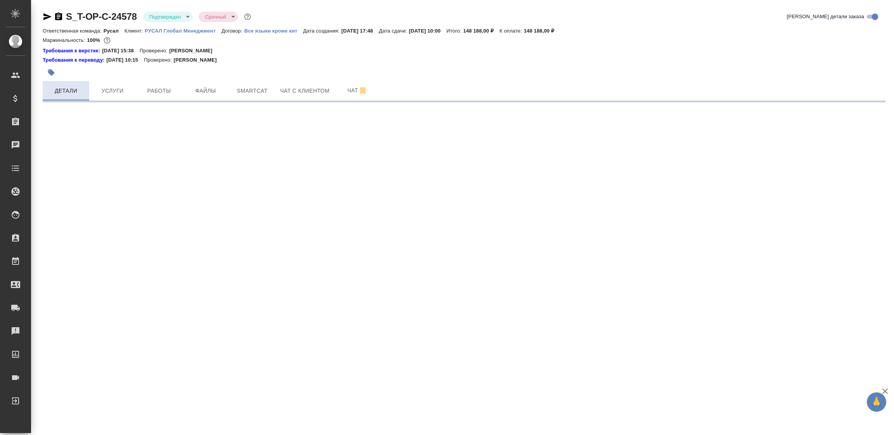
select select "RU"
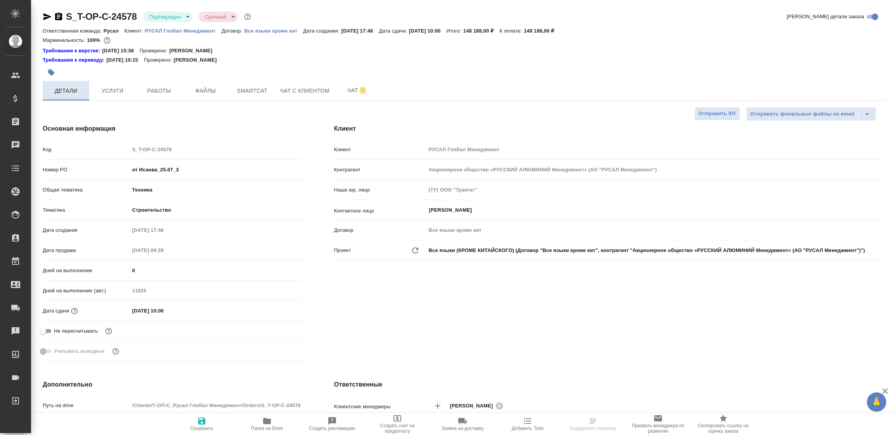
type textarea "x"
click at [156, 87] on span "Работы" at bounding box center [158, 91] width 37 height 10
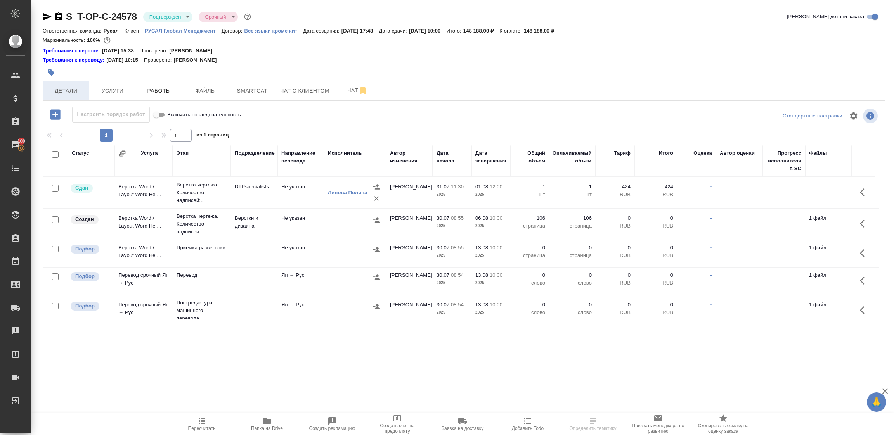
click at [71, 91] on span "Детали" at bounding box center [65, 91] width 37 height 10
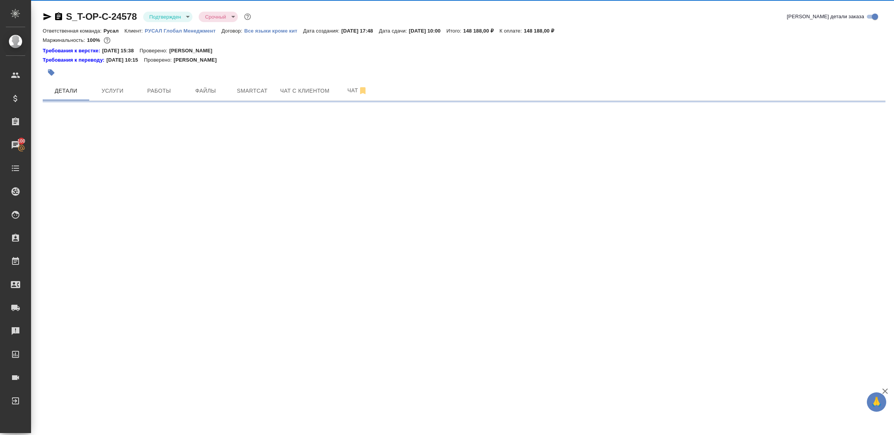
select select "RU"
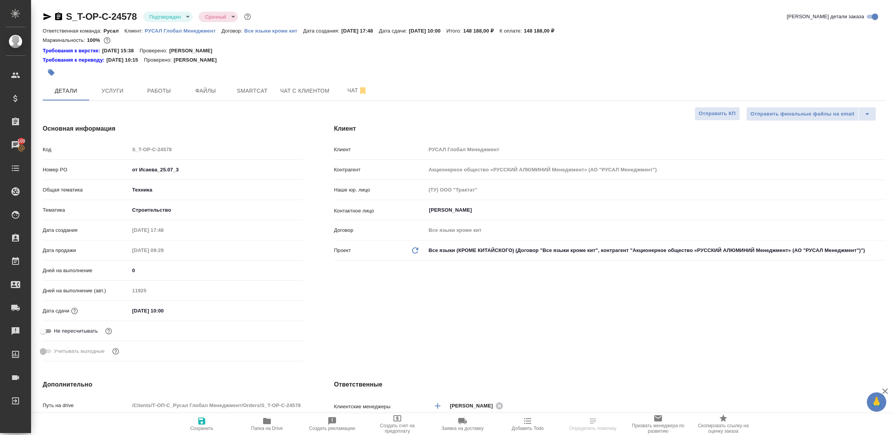
type textarea "x"
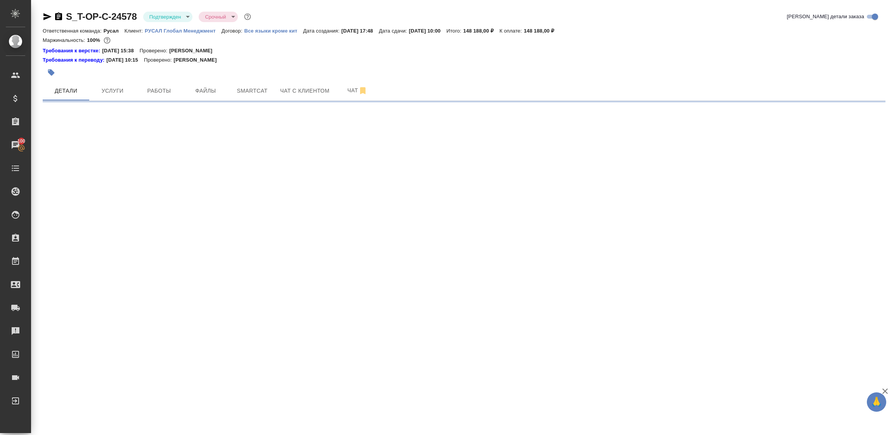
select select "RU"
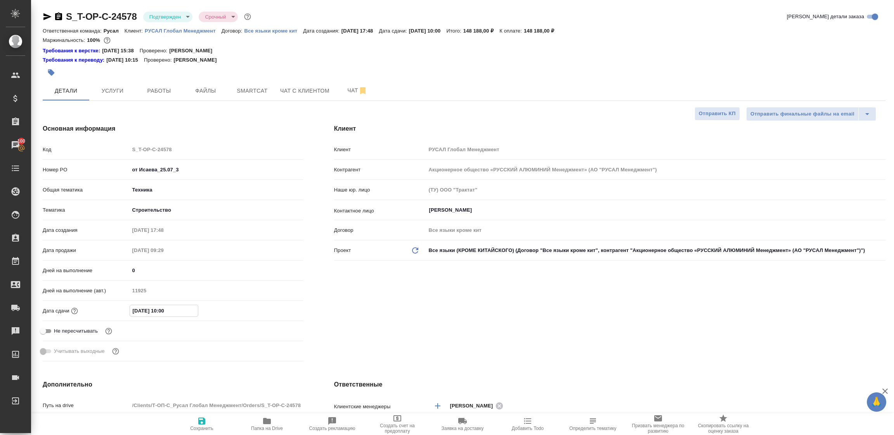
click at [136, 310] on input "13.08.2025 10:00" at bounding box center [164, 310] width 68 height 11
type input "10.82.0251 00:0_"
type textarea "x"
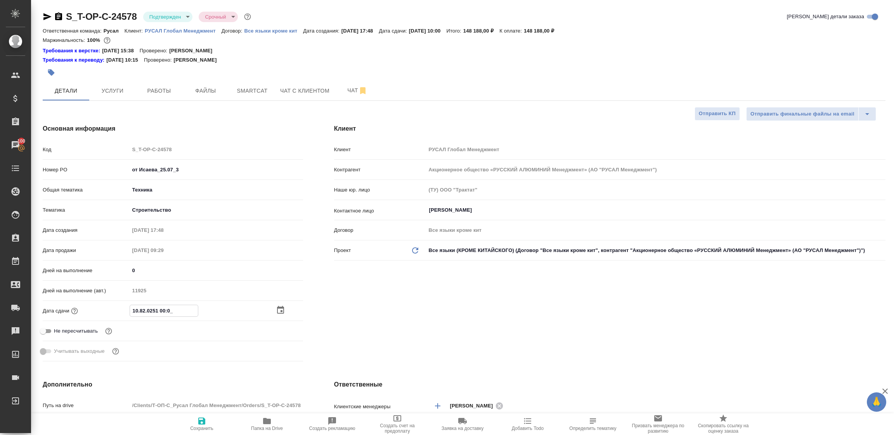
type input "16.08.2025 10:00"
type textarea "x"
type input "16.08.2025 10:00"
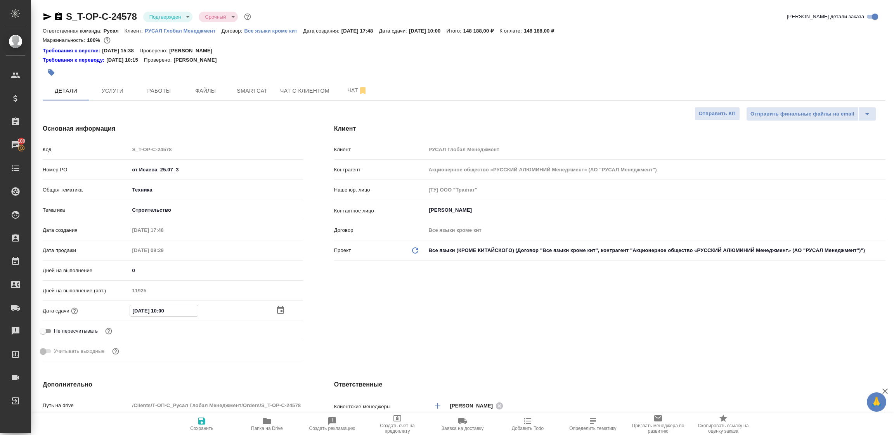
click at [199, 425] on icon "button" at bounding box center [201, 421] width 9 height 9
type textarea "x"
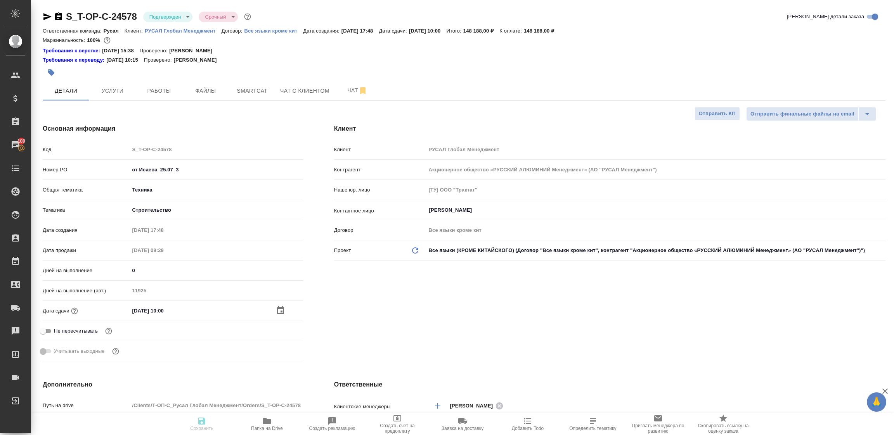
type textarea "x"
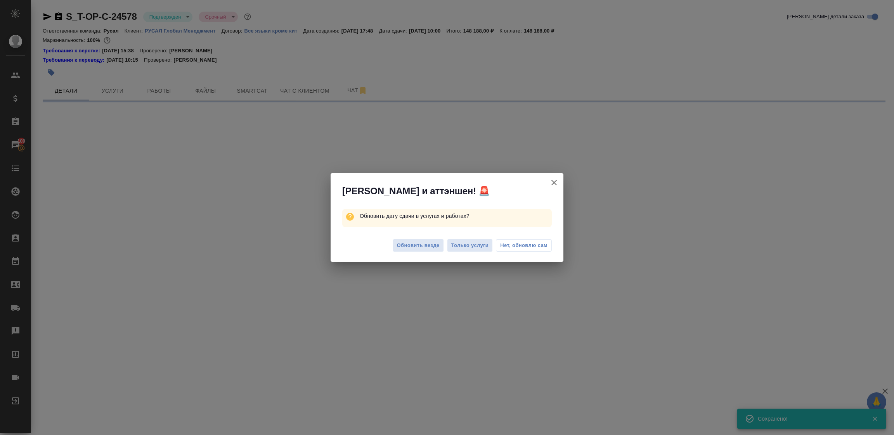
select select "RU"
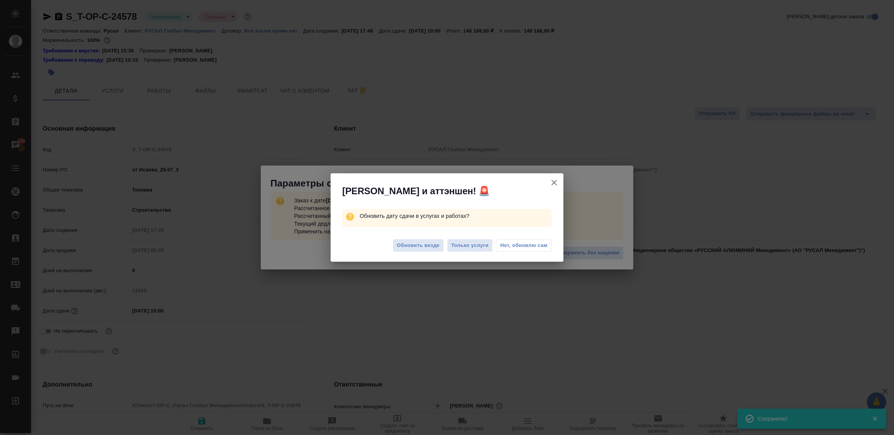
type textarea "x"
click at [419, 243] on span "Обновить везде" at bounding box center [418, 245] width 43 height 9
type textarea "x"
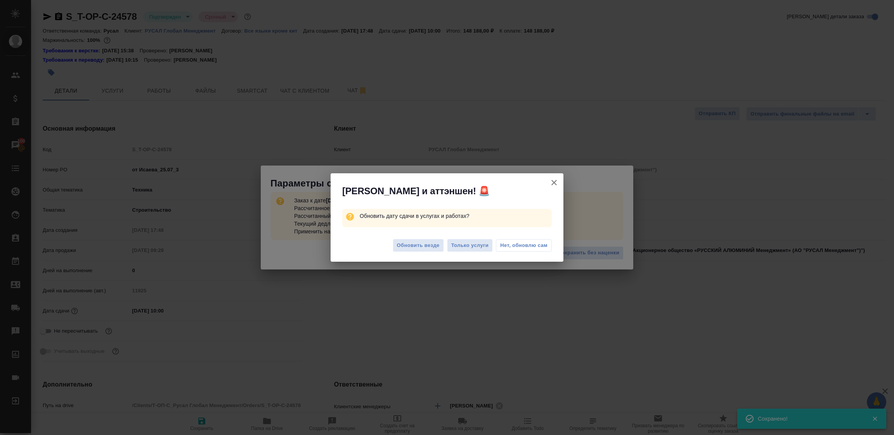
type textarea "x"
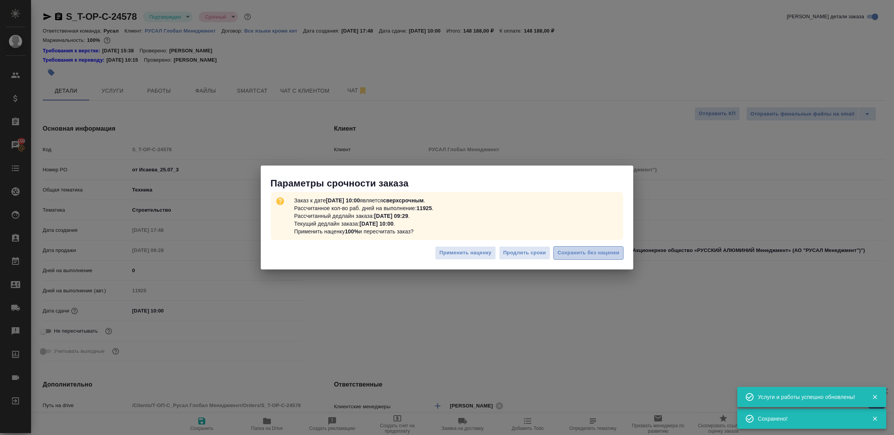
click at [584, 251] on span "Сохранить без наценки" at bounding box center [589, 253] width 62 height 9
type textarea "x"
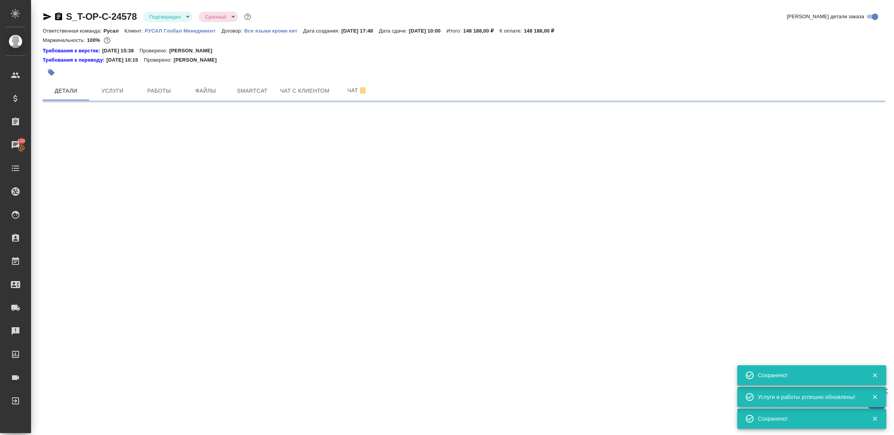
select select "RU"
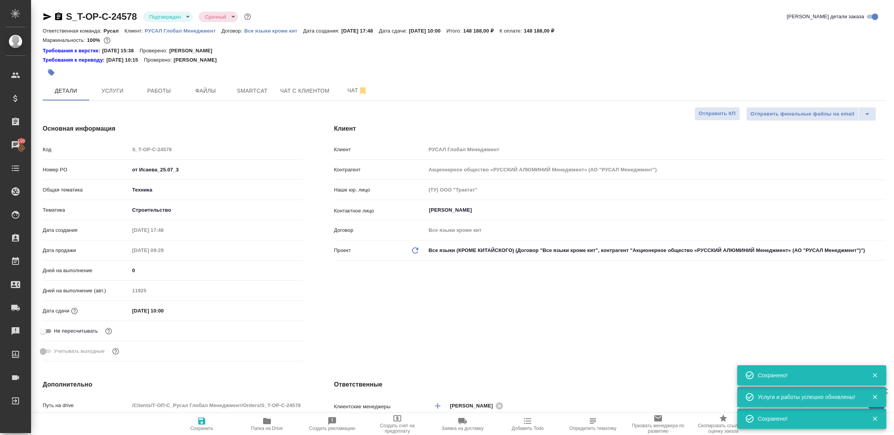
type textarea "x"
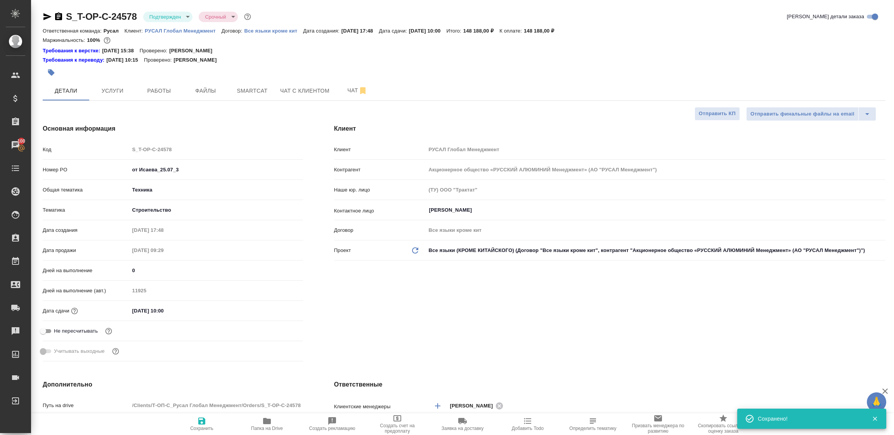
drag, startPoint x: 137, startPoint y: 311, endPoint x: 171, endPoint y: 304, distance: 34.4
click at [137, 311] on input "16.08.2025 10:00" at bounding box center [164, 310] width 68 height 11
type input "10.82.0251 00:0_"
type textarea "x"
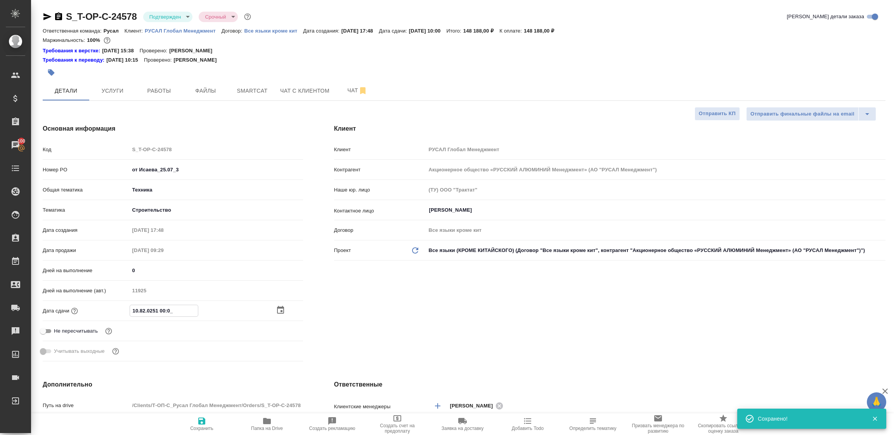
type textarea "x"
type input "08.20.2510 00:__"
type textarea "x"
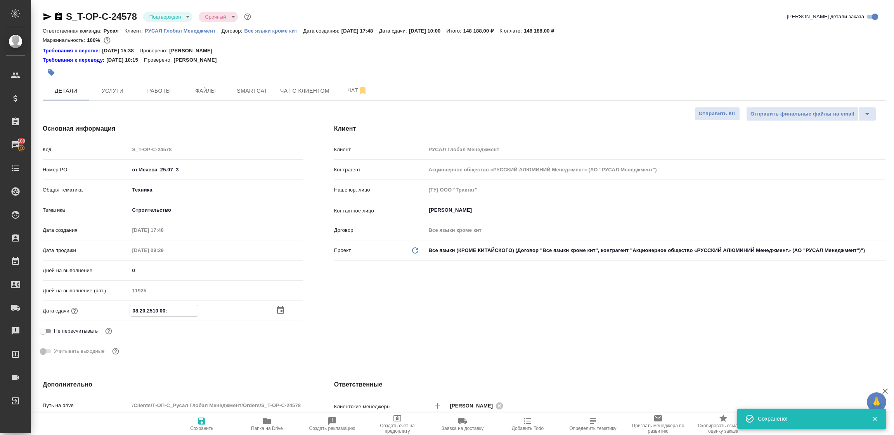
type input "20.82.0251 00:0_"
type textarea "x"
type input "20.08.2025 10:00"
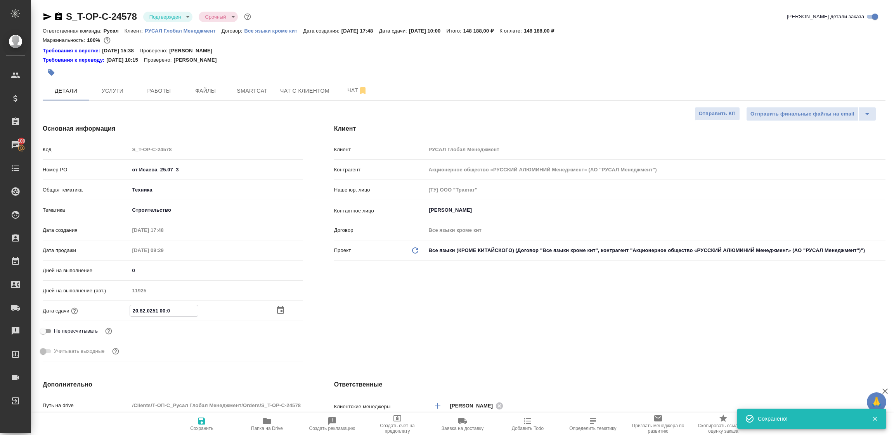
type textarea "x"
type input "20.08.2025 10:00"
click at [206, 421] on span "Сохранить" at bounding box center [202, 424] width 56 height 15
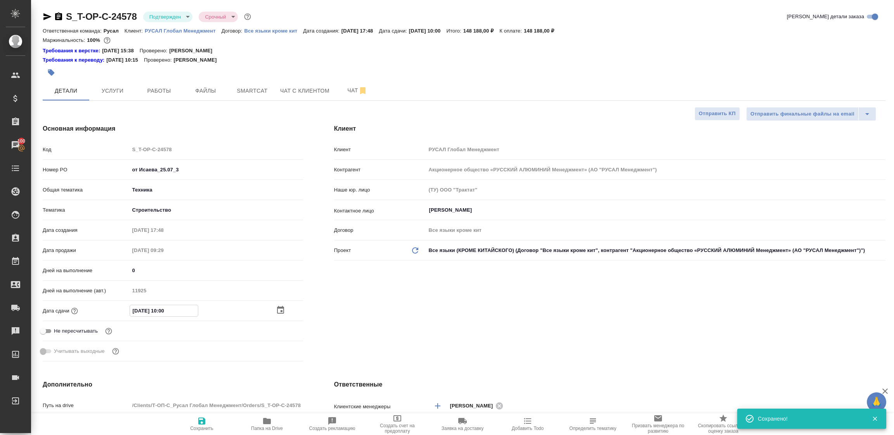
type textarea "x"
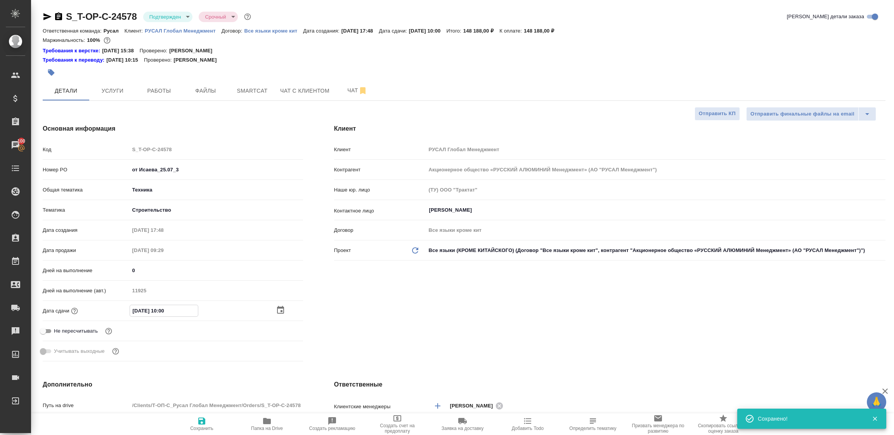
type textarea "x"
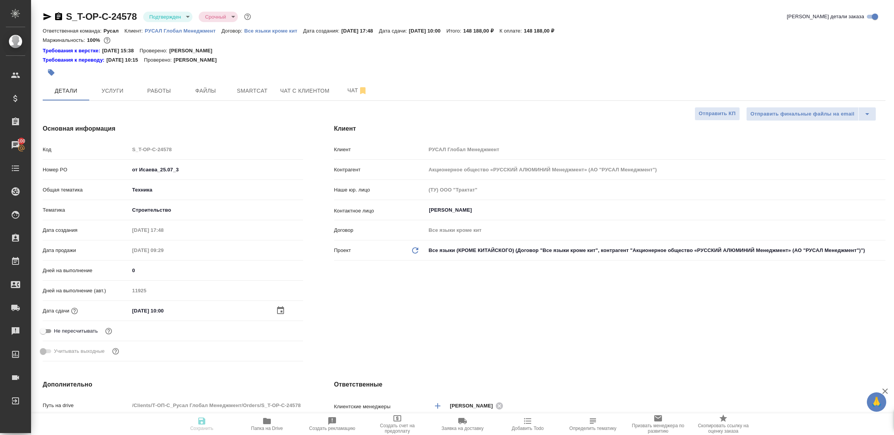
type textarea "x"
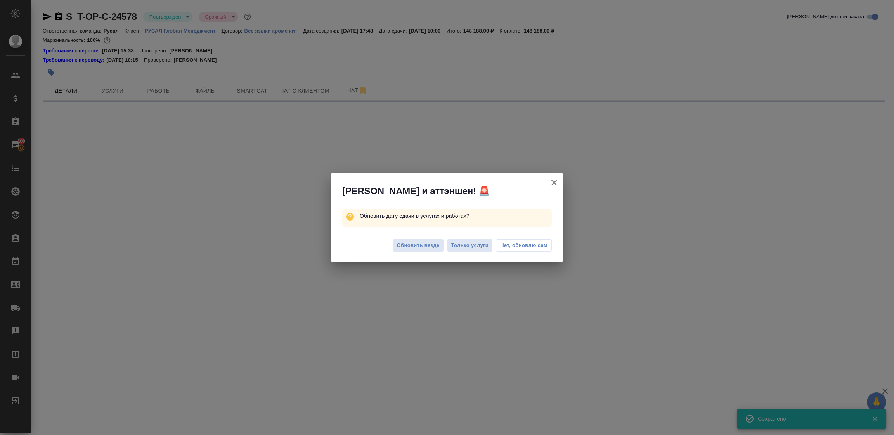
select select "RU"
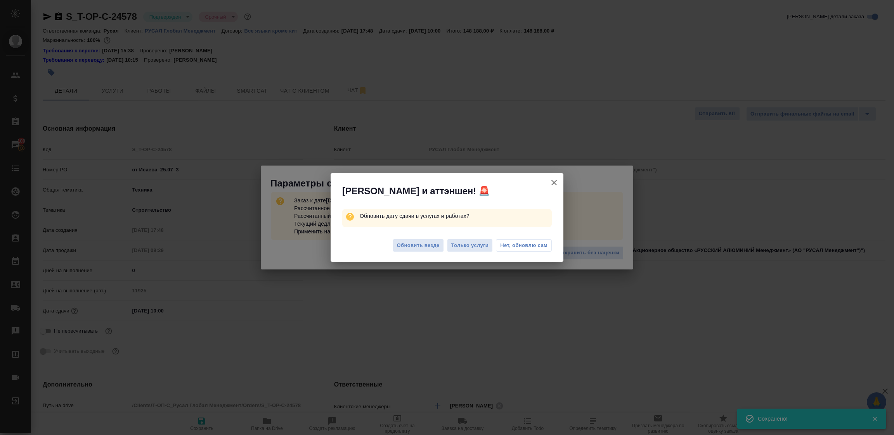
type textarea "x"
click at [410, 250] on span "Обновить везде" at bounding box center [418, 245] width 43 height 9
type textarea "x"
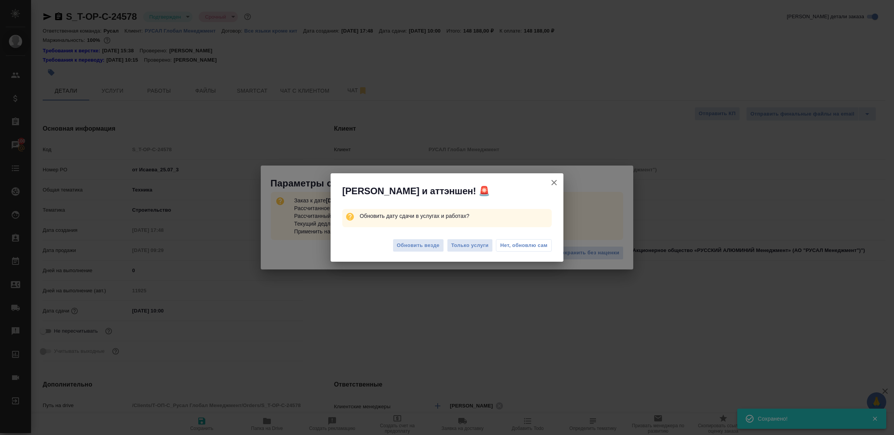
type textarea "x"
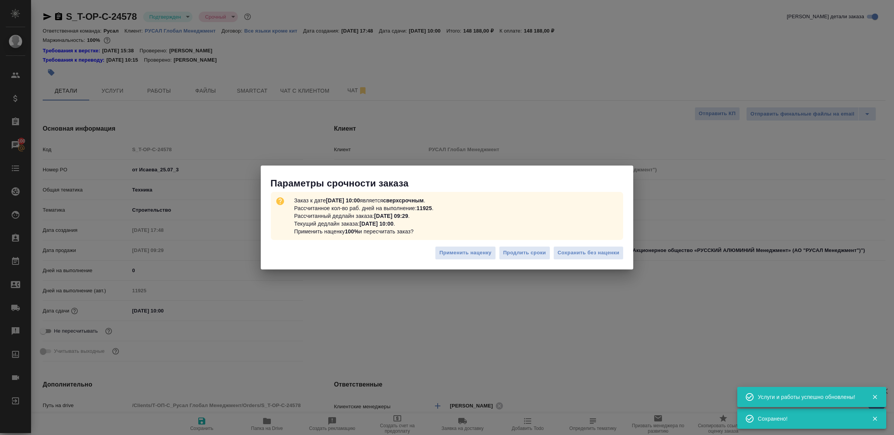
click at [581, 255] on span "Сохранить без наценки" at bounding box center [589, 253] width 62 height 9
type textarea "x"
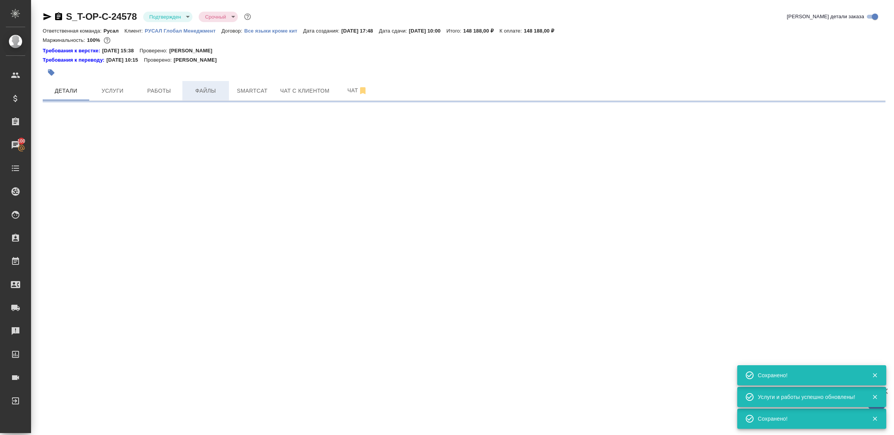
select select "RU"
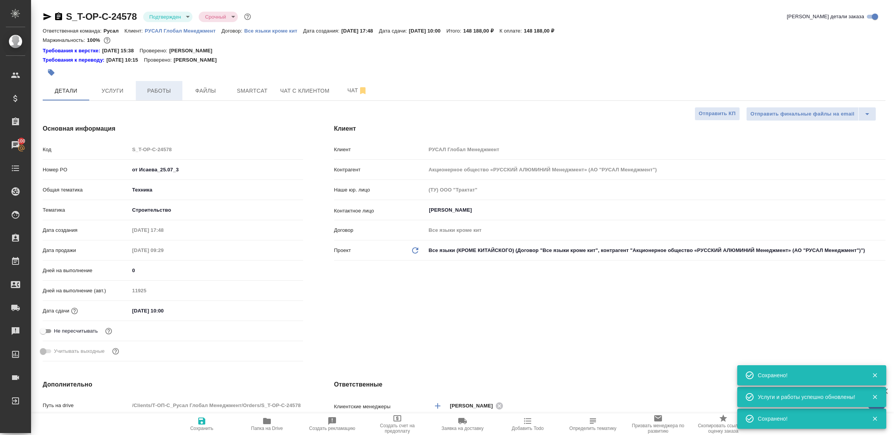
type textarea "x"
click at [155, 89] on span "Работы" at bounding box center [158, 91] width 37 height 10
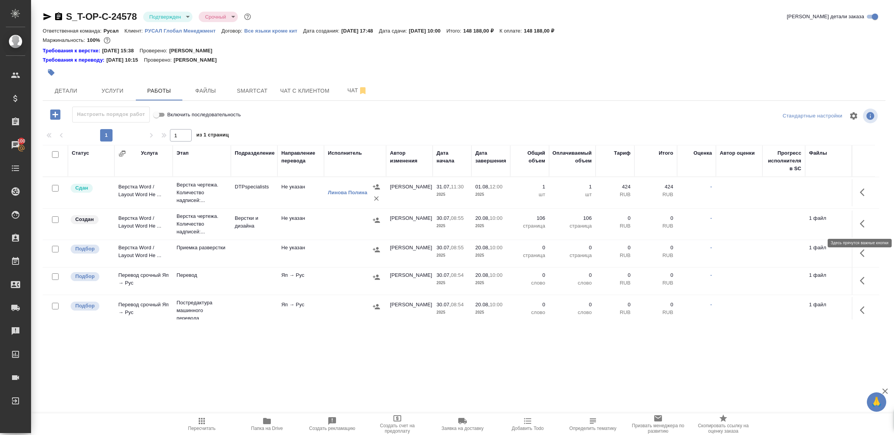
click at [860, 227] on icon "button" at bounding box center [864, 223] width 9 height 9
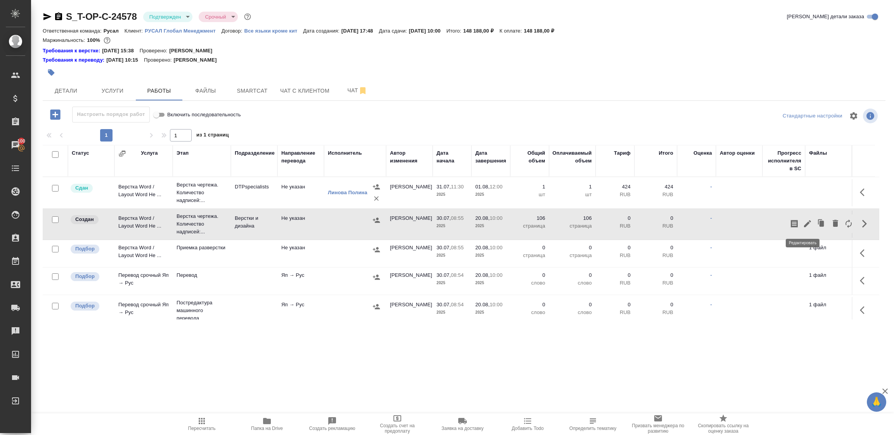
click at [803, 222] on icon "button" at bounding box center [807, 223] width 9 height 9
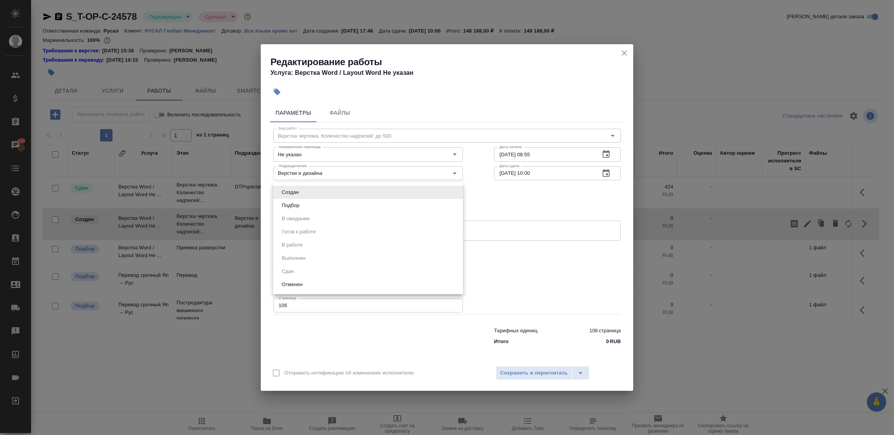
click at [307, 190] on body "🙏 .cls-1 fill:#fff; AWATERA Tupakhina Daria Клиенты Спецификации Заказы 100 Чат…" at bounding box center [447, 217] width 894 height 435
click at [296, 201] on button "Подбор" at bounding box center [290, 205] width 23 height 9
type input "recruiting"
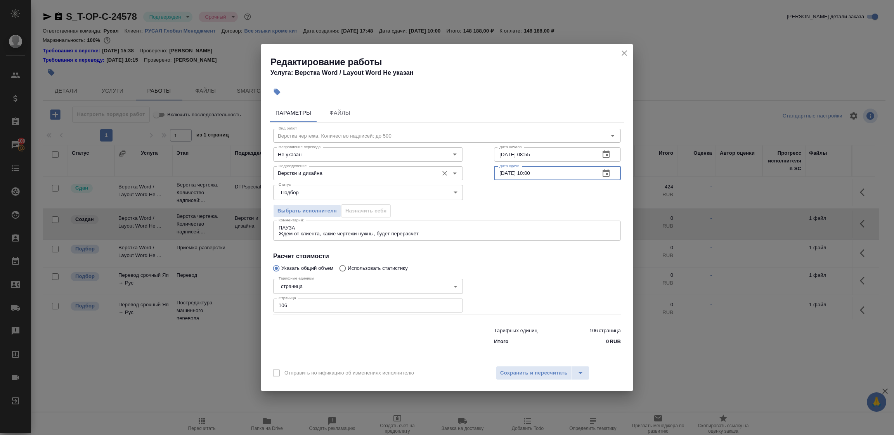
drag, startPoint x: 555, startPoint y: 172, endPoint x: 448, endPoint y: 179, distance: 107.7
click at [448, 179] on div "Подразделение Верстки и дизайна Подразделение Дата сдачи 20.08.2025 10:00 Дата …" at bounding box center [447, 173] width 379 height 50
click at [562, 167] on input "20.08.2025 10:00" at bounding box center [544, 173] width 100 height 14
drag, startPoint x: 542, startPoint y: 172, endPoint x: 476, endPoint y: 174, distance: 66.4
click at [476, 174] on div "Вид работ Верстка чертежа. Количество надписей: до 500 Вид работ Направление пе…" at bounding box center [447, 236] width 354 height 226
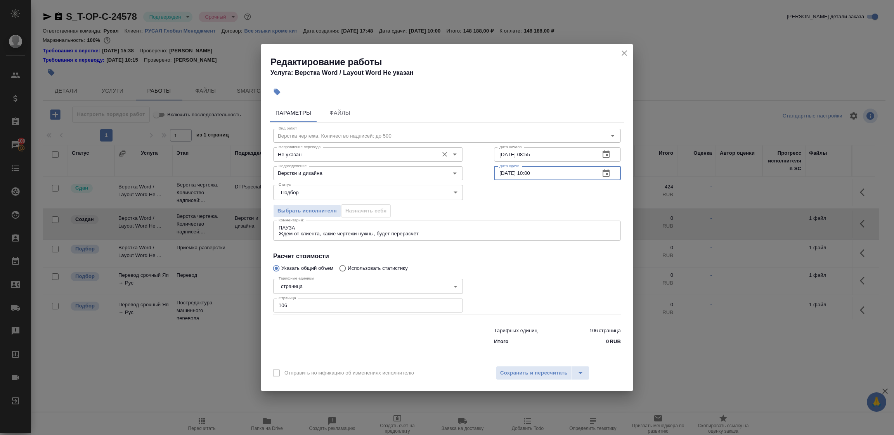
type input "16.08.2025 10:00"
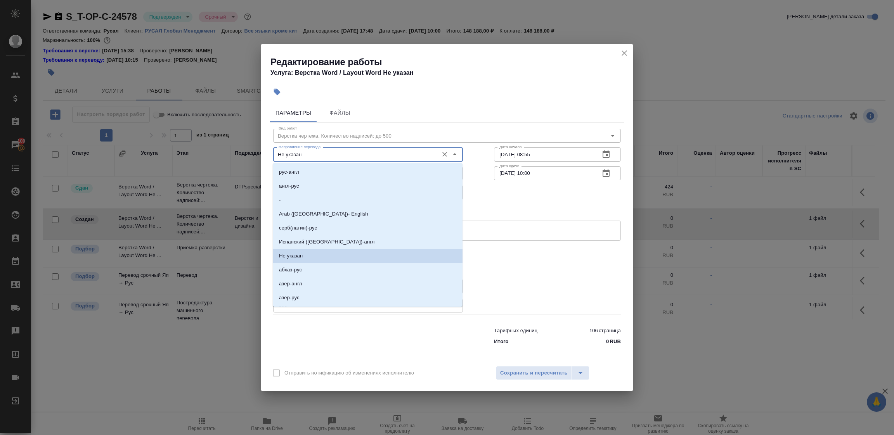
click at [327, 156] on input "Не указан" at bounding box center [355, 154] width 159 height 9
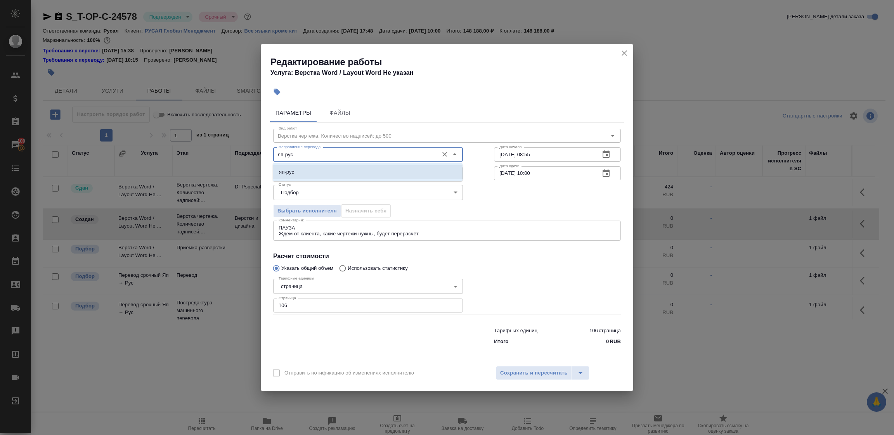
click at [309, 168] on li "яп-рус" at bounding box center [368, 172] width 190 height 14
type input "яп-рус"
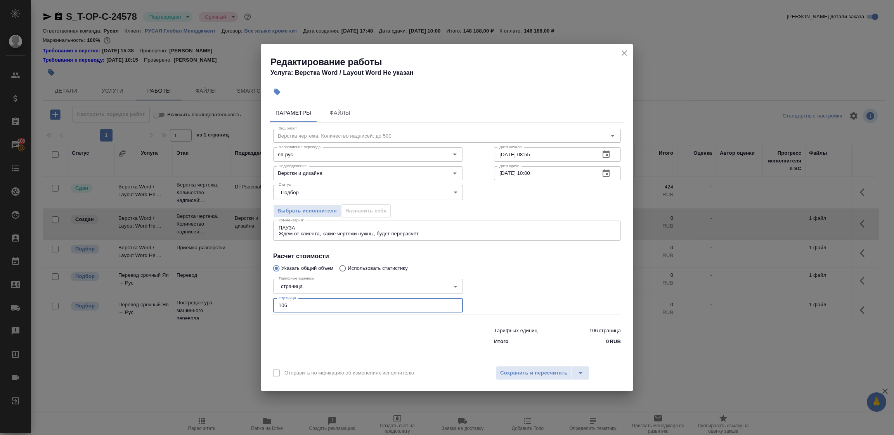
drag, startPoint x: 295, startPoint y: 303, endPoint x: 258, endPoint y: 302, distance: 37.7
click at [257, 303] on div "Редактирование работы Услуга: Верстка Word / Layout Word Не указан Параметры Фа…" at bounding box center [447, 217] width 894 height 435
type input "19"
click at [535, 371] on span "Сохранить и пересчитать" at bounding box center [534, 373] width 68 height 9
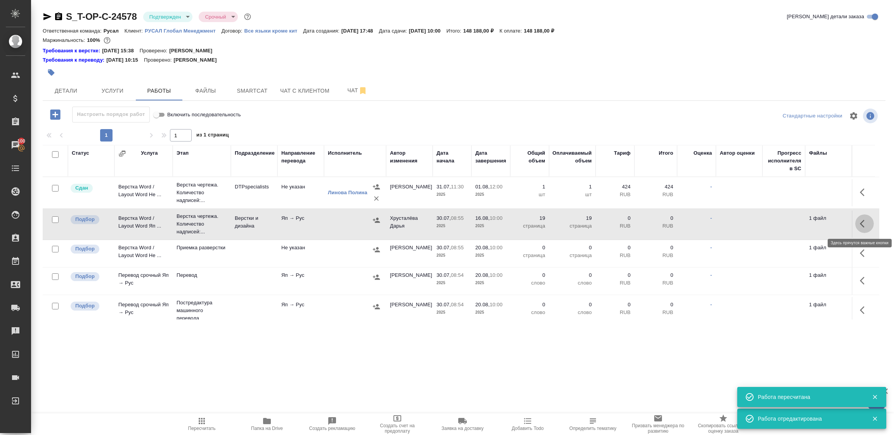
click at [861, 225] on icon "button" at bounding box center [864, 223] width 9 height 9
click at [804, 224] on icon "button" at bounding box center [807, 223] width 7 height 7
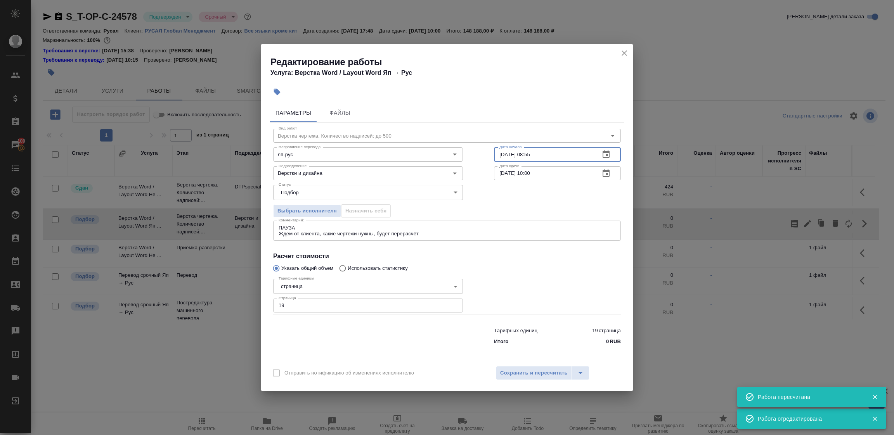
drag, startPoint x: 558, startPoint y: 153, endPoint x: 442, endPoint y: 143, distance: 117.3
click at [443, 143] on div "Направление перевода яп-рус Направление перевода Дата начала 30.07.2025 08:55 Д…" at bounding box center [447, 154] width 379 height 50
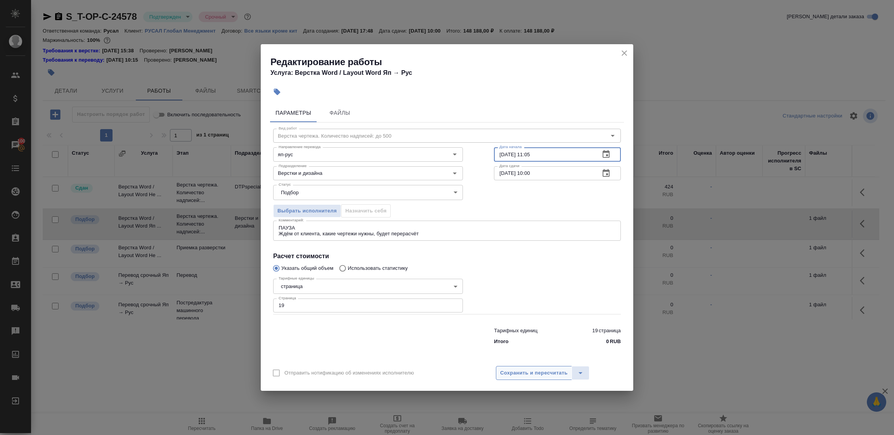
type input "13.08.2025 11:05"
click at [522, 368] on button "Сохранить и пересчитать" at bounding box center [534, 373] width 76 height 14
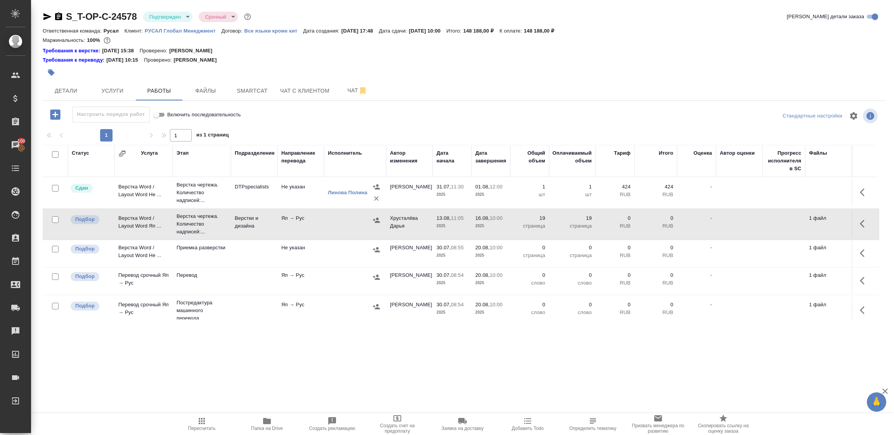
click at [58, 16] on icon "button" at bounding box center [58, 16] width 7 height 8
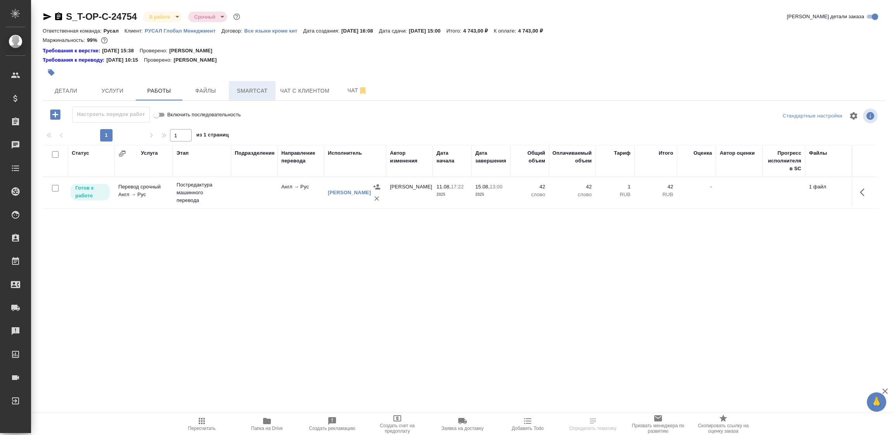
click at [263, 90] on span "Smartcat" at bounding box center [252, 91] width 37 height 10
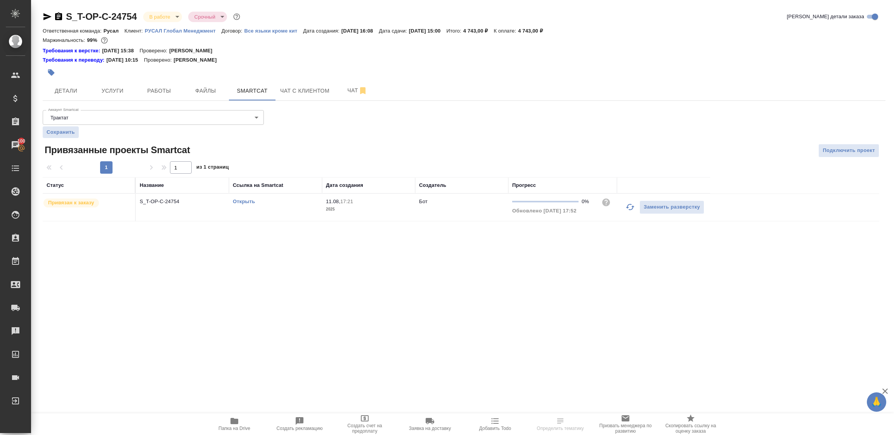
click at [249, 202] on link "Открыть" at bounding box center [244, 202] width 22 height 6
click at [166, 87] on span "Работы" at bounding box center [158, 91] width 37 height 10
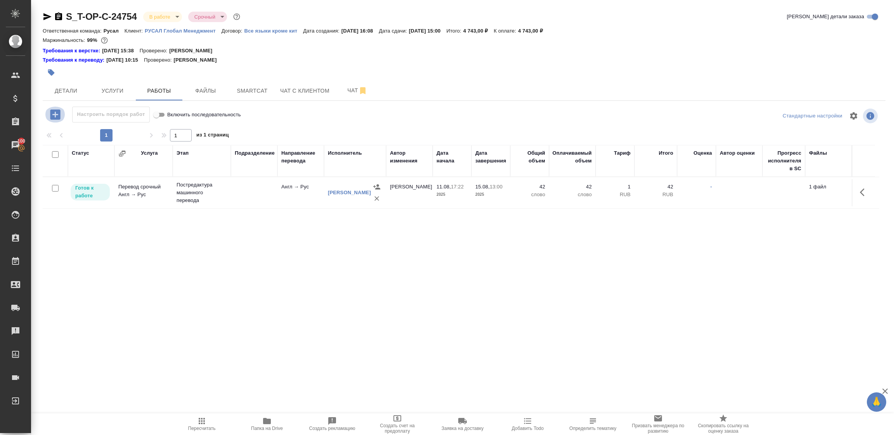
click at [52, 117] on icon "button" at bounding box center [55, 114] width 10 height 10
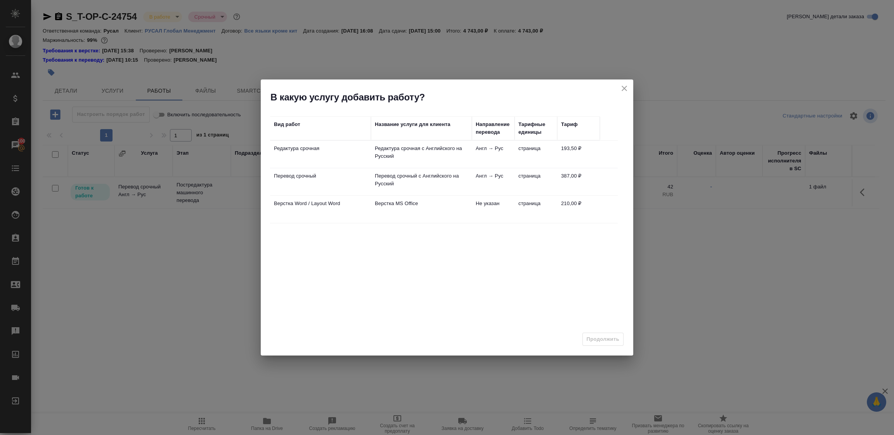
click at [331, 153] on p "Верстка Word / Layout Word" at bounding box center [320, 149] width 93 height 8
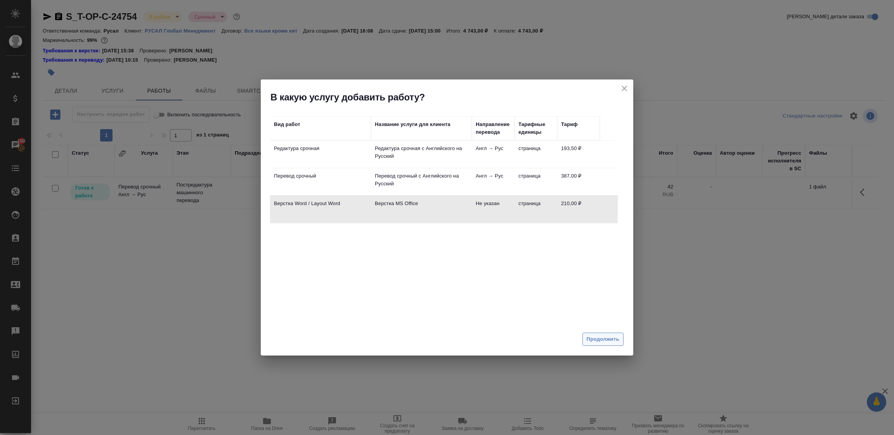
click at [604, 340] on span "Продолжить" at bounding box center [603, 339] width 33 height 9
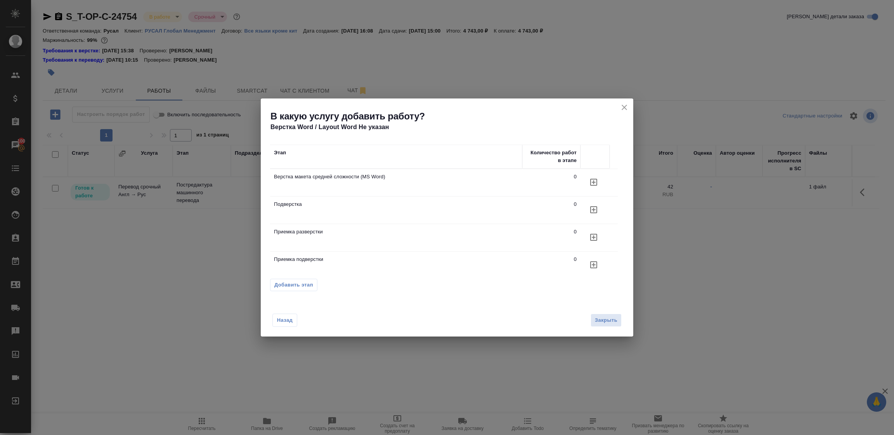
click at [592, 187] on icon "button" at bounding box center [593, 182] width 9 height 9
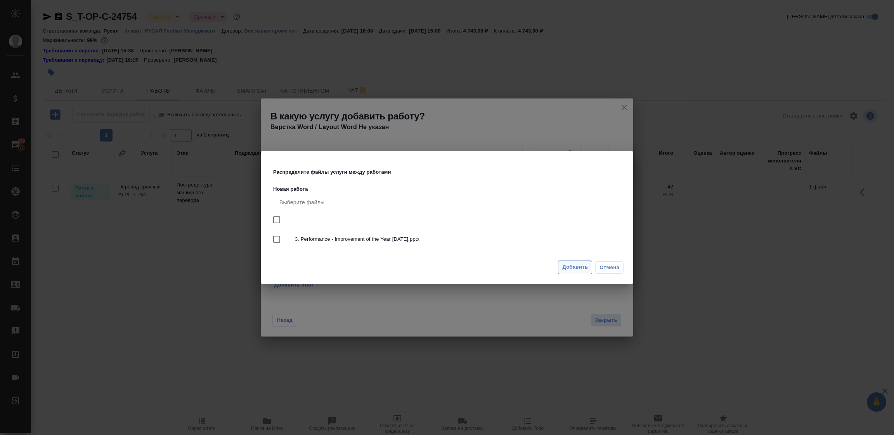
click at [572, 266] on span "Добавить" at bounding box center [575, 267] width 26 height 9
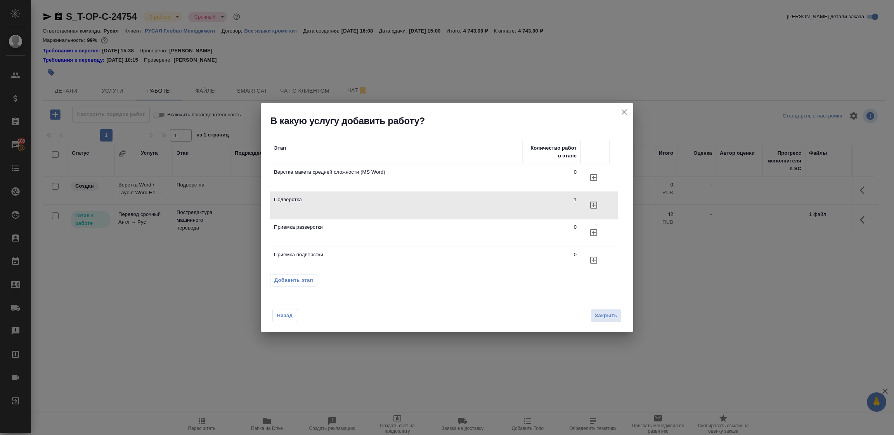
click at [628, 111] on icon "close" at bounding box center [624, 112] width 9 height 9
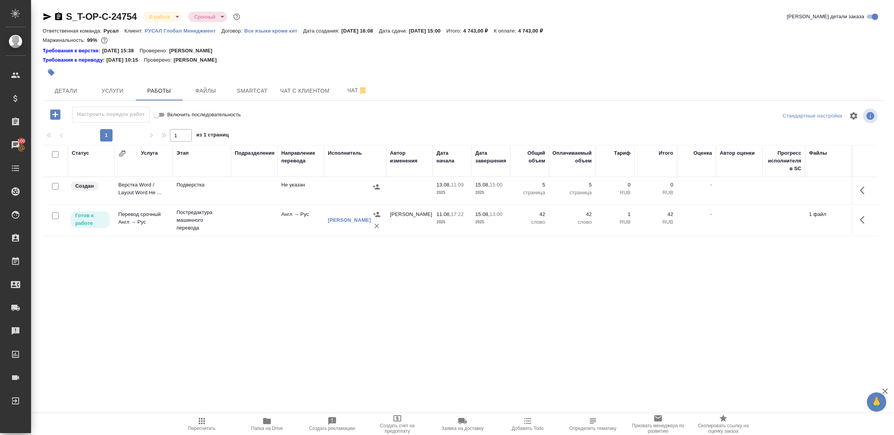
click at [272, 417] on span "Папка на Drive" at bounding box center [267, 424] width 56 height 15
click at [867, 188] on icon "button" at bounding box center [864, 190] width 9 height 9
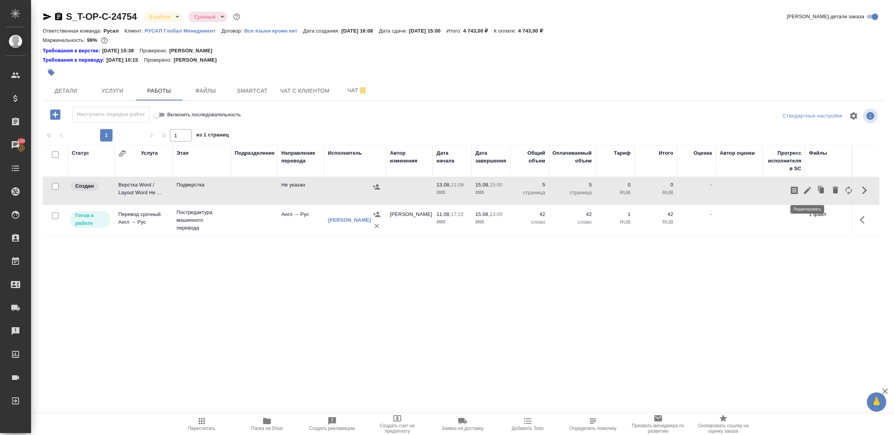
click at [812, 190] on icon "button" at bounding box center [807, 190] width 9 height 9
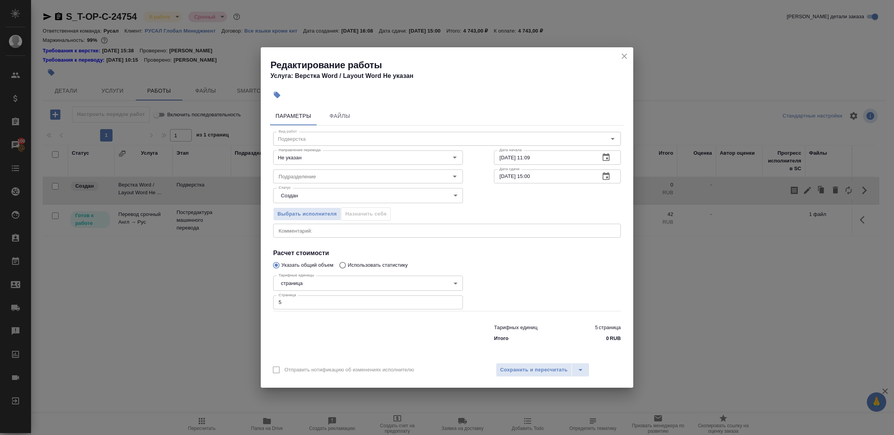
click at [303, 191] on body "🙏 .cls-1 fill:#fff; AWATERA Tupakhina [PERSON_NAME] Спецификации Заказы 100 Чат…" at bounding box center [447, 217] width 894 height 435
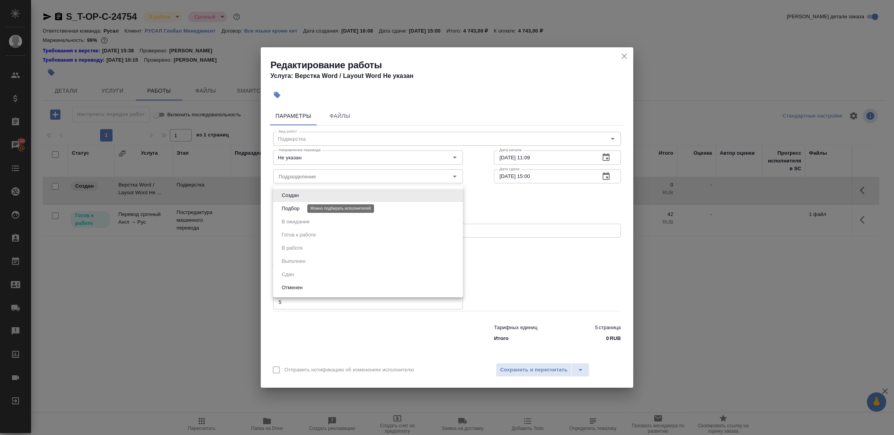
click at [298, 208] on button "Подбор" at bounding box center [290, 209] width 23 height 9
type input "recruiting"
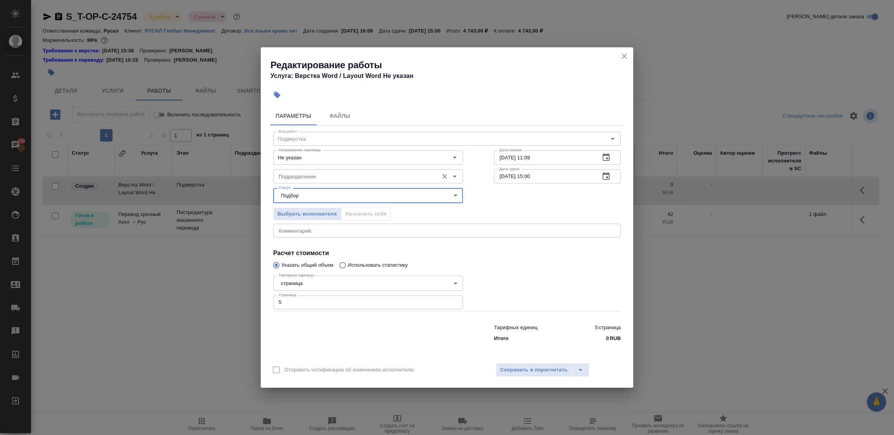
click at [302, 178] on input "Подразделение" at bounding box center [355, 176] width 159 height 9
click at [297, 190] on li "Русал" at bounding box center [368, 194] width 190 height 14
type input "Русал"
click at [298, 158] on input "Не указан" at bounding box center [355, 157] width 159 height 9
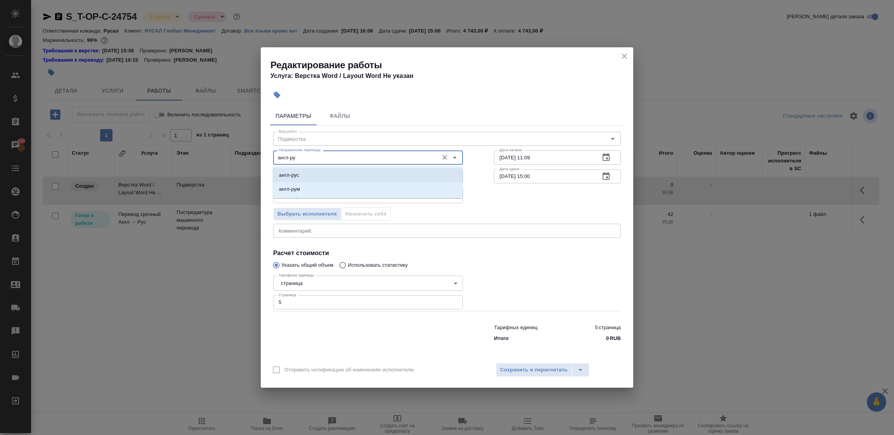
click at [305, 173] on li "англ-рус" at bounding box center [368, 175] width 190 height 14
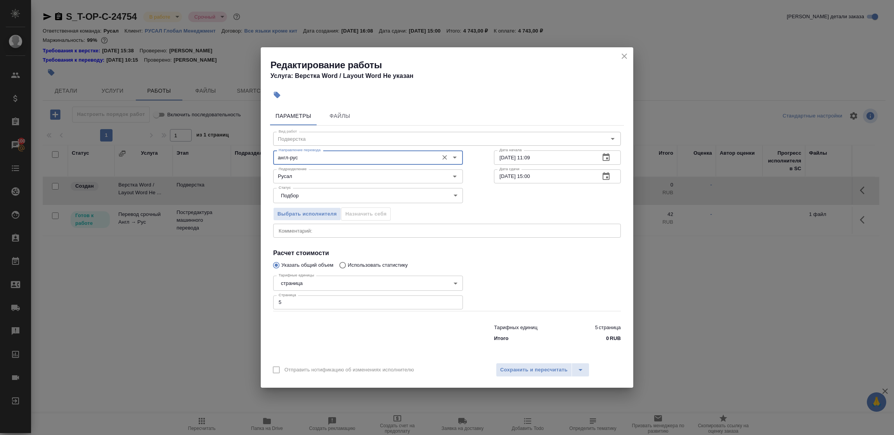
type input "англ-рус"
drag, startPoint x: 551, startPoint y: 175, endPoint x: 436, endPoint y: 171, distance: 115.3
click at [436, 171] on div "Подразделение Русал Подразделение Дата сдачи [DATE] 15:00 Дата сдачи" at bounding box center [447, 176] width 379 height 50
type input "[DATE] 18:00"
click at [354, 233] on textarea at bounding box center [447, 231] width 337 height 6
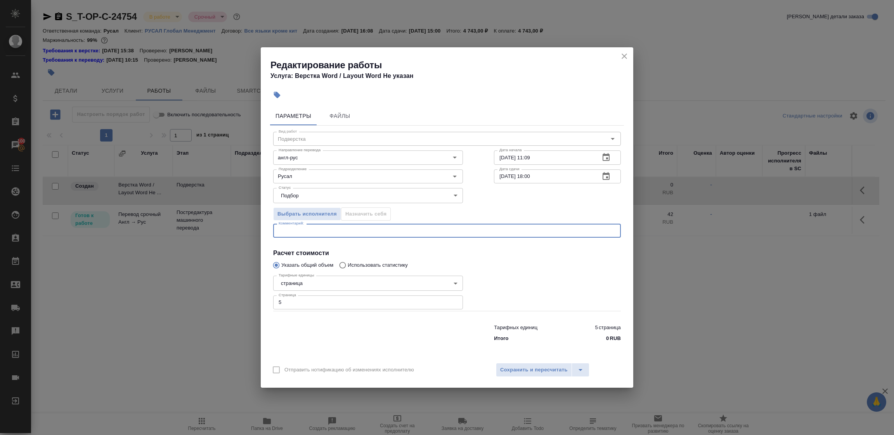
paste textarea "[URL][DOMAIN_NAME]"
type textarea "[URL][DOMAIN_NAME]"
click at [532, 369] on span "Сохранить и пересчитать" at bounding box center [534, 370] width 68 height 9
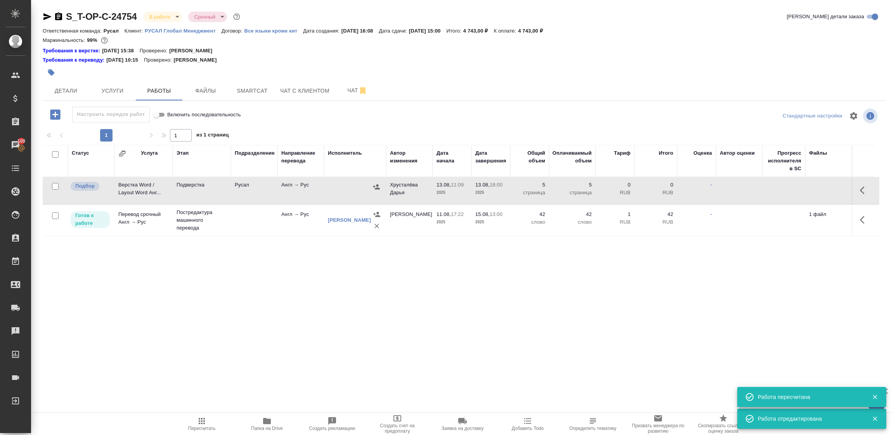
click at [355, 190] on div at bounding box center [355, 187] width 54 height 12
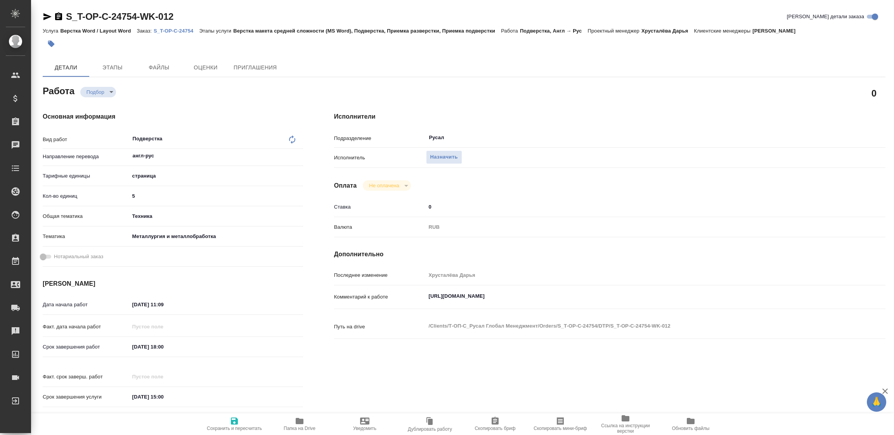
type textarea "x"
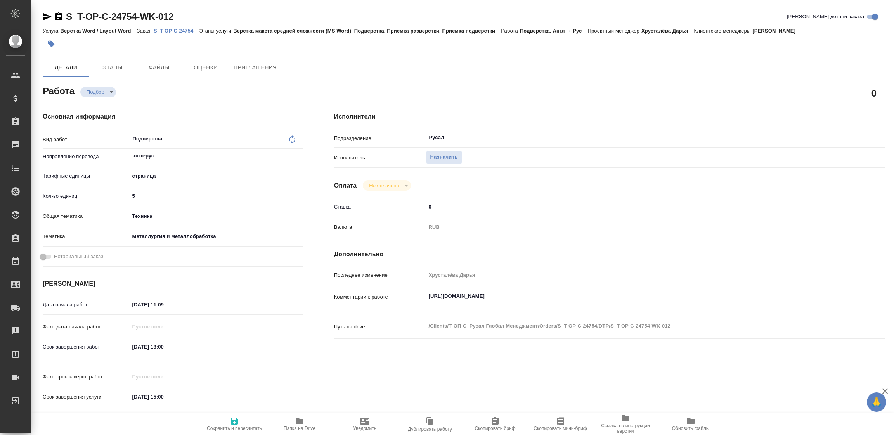
type textarea "x"
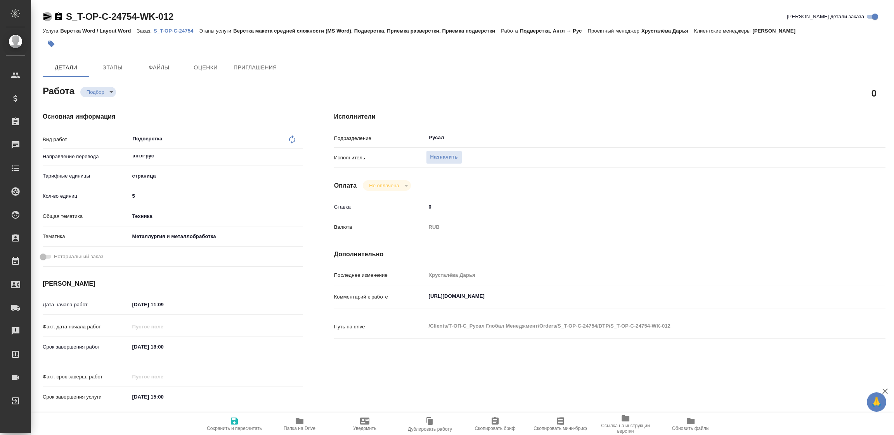
click at [49, 16] on icon "button" at bounding box center [47, 16] width 8 height 7
type textarea "x"
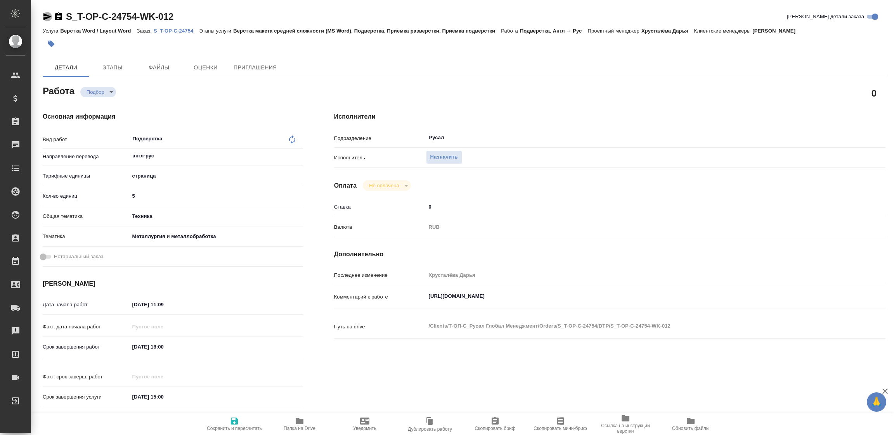
type textarea "x"
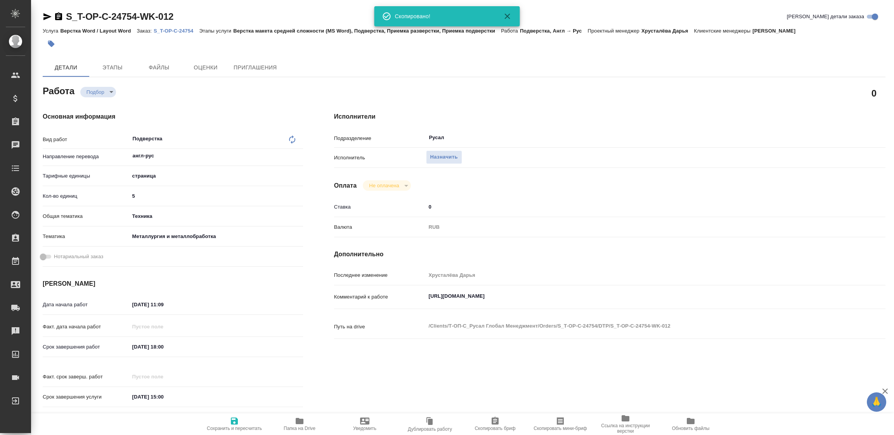
type textarea "x"
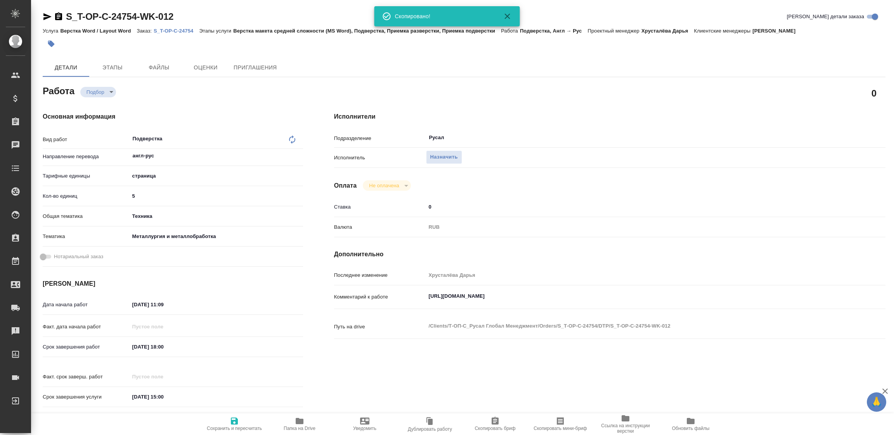
type textarea "x"
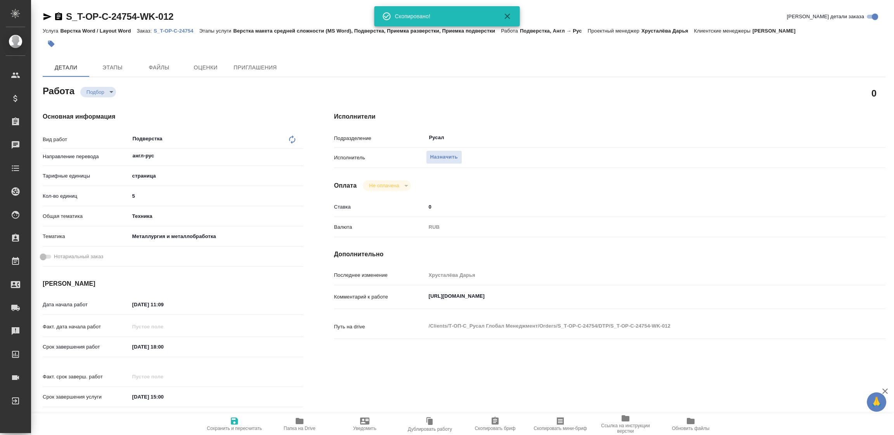
type textarea "x"
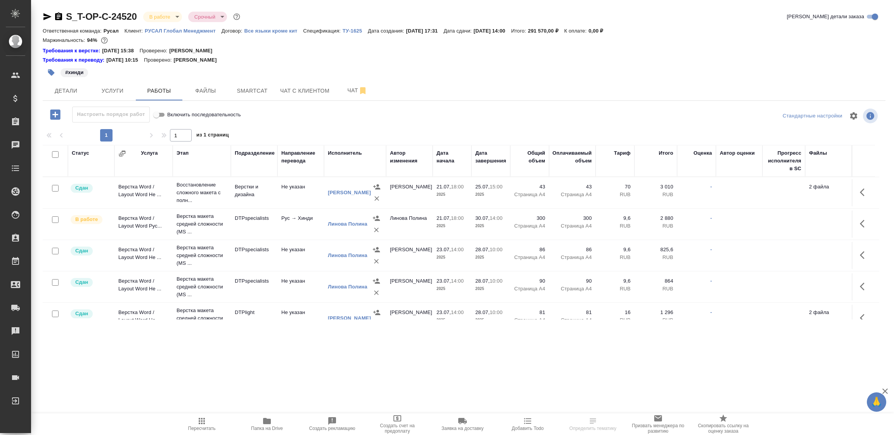
drag, startPoint x: 267, startPoint y: 422, endPoint x: 303, endPoint y: 406, distance: 40.0
click at [267, 422] on icon "button" at bounding box center [267, 421] width 8 height 6
click at [46, 17] on icon "button" at bounding box center [47, 16] width 8 height 7
